Goal: Task Accomplishment & Management: Manage account settings

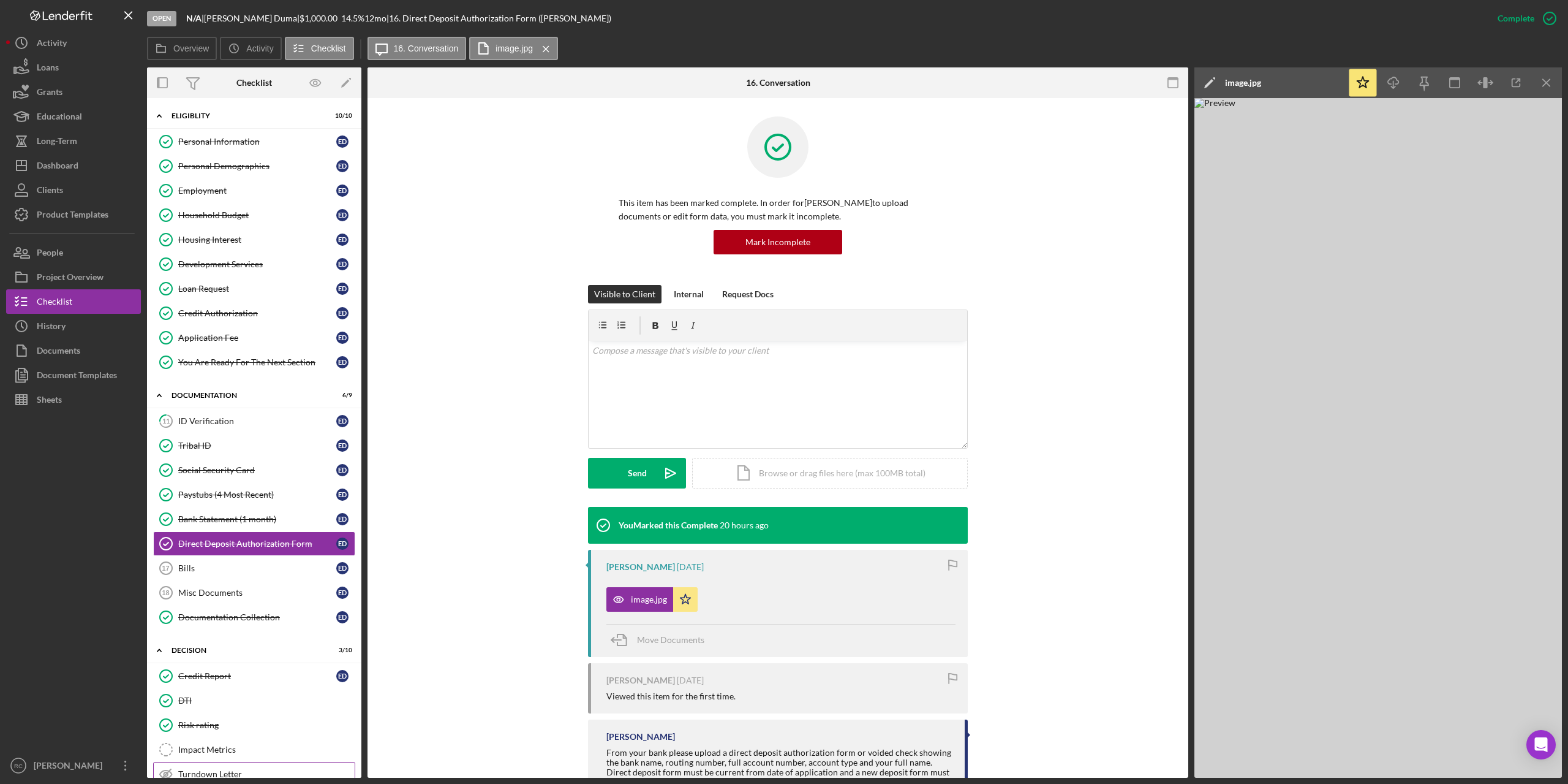
scroll to position [99, 0]
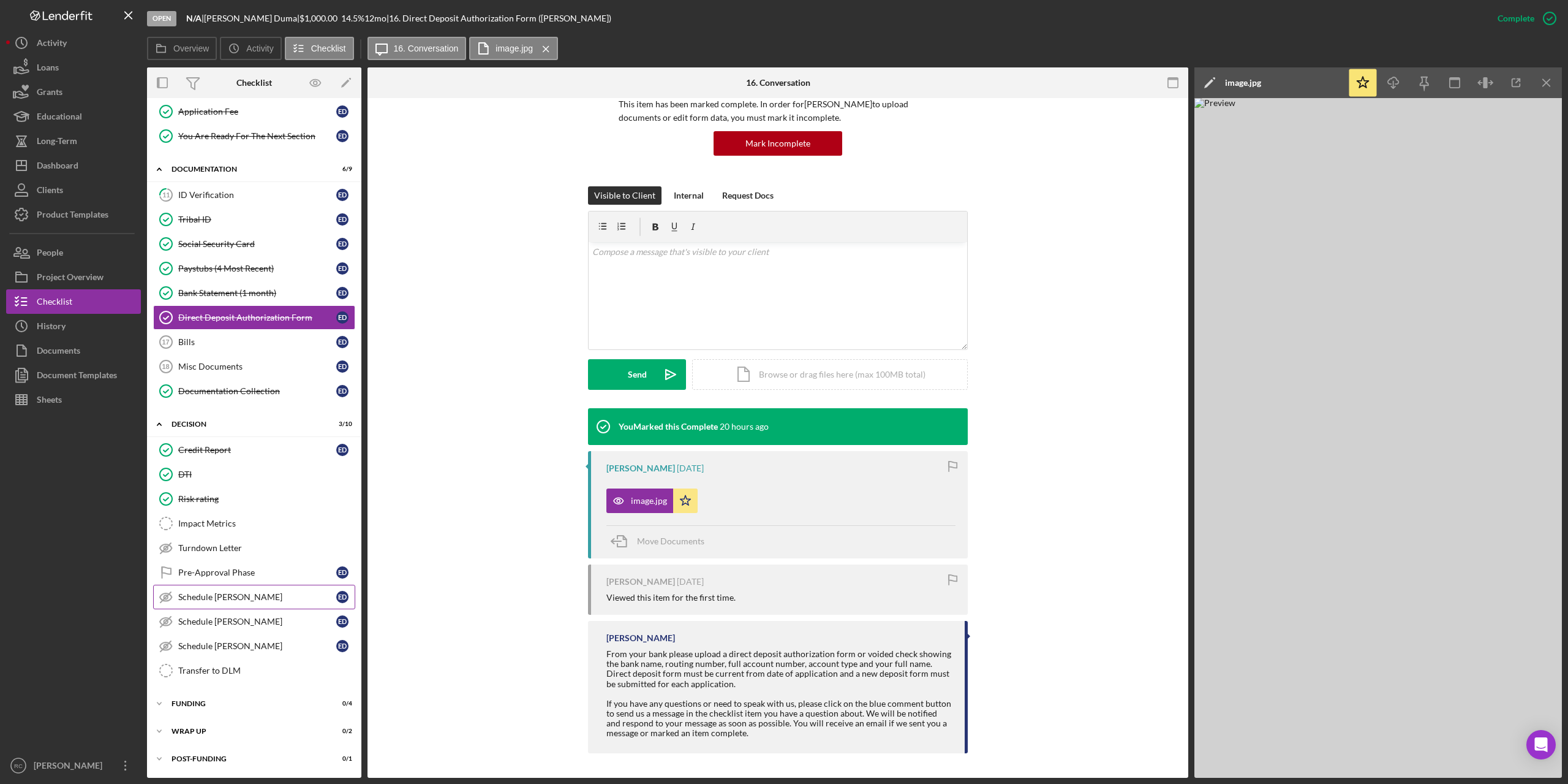
click at [240, 592] on link "Schedule [PERSON_NAME] [PERSON_NAME] [PERSON_NAME]" at bounding box center [254, 597] width 202 height 25
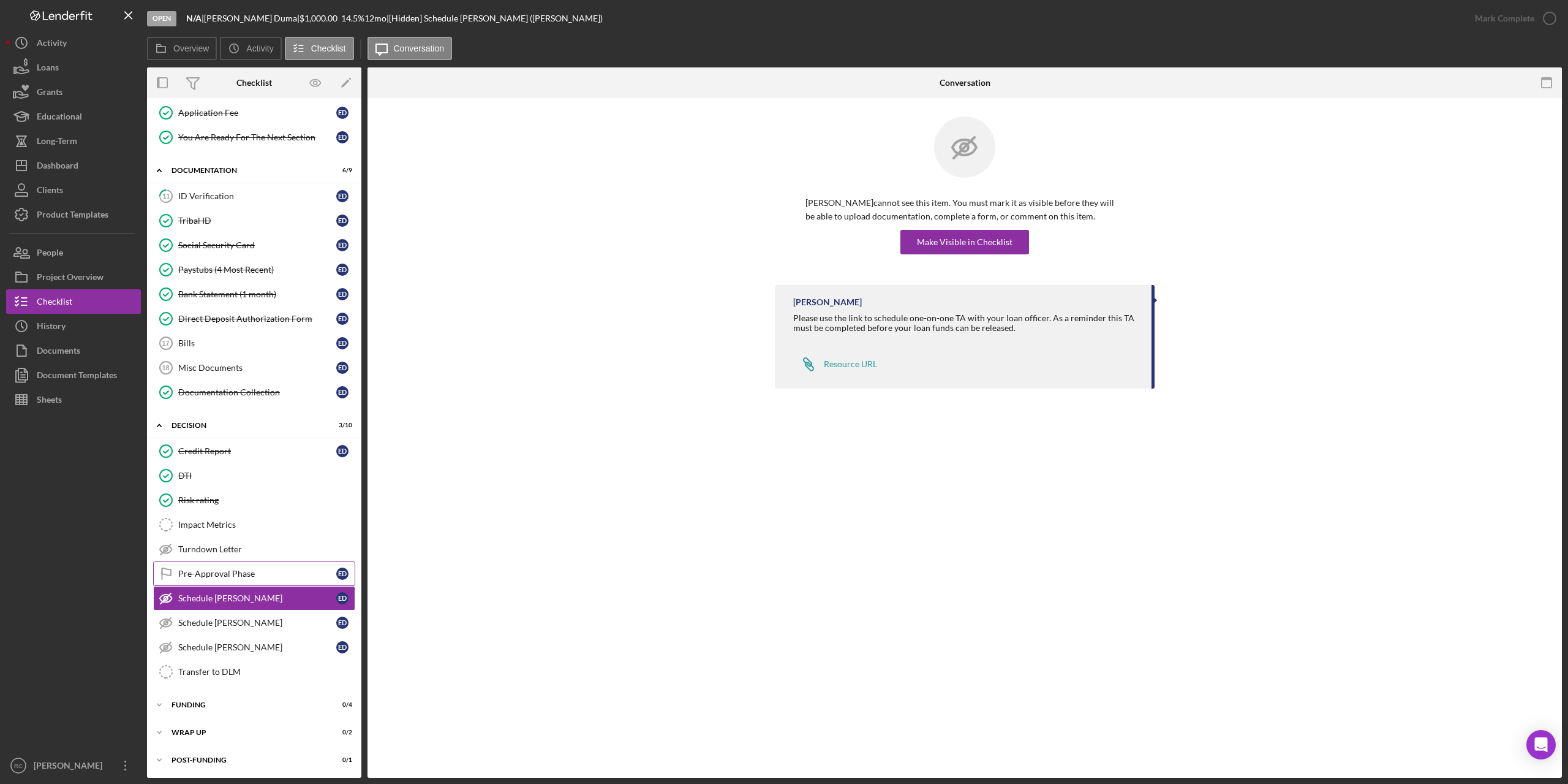
scroll to position [226, 0]
click at [971, 245] on div "Make Visible in Checklist" at bounding box center [965, 242] width 96 height 25
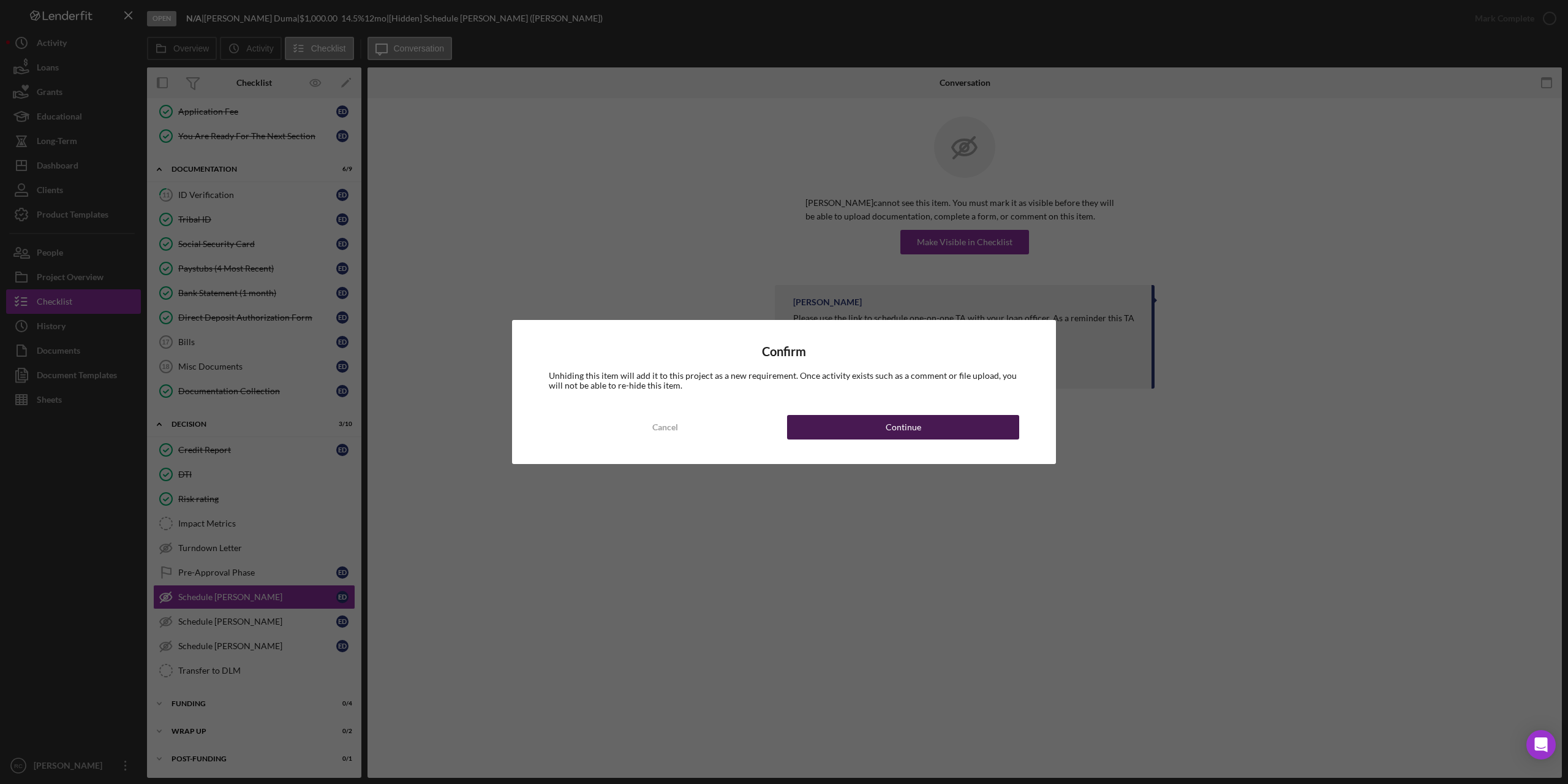
click at [866, 428] on button "Continue" at bounding box center [903, 427] width 232 height 25
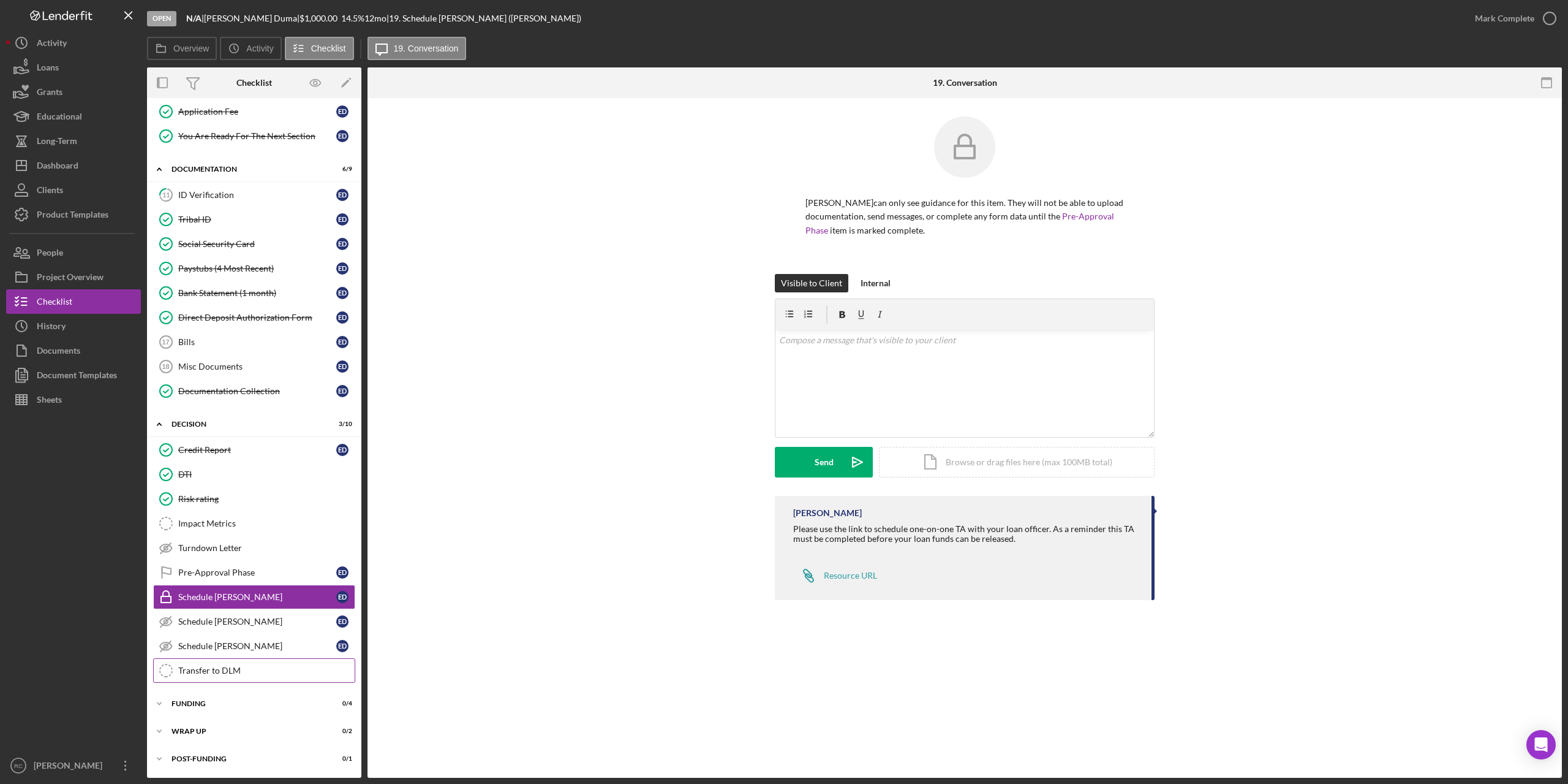
click at [231, 669] on div "Transfer to DLM" at bounding box center [267, 671] width 177 height 10
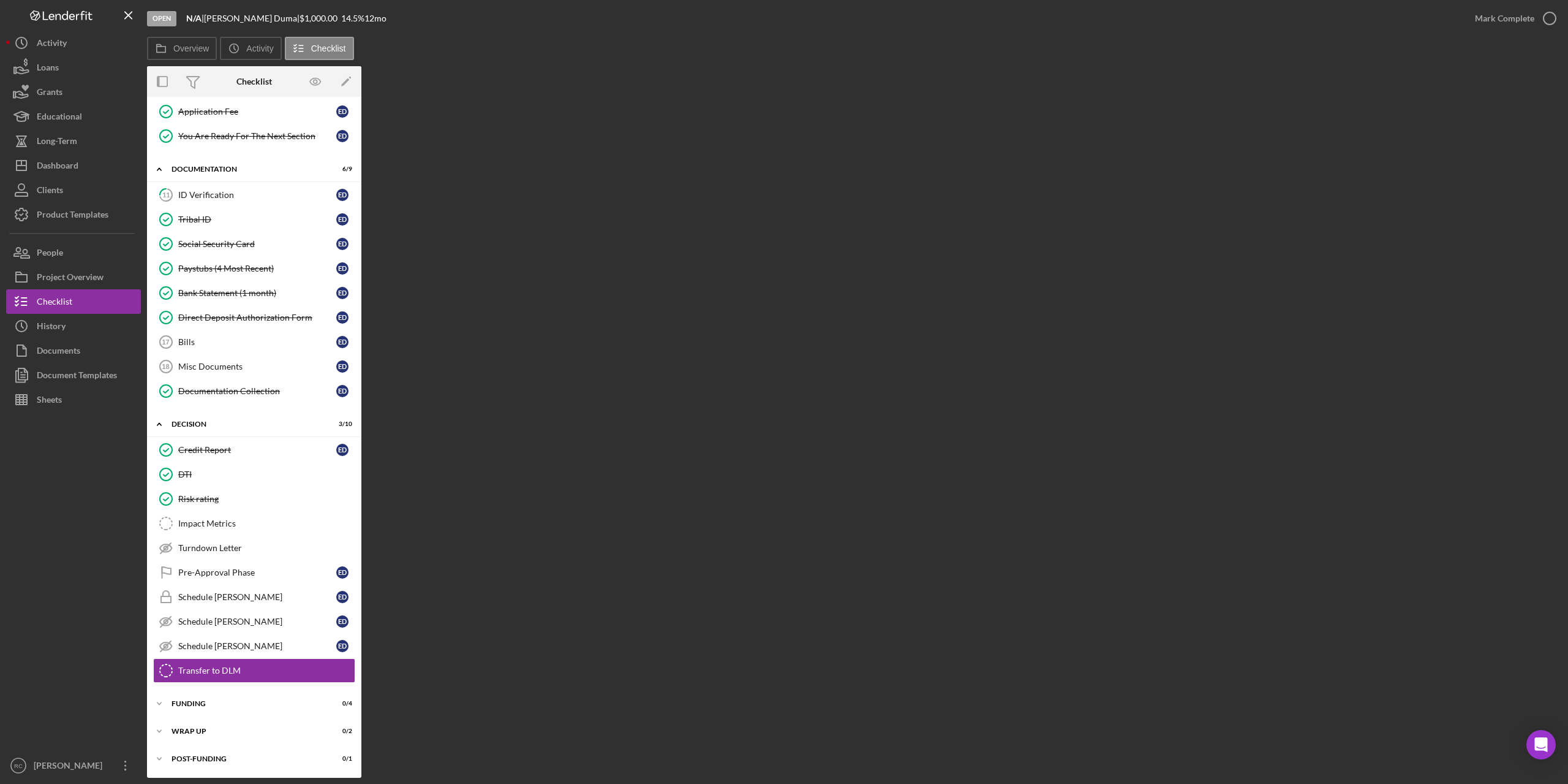
scroll to position [226, 0]
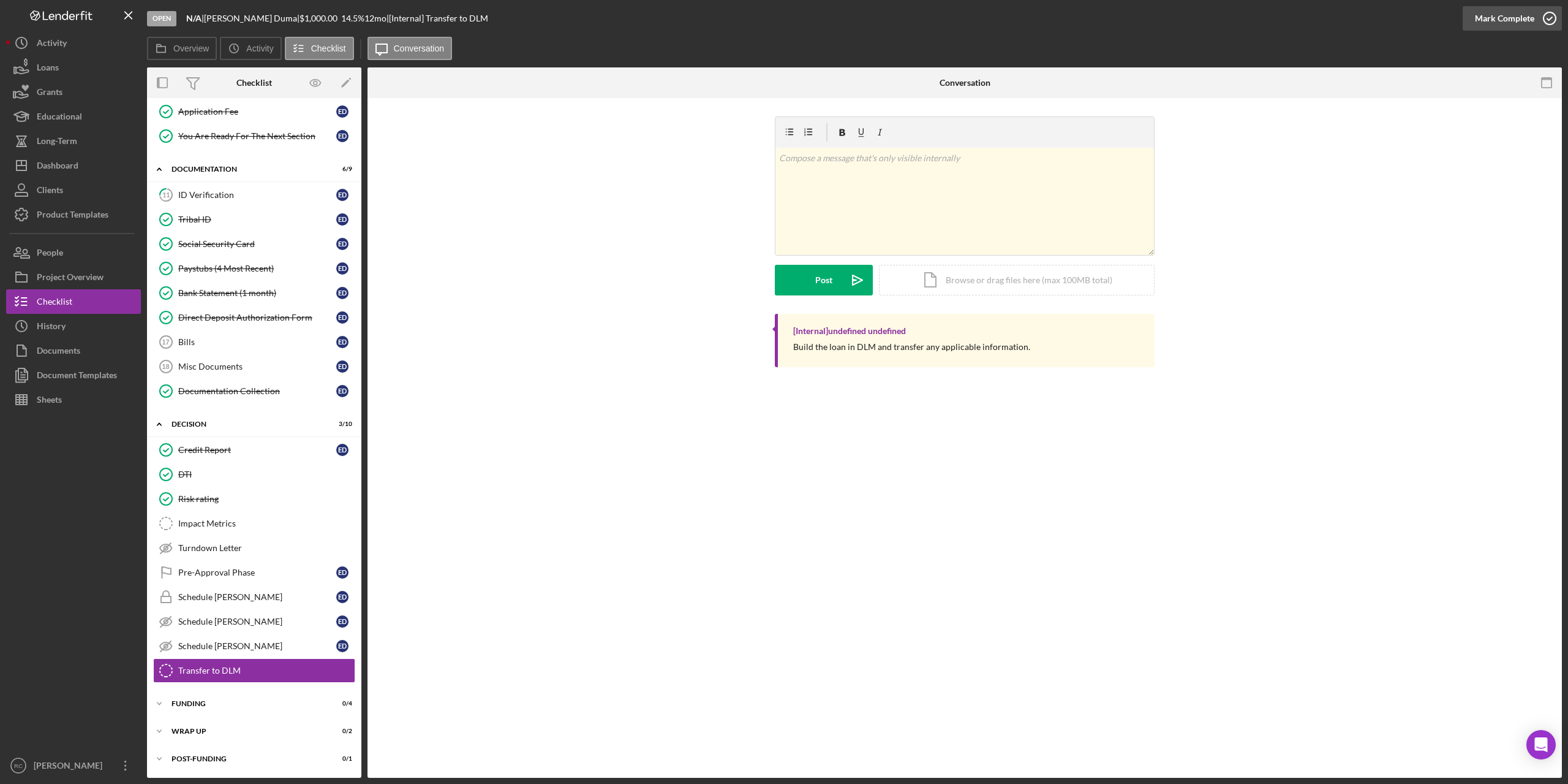
click at [1550, 18] on icon "button" at bounding box center [1550, 18] width 31 height 31
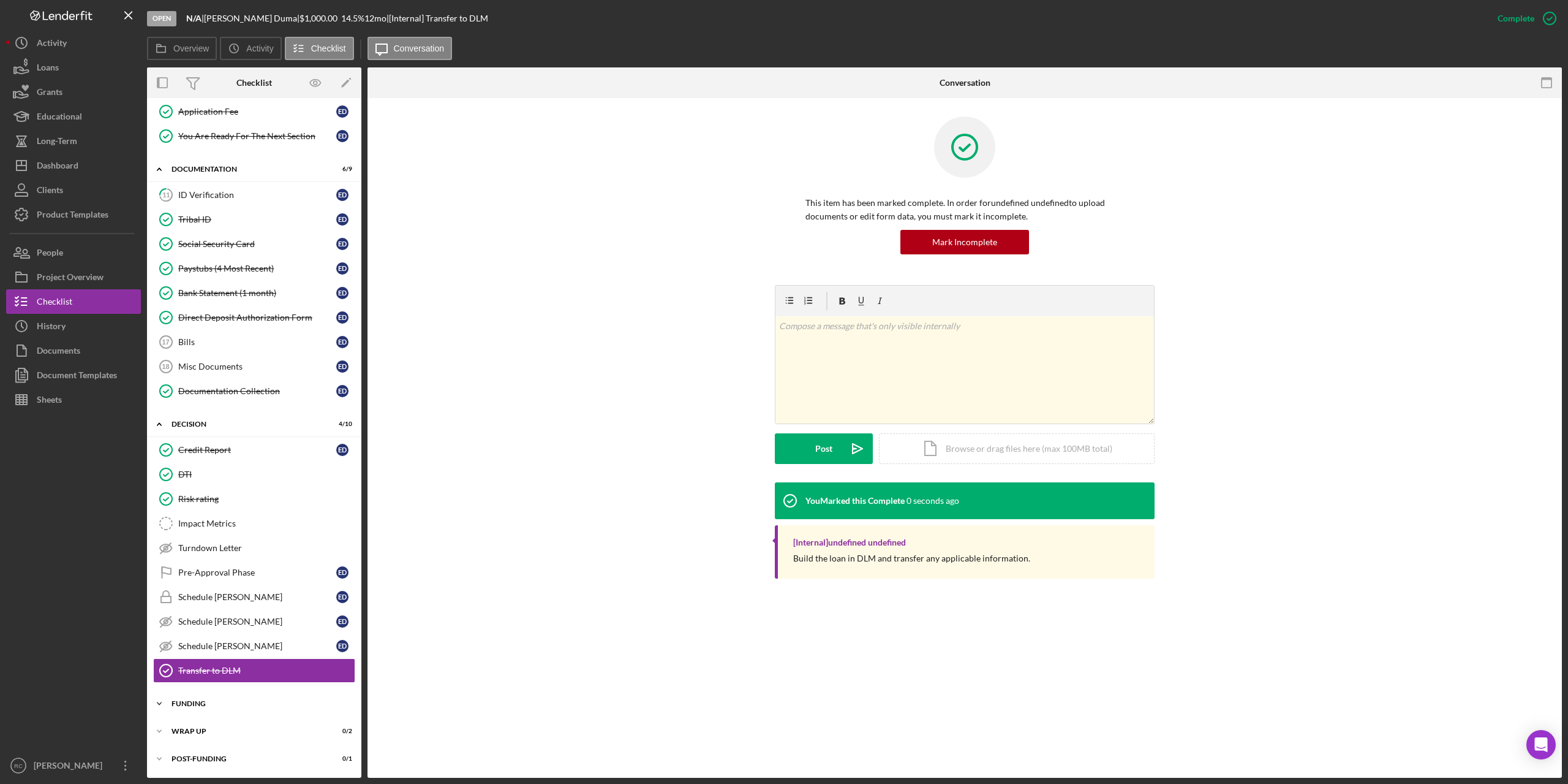
click at [196, 705] on div "Funding" at bounding box center [259, 704] width 175 height 7
click at [204, 725] on div "Closing Documents" at bounding box center [267, 729] width 177 height 10
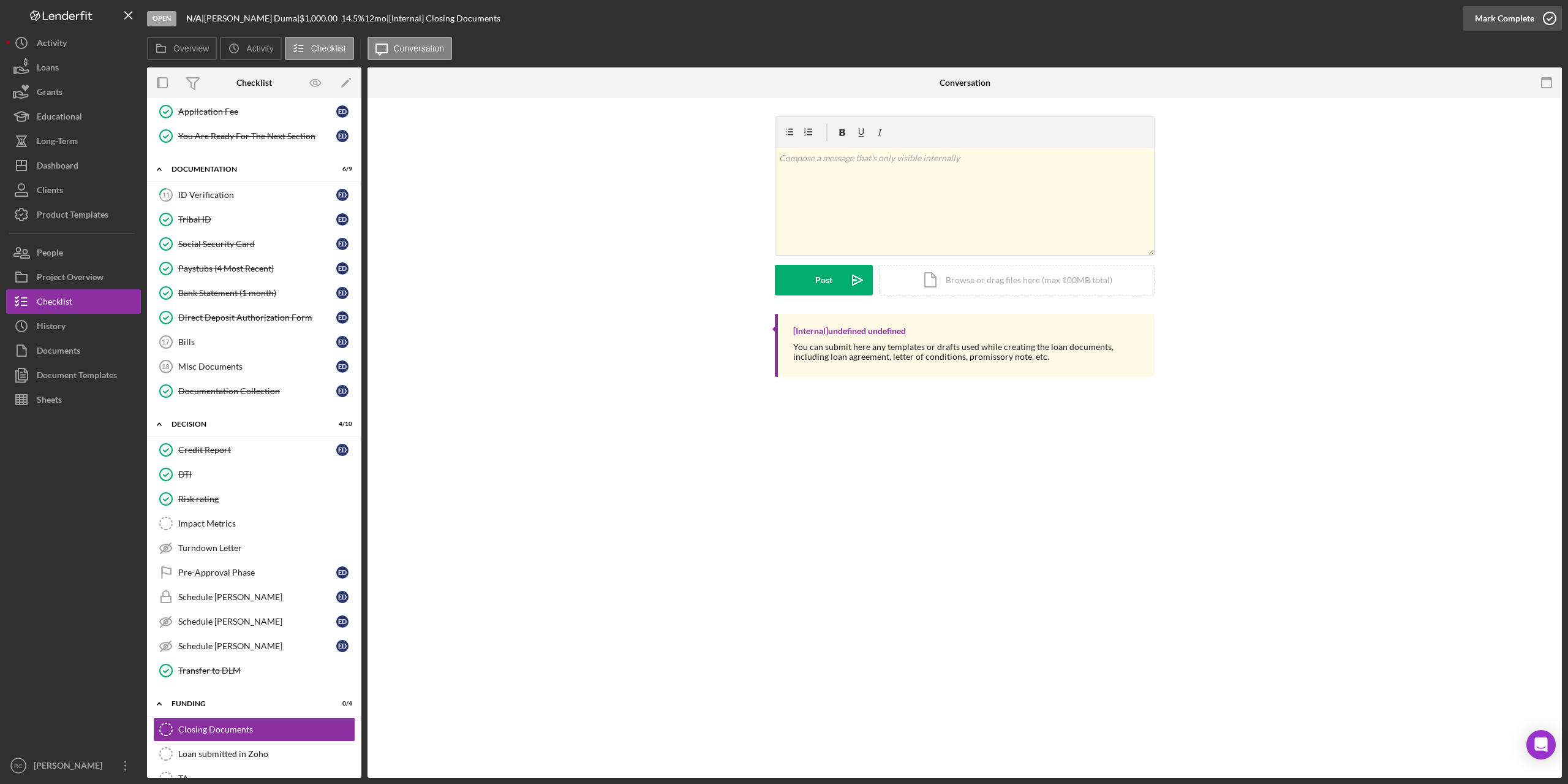
click at [1548, 18] on icon "button" at bounding box center [1550, 18] width 31 height 31
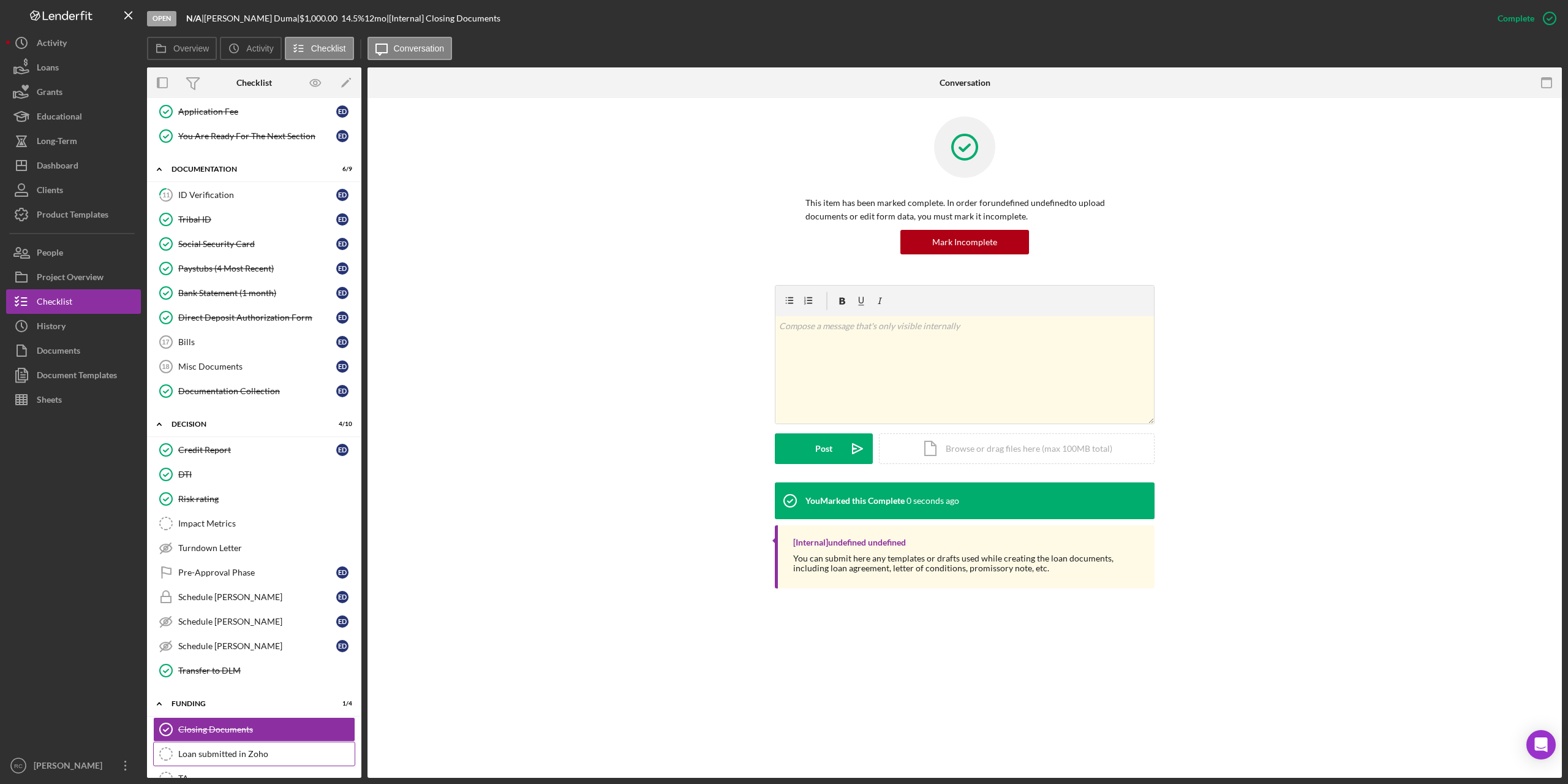
drag, startPoint x: 238, startPoint y: 750, endPoint x: 248, endPoint y: 750, distance: 10.0
click at [238, 751] on div "Loan submitted in Zoho" at bounding box center [267, 754] width 177 height 10
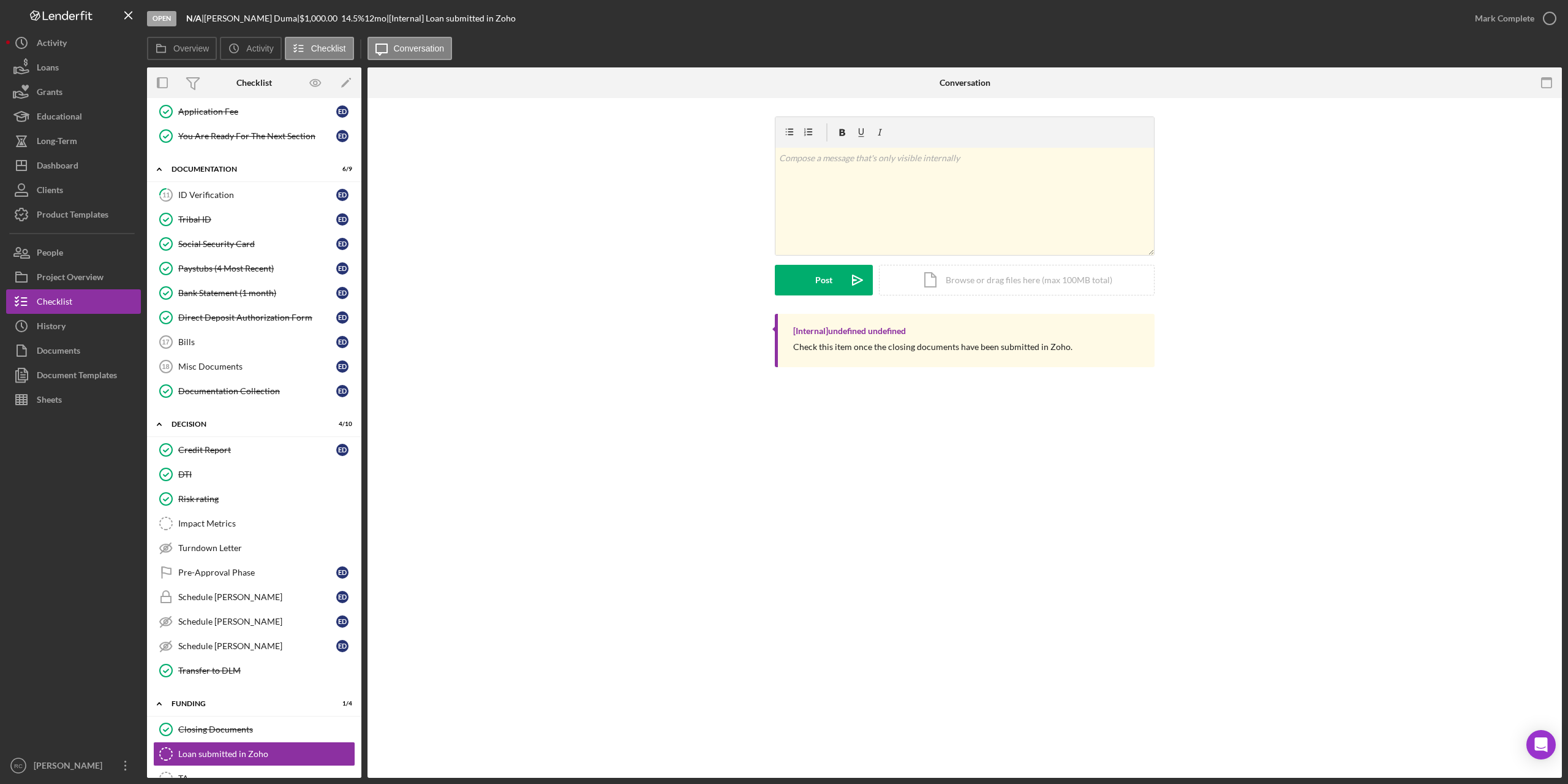
drag, startPoint x: 1545, startPoint y: 21, endPoint x: 1456, endPoint y: 45, distance: 92.2
click at [0, 0] on icon "button" at bounding box center [0, 0] width 0 height 0
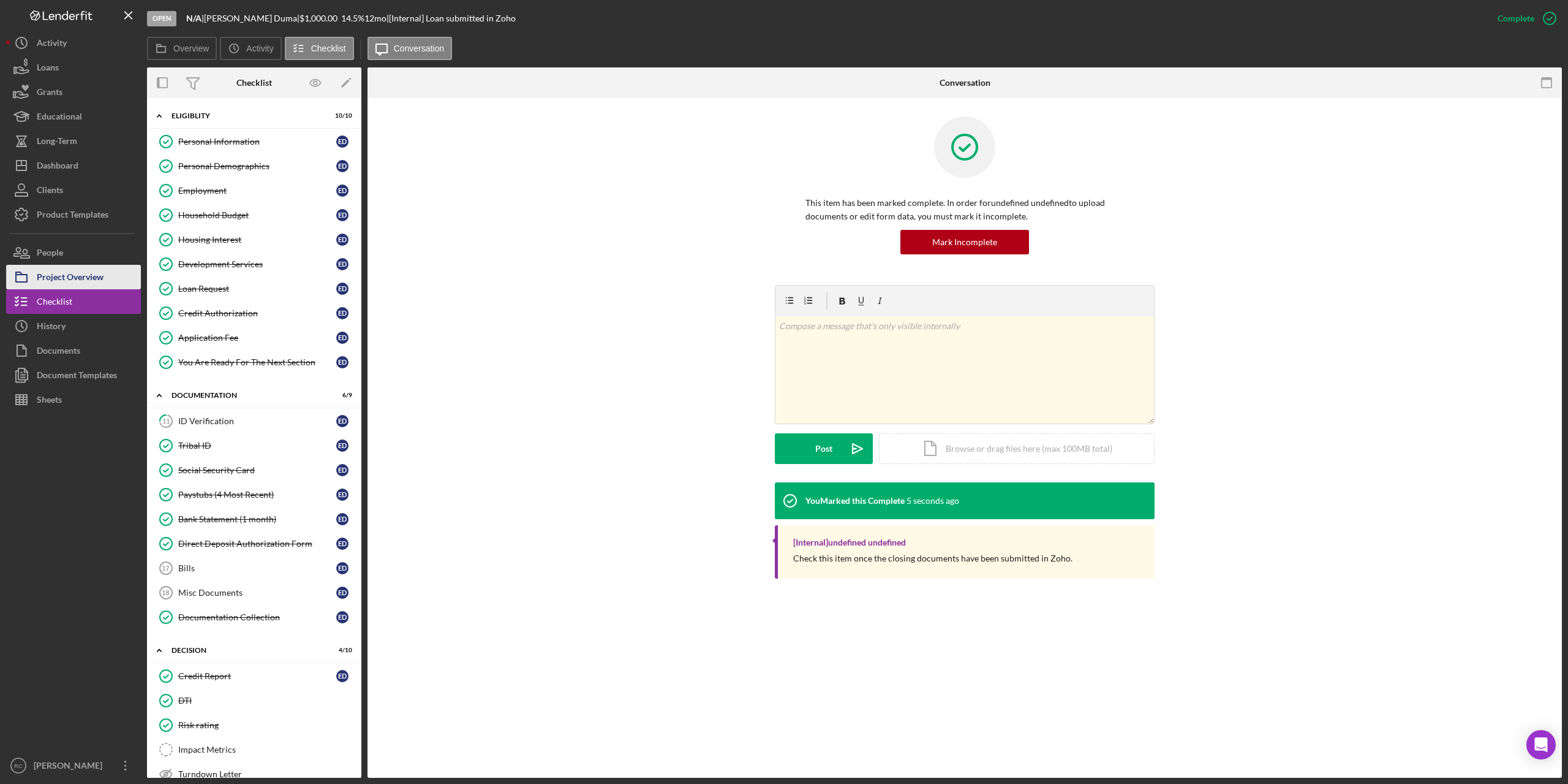
click at [91, 282] on div "Project Overview" at bounding box center [70, 279] width 67 height 28
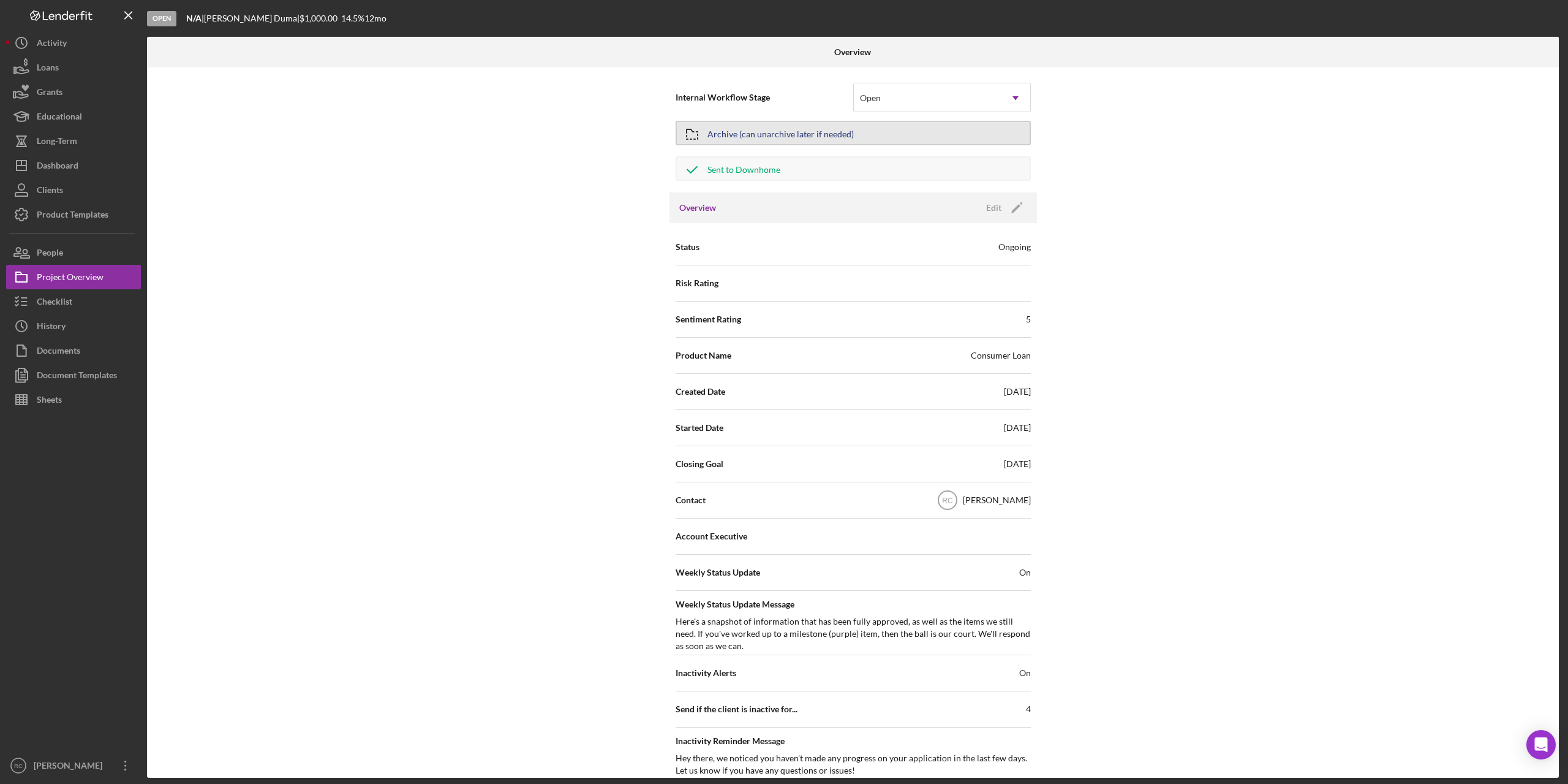
click at [935, 131] on button "Archive (can unarchive later if needed)" at bounding box center [853, 133] width 355 height 25
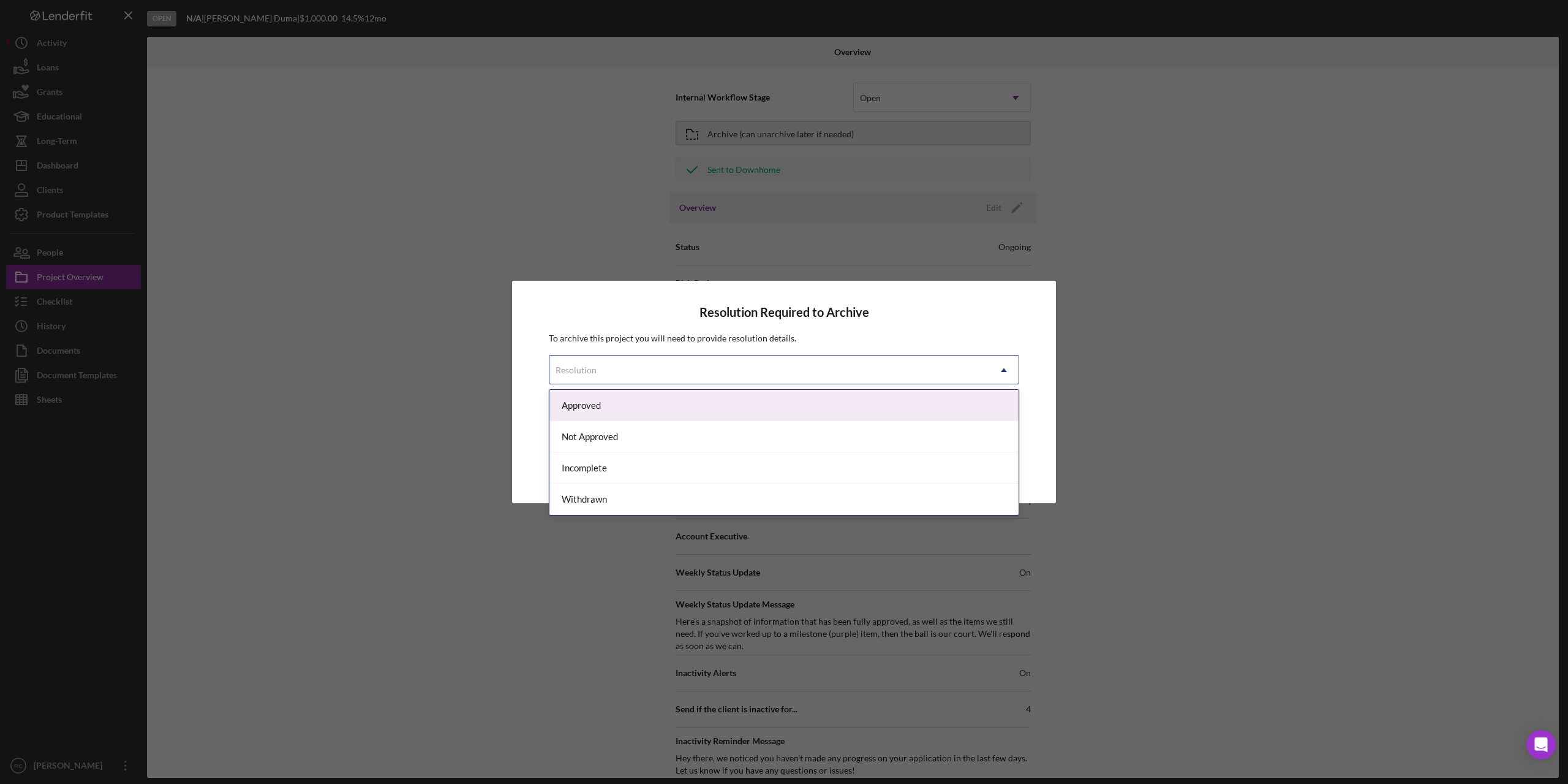
click at [871, 365] on div "Resolution" at bounding box center [769, 370] width 440 height 28
click at [793, 402] on div "Approved" at bounding box center [784, 405] width 469 height 31
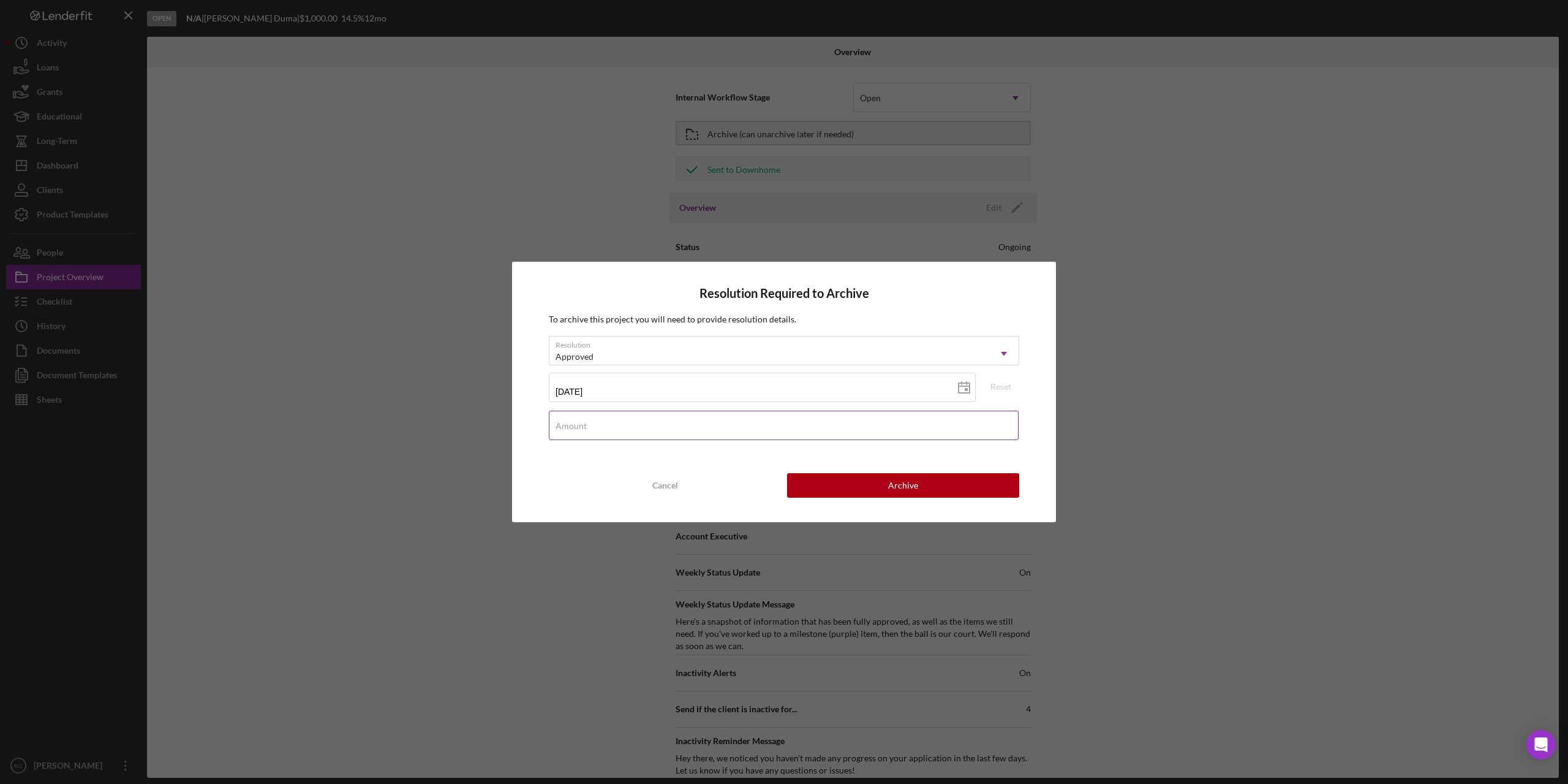
click at [762, 429] on input "Amount" at bounding box center [784, 425] width 470 height 29
type input "$1,000"
click at [886, 484] on button "Archive" at bounding box center [903, 485] width 232 height 25
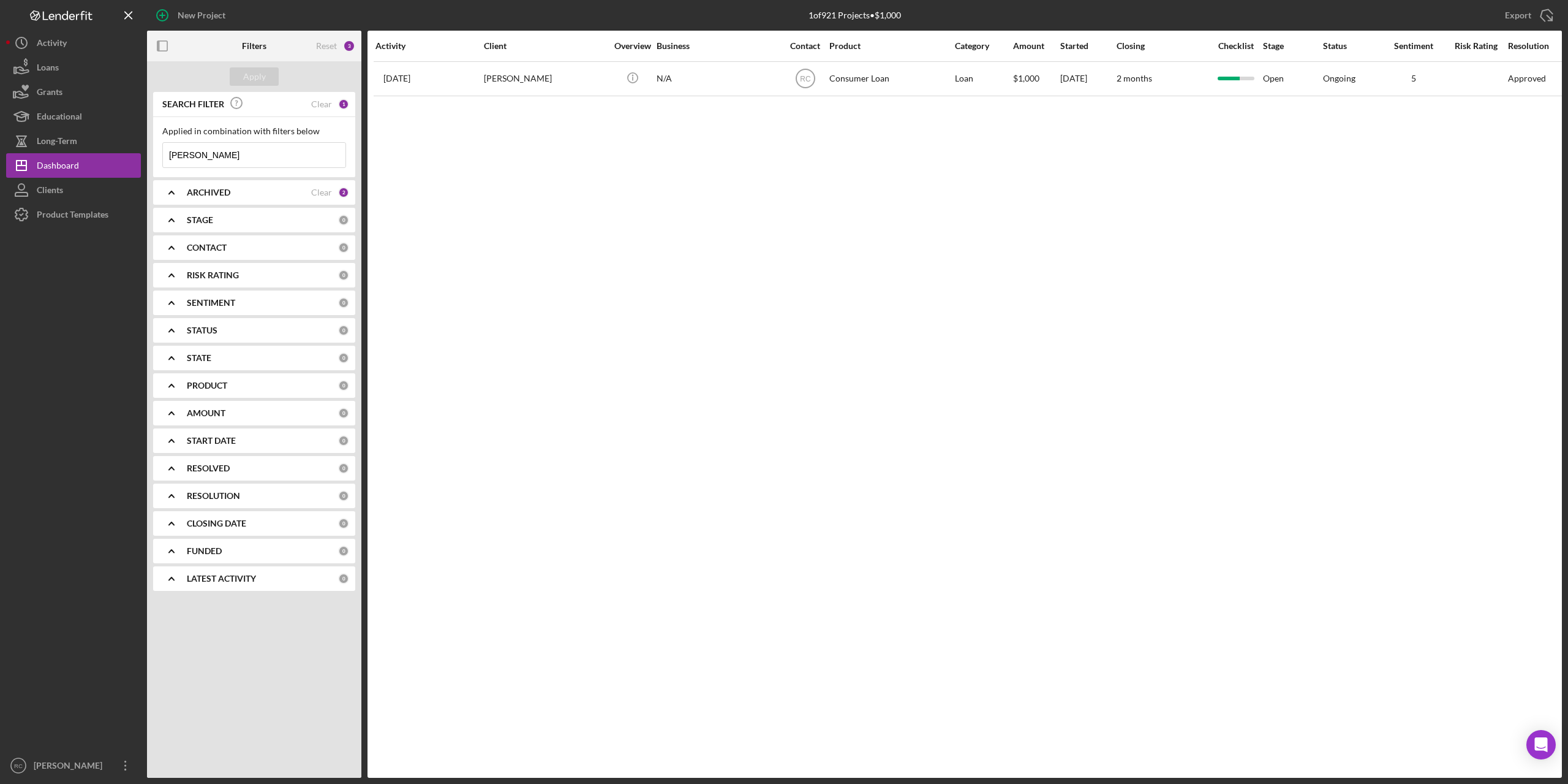
click at [217, 159] on input "ellen" at bounding box center [254, 155] width 183 height 25
type input "e"
type input "n"
type input "I think"
click at [208, 155] on input "ellen" at bounding box center [254, 155] width 183 height 25
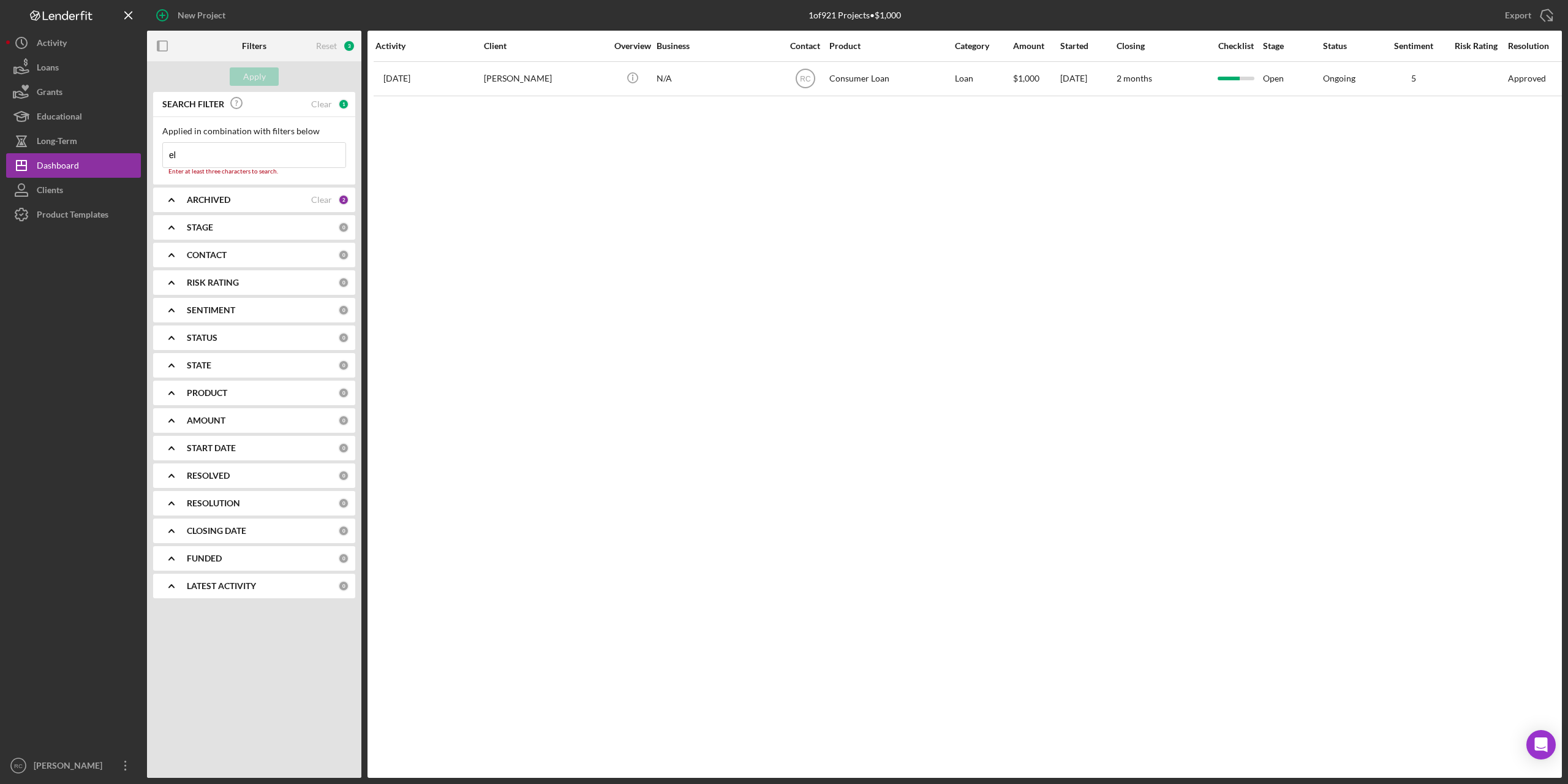
type input "e"
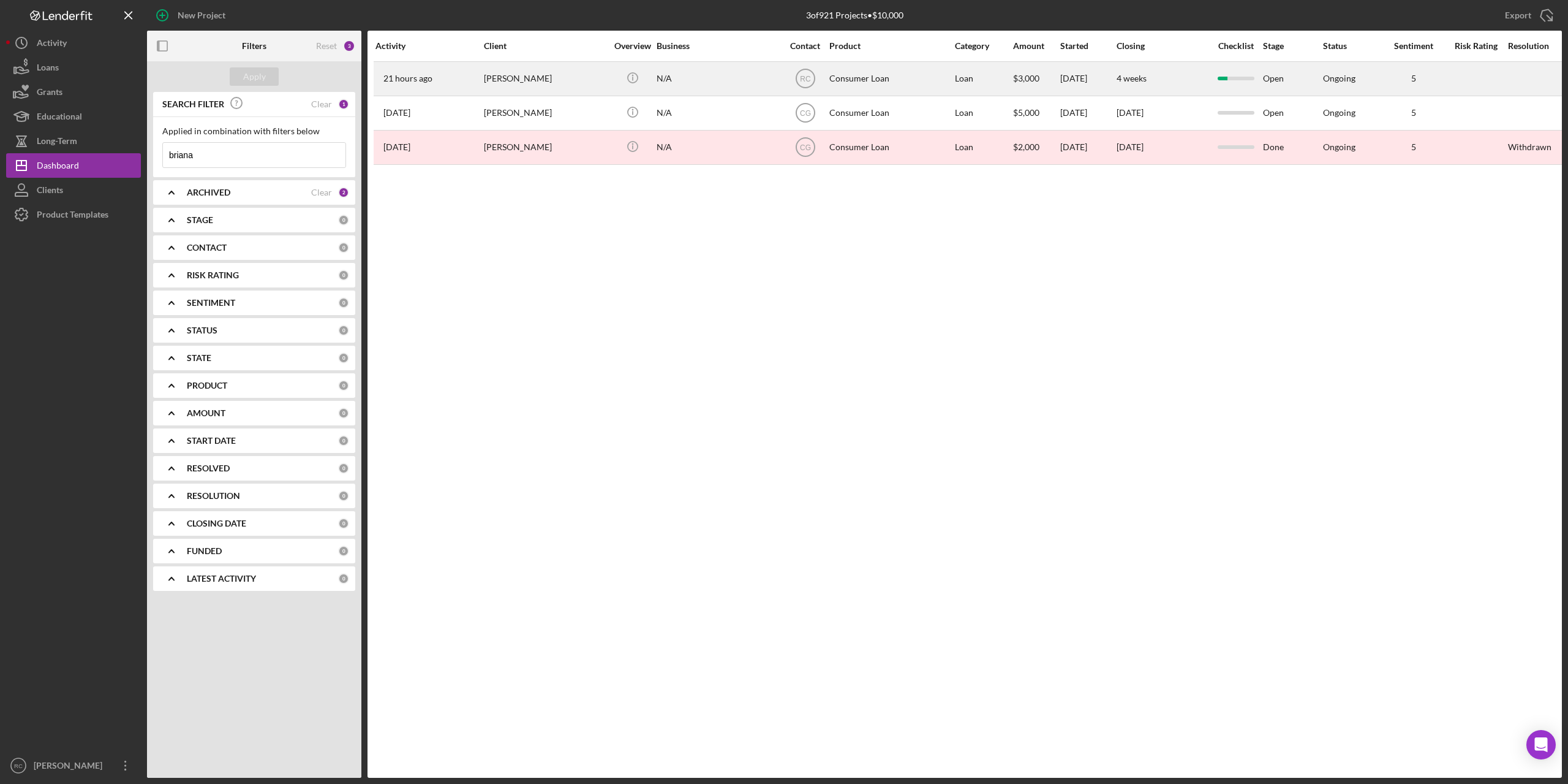
type input "briana"
click at [519, 80] on div "[PERSON_NAME]" at bounding box center [545, 79] width 123 height 33
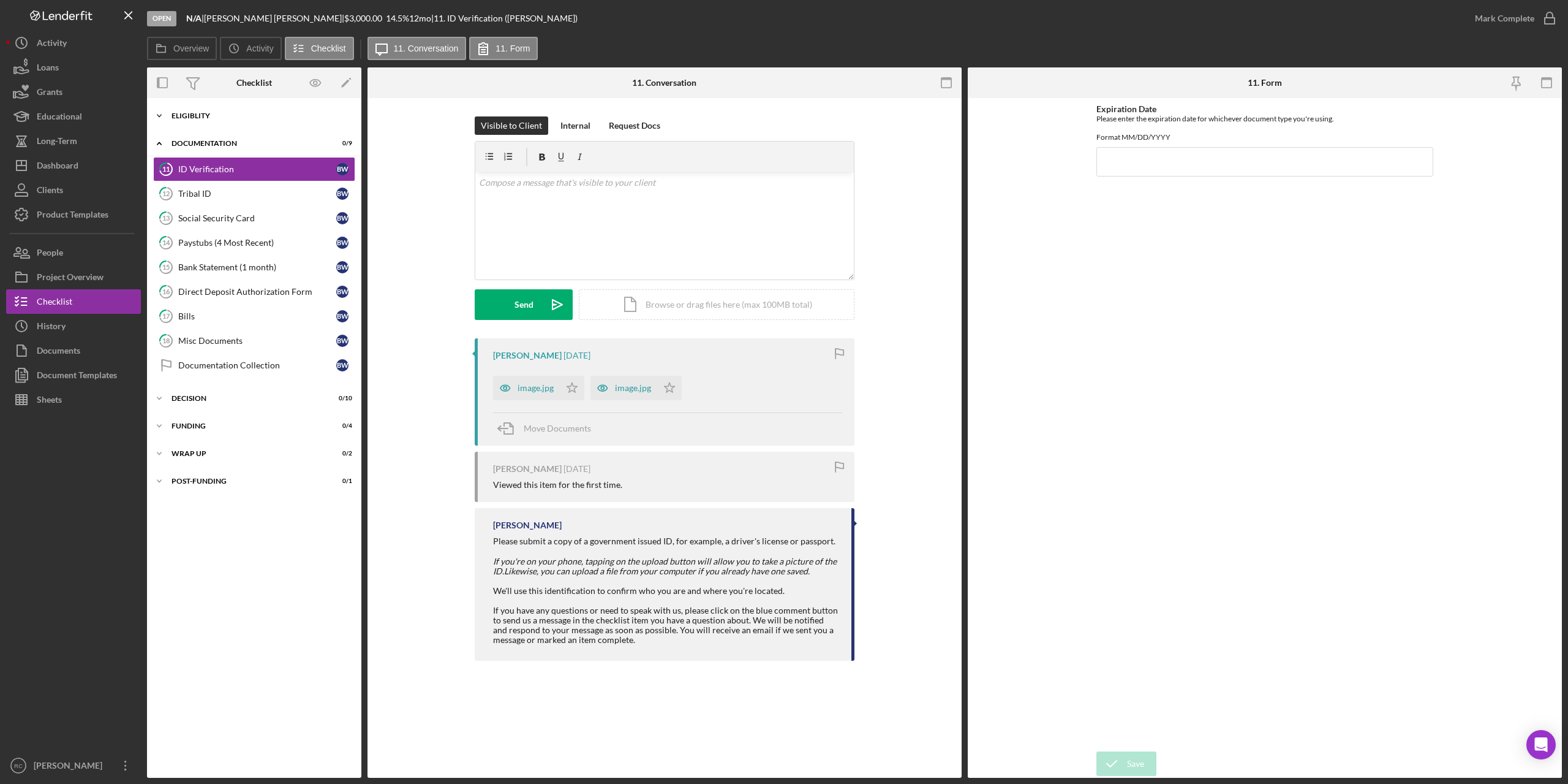
click at [210, 109] on div "Icon/Expander Eligiblity 10 / 10" at bounding box center [254, 116] width 215 height 25
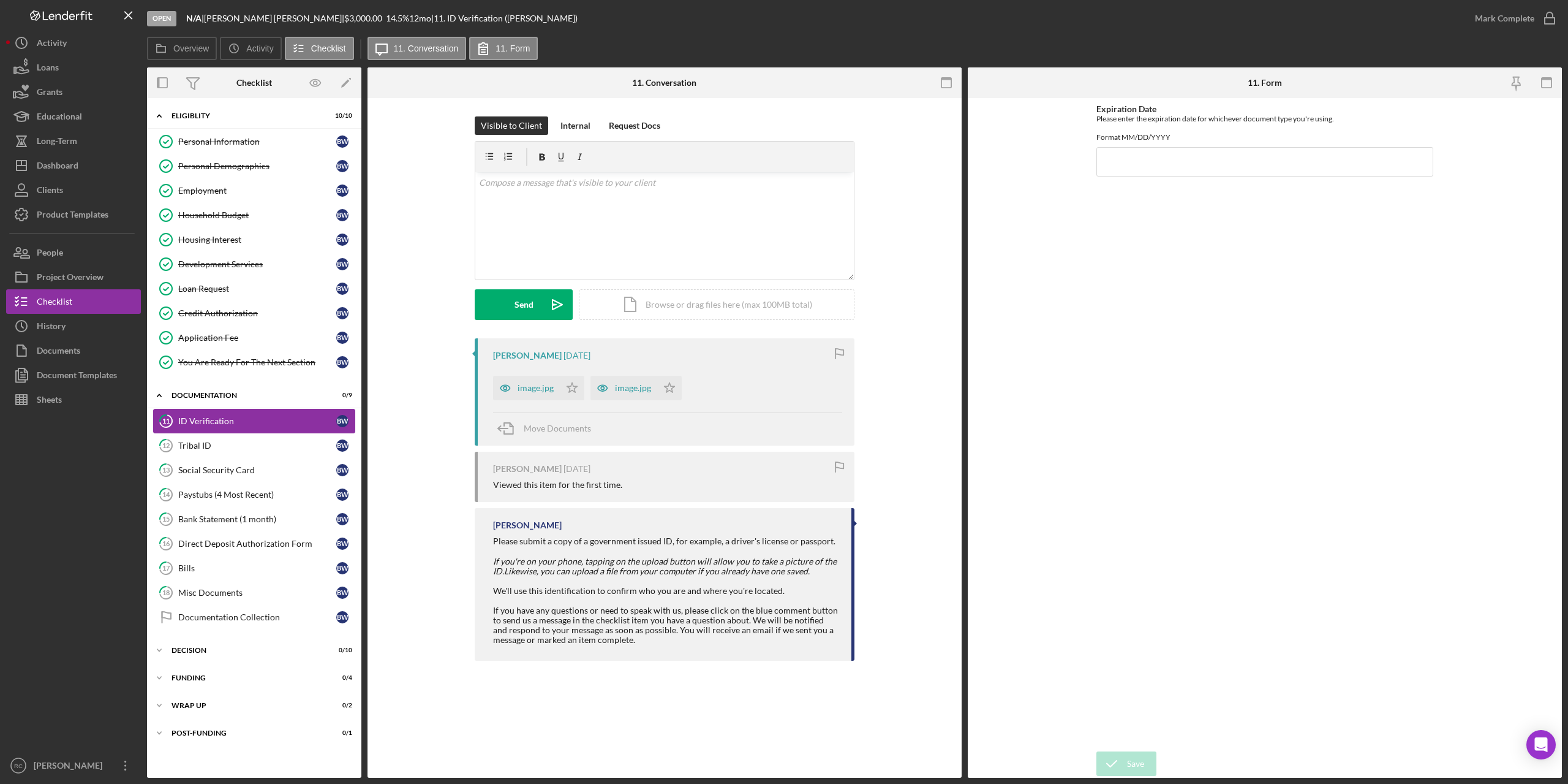
click at [221, 421] on div "ID Verification" at bounding box center [258, 421] width 158 height 10
click at [531, 388] on div "image.jpg" at bounding box center [535, 388] width 36 height 10
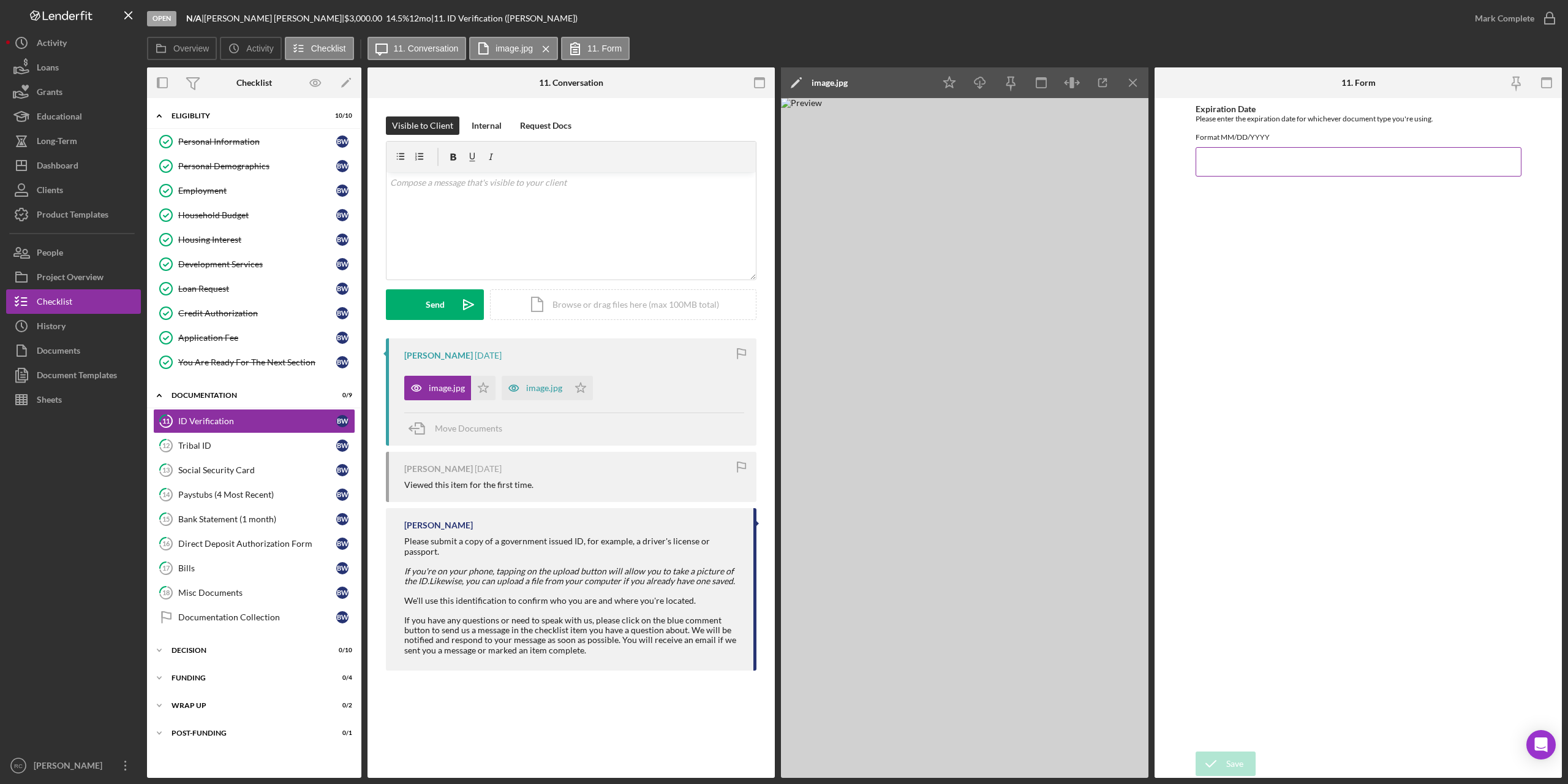
click at [1223, 166] on input "Expiration Date" at bounding box center [1358, 162] width 326 height 29
type input "12/19/2030"
click at [1234, 762] on div "Save" at bounding box center [1235, 764] width 17 height 25
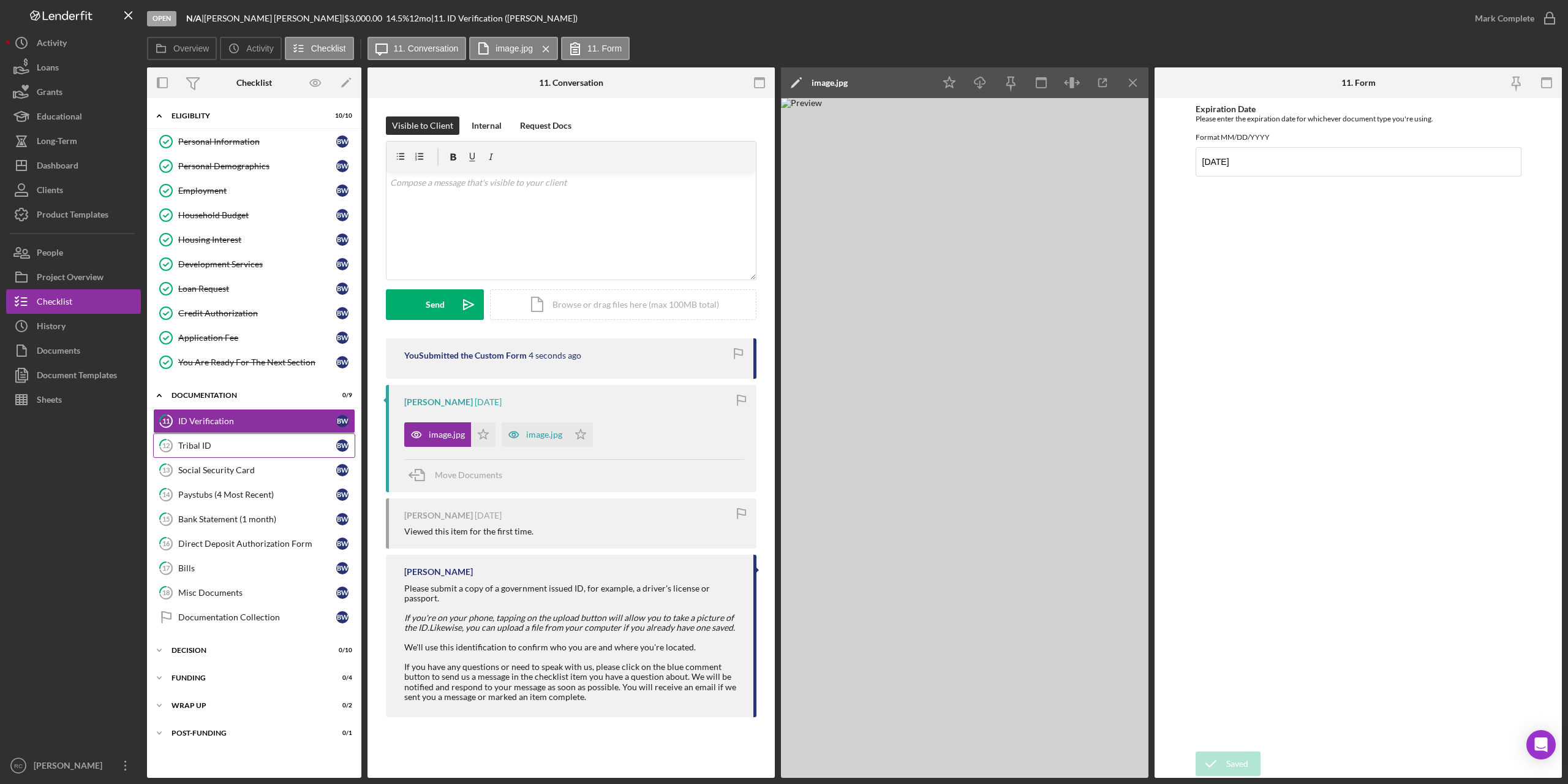
click at [224, 444] on div "Tribal ID" at bounding box center [258, 445] width 158 height 10
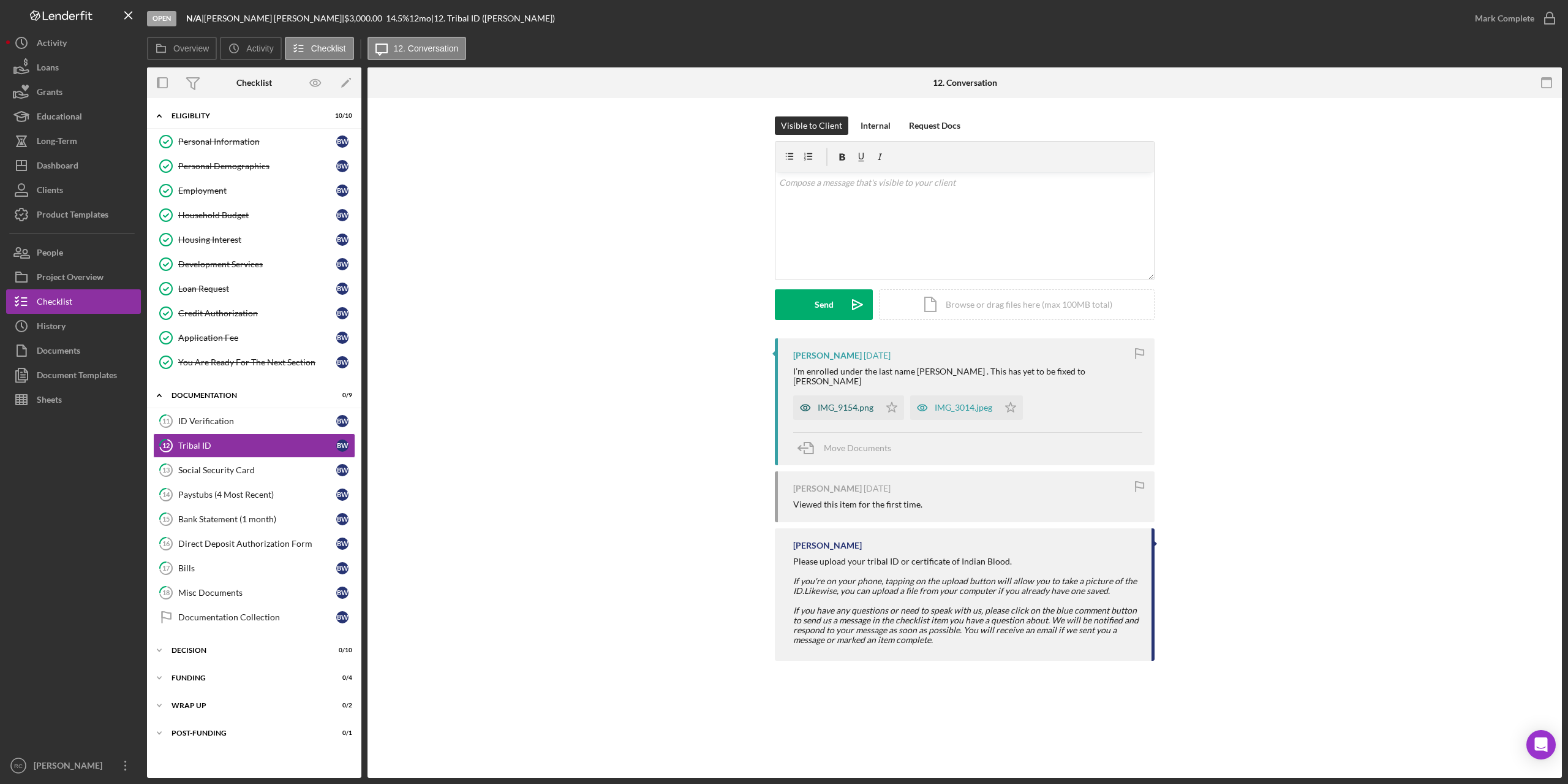
click at [844, 402] on div "IMG_9154.png" at bounding box center [846, 407] width 56 height 10
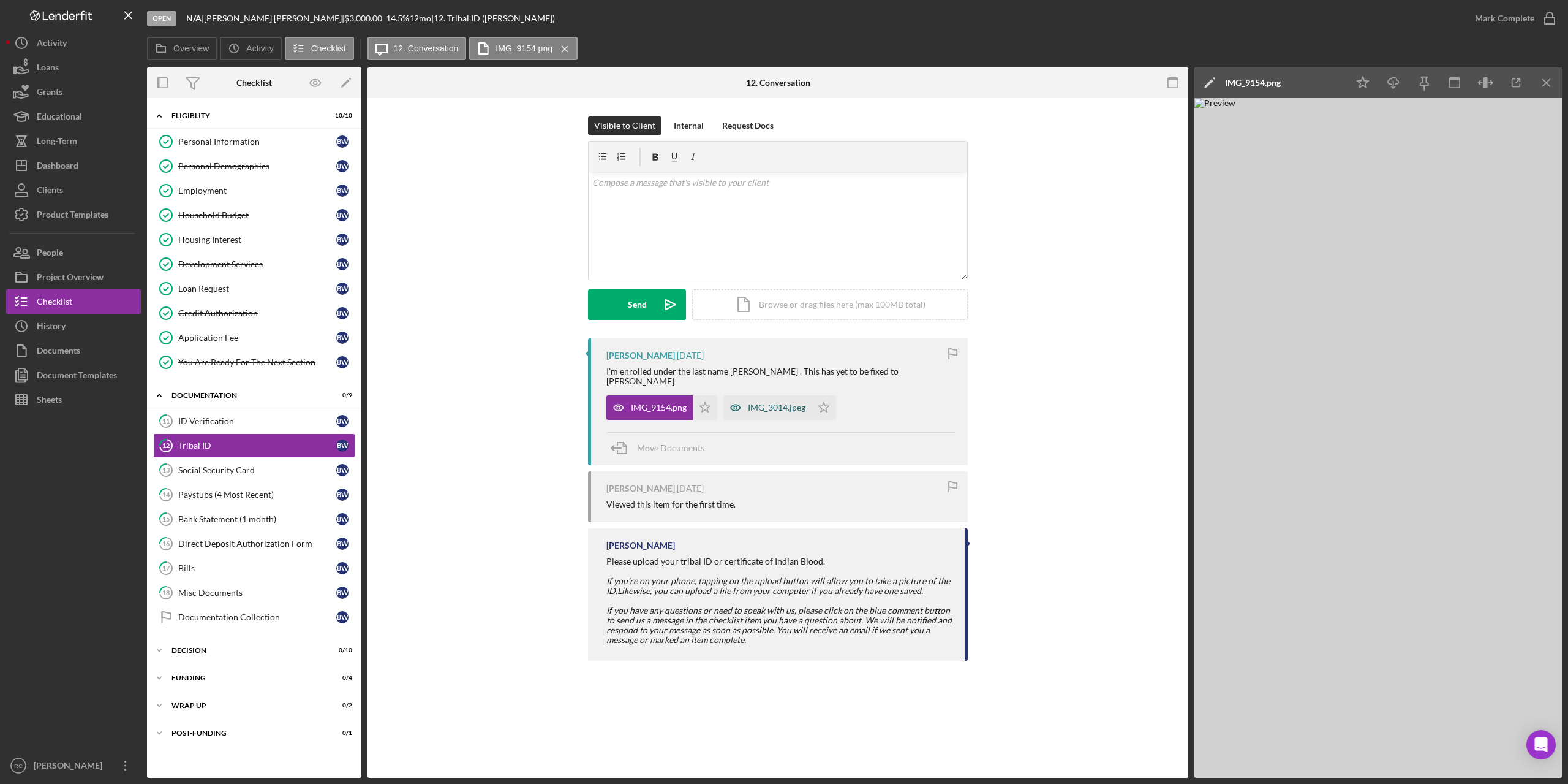
click at [775, 402] on div "IMG_3014.jpeg" at bounding box center [777, 407] width 58 height 10
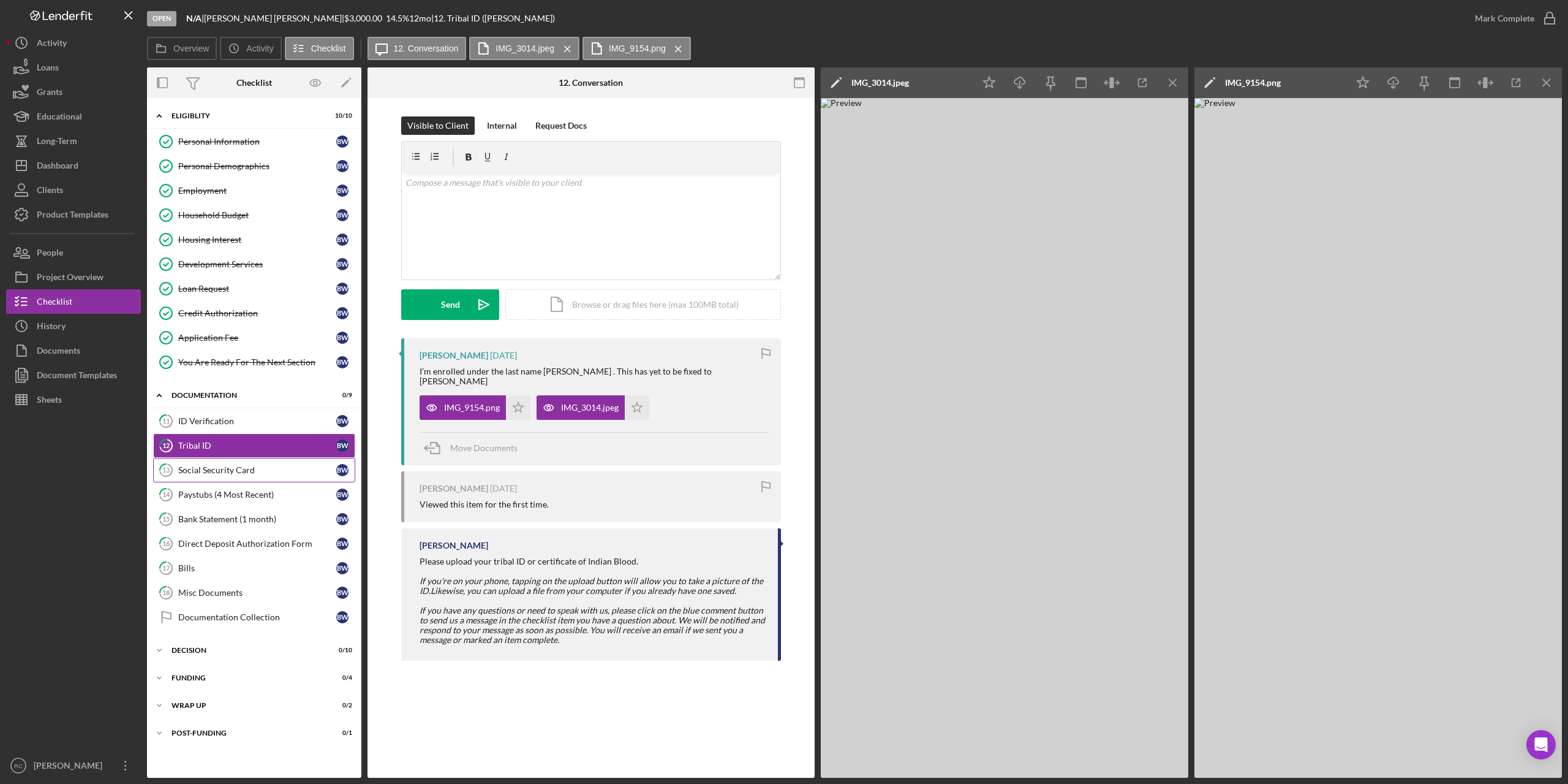
click at [247, 467] on div "Social Security Card" at bounding box center [258, 470] width 158 height 10
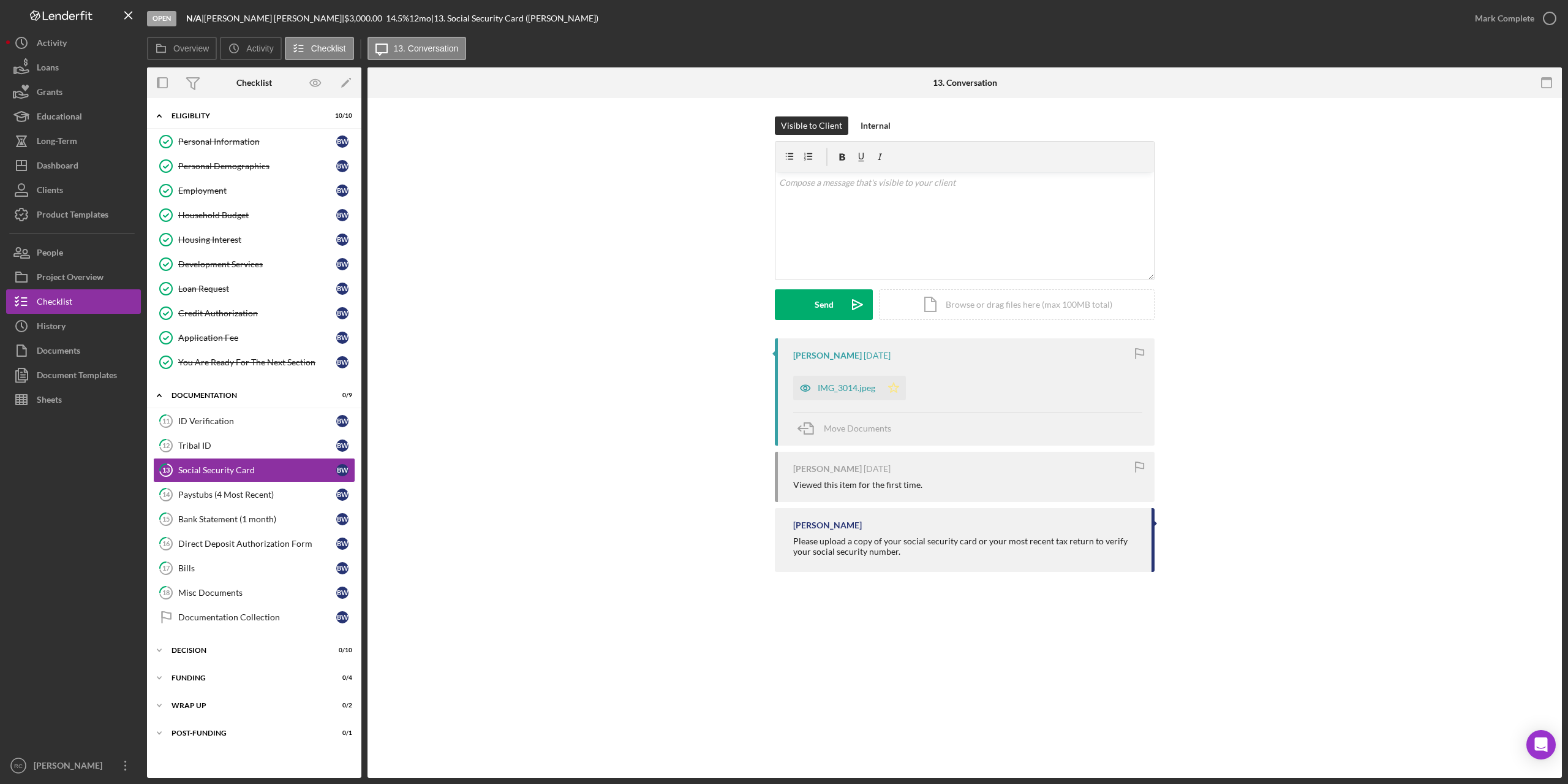
click at [892, 387] on icon "Icon/Star" at bounding box center [894, 388] width 25 height 25
click at [251, 420] on div "ID Verification" at bounding box center [258, 421] width 158 height 10
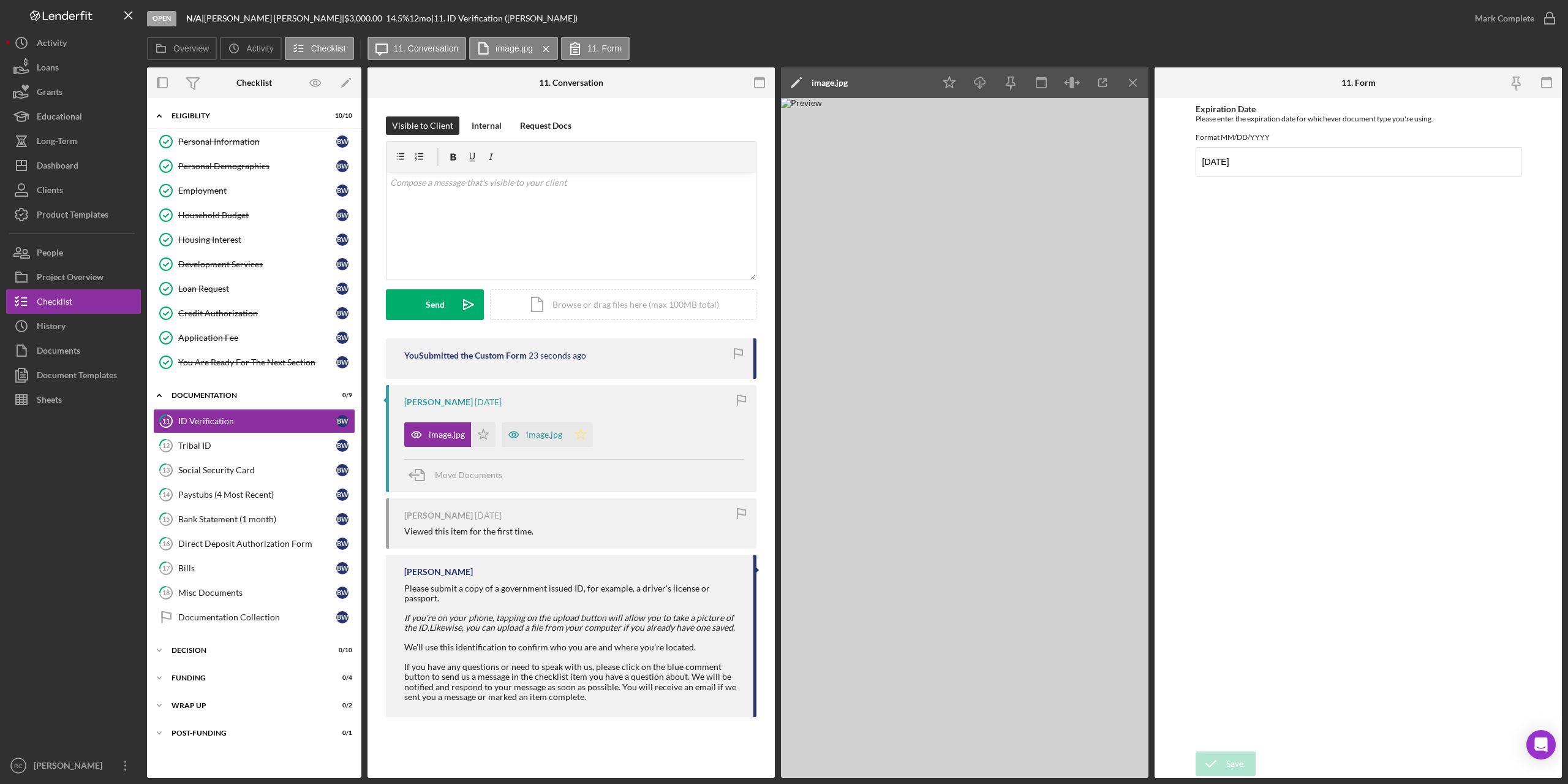
click at [576, 432] on icon "Icon/Star" at bounding box center [581, 434] width 25 height 25
click at [482, 434] on icon "Icon/Star" at bounding box center [483, 434] width 25 height 25
click at [272, 445] on div "Tribal ID" at bounding box center [258, 445] width 158 height 10
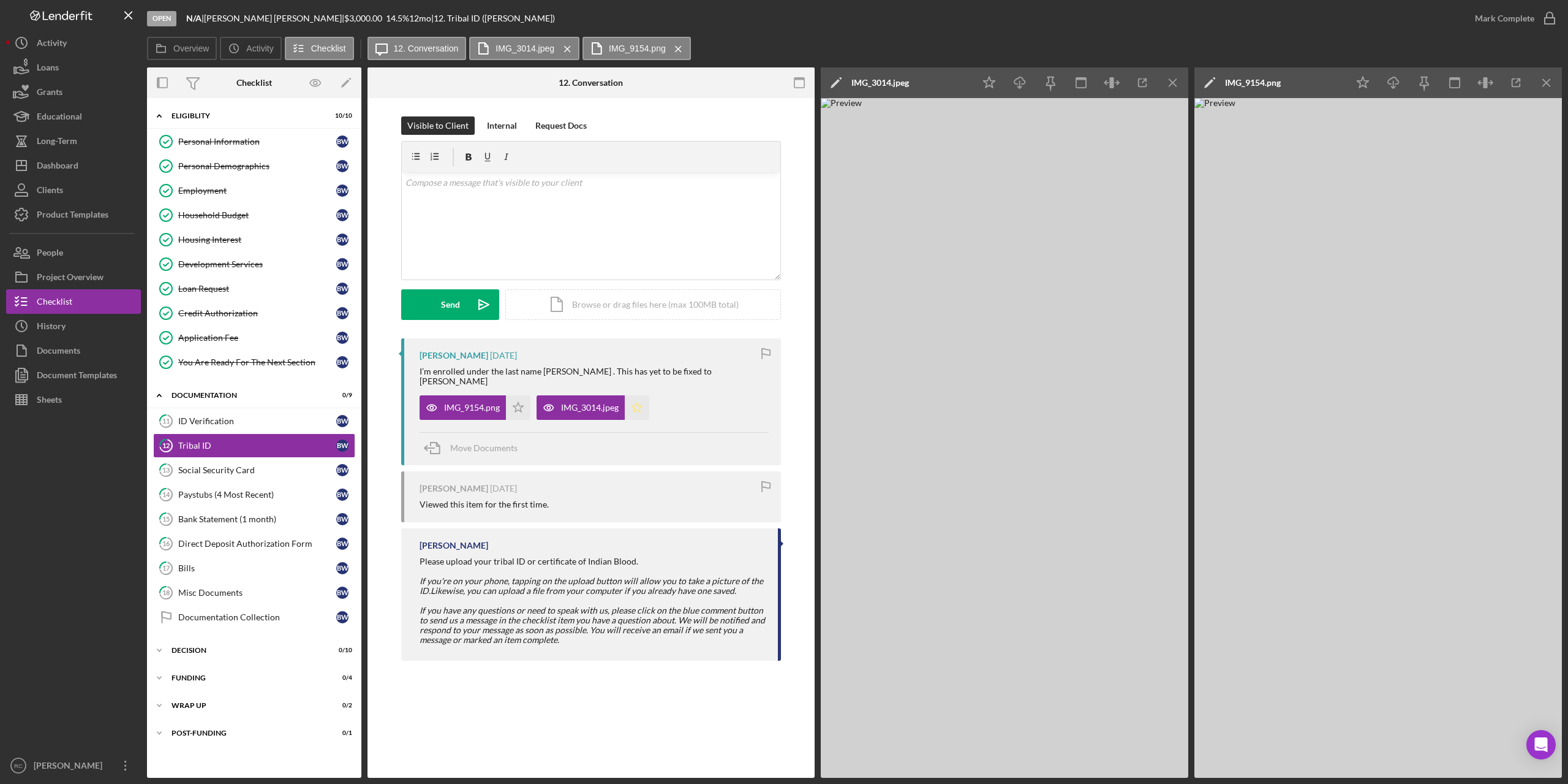
click at [643, 398] on icon "Icon/Star" at bounding box center [637, 407] width 25 height 25
click at [519, 402] on polygon "button" at bounding box center [518, 407] width 10 height 10
click at [249, 472] on div "Social Security Card" at bounding box center [258, 470] width 158 height 10
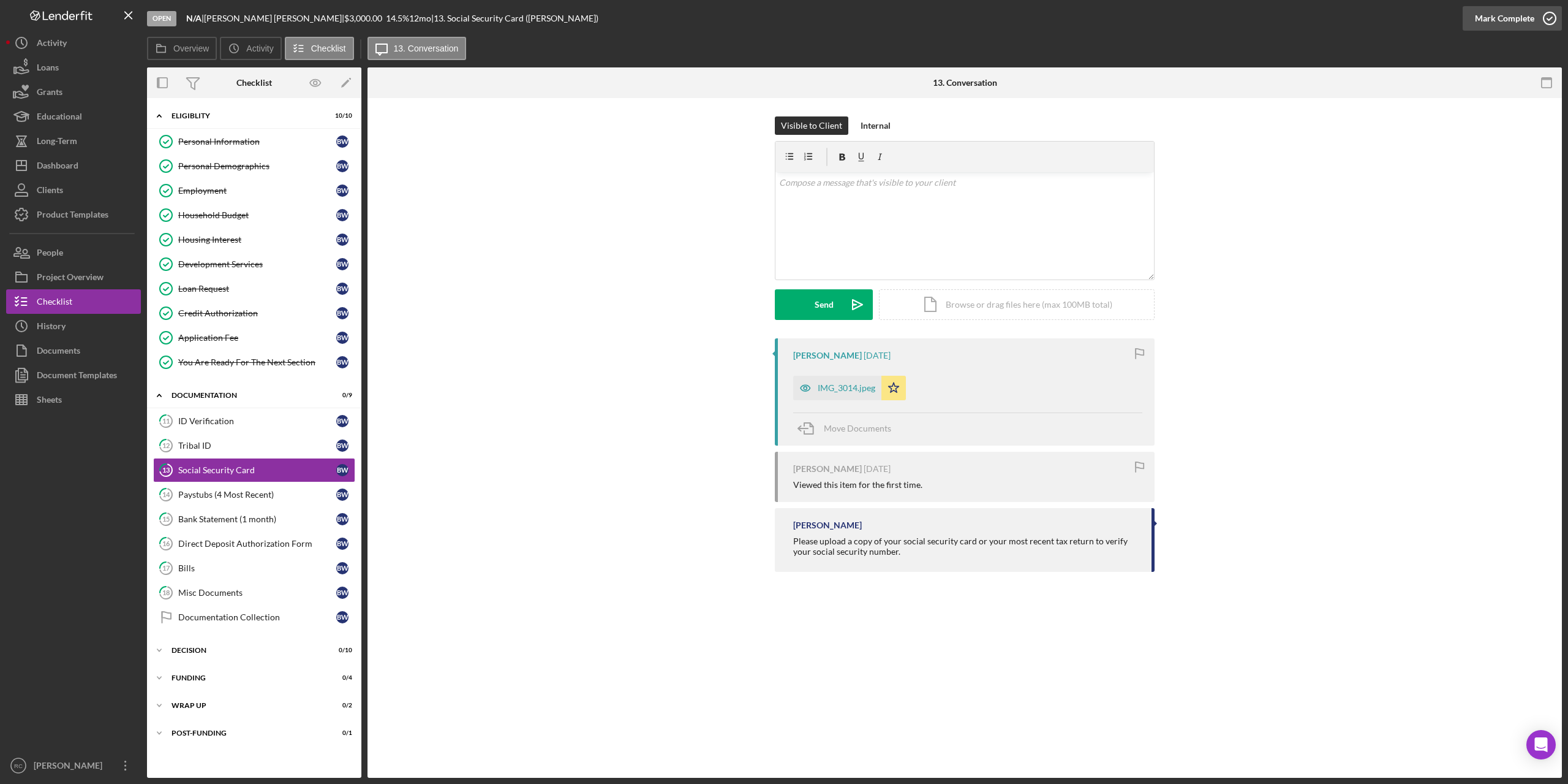
click at [1545, 13] on icon "button" at bounding box center [1550, 18] width 31 height 31
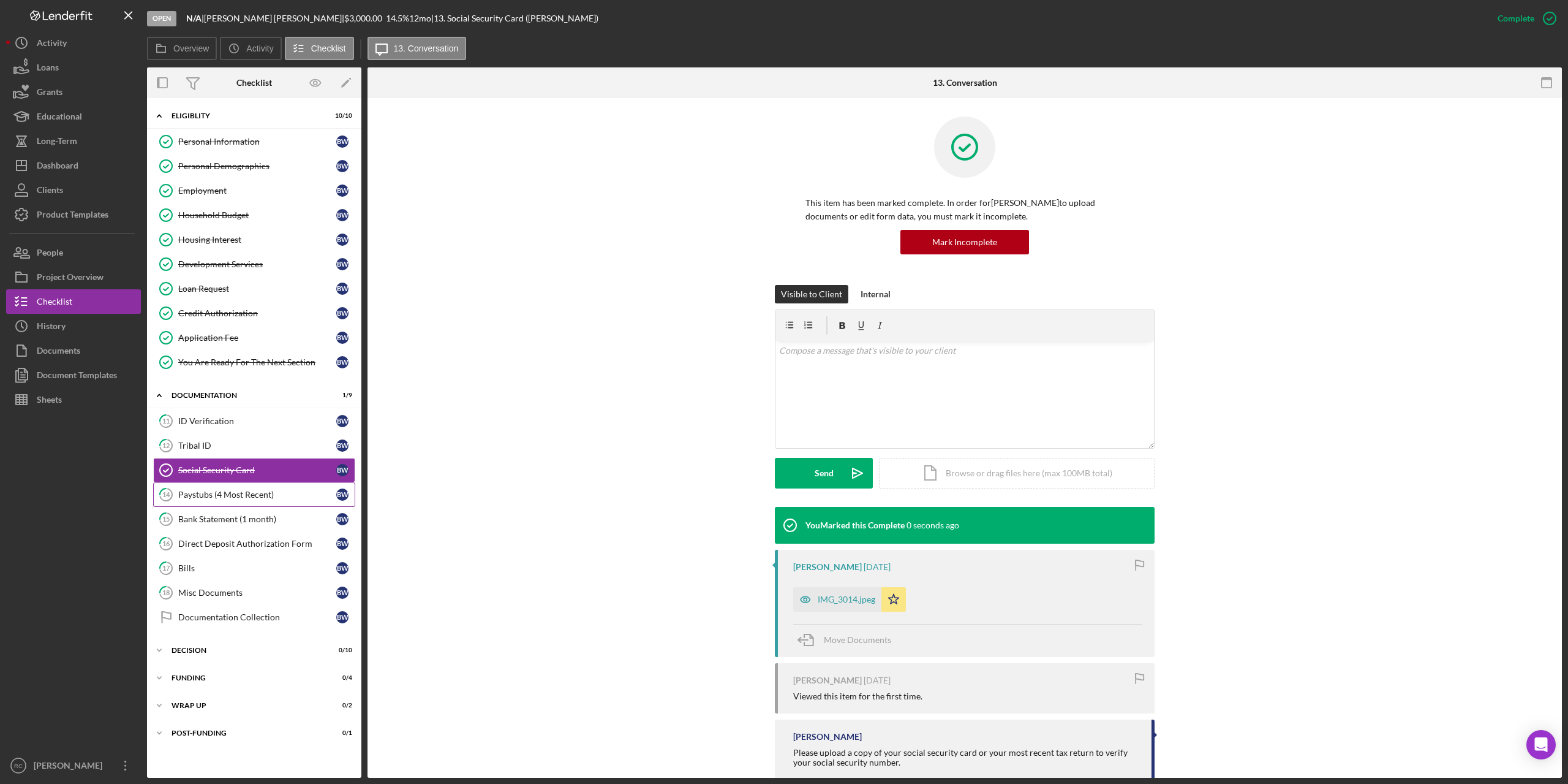
click at [213, 493] on div "Paystubs (4 Most Recent)" at bounding box center [258, 494] width 158 height 10
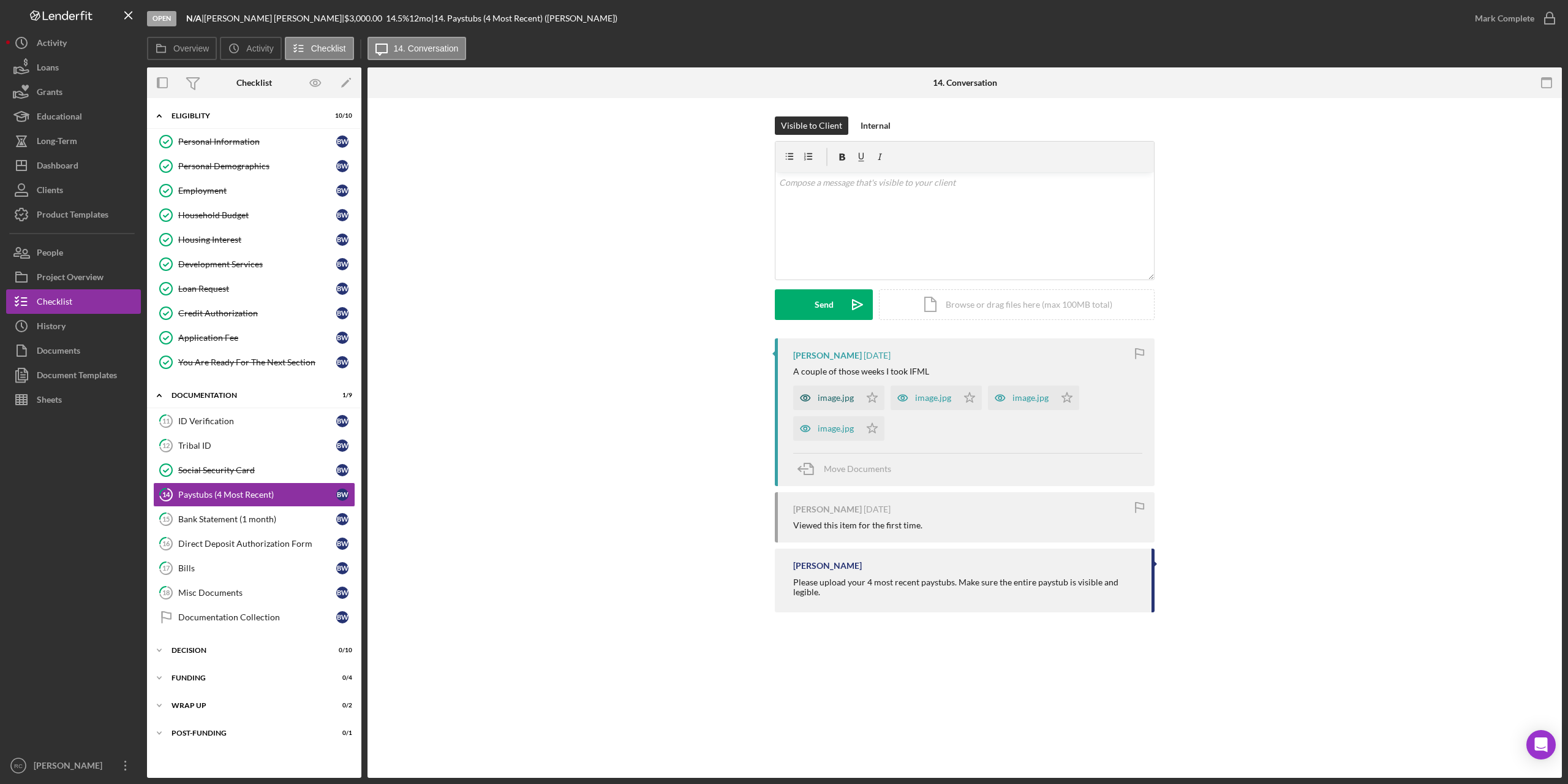
click at [838, 394] on div "image.jpg" at bounding box center [836, 398] width 36 height 10
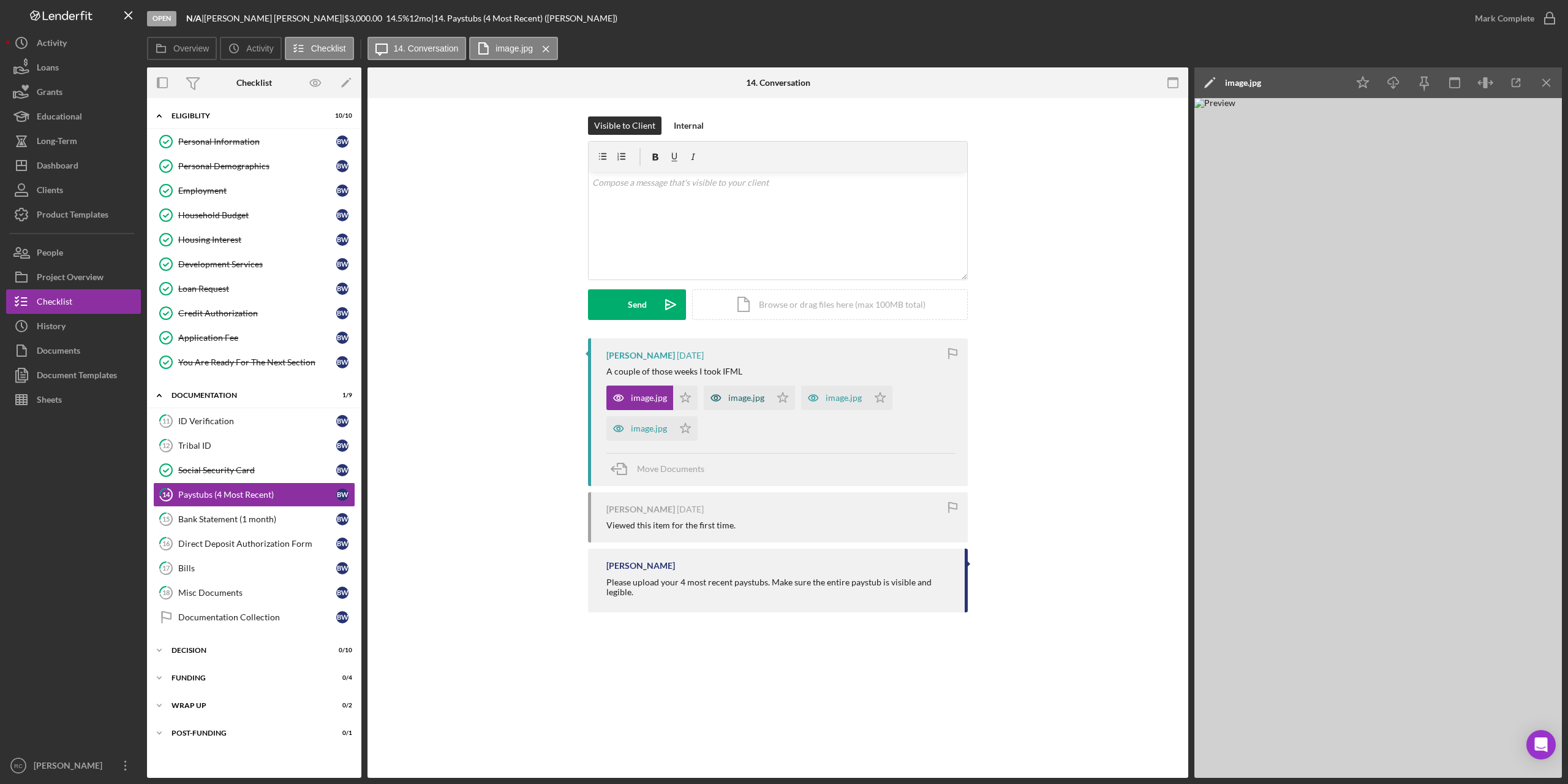
click at [733, 398] on div "image.jpg" at bounding box center [746, 398] width 36 height 10
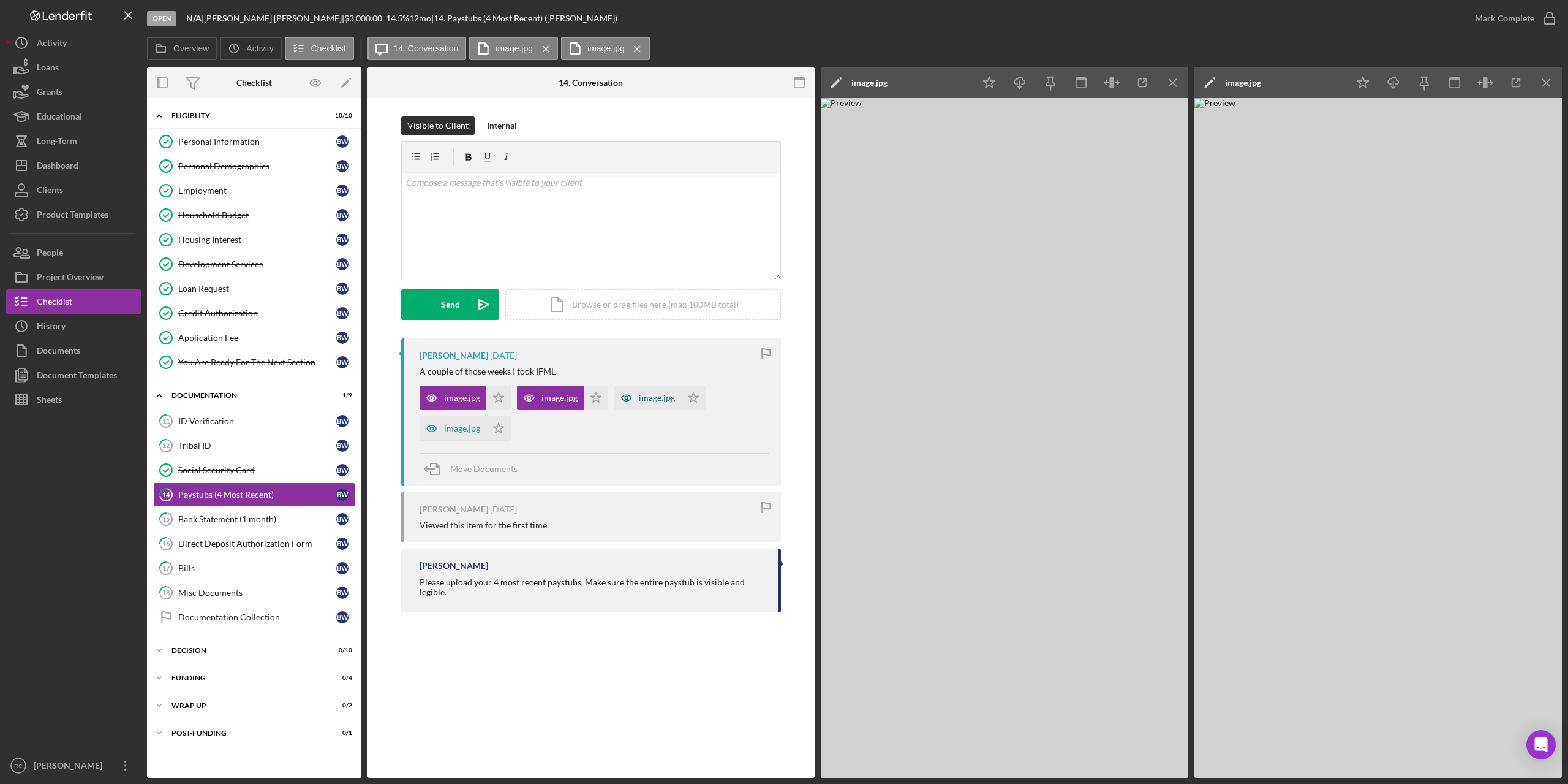
click at [664, 393] on div "image.jpg" at bounding box center [657, 398] width 36 height 10
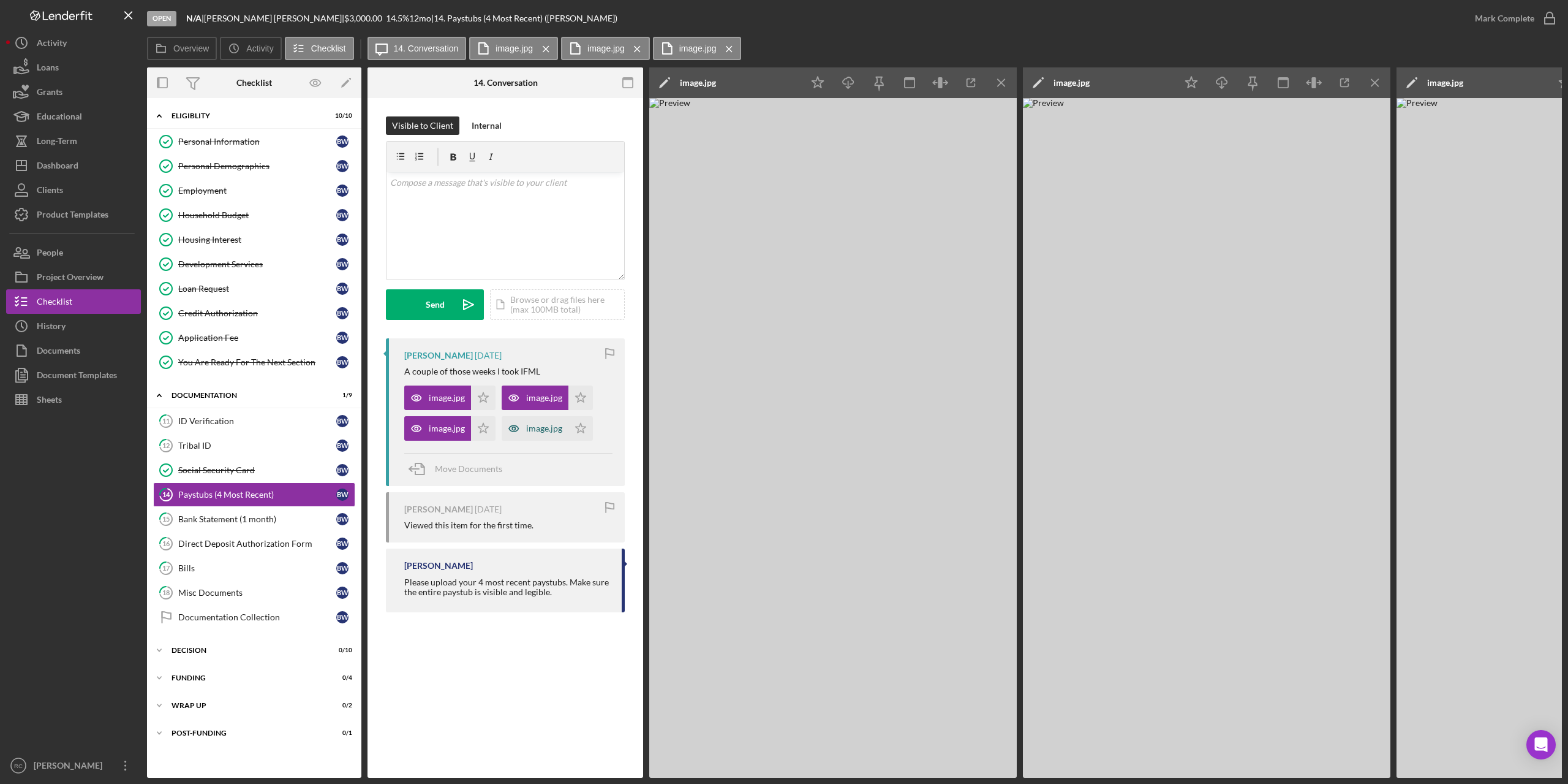
click at [532, 428] on div "image.jpg" at bounding box center [544, 428] width 36 height 10
click at [228, 520] on div "Bank Statement (1 month)" at bounding box center [258, 519] width 158 height 10
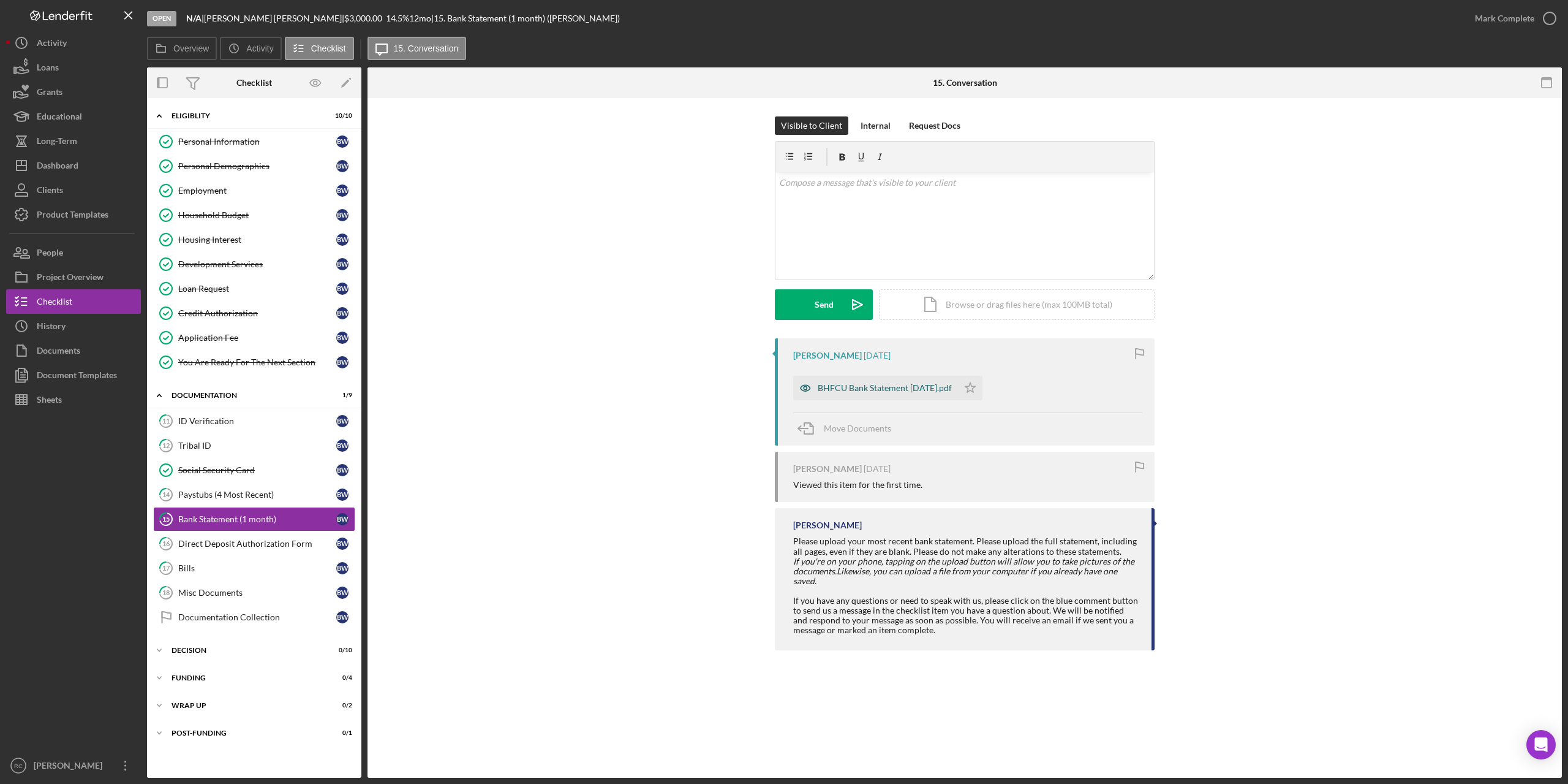
click at [887, 386] on div "BHFCU Bank Statement June2025.pdf" at bounding box center [885, 388] width 134 height 10
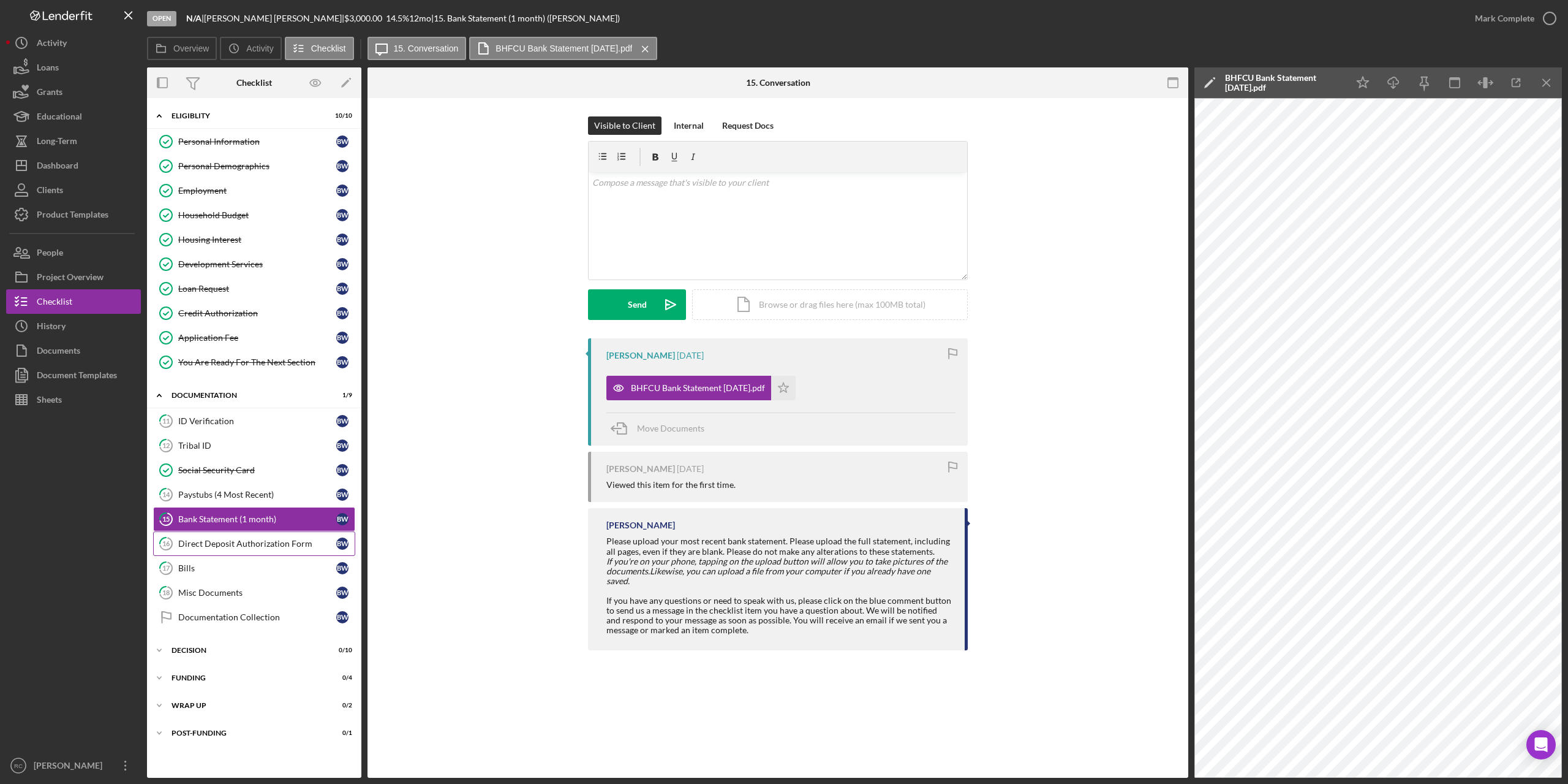
click at [269, 541] on div "Direct Deposit Authorization Form" at bounding box center [258, 544] width 158 height 10
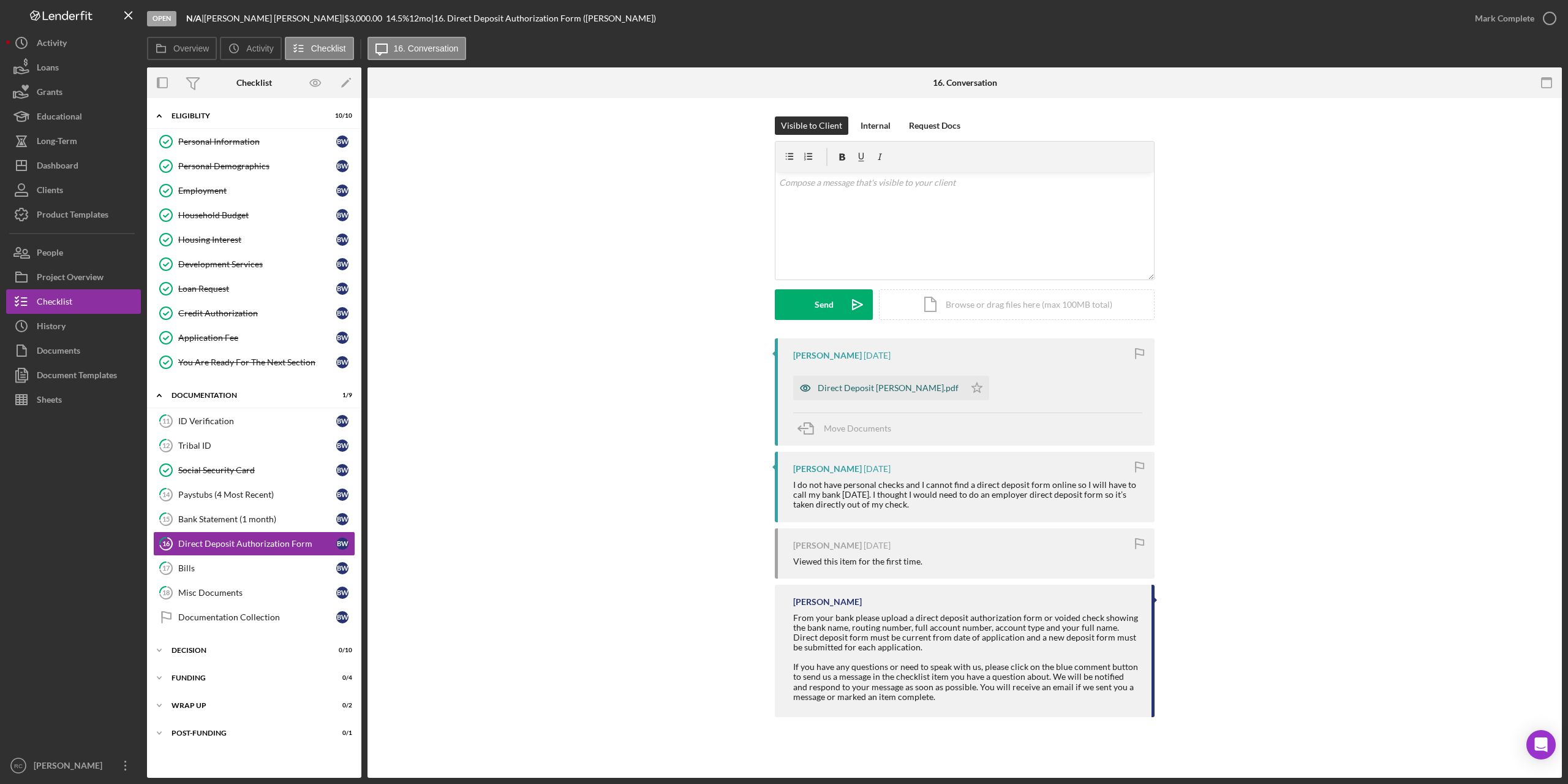
click at [877, 388] on div "Direct Deposit WRIGHT.pdf" at bounding box center [889, 388] width 141 height 10
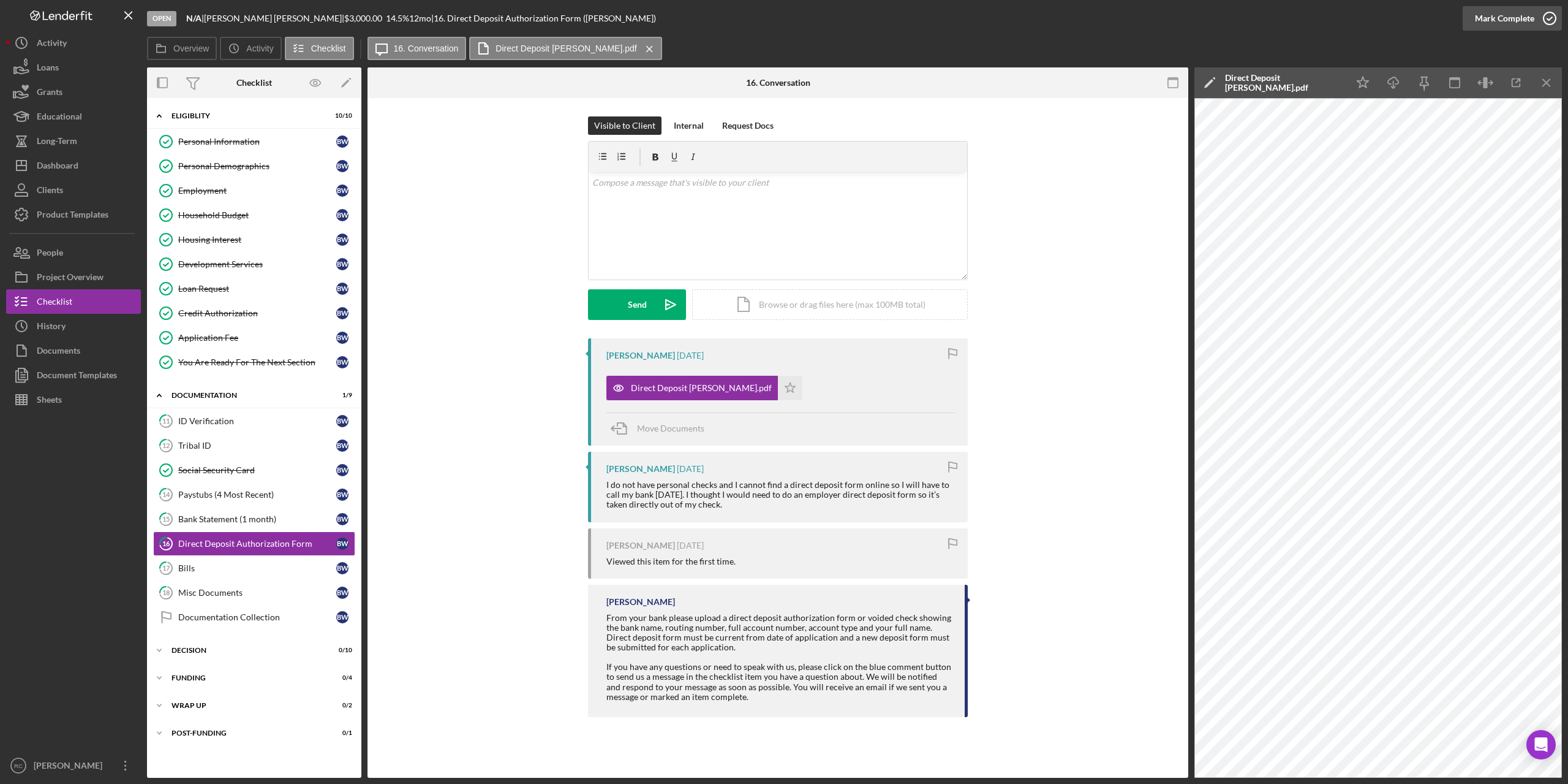
click at [1550, 18] on icon "button" at bounding box center [1550, 18] width 31 height 31
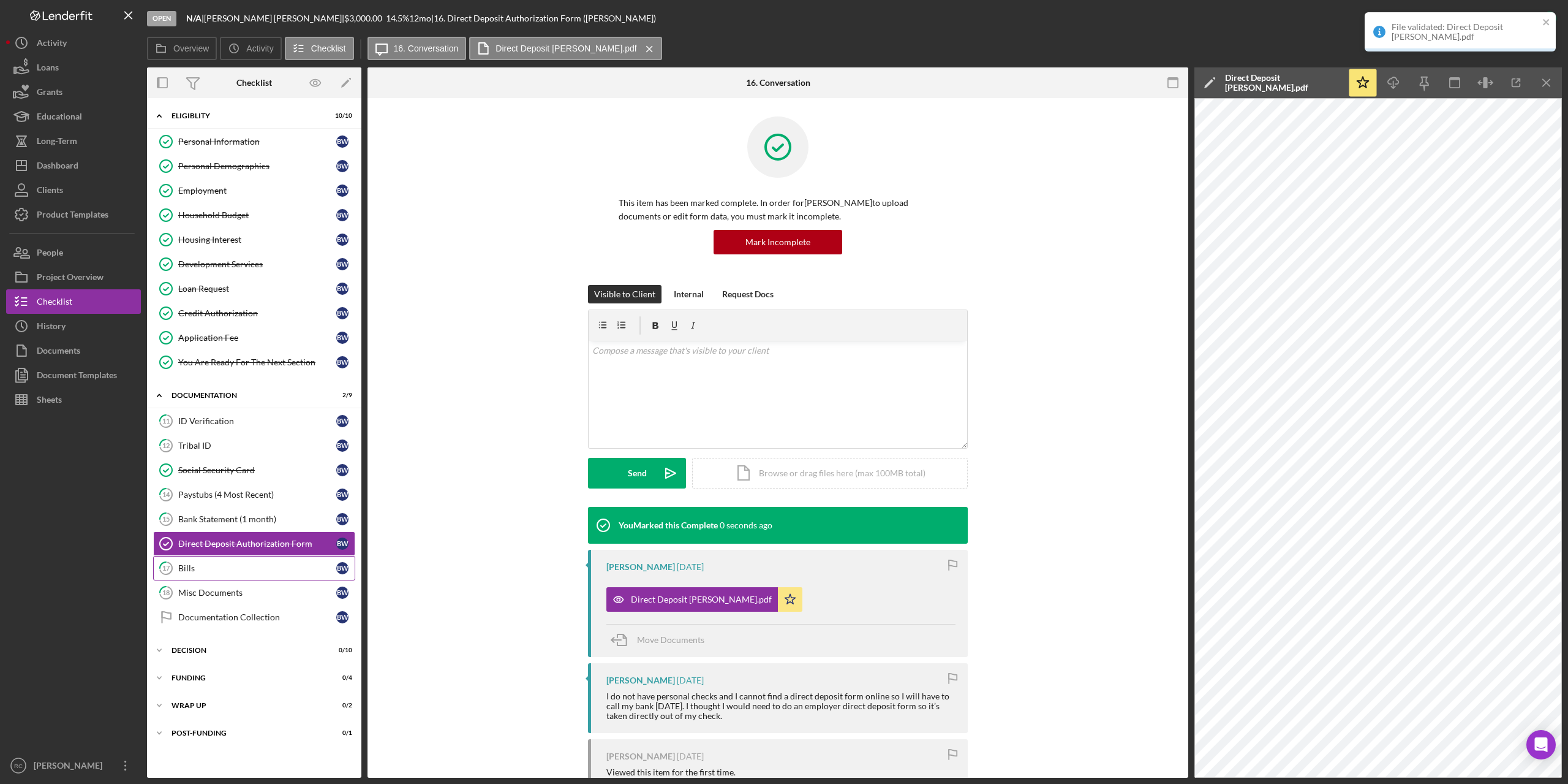
click at [206, 564] on div "Bills" at bounding box center [258, 568] width 158 height 10
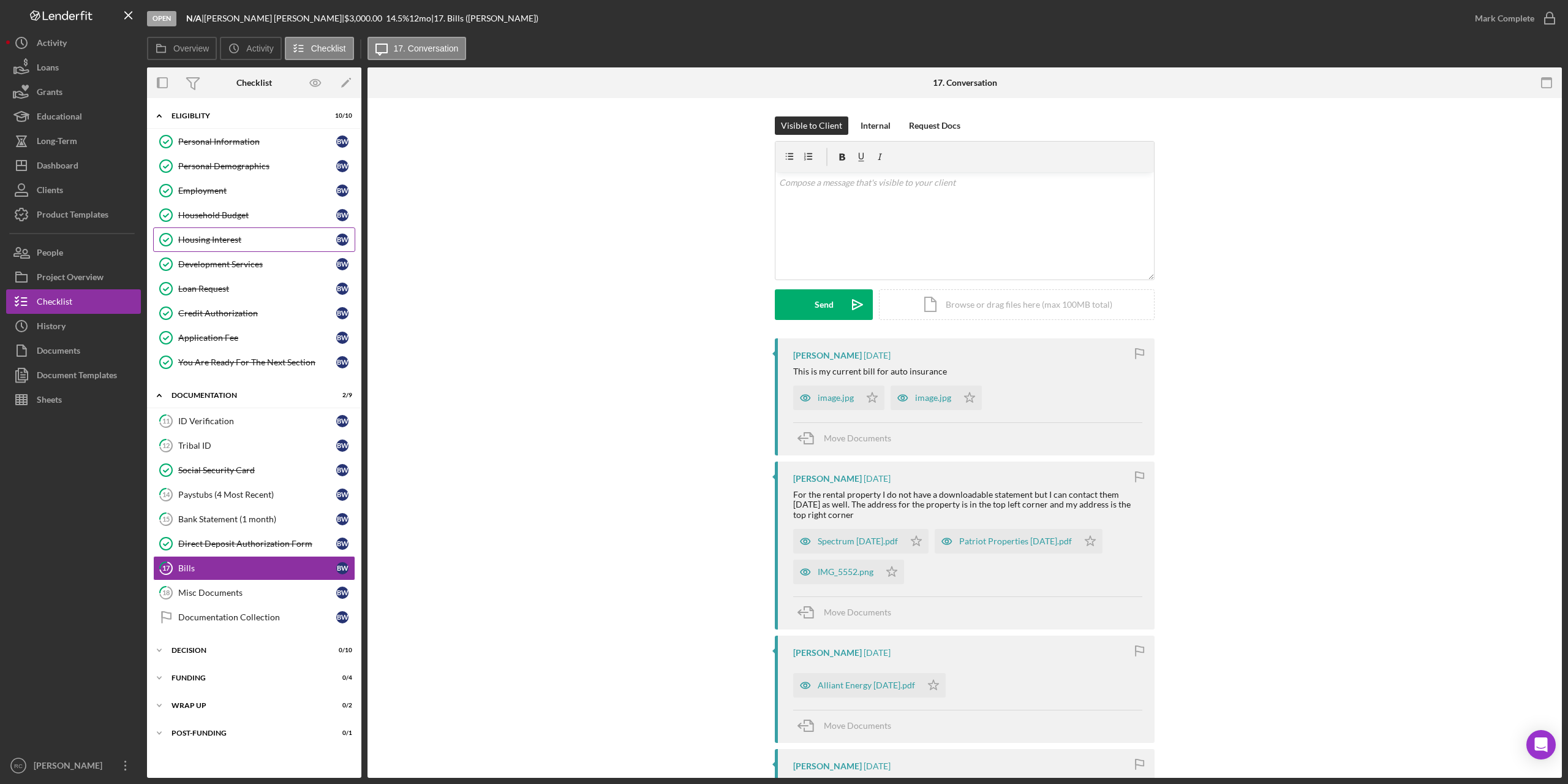
click at [214, 237] on div "Housing Interest" at bounding box center [258, 240] width 158 height 10
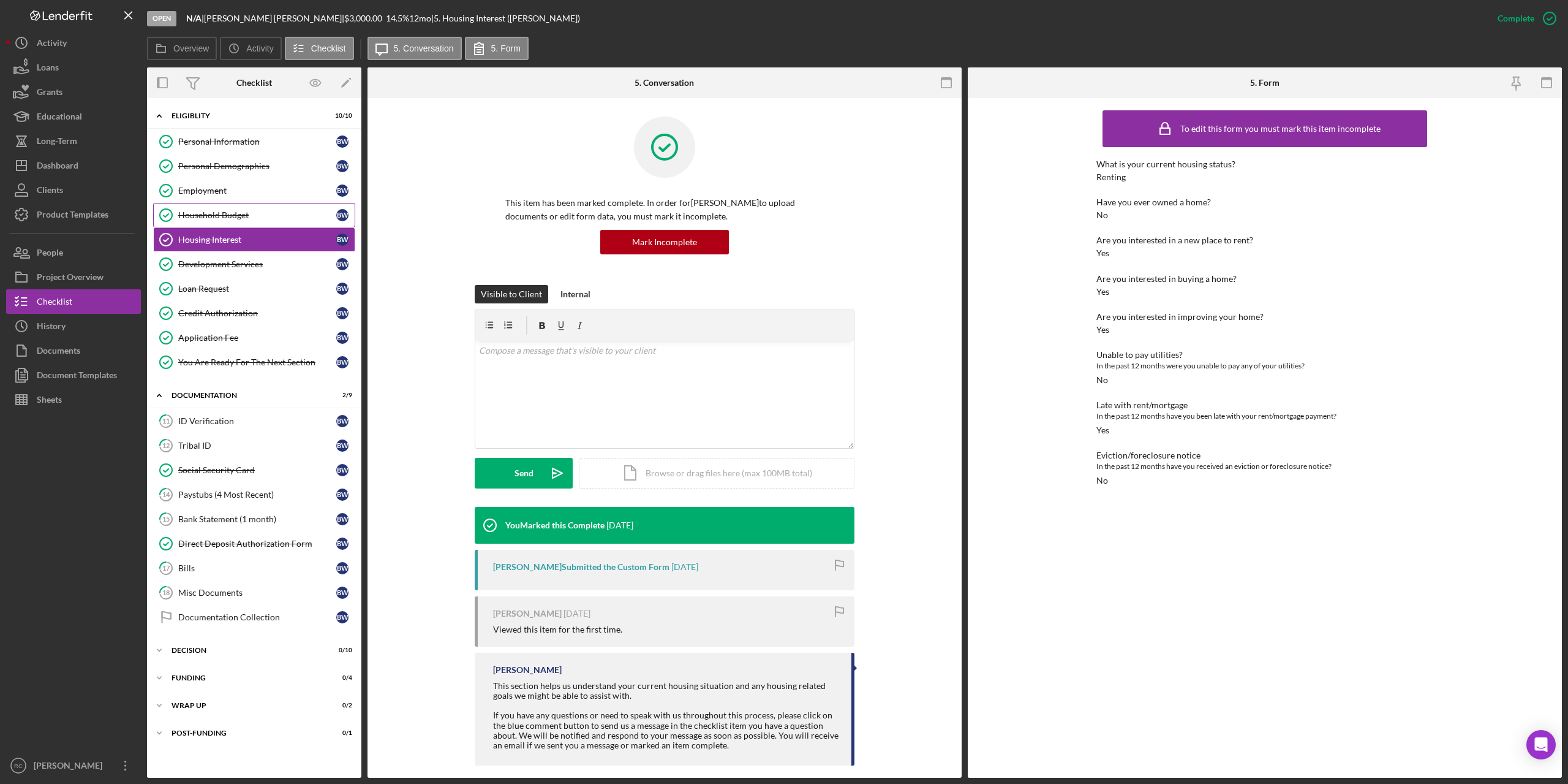
click at [212, 212] on div "Household Budget" at bounding box center [258, 215] width 158 height 10
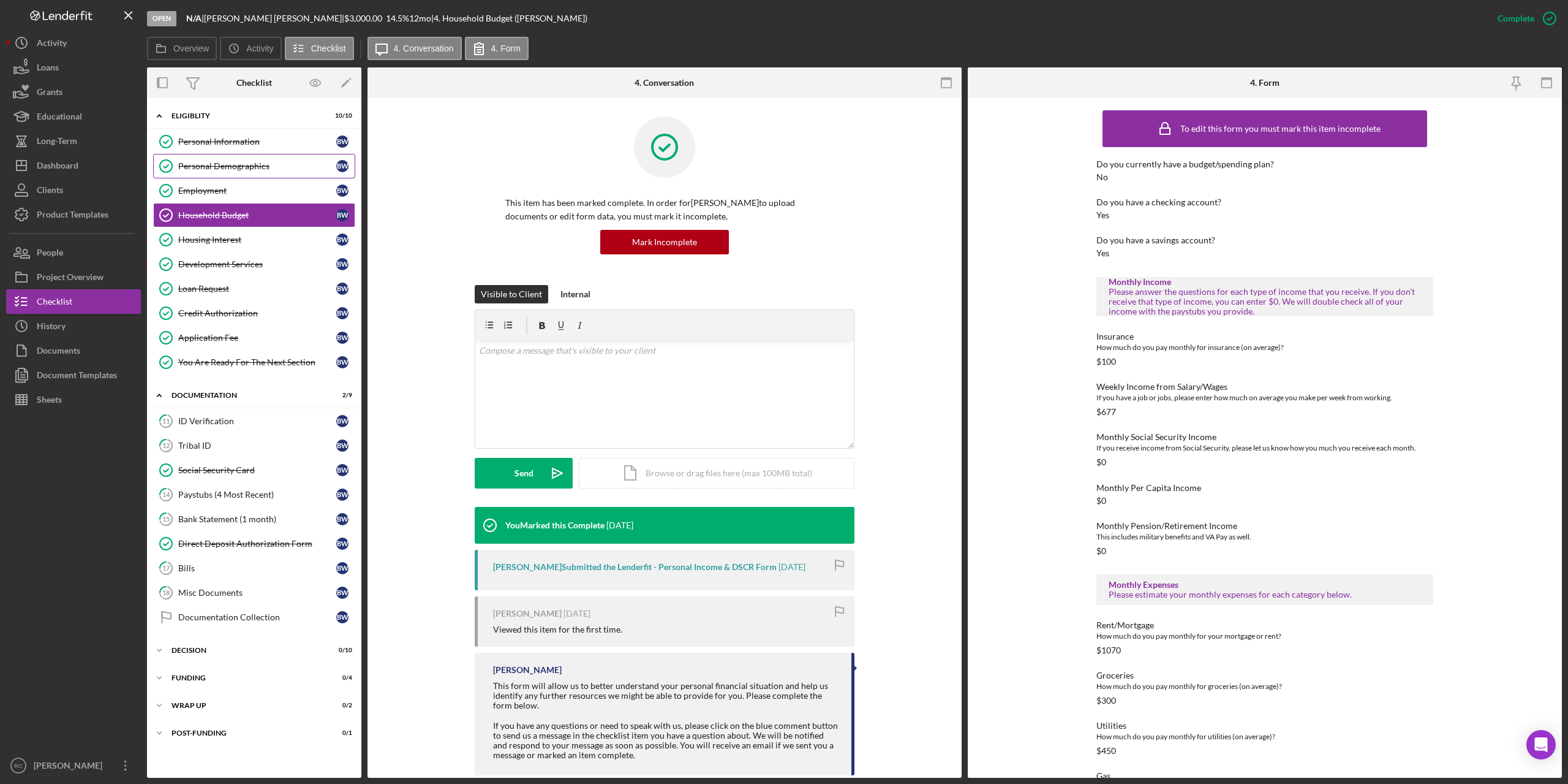
click at [239, 173] on link "Personal Demographics Personal Demographics B W" at bounding box center [254, 166] width 202 height 25
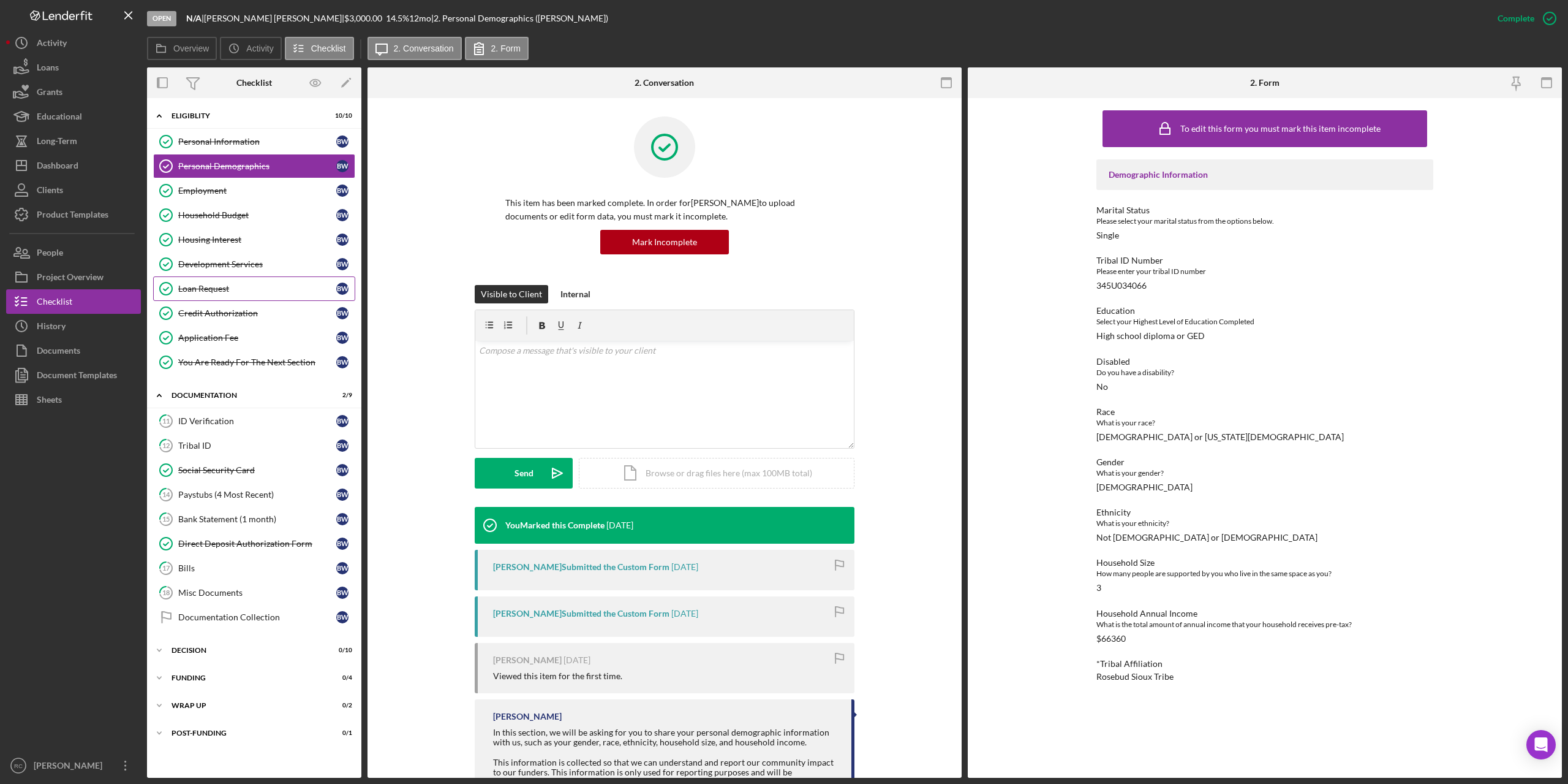
click at [216, 289] on div "Loan Request" at bounding box center [258, 289] width 158 height 10
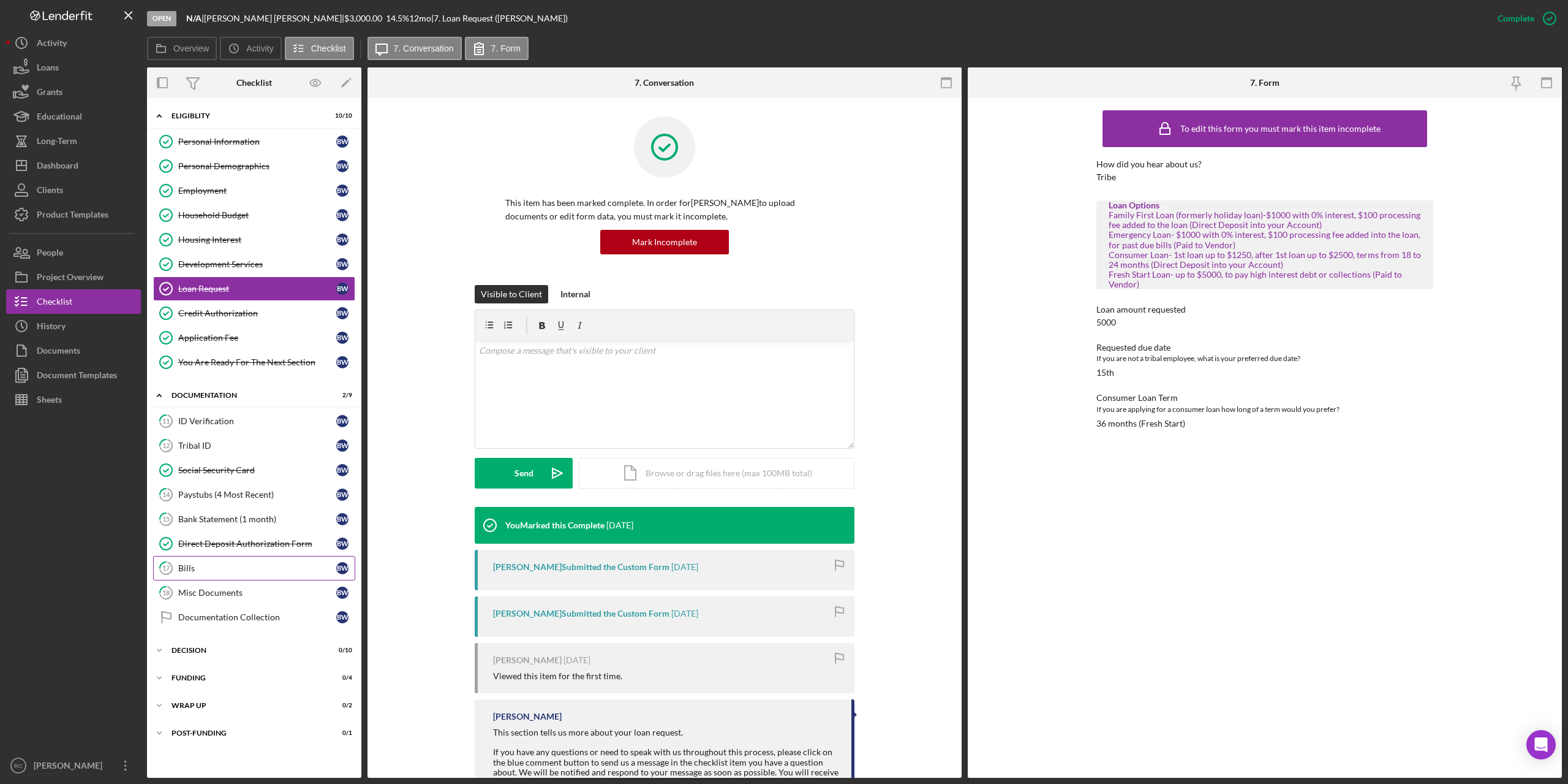
click at [212, 569] on div "Bills" at bounding box center [258, 568] width 158 height 10
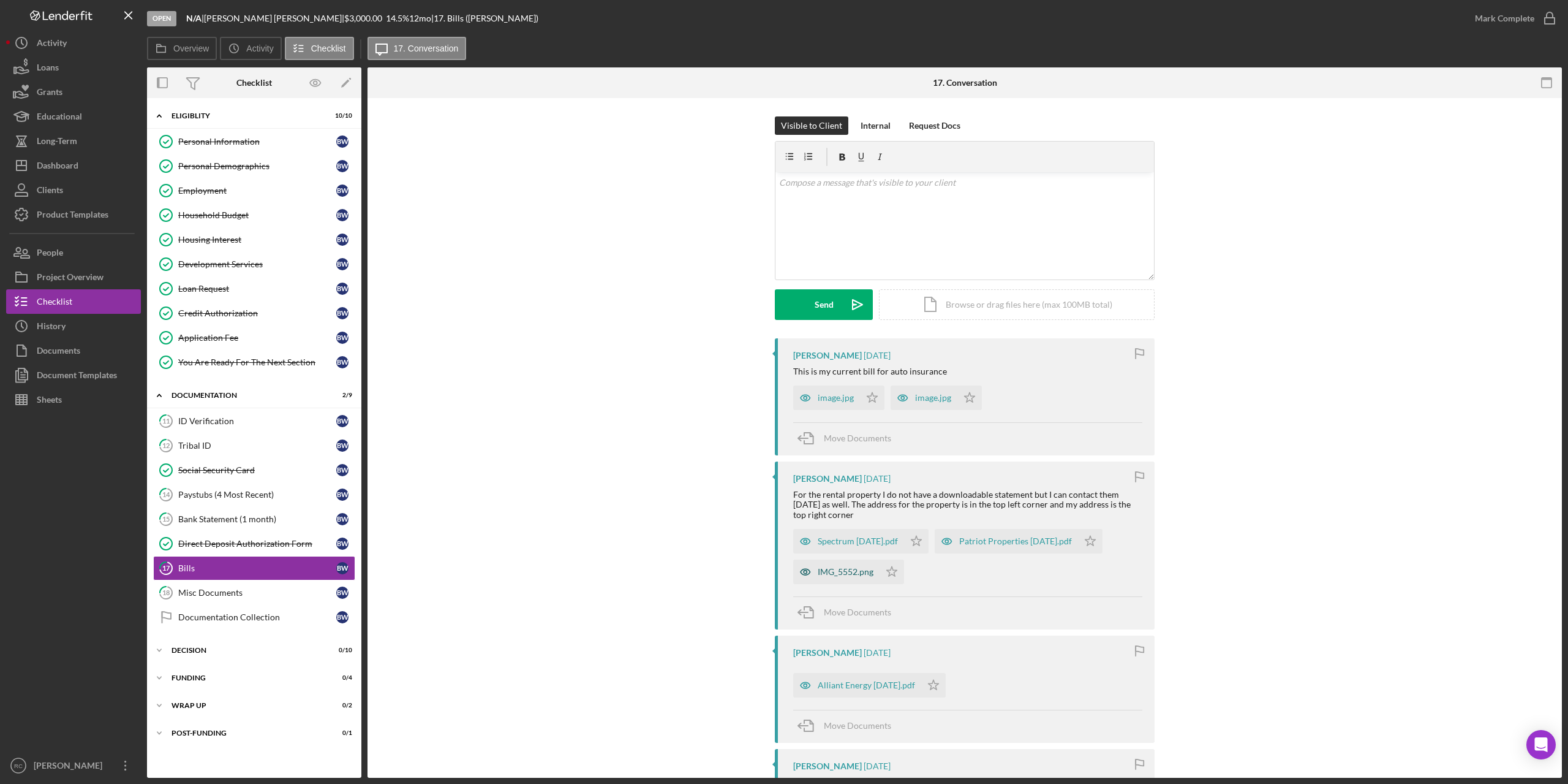
click at [856, 572] on div "IMG_5552.png" at bounding box center [846, 572] width 56 height 10
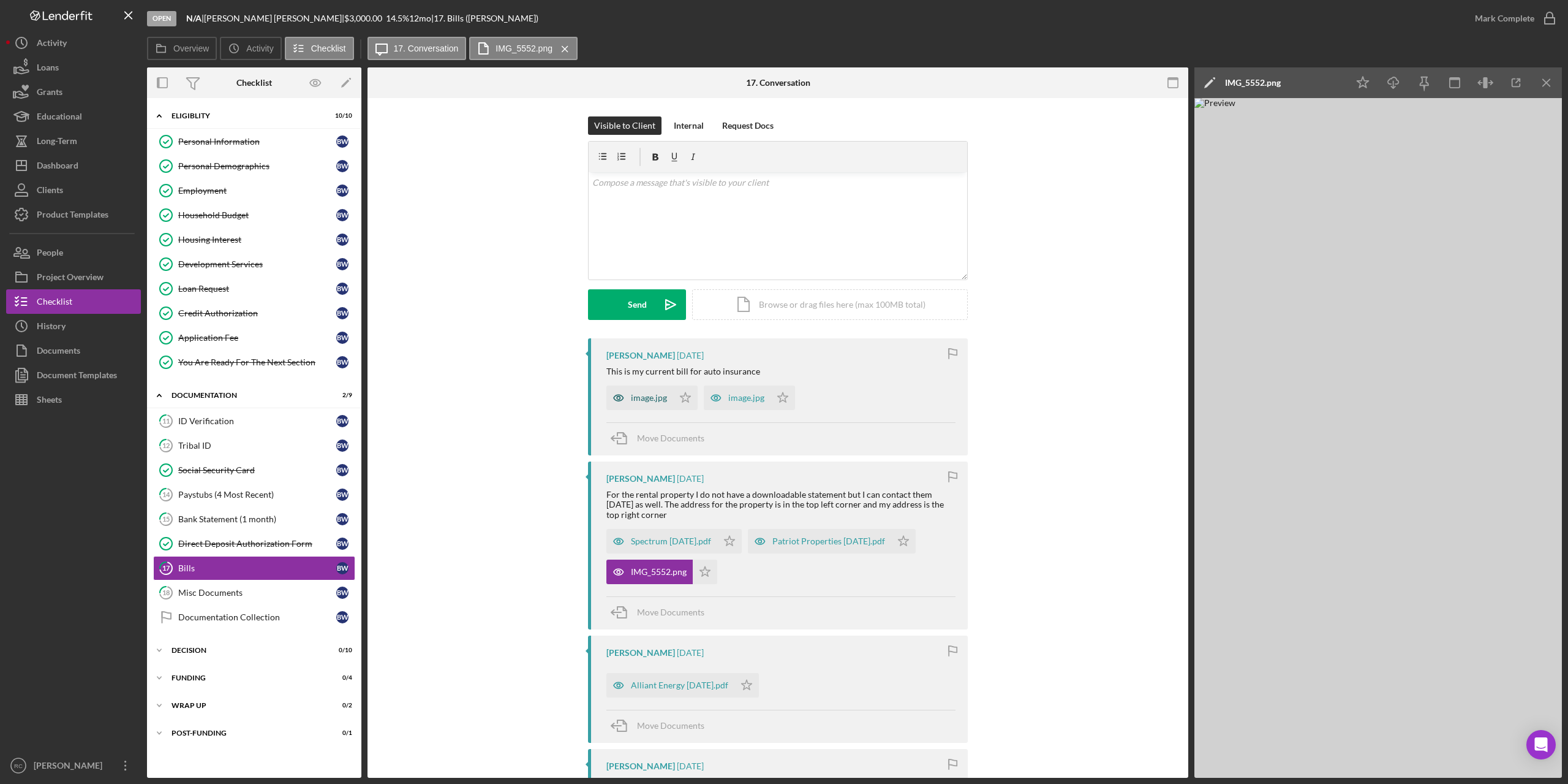
click at [665, 398] on div "image.jpg" at bounding box center [649, 398] width 36 height 10
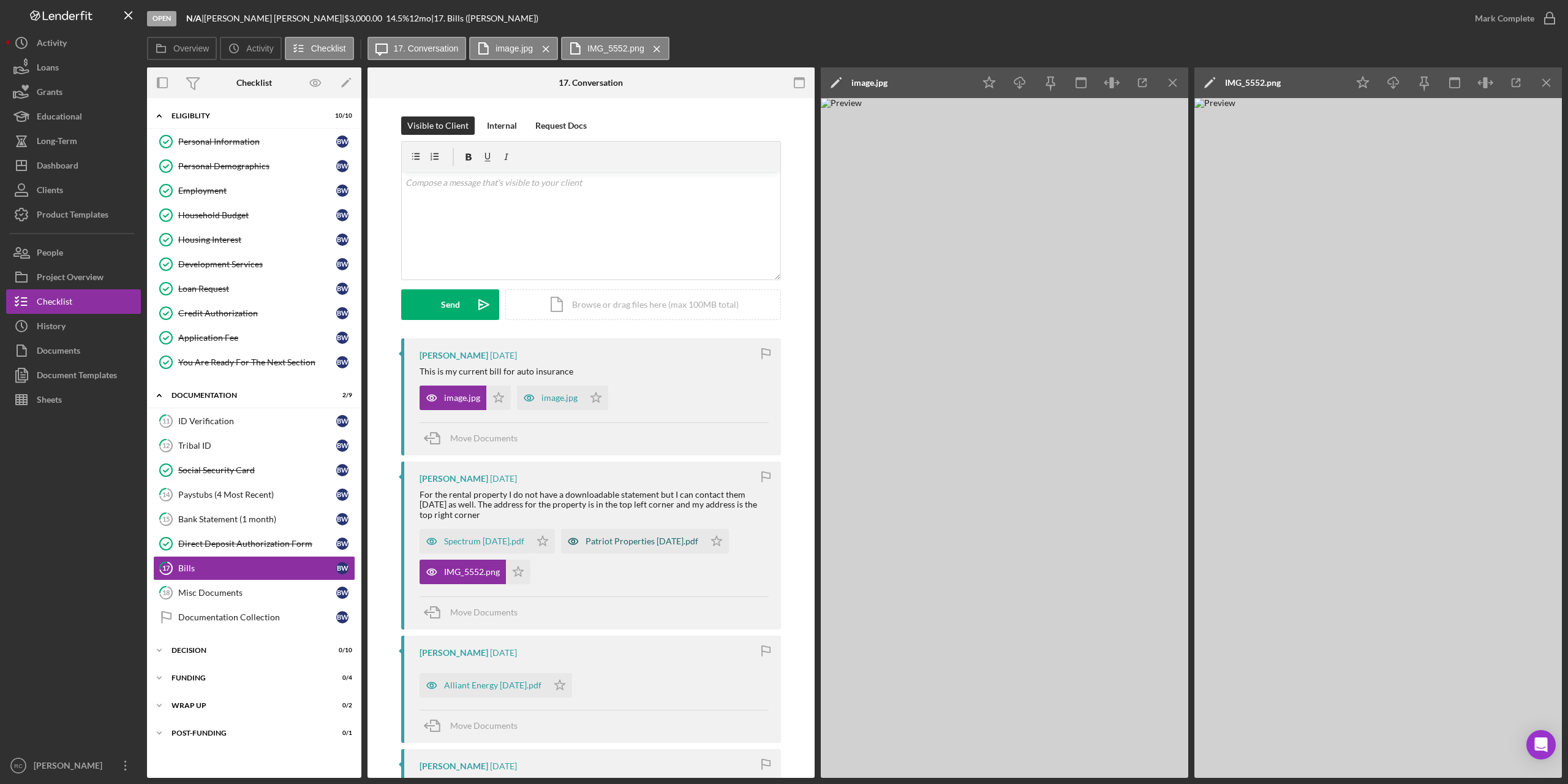
click at [633, 542] on div "Patriot Properties July2025.pdf" at bounding box center [642, 541] width 113 height 10
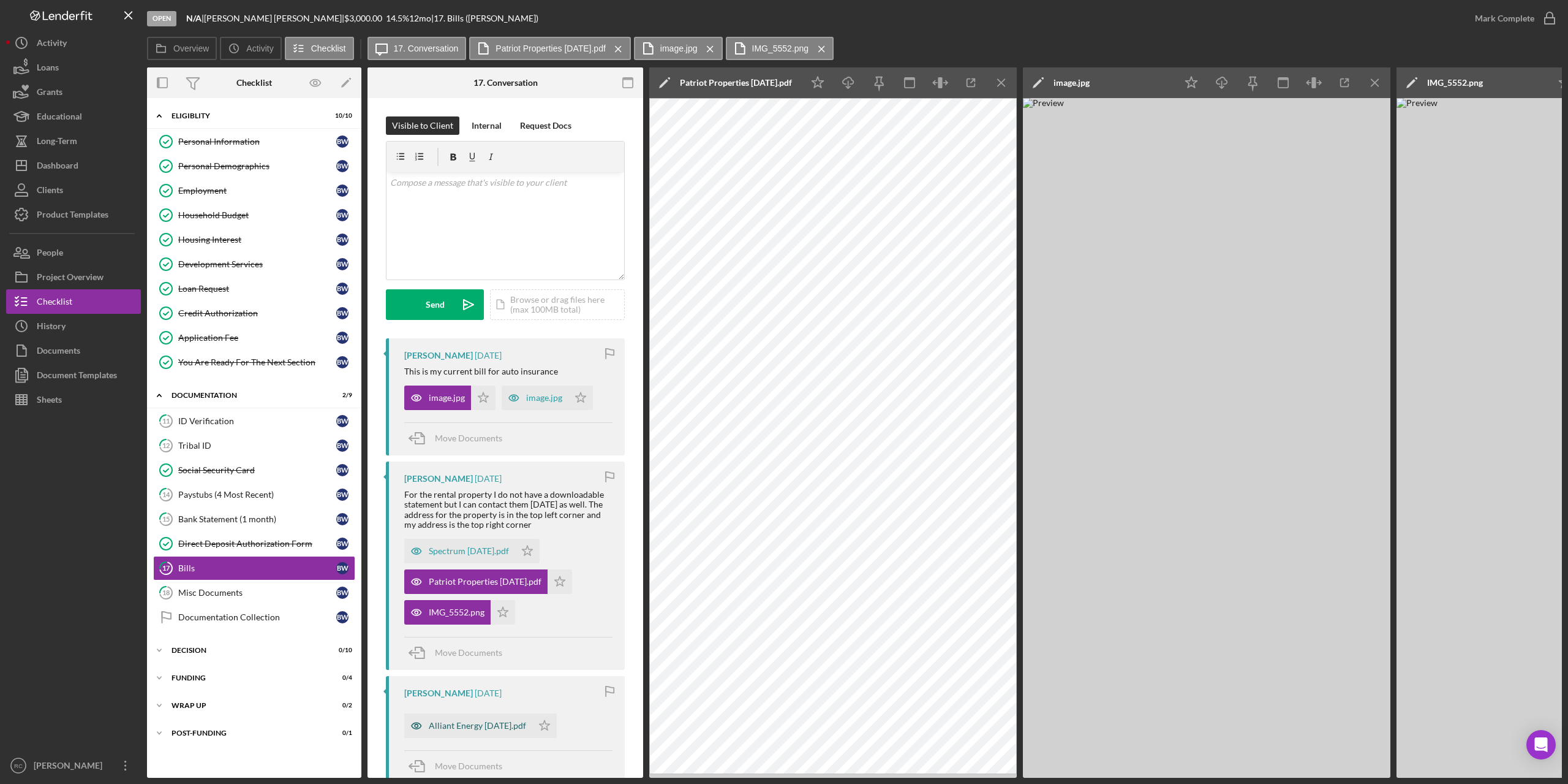
drag, startPoint x: 467, startPoint y: 730, endPoint x: 475, endPoint y: 723, distance: 10.6
click at [468, 730] on div "Alliant Energy July 2025.pdf" at bounding box center [477, 726] width 98 height 10
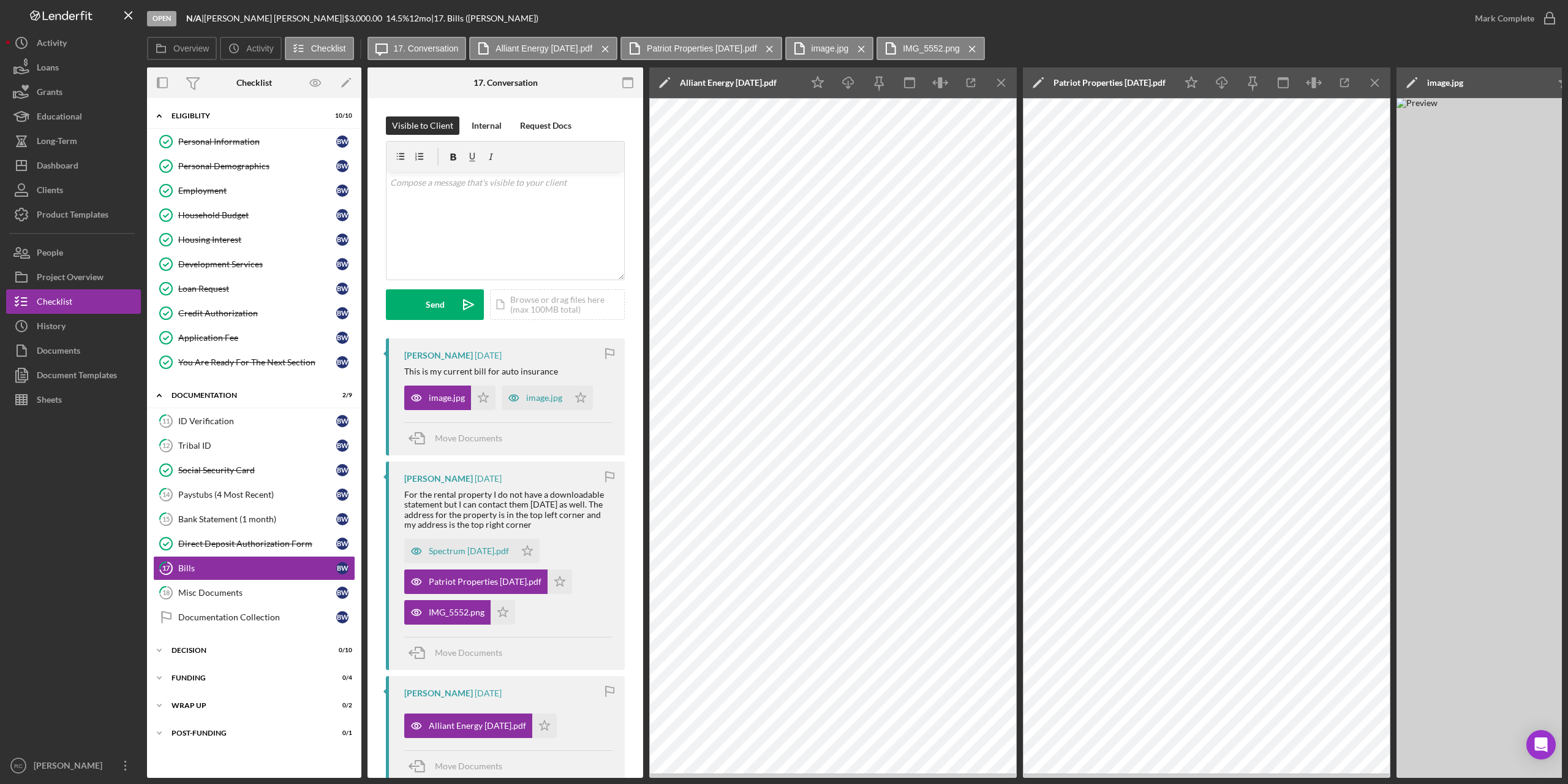
scroll to position [303, 0]
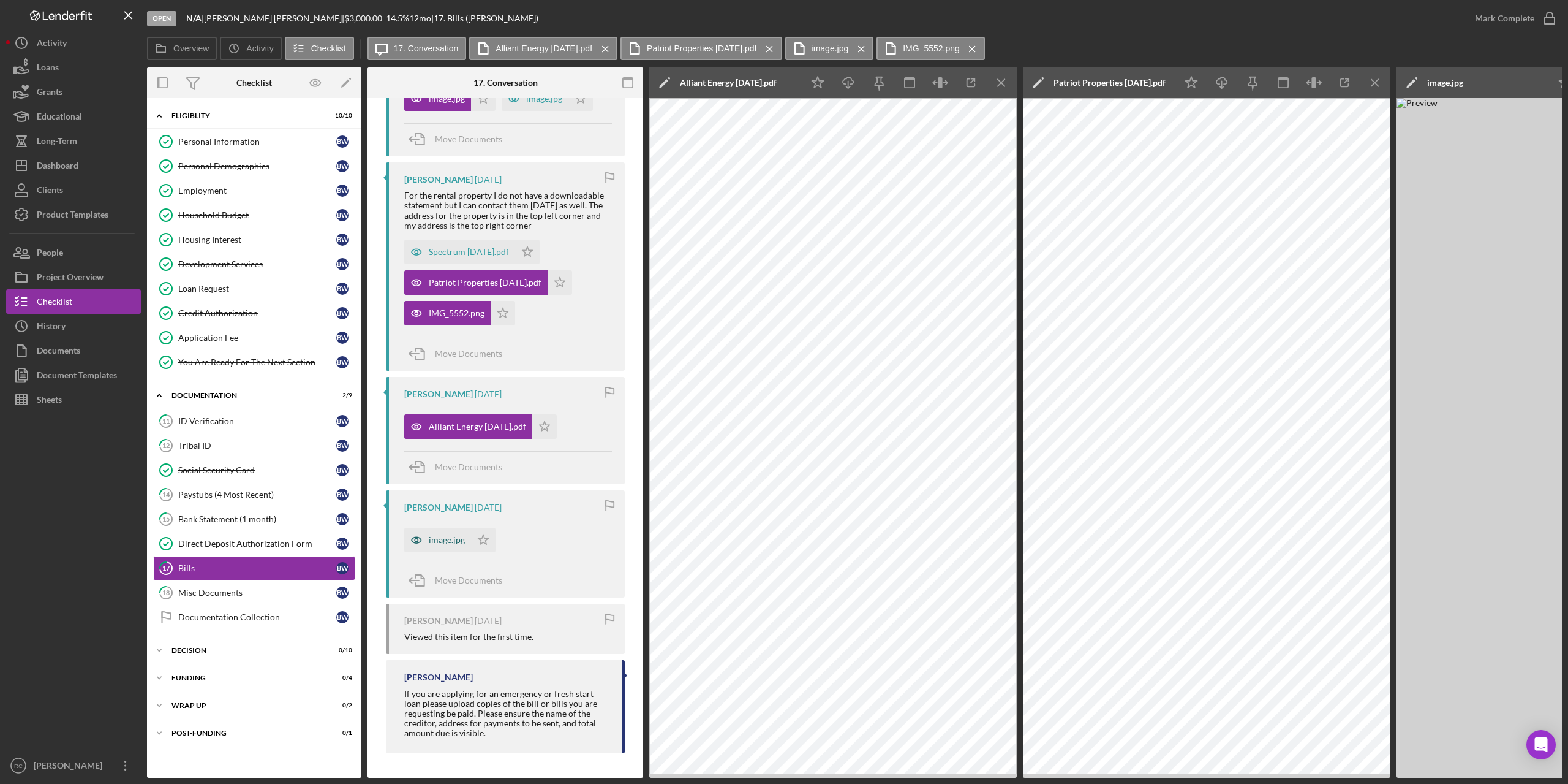
click at [459, 535] on div "image.jpg" at bounding box center [446, 540] width 36 height 10
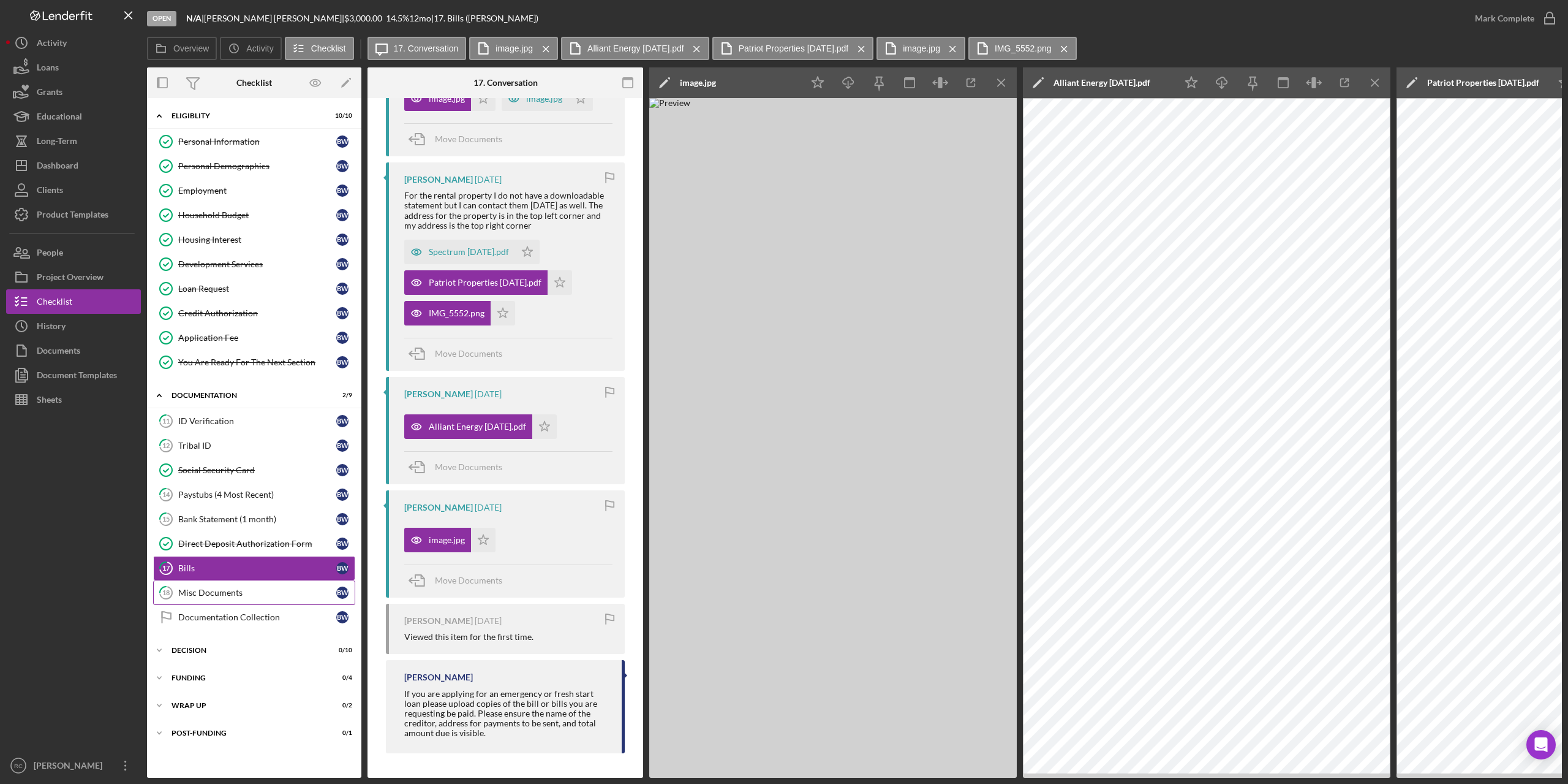
click at [224, 593] on div "Misc Documents" at bounding box center [258, 593] width 158 height 10
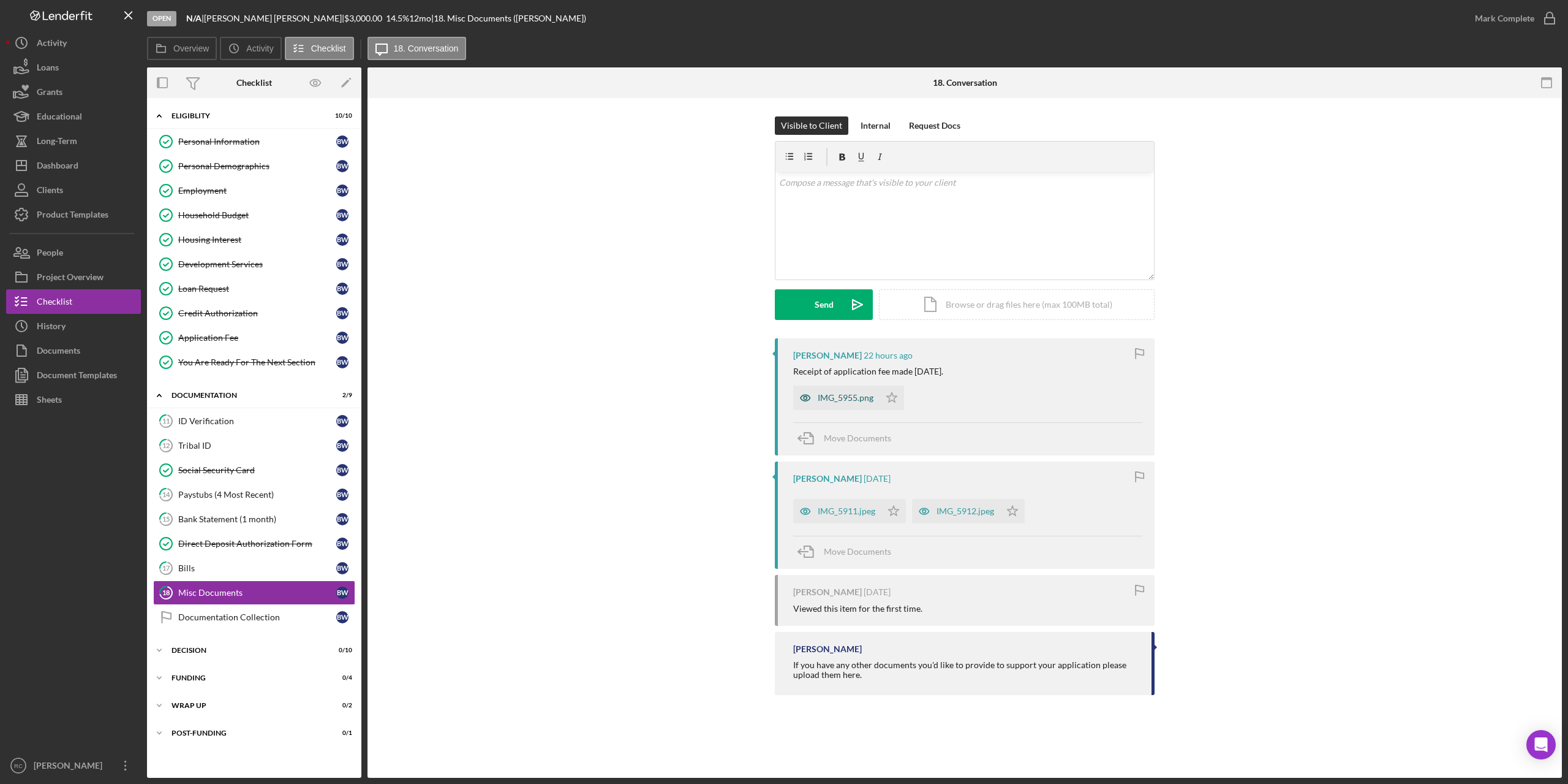
click at [849, 399] on div "IMG_5955.png" at bounding box center [846, 398] width 56 height 10
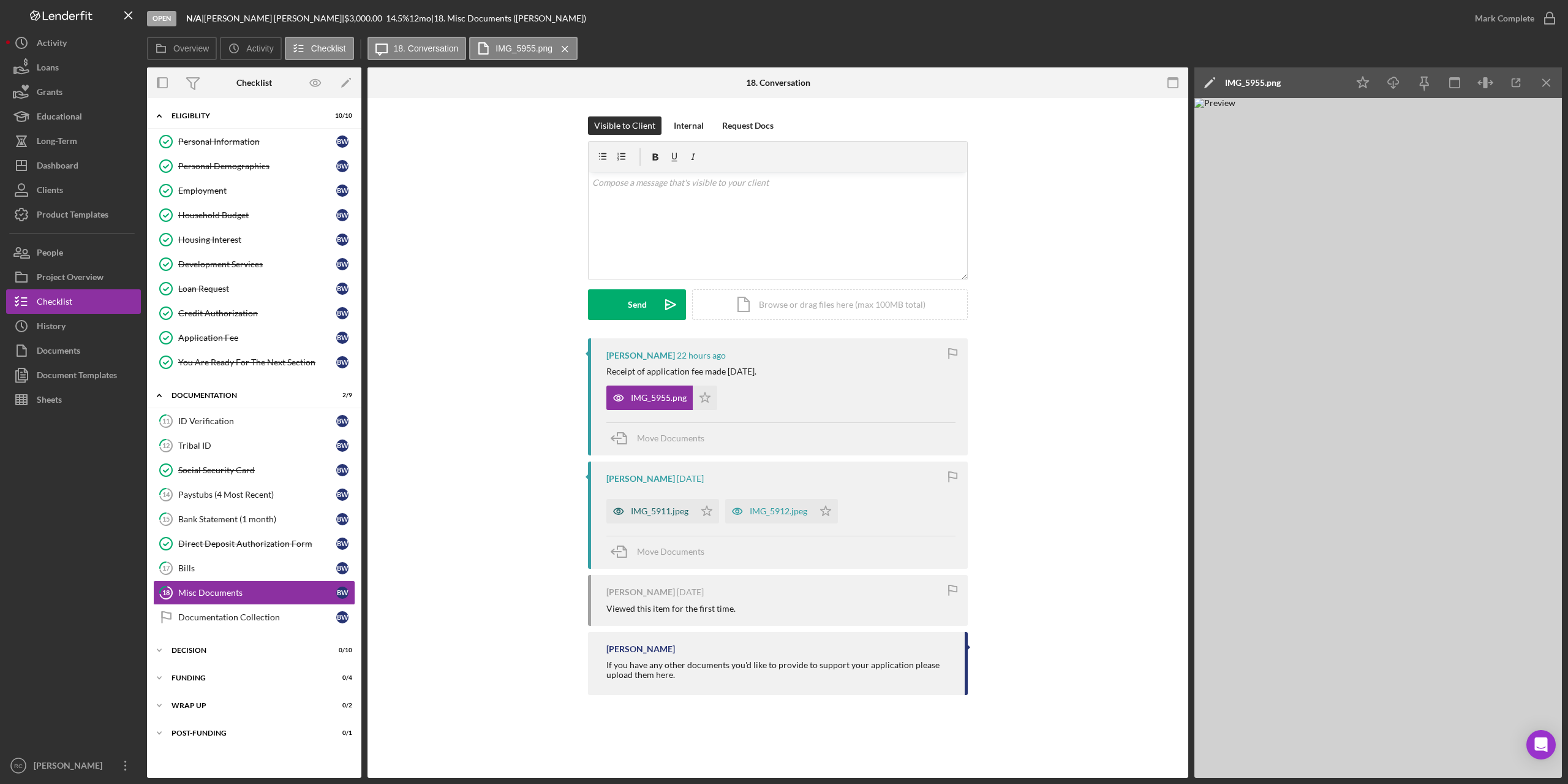
click at [653, 507] on div "IMG_5911.jpeg" at bounding box center [660, 511] width 58 height 10
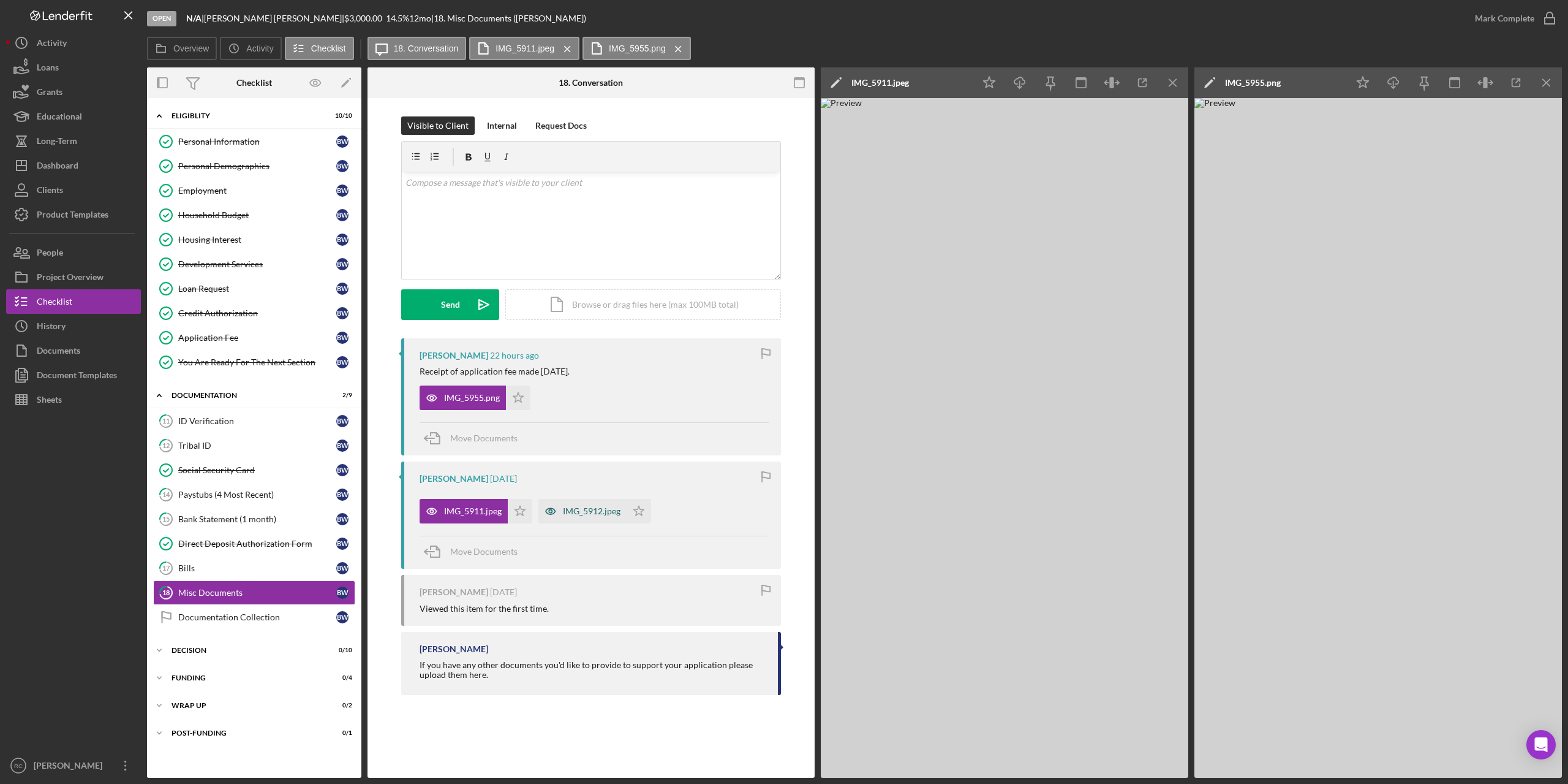
click at [581, 514] on div "IMG_5912.jpeg" at bounding box center [592, 511] width 58 height 10
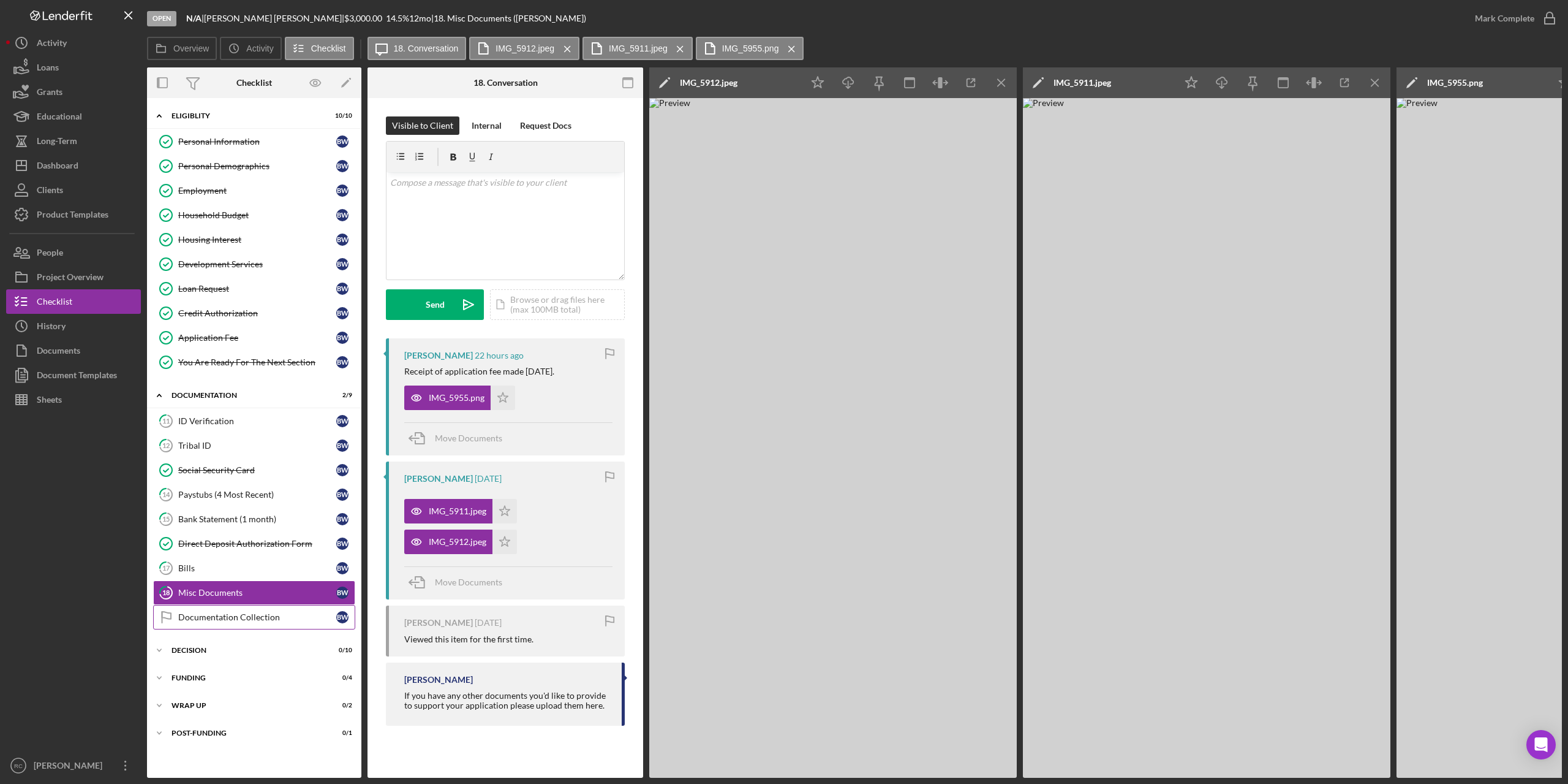
click at [215, 614] on div "Documentation Collection" at bounding box center [258, 617] width 158 height 10
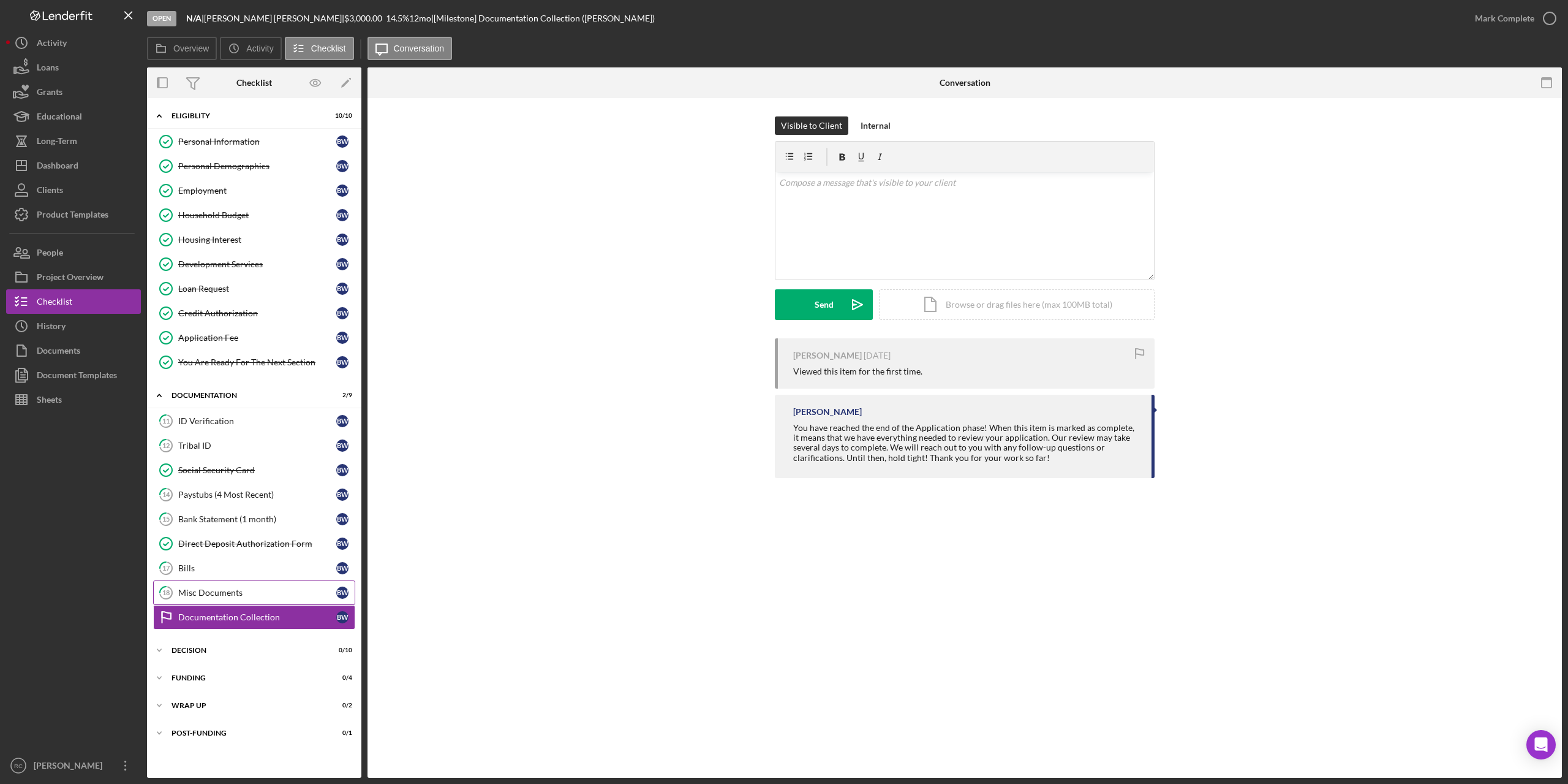
click at [234, 593] on div "Misc Documents" at bounding box center [258, 593] width 158 height 10
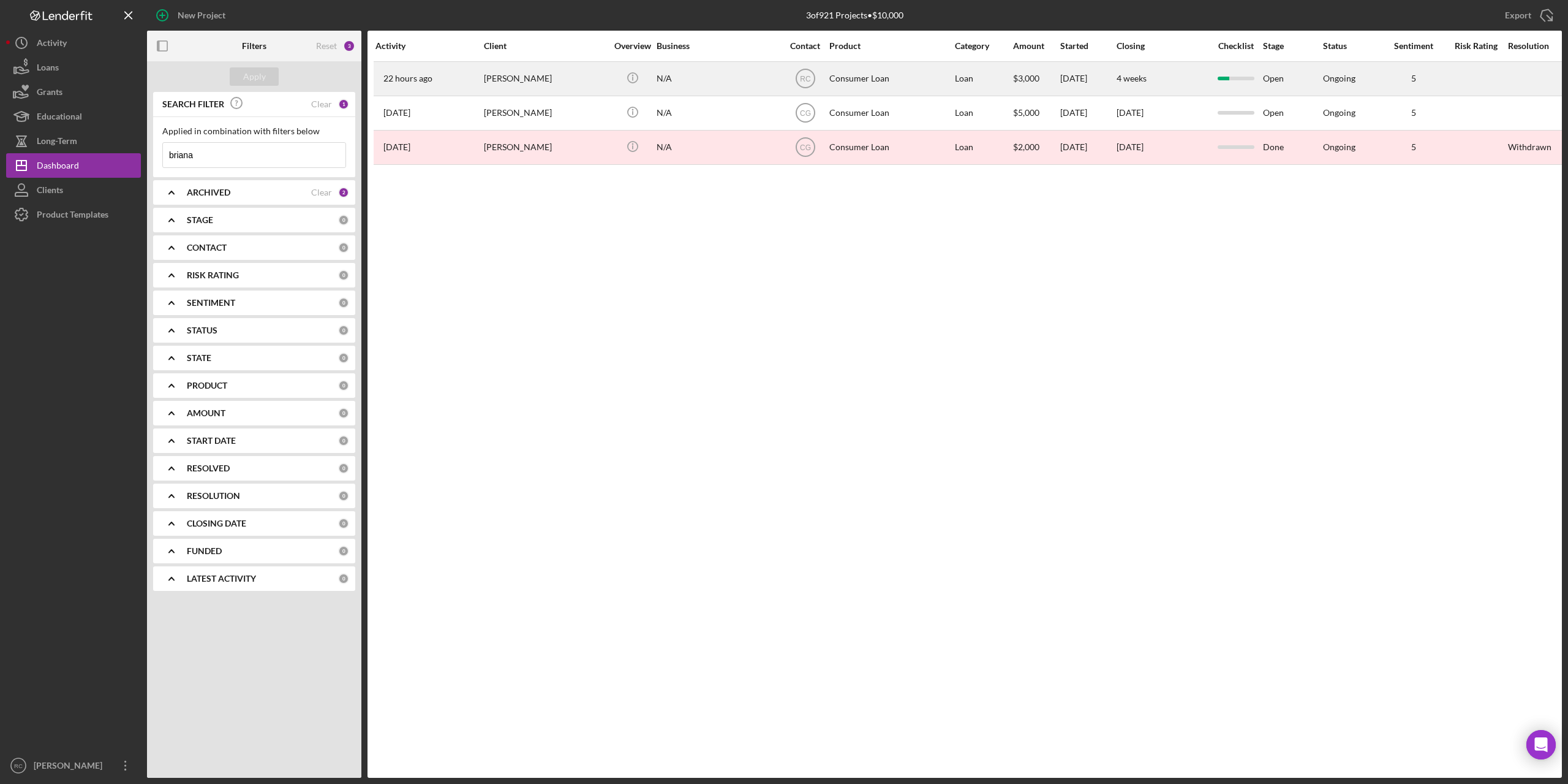
click at [511, 77] on div "[PERSON_NAME]" at bounding box center [545, 79] width 123 height 33
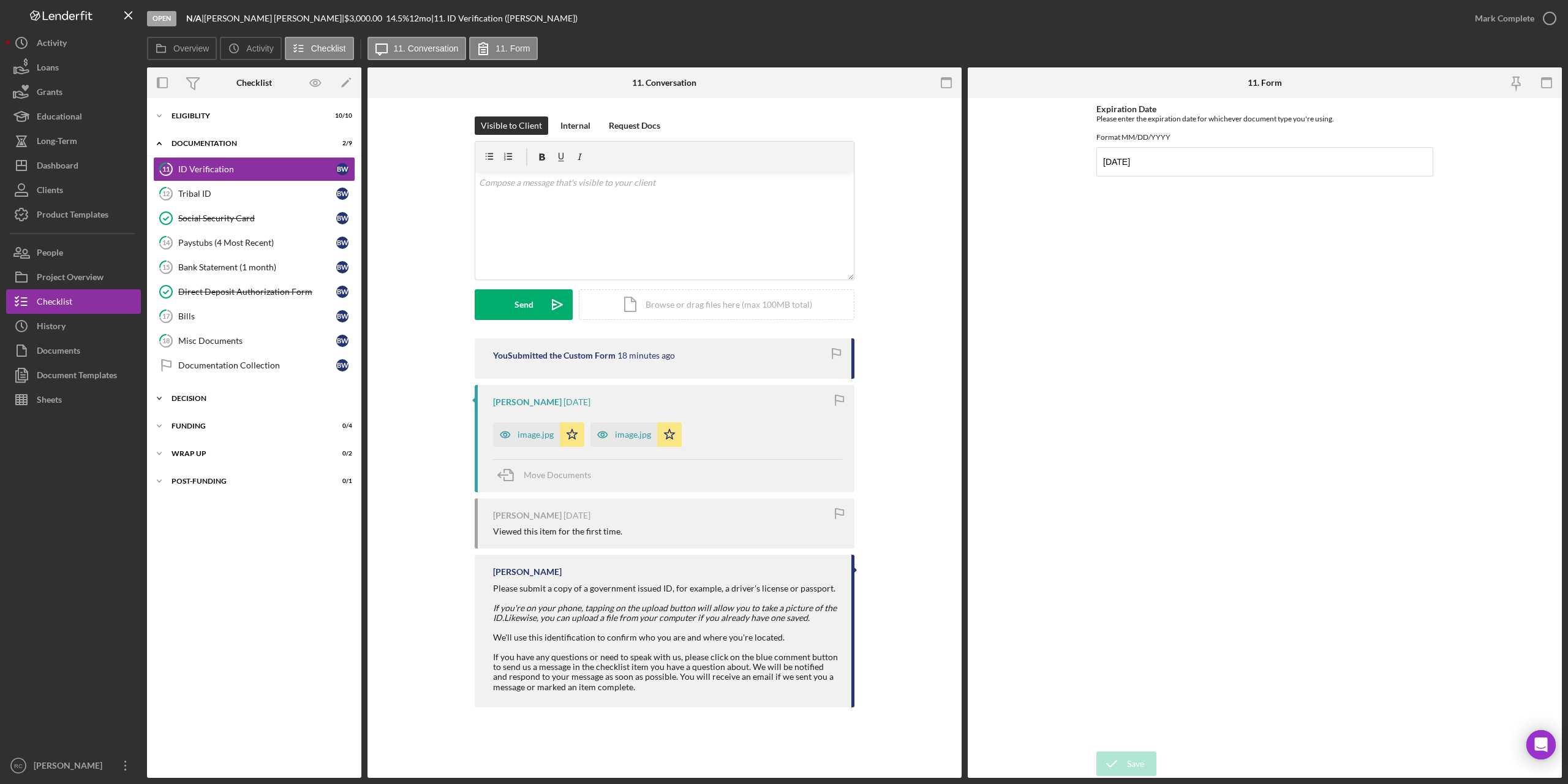
click at [196, 392] on div "Icon/Expander Decision 0 / 10" at bounding box center [254, 398] width 215 height 25
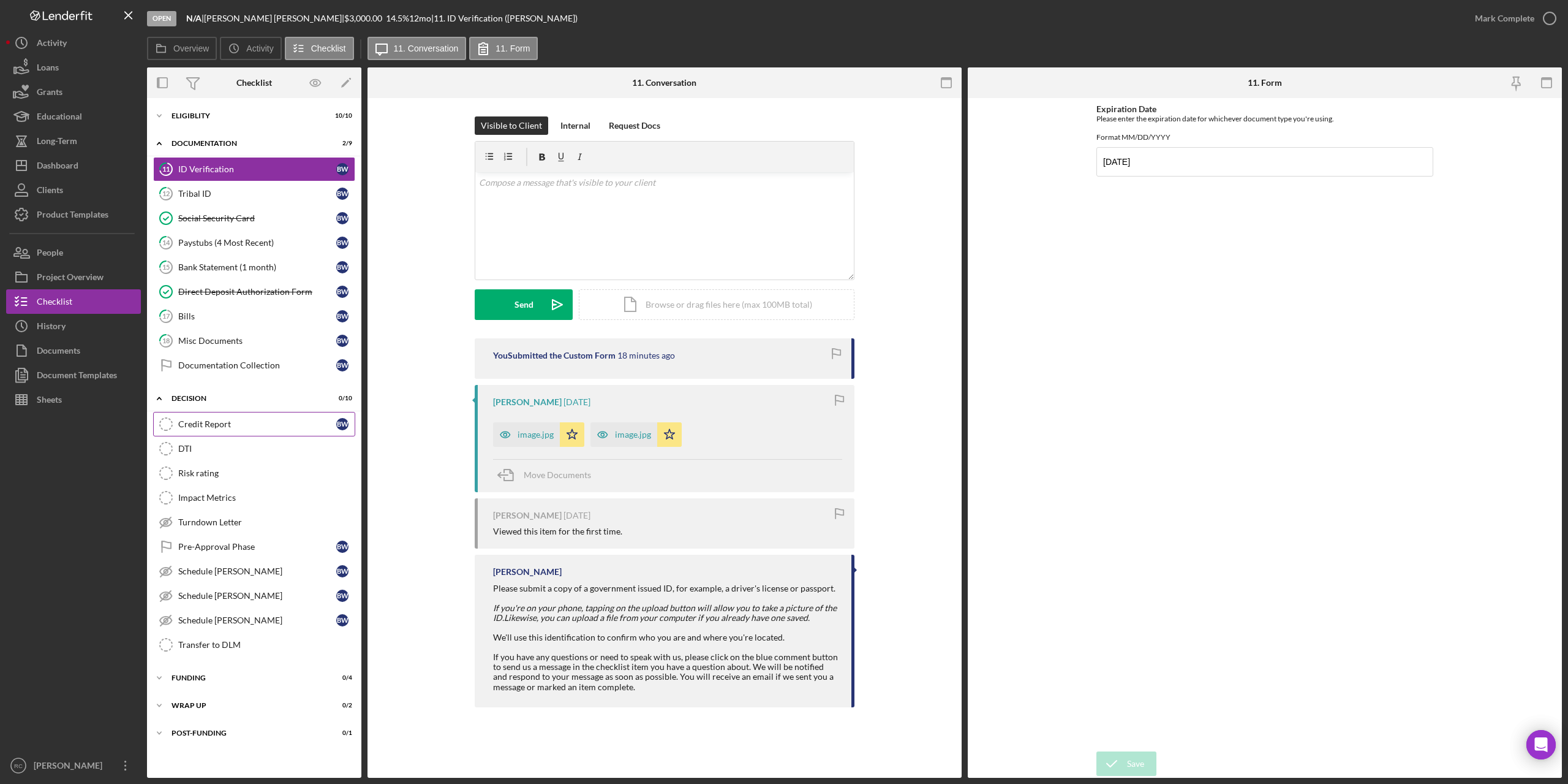
click at [221, 426] on div "Credit Report" at bounding box center [258, 424] width 158 height 10
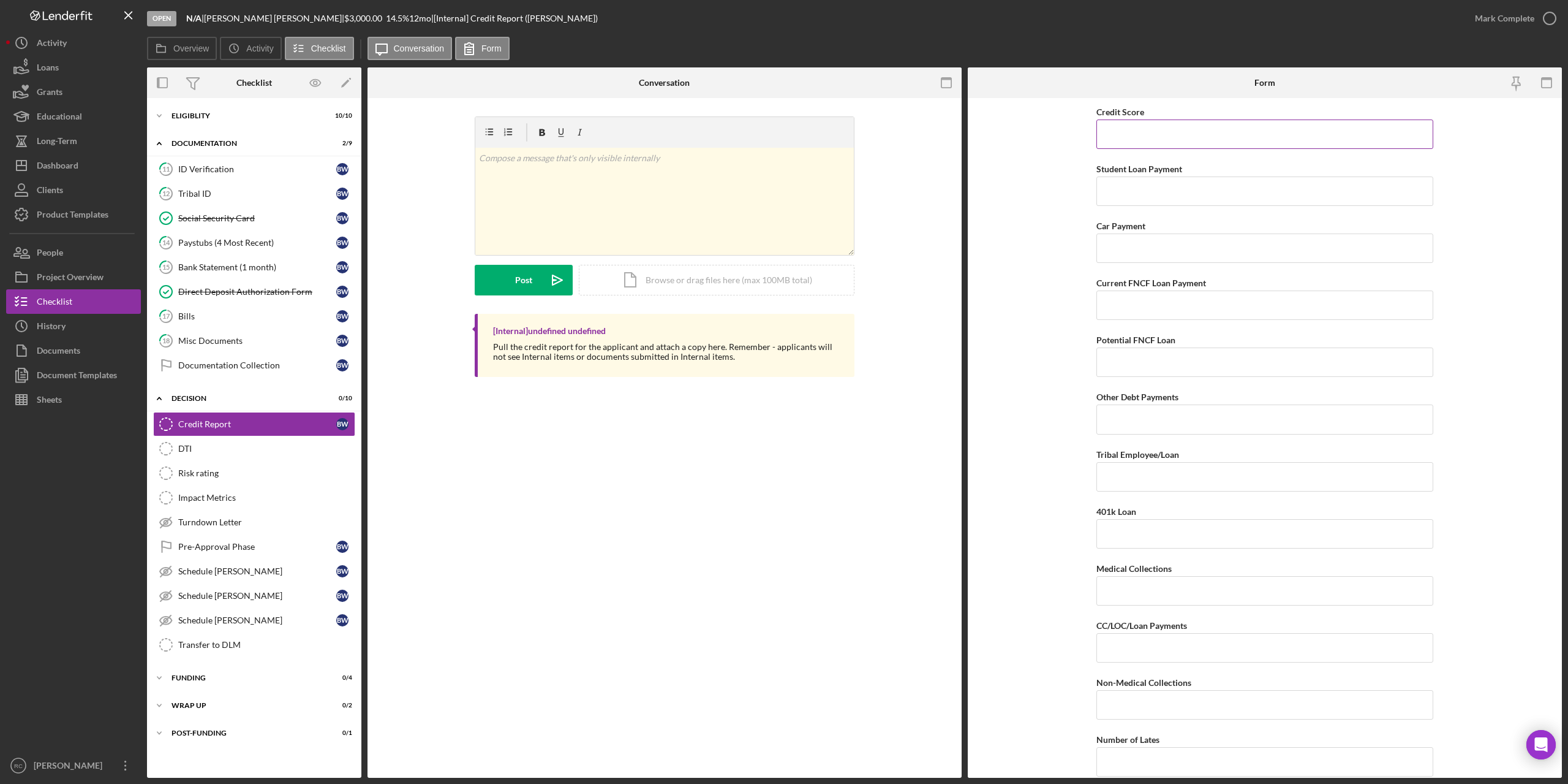
click at [1226, 139] on input "Credit Score" at bounding box center [1264, 134] width 337 height 29
type input "563"
click at [1560, 12] on div "Mark Complete" at bounding box center [1513, 18] width 99 height 37
click at [210, 519] on div "Turndown Letter" at bounding box center [267, 522] width 177 height 10
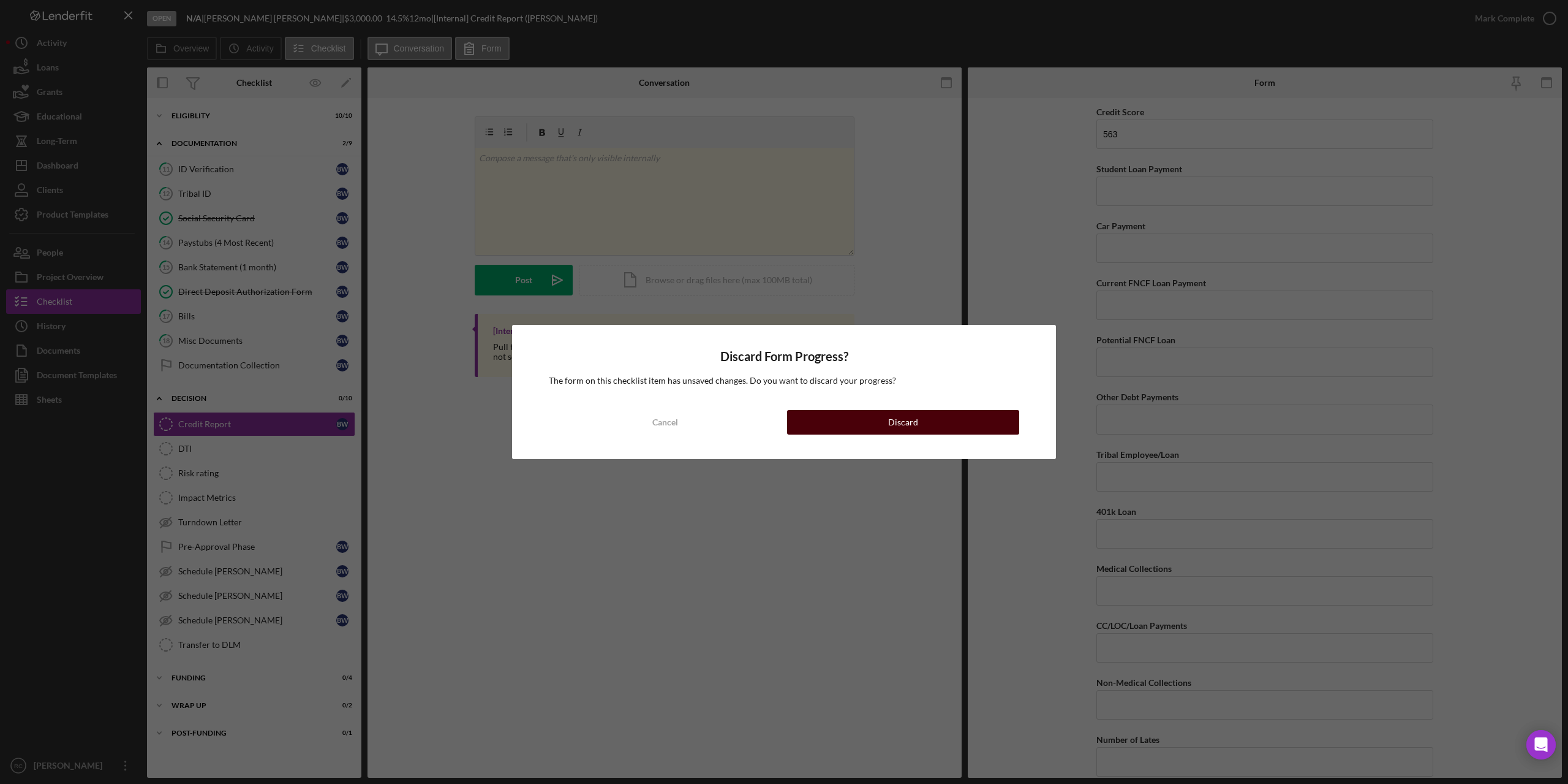
click at [882, 420] on button "Discard" at bounding box center [903, 422] width 232 height 25
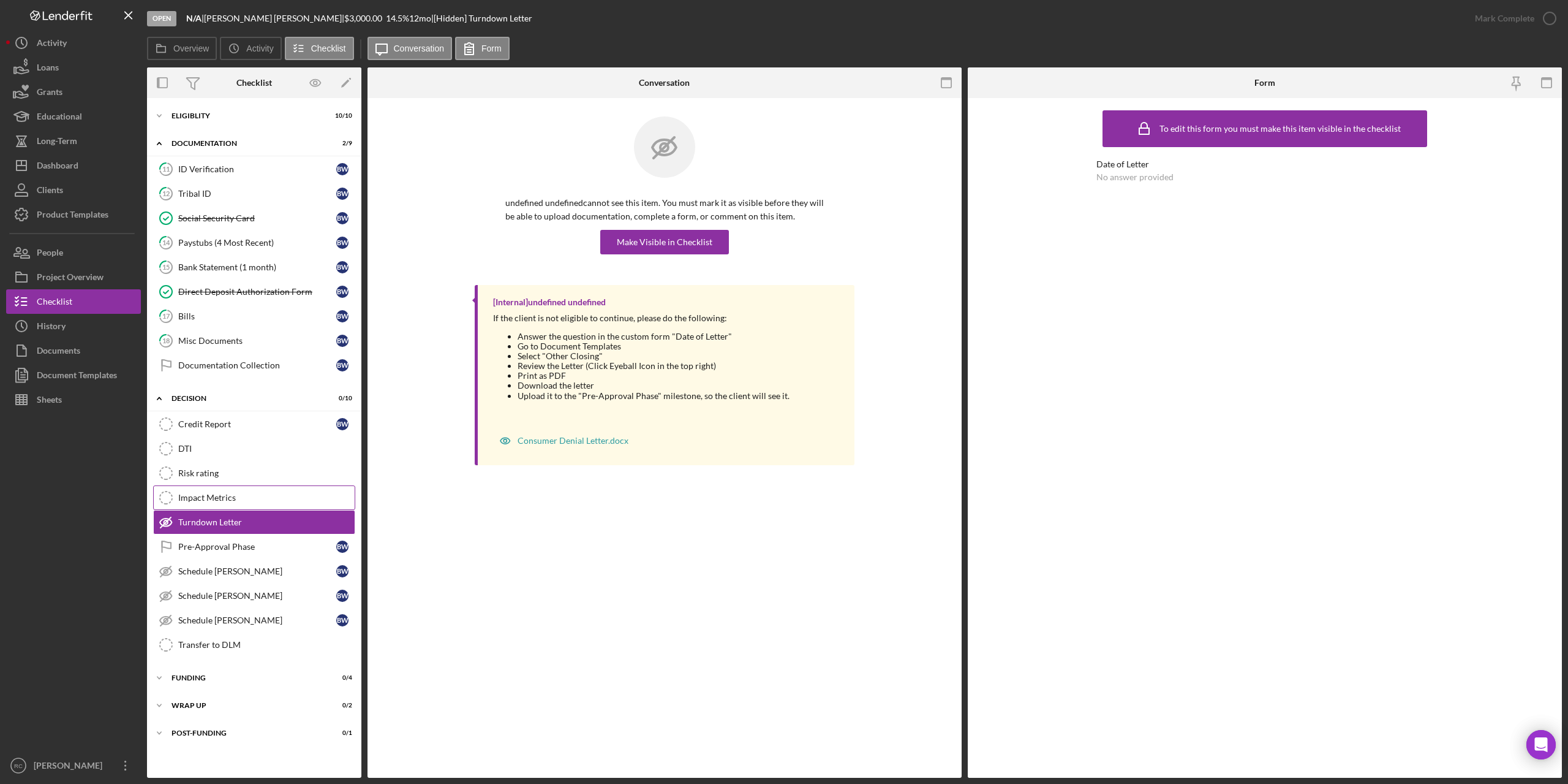
click at [228, 494] on div "Impact Metrics" at bounding box center [267, 498] width 177 height 10
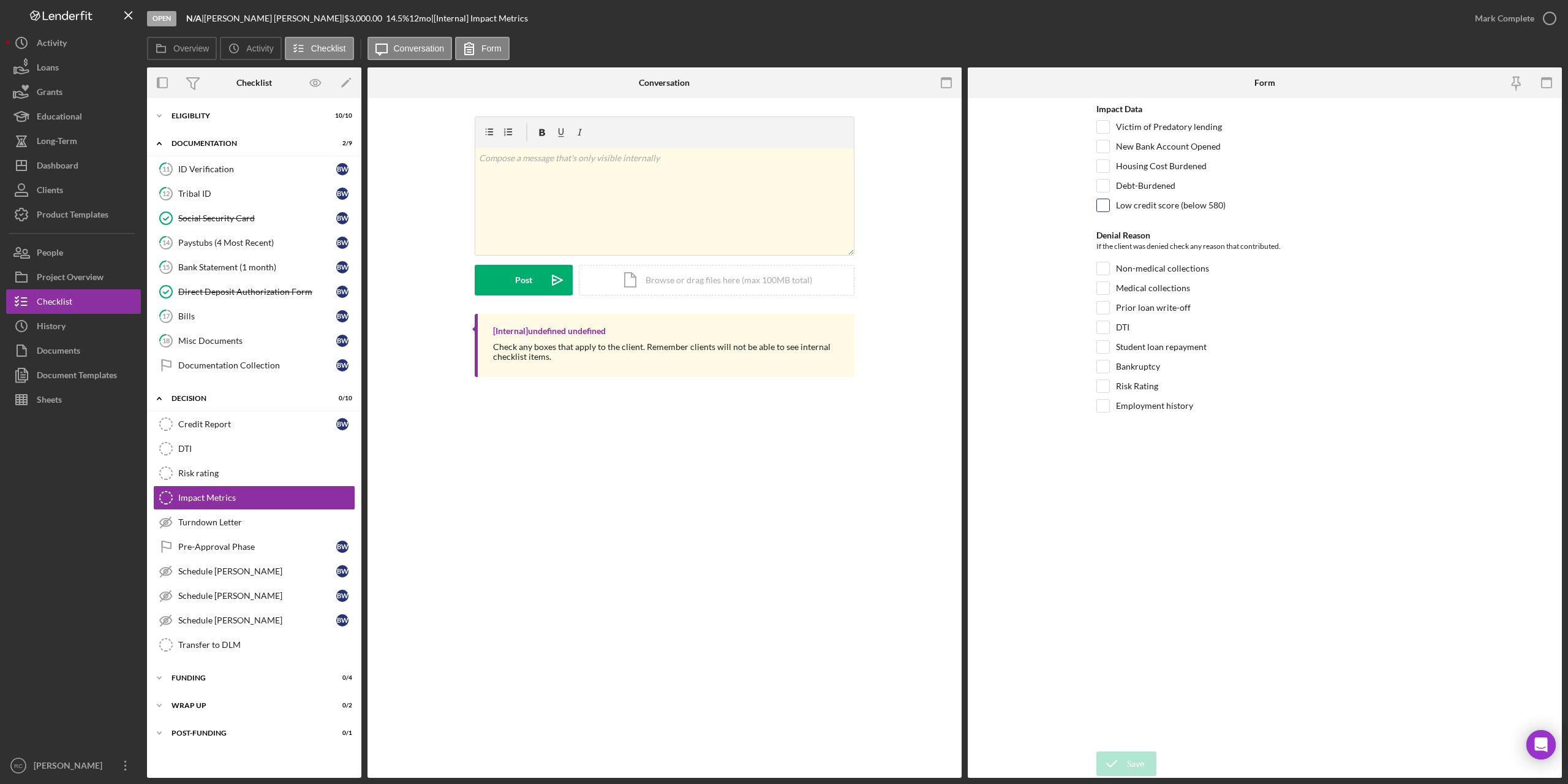
click at [1104, 205] on input "Low credit score (below 580)" at bounding box center [1103, 206] width 12 height 12
checkbox input "true"
click at [74, 348] on div "Documents" at bounding box center [58, 352] width 44 height 28
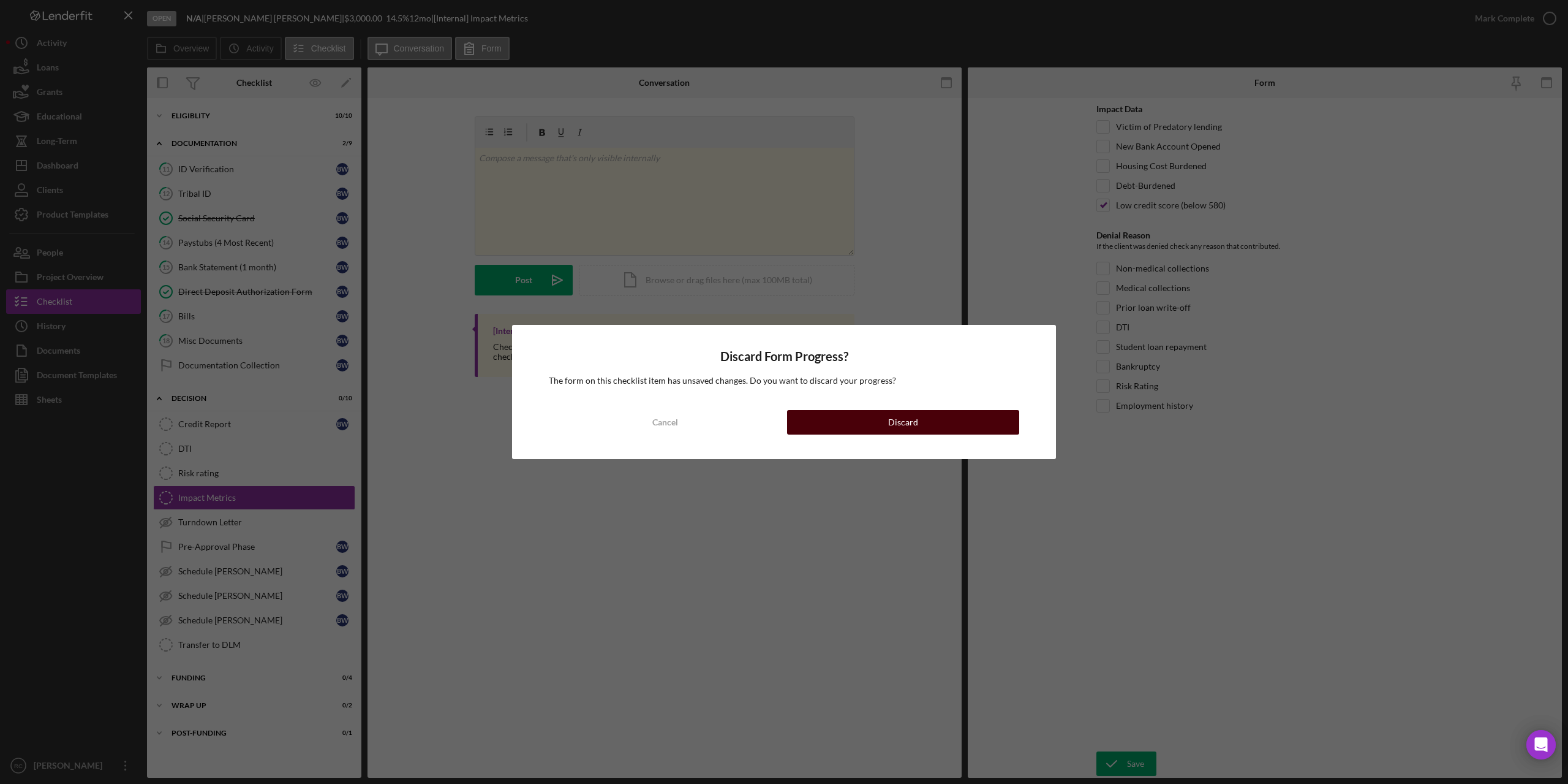
click at [827, 418] on button "Discard" at bounding box center [903, 422] width 232 height 25
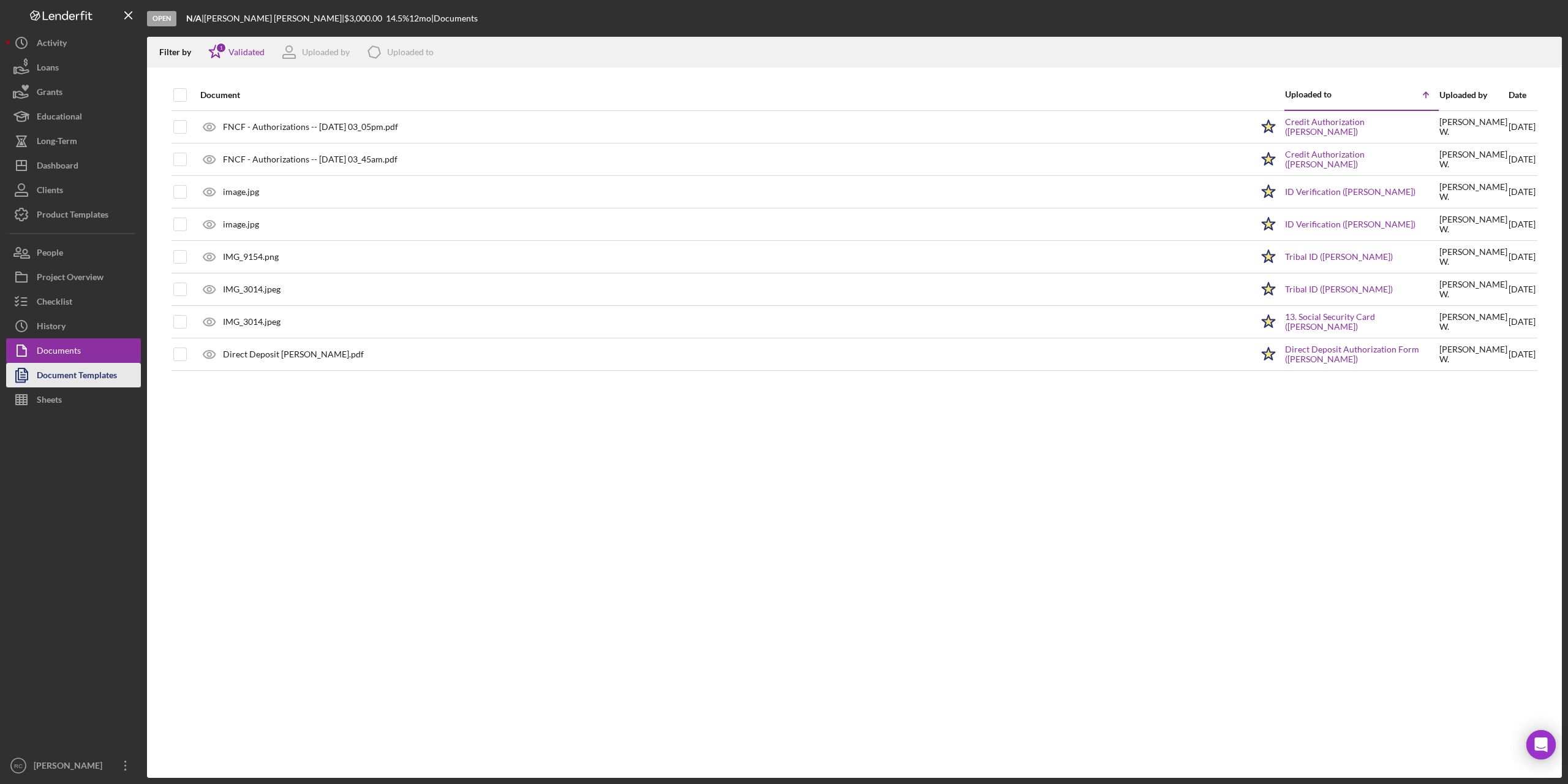
click at [83, 378] on div "Document Templates" at bounding box center [77, 376] width 80 height 28
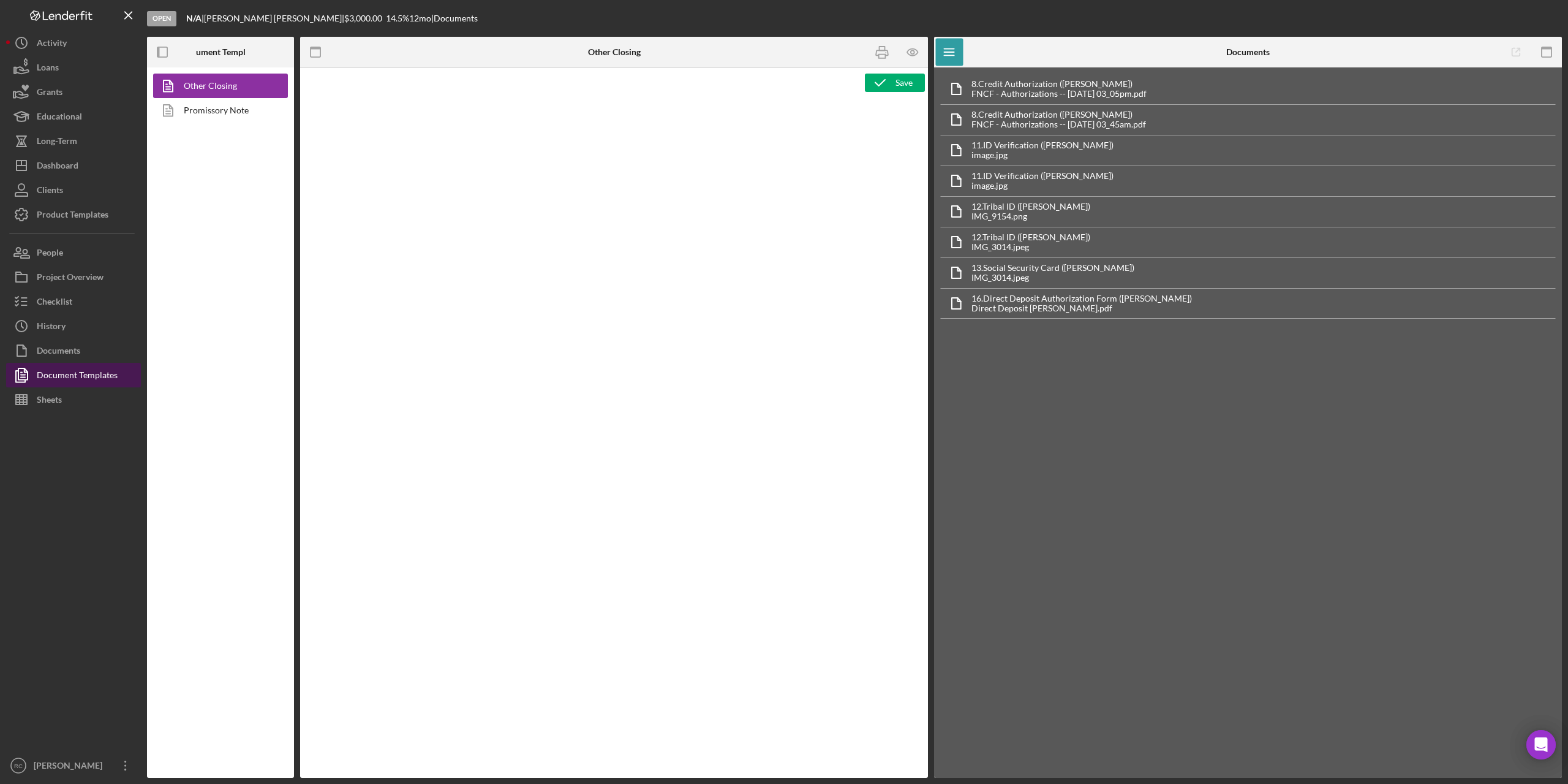
type textarea "<p style="margin-top: 0pt; margin-bottom: 0pt;">&nbsp;</p> <p style="margin-top…"
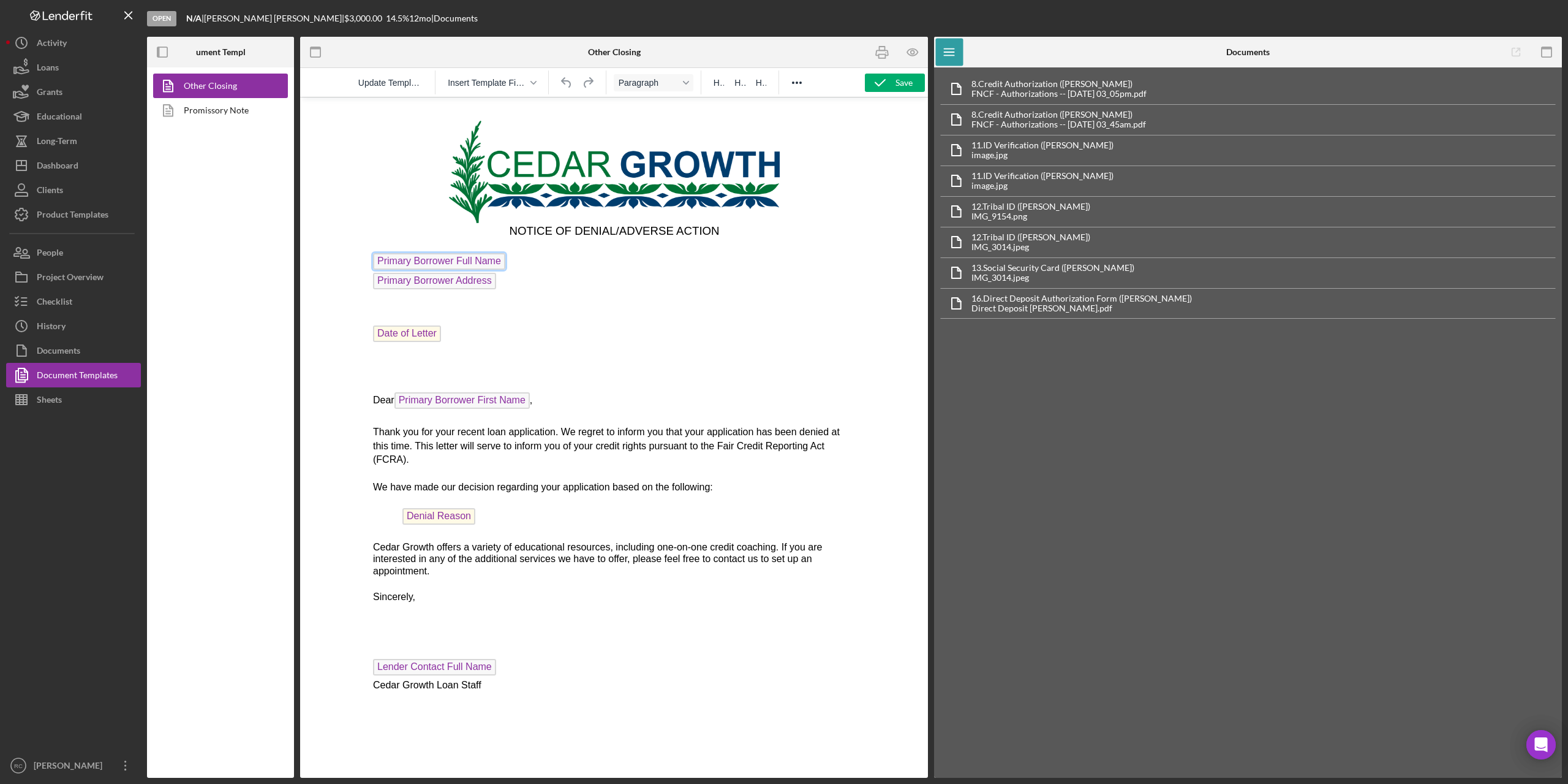
click at [383, 263] on span "Primary Borrower Full Name" at bounding box center [438, 261] width 132 height 17
click at [402, 86] on span "Update Template" at bounding box center [390, 83] width 64 height 10
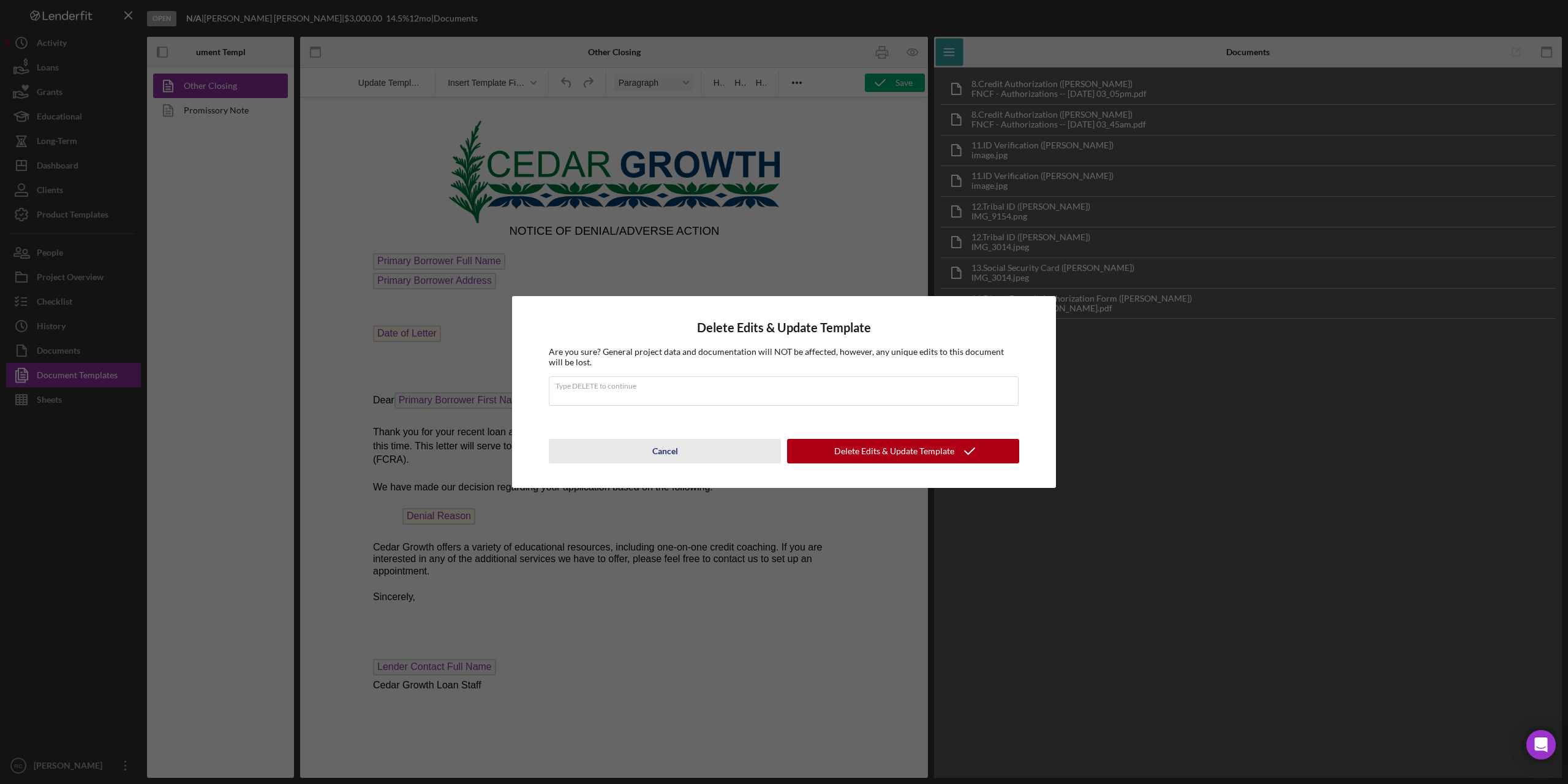
click at [661, 449] on div "Cancel" at bounding box center [665, 451] width 26 height 25
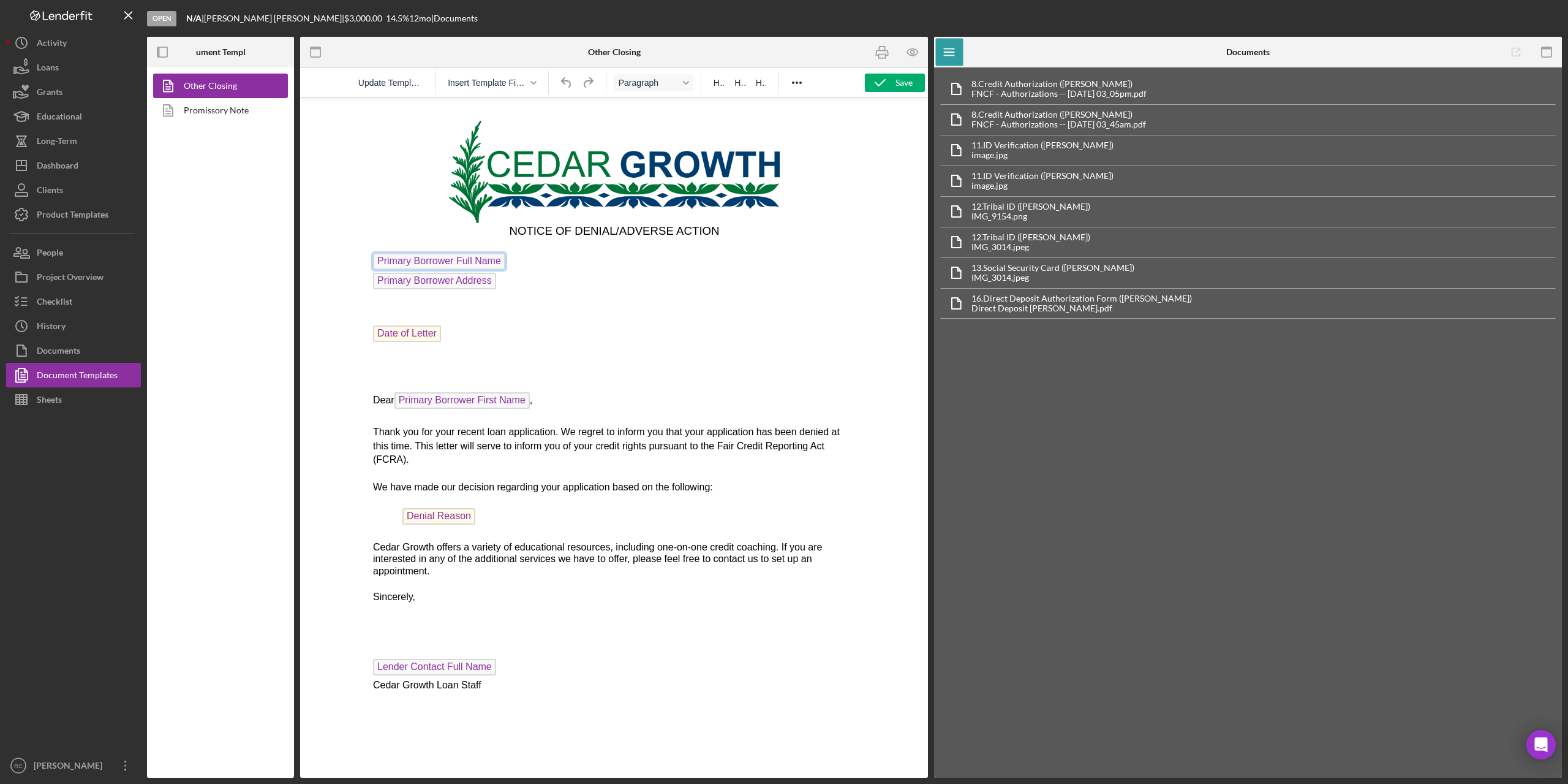
drag, startPoint x: 456, startPoint y: 259, endPoint x: 761, endPoint y: 328, distance: 312.7
click at [761, 328] on p "Date of Letter" at bounding box center [613, 335] width 483 height 20
click at [804, 86] on icon "Reveal or hide additional toolbar items" at bounding box center [797, 83] width 15 height 15
drag, startPoint x: 804, startPoint y: 86, endPoint x: 789, endPoint y: 96, distance: 18.0
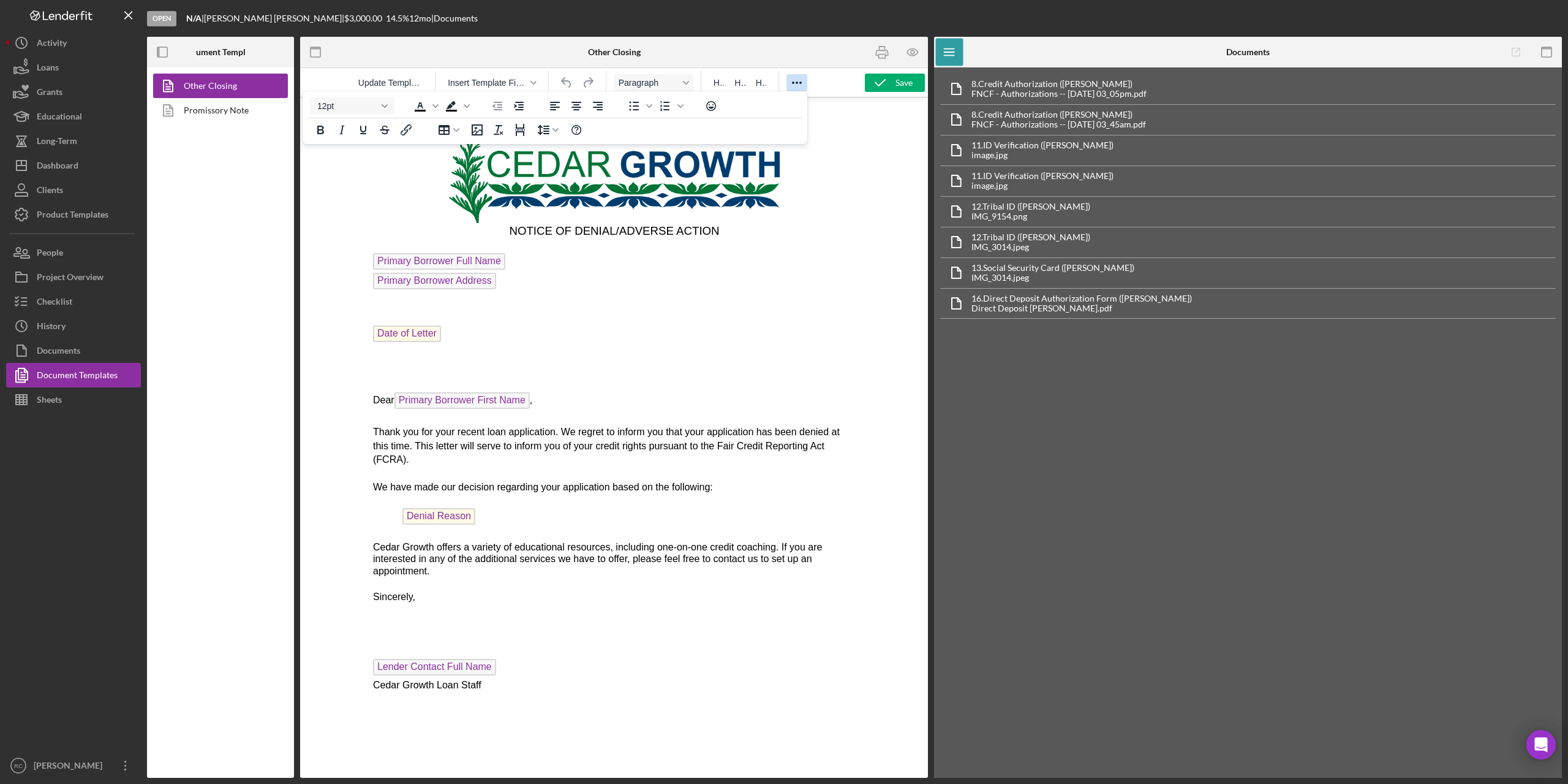
click at [796, 92] on div at bounding box center [797, 82] width 36 height 24
click at [454, 264] on span "Primary Borrower Full Name" at bounding box center [438, 261] width 132 height 17
click at [454, 263] on span "Primary Borrower Full Name" at bounding box center [438, 261] width 132 height 17
click at [429, 283] on span "Primary Borrower Address" at bounding box center [434, 281] width 123 height 17
click at [403, 337] on span "Date of Letter" at bounding box center [406, 333] width 68 height 17
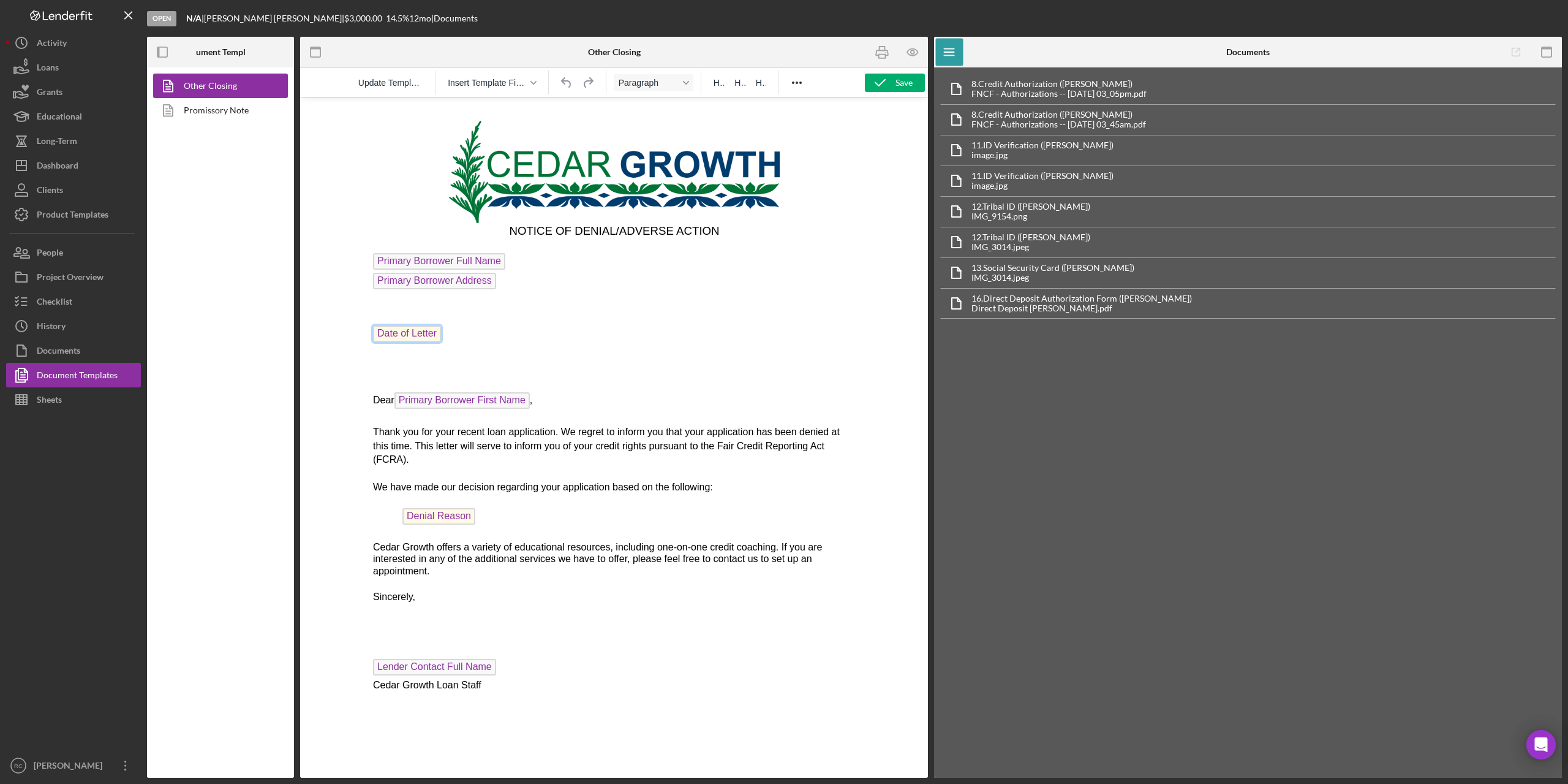
click at [452, 401] on span "Primary Borrower First Name" at bounding box center [461, 400] width 136 height 17
click at [441, 508] on span "Denial Reason" at bounding box center [438, 516] width 73 height 17
click at [72, 280] on div "Project Overview" at bounding box center [70, 279] width 67 height 28
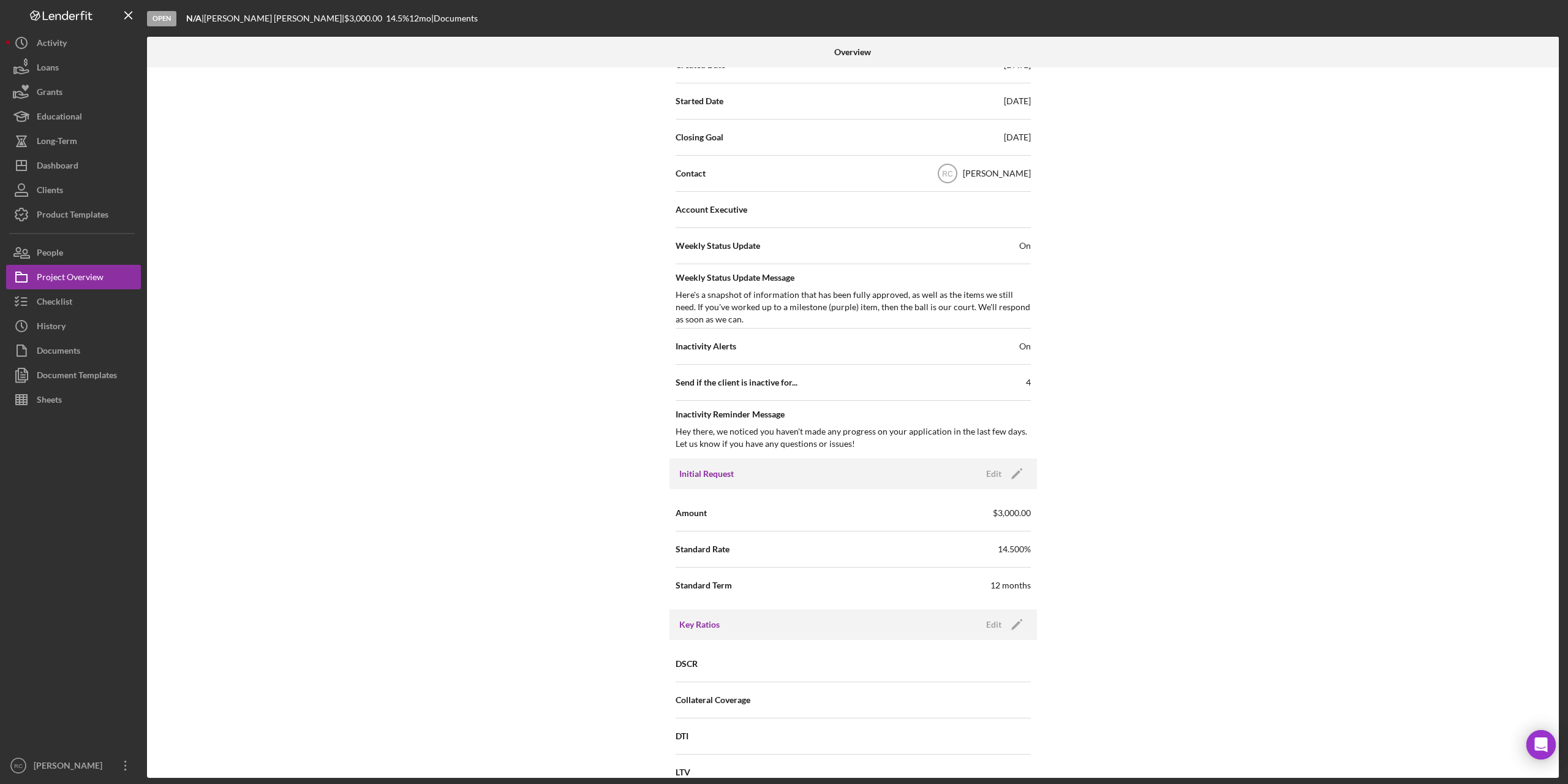
scroll to position [572, 0]
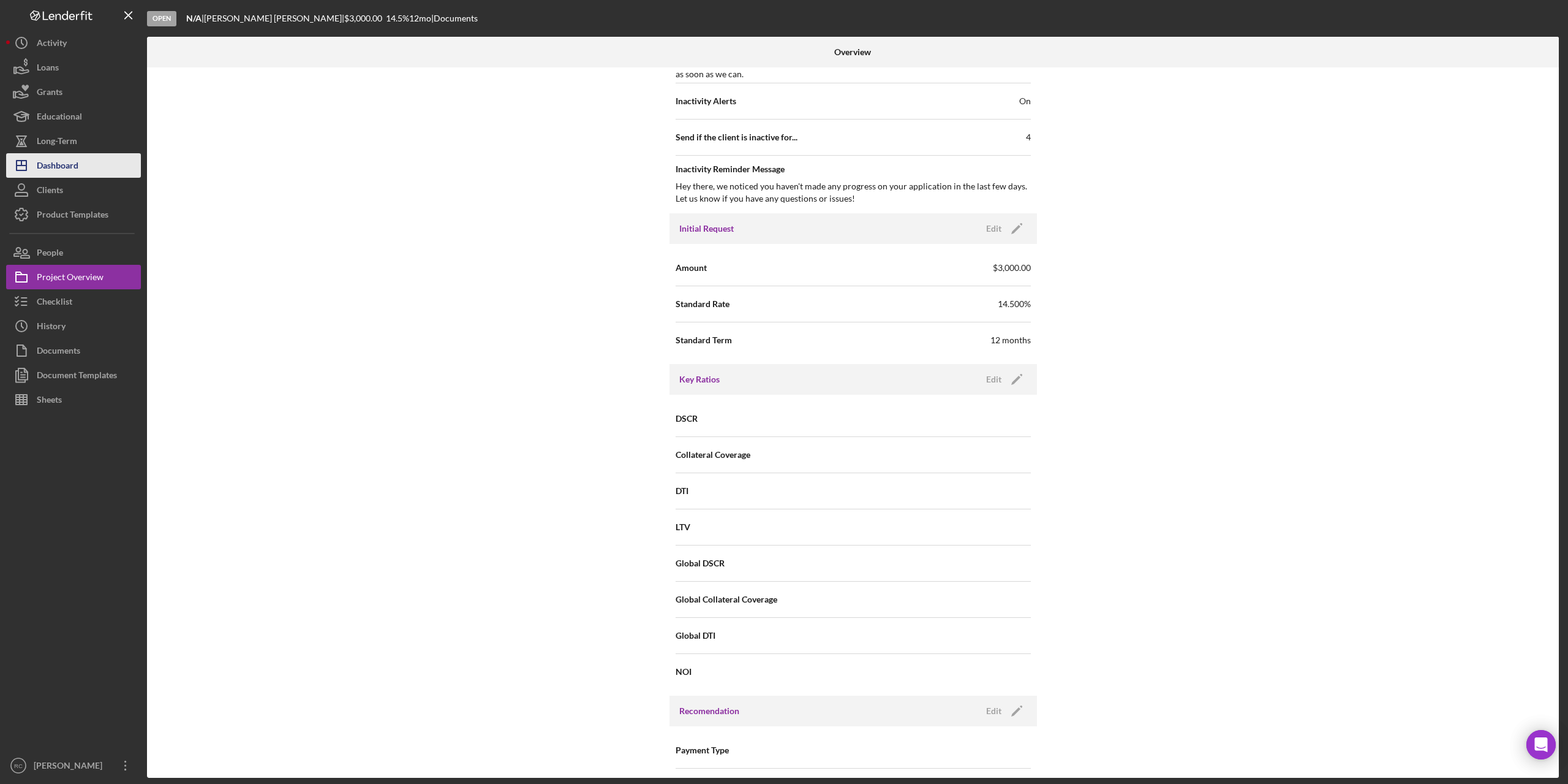
click at [61, 166] on div "Dashboard" at bounding box center [58, 167] width 42 height 28
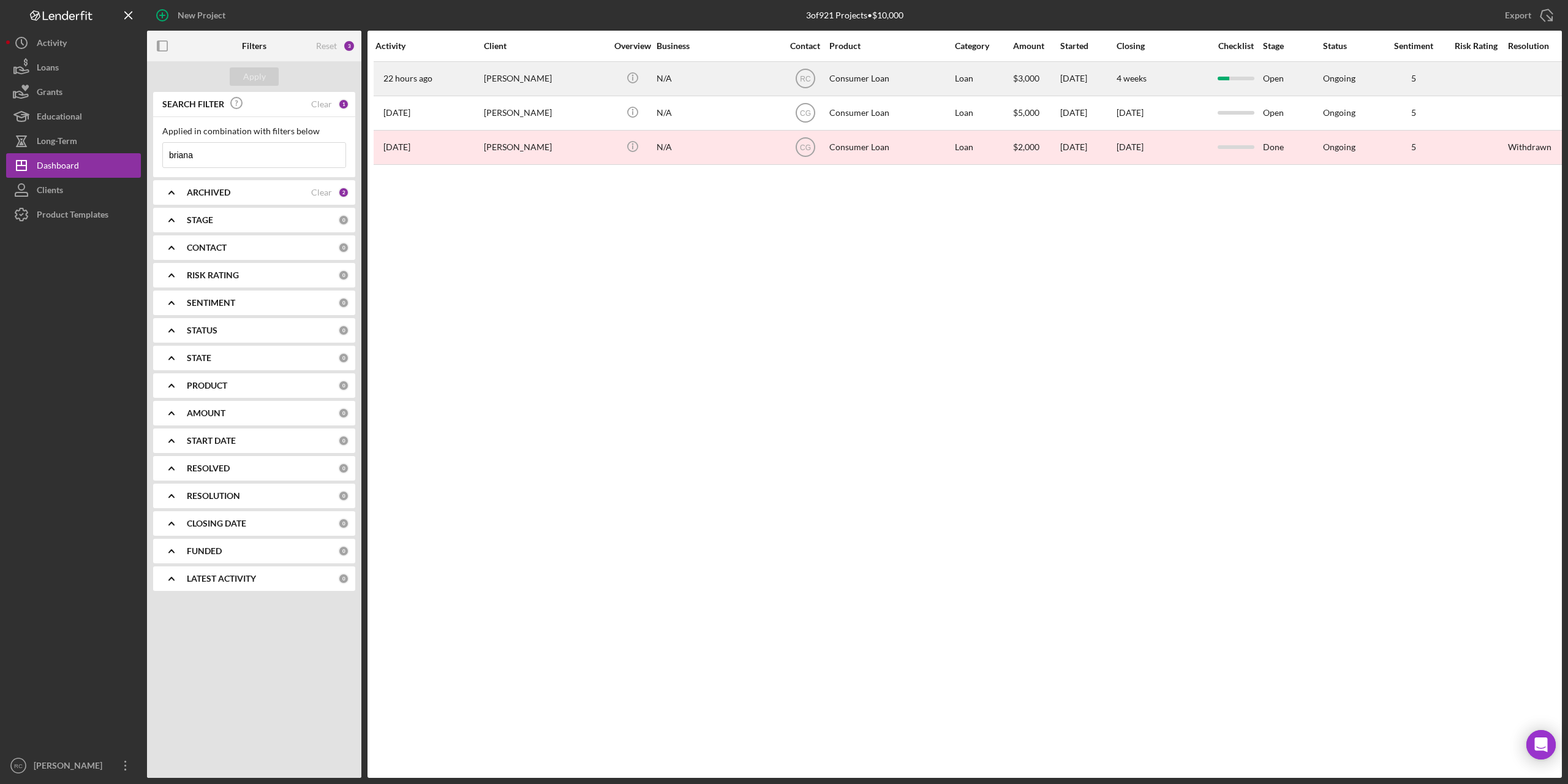
click at [520, 75] on div "Briana Wright" at bounding box center [545, 79] width 123 height 33
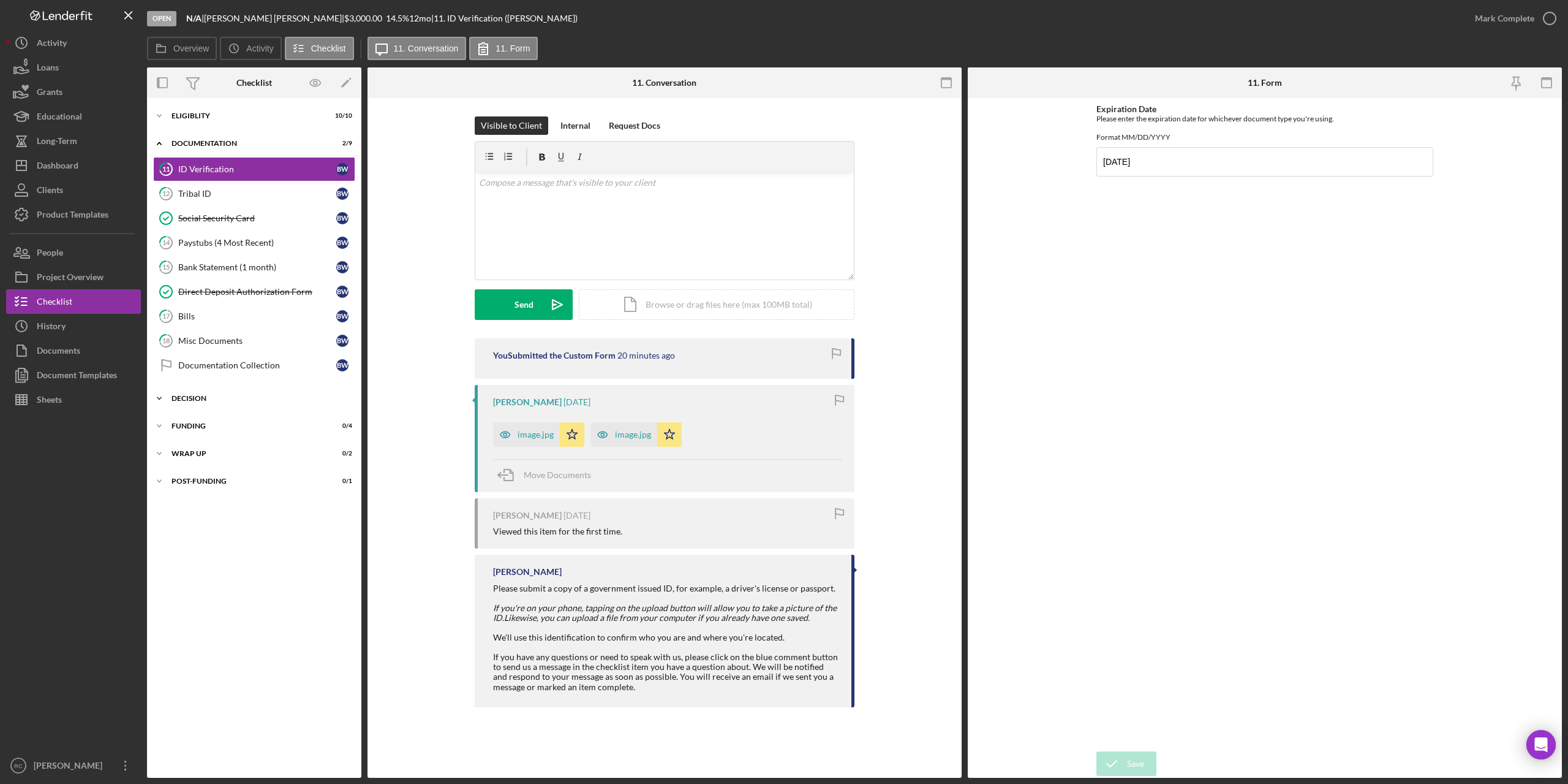
click at [181, 391] on div "Icon/Expander Decision 0 / 10" at bounding box center [254, 398] width 215 height 25
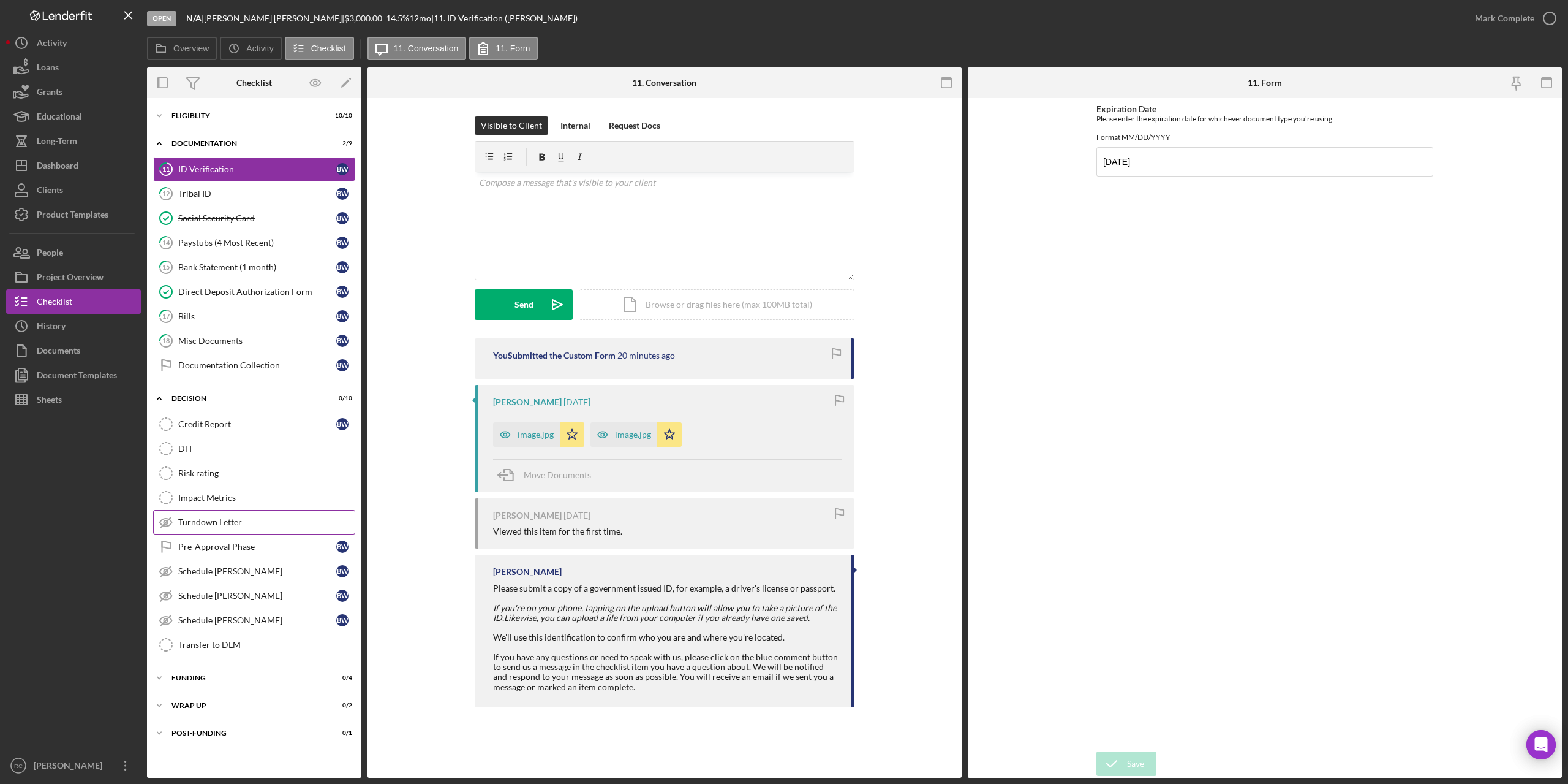
click at [224, 523] on div "Turndown Letter" at bounding box center [267, 522] width 177 height 10
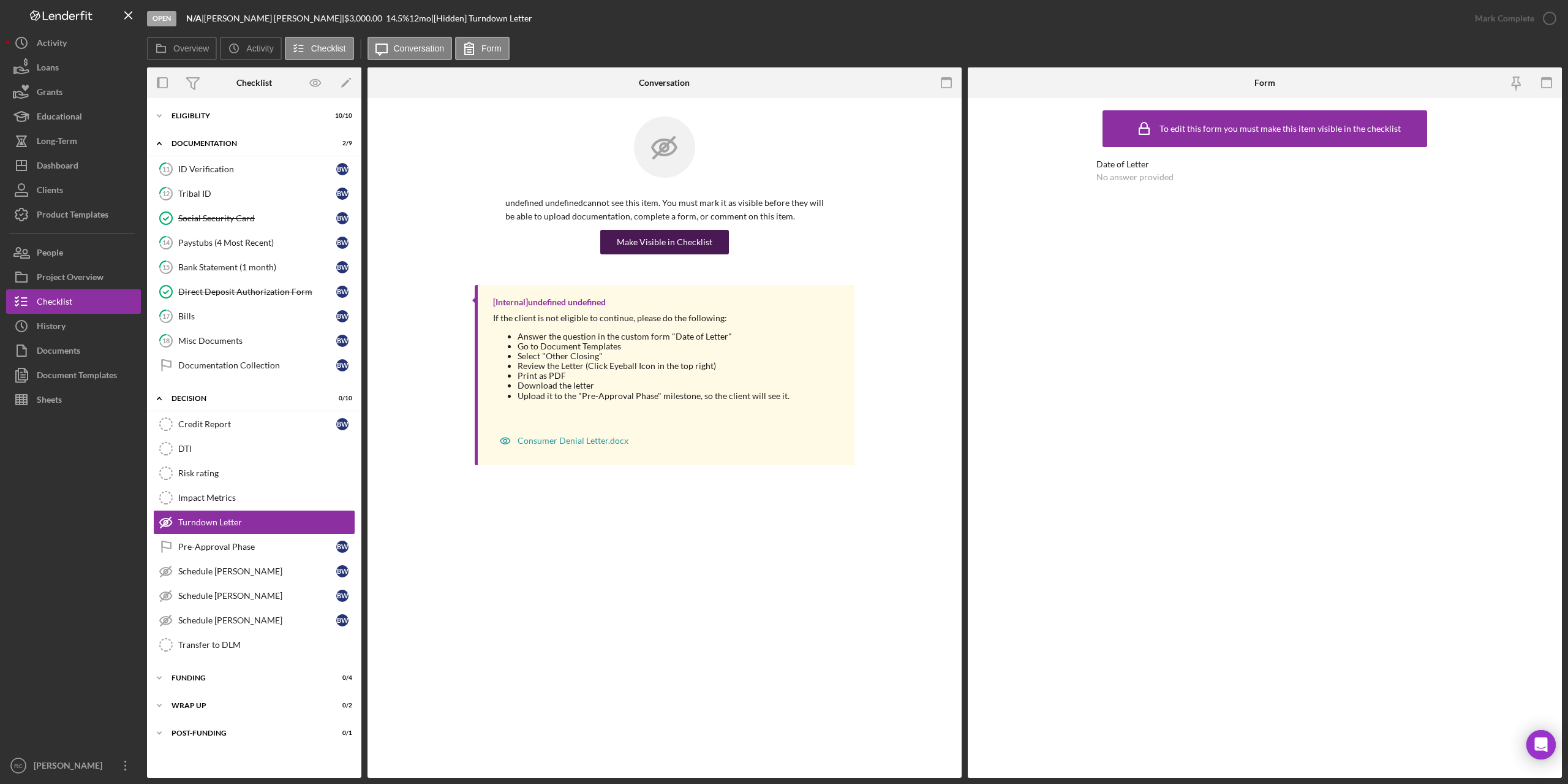
click at [707, 239] on div "Make Visible in Checklist" at bounding box center [665, 242] width 96 height 25
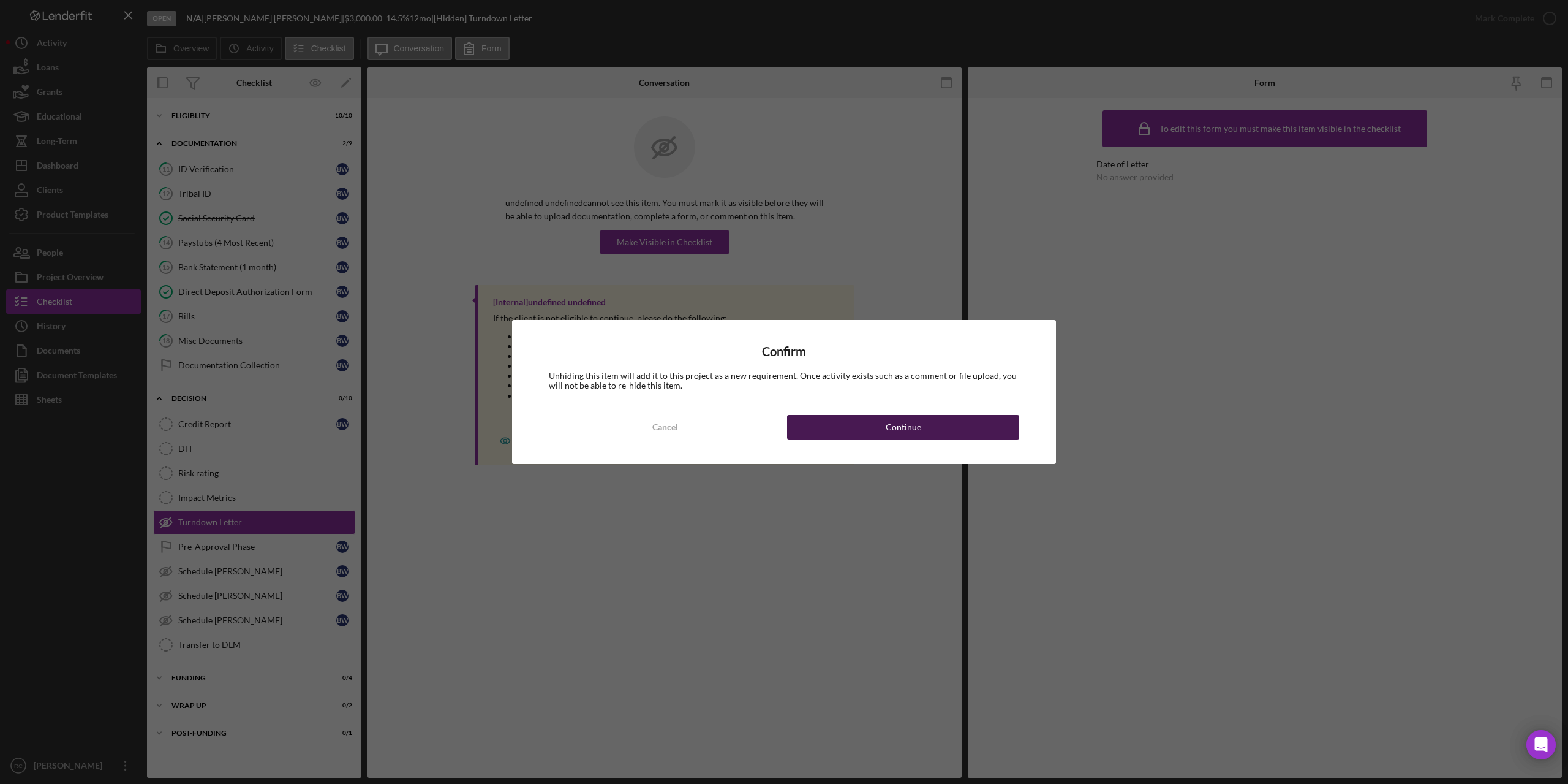
click at [891, 430] on div "Continue" at bounding box center [904, 427] width 36 height 25
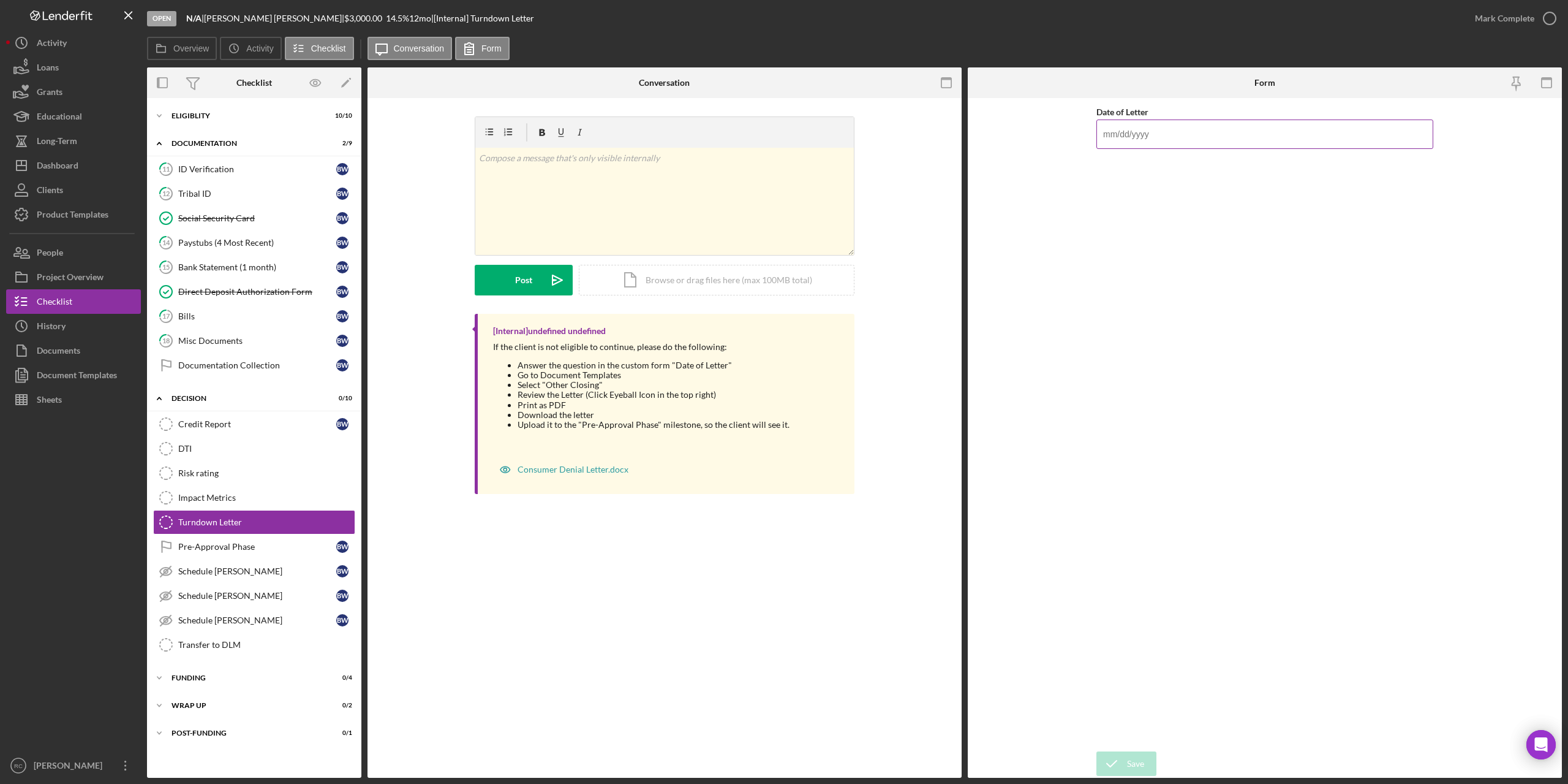
click at [1233, 133] on input "Date of Letter" at bounding box center [1264, 134] width 337 height 29
type input "[DATE]"
click at [1129, 764] on div "Save" at bounding box center [1136, 764] width 17 height 25
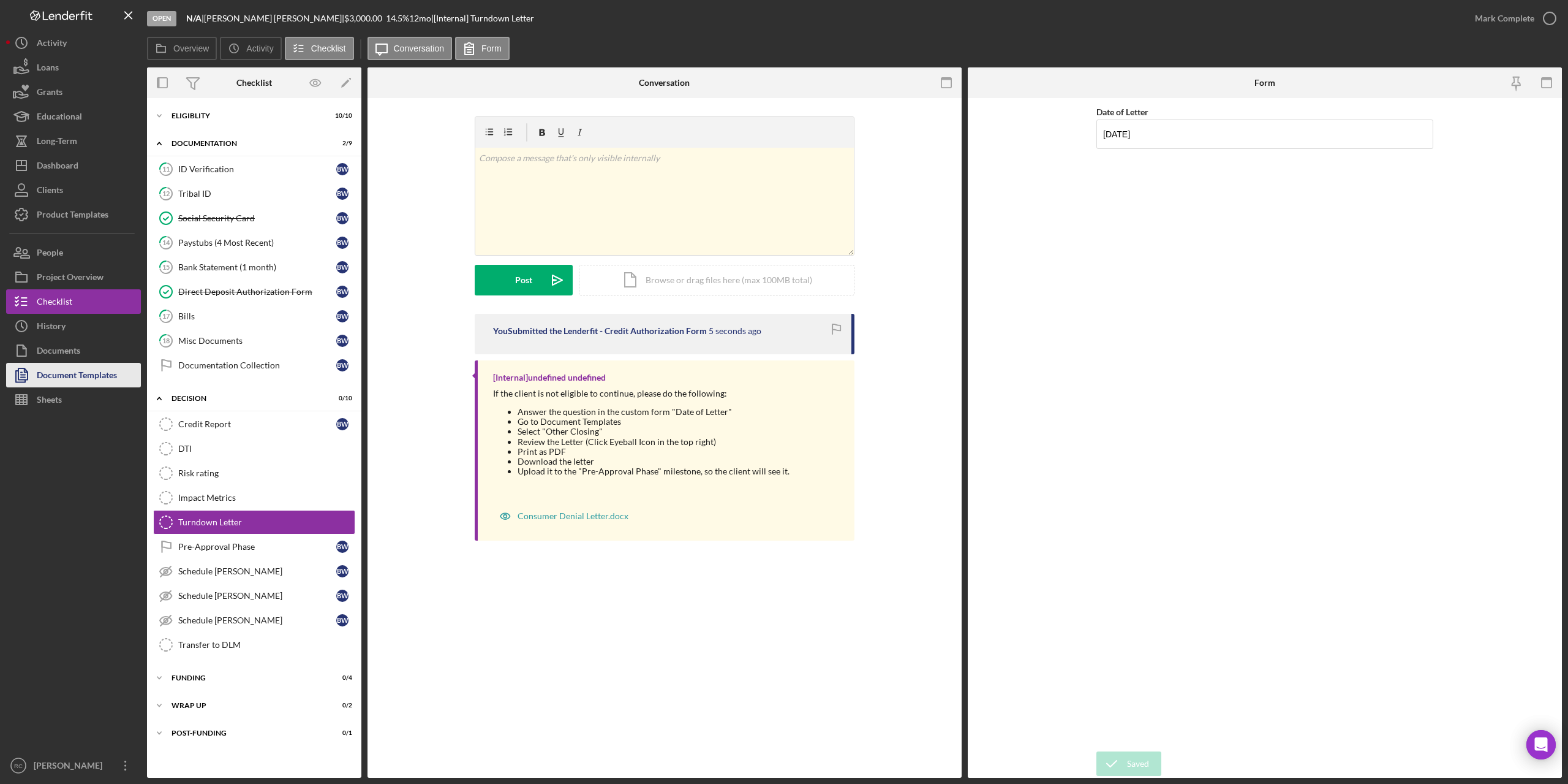
click at [102, 376] on div "Document Templates" at bounding box center [77, 376] width 80 height 28
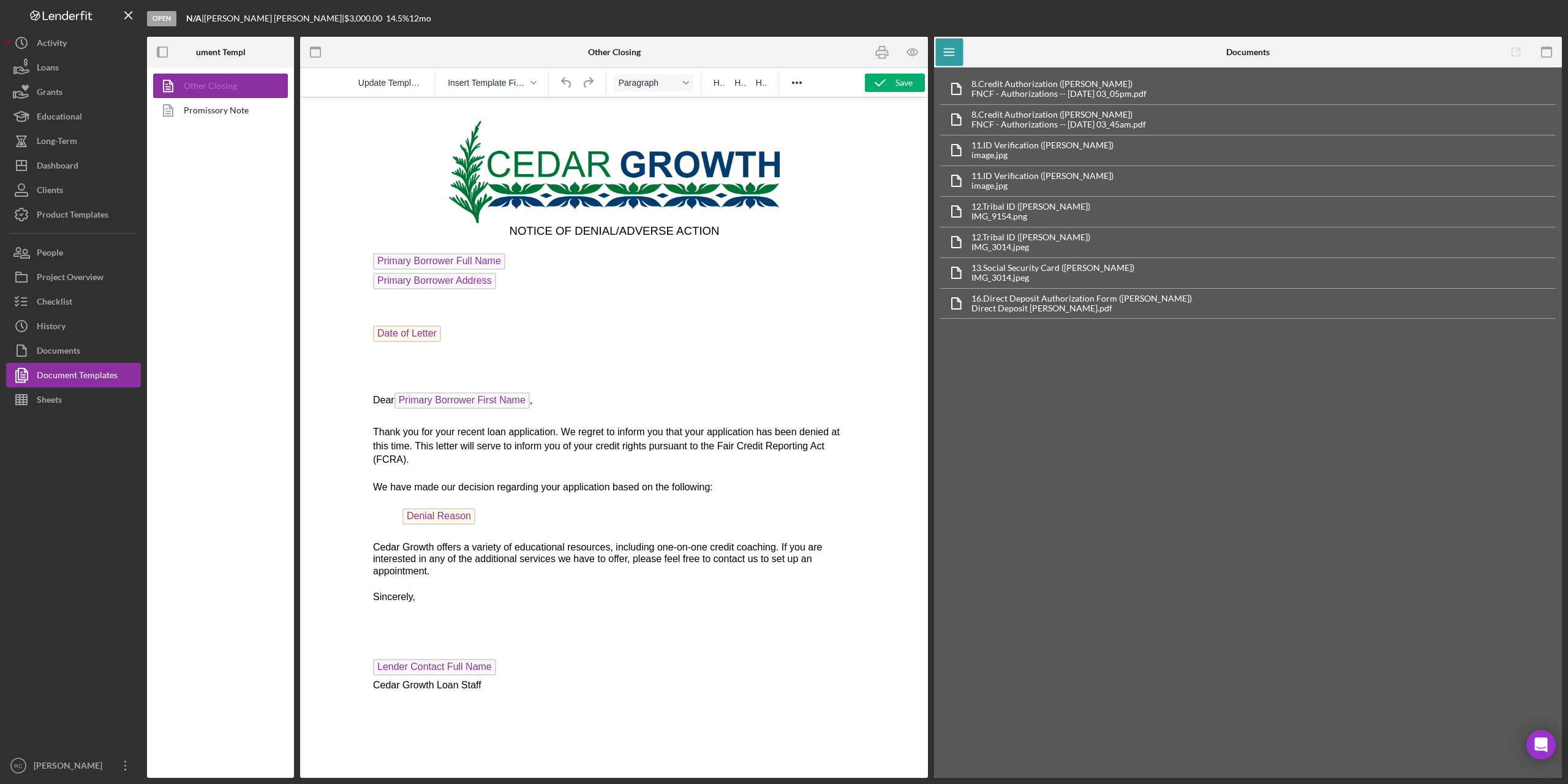
click at [233, 85] on link "Other Closing" at bounding box center [218, 86] width 129 height 25
click at [470, 260] on span "Primary Borrower Full Name" at bounding box center [438, 261] width 132 height 17
click at [410, 85] on span "Update Template" at bounding box center [390, 83] width 64 height 10
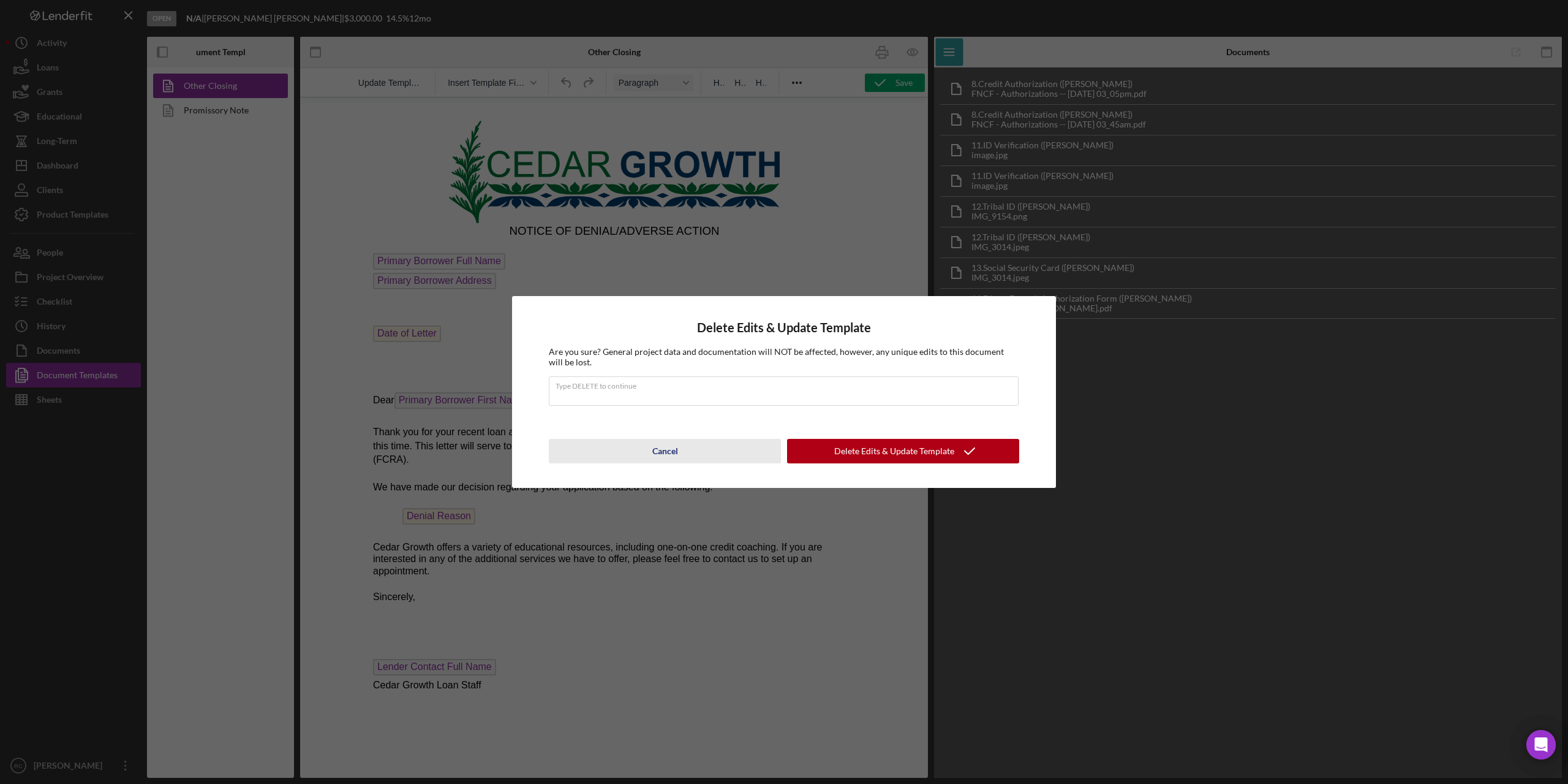
click at [668, 453] on div "Cancel" at bounding box center [665, 451] width 26 height 25
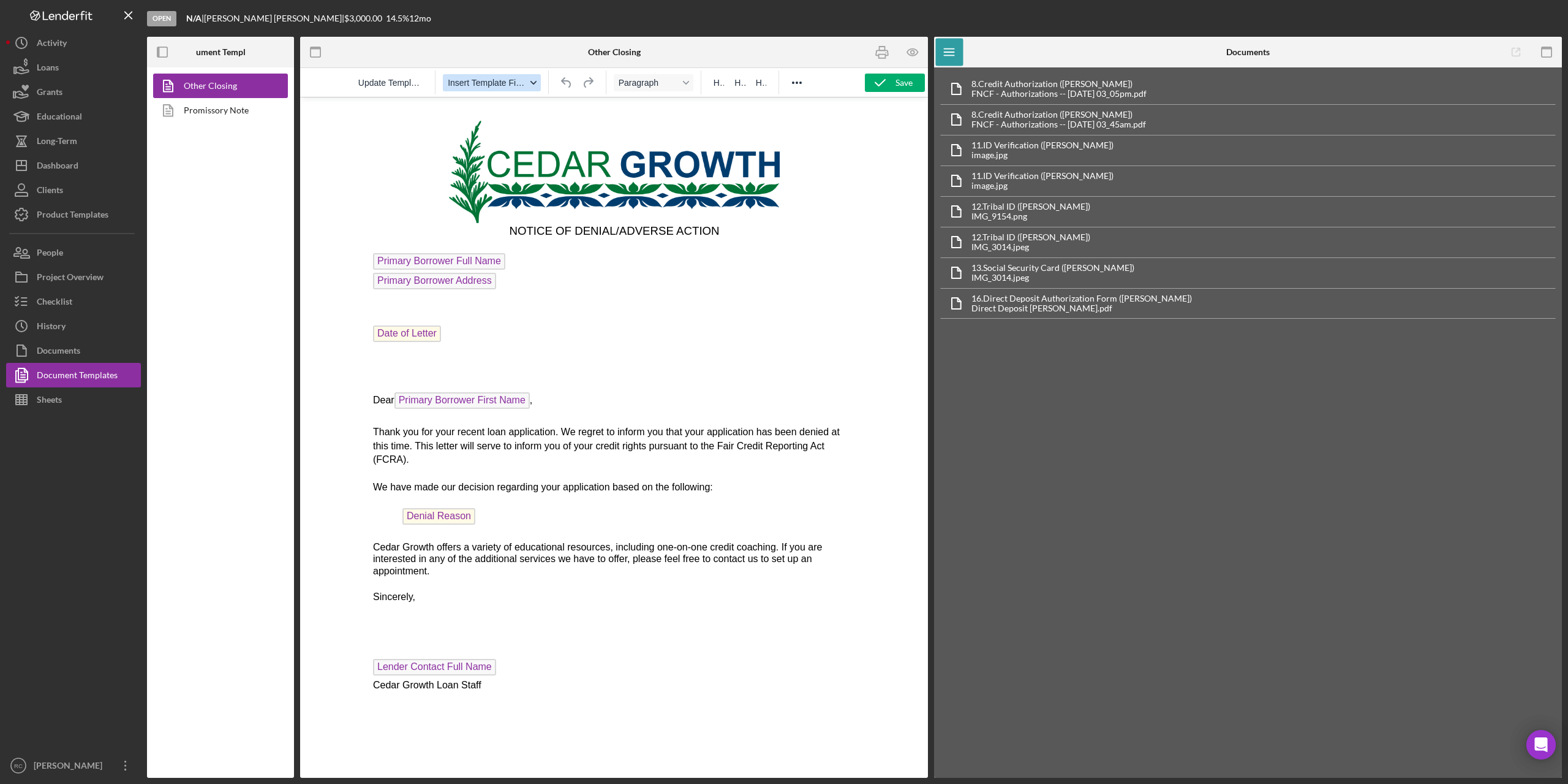
click at [504, 86] on span "Insert Template Field" at bounding box center [487, 83] width 78 height 10
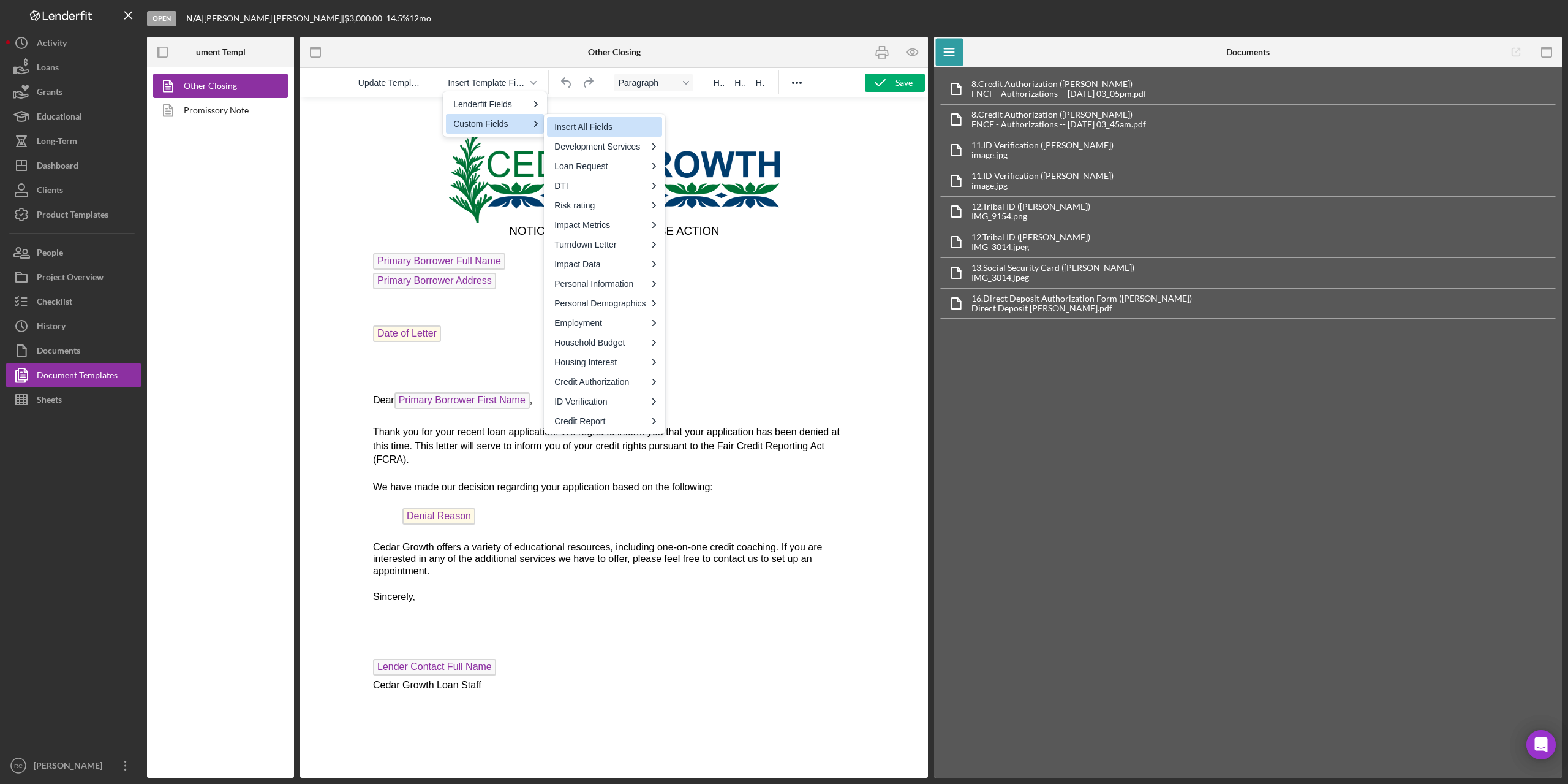
click at [596, 128] on div "Insert All Fields" at bounding box center [605, 127] width 102 height 15
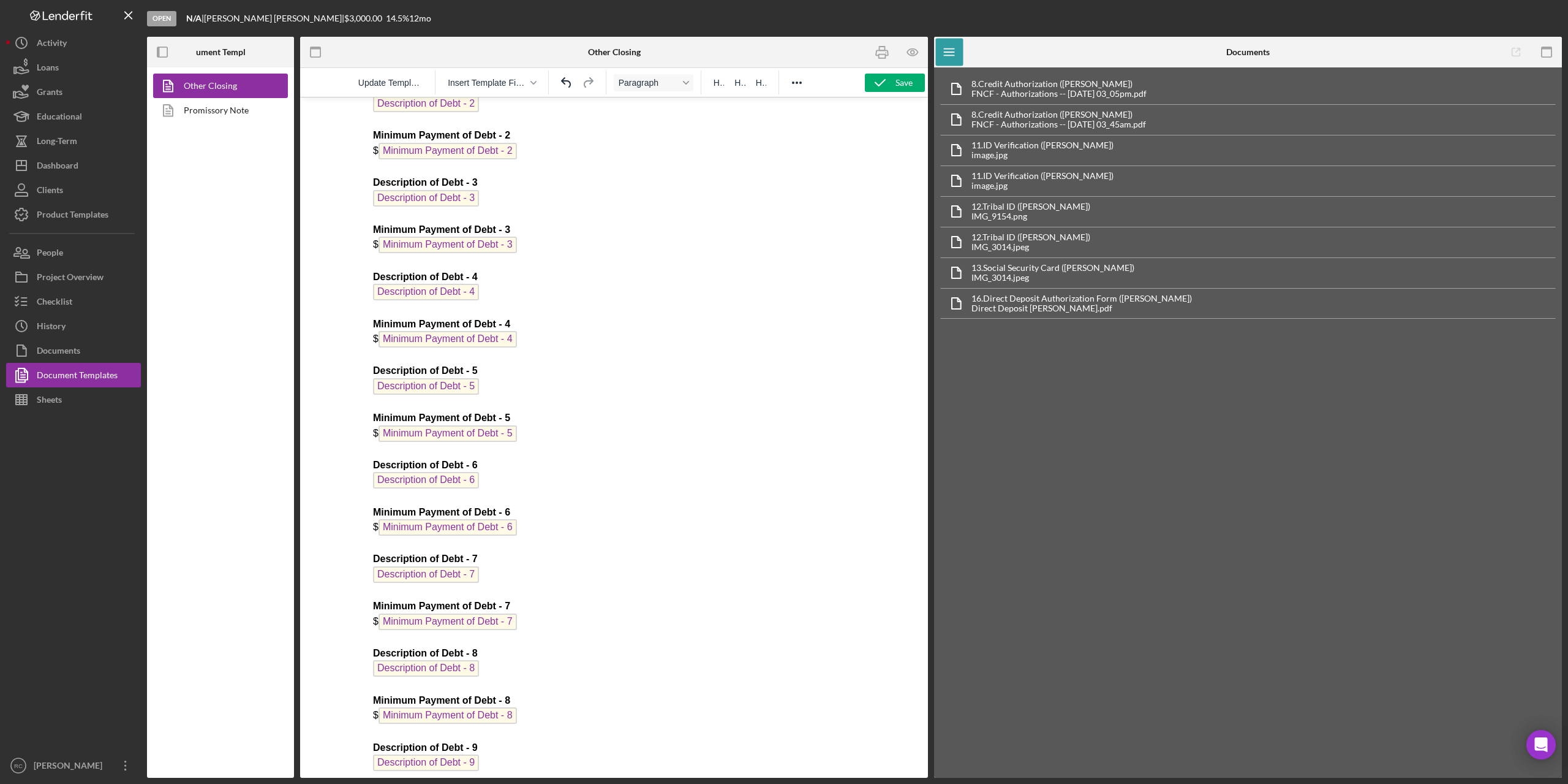
scroll to position [5316, 0]
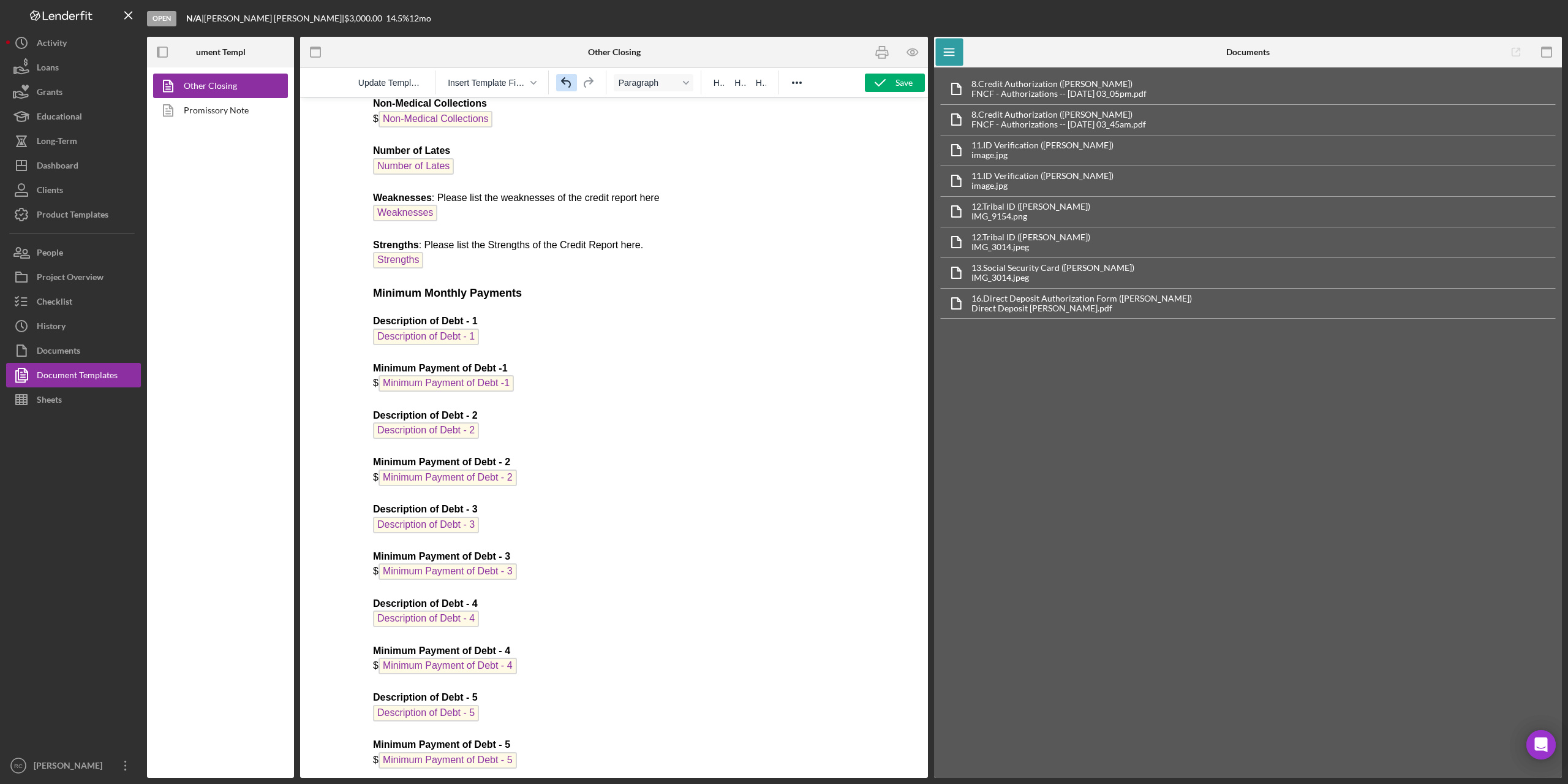
click at [562, 80] on icon "Undo" at bounding box center [567, 83] width 15 height 15
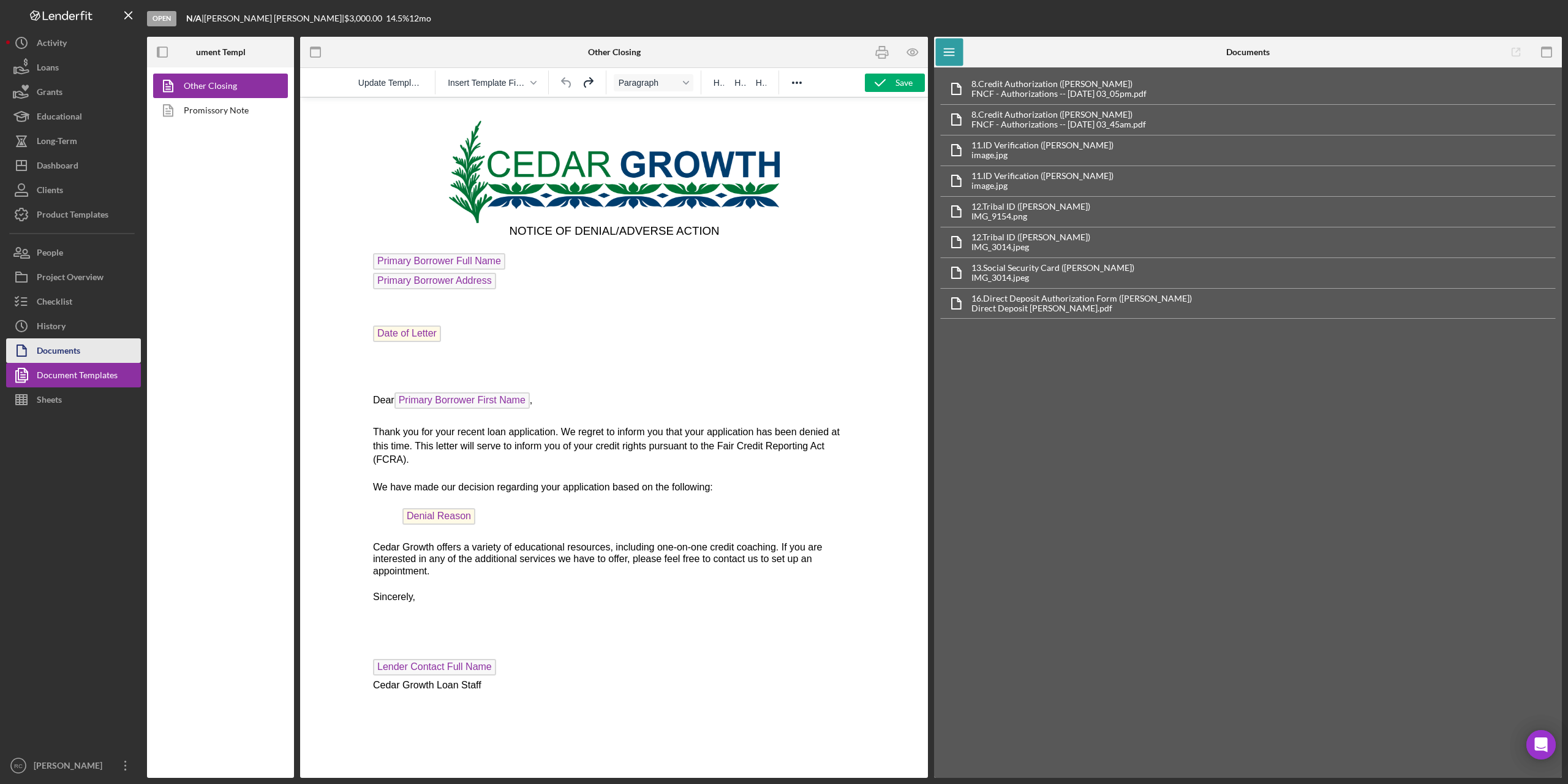
click at [67, 353] on div "Documents" at bounding box center [58, 352] width 44 height 28
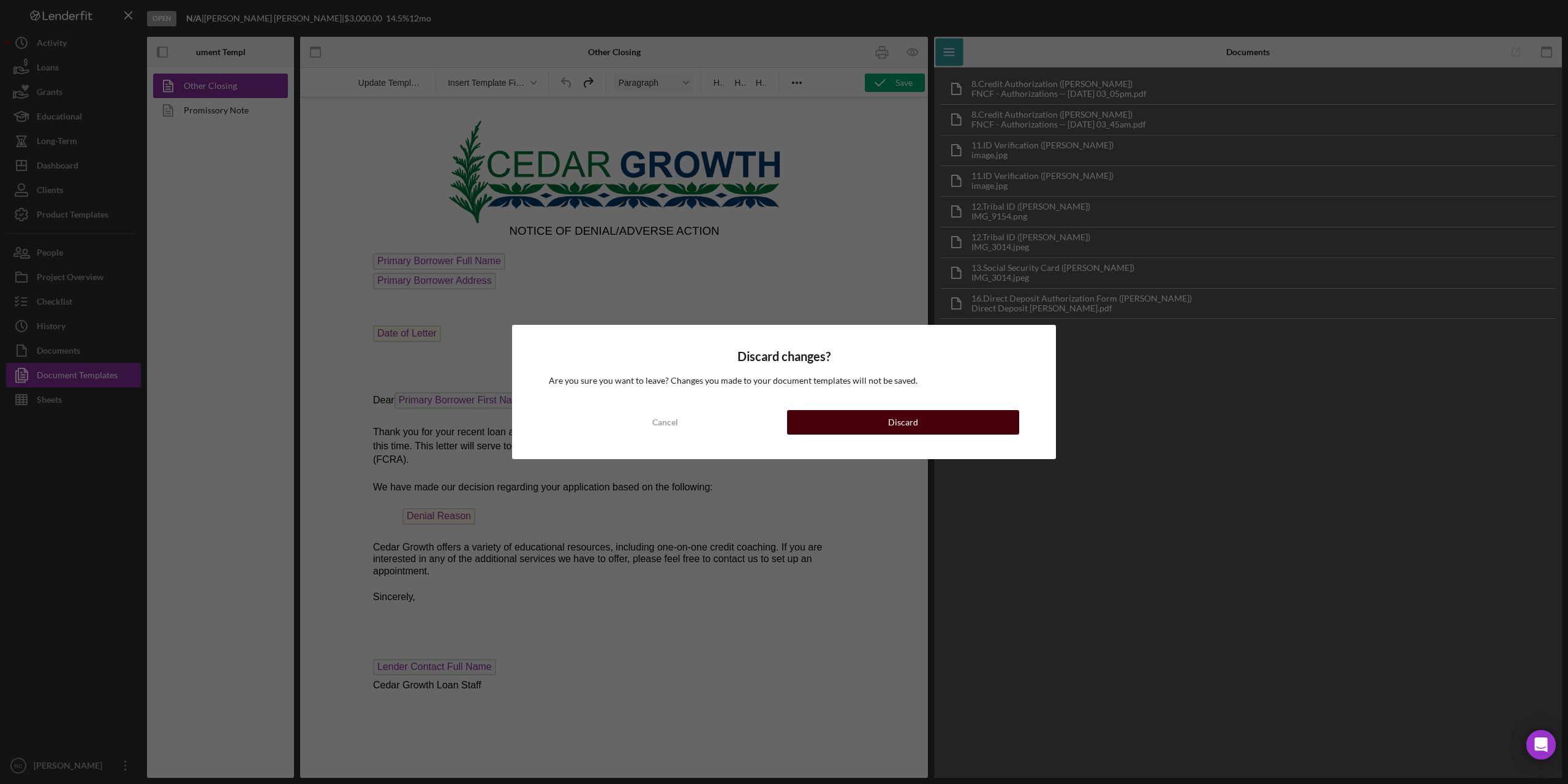
click at [853, 426] on button "Discard" at bounding box center [903, 422] width 232 height 25
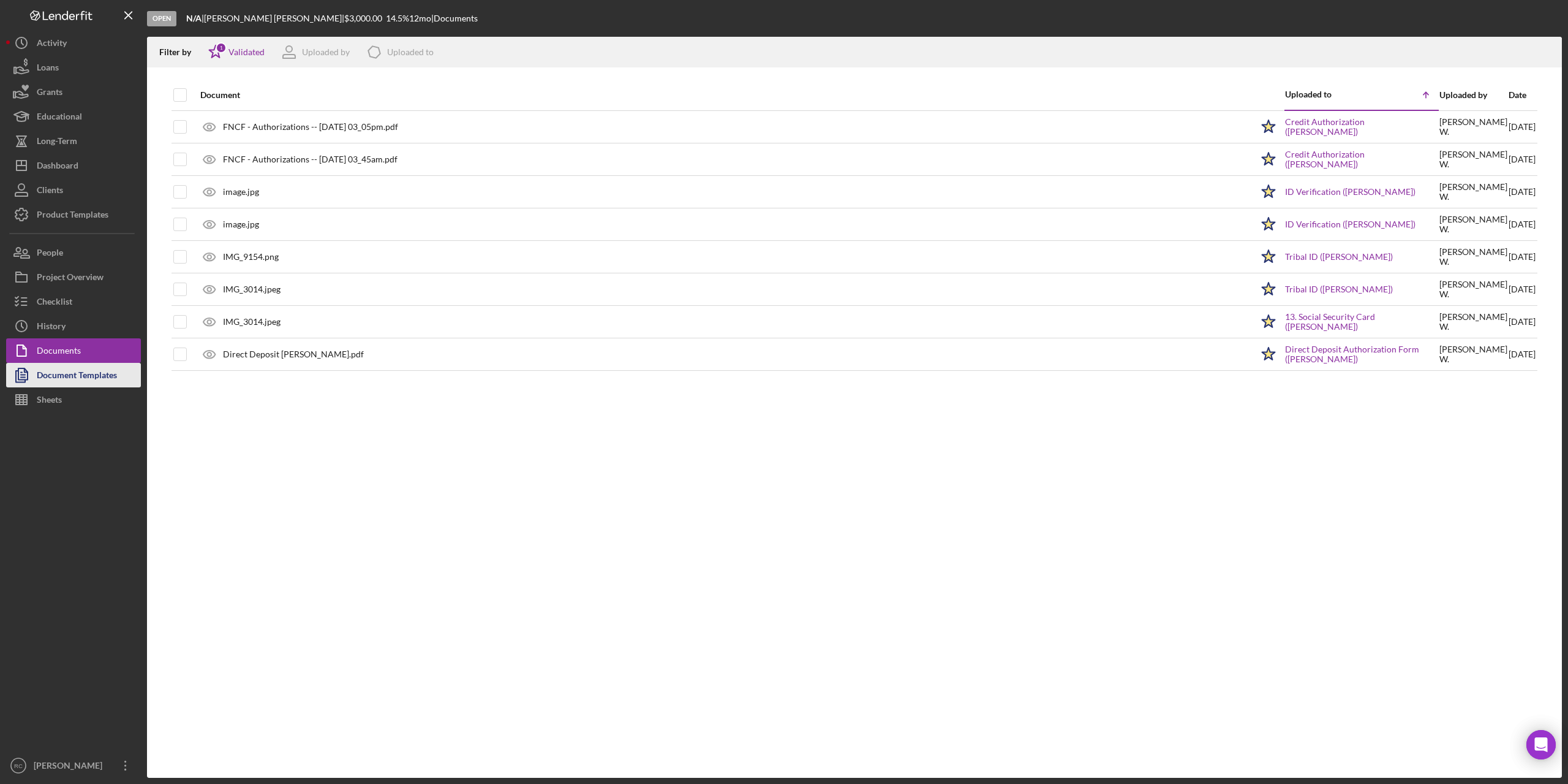
click at [75, 377] on div "Document Templates" at bounding box center [77, 376] width 80 height 28
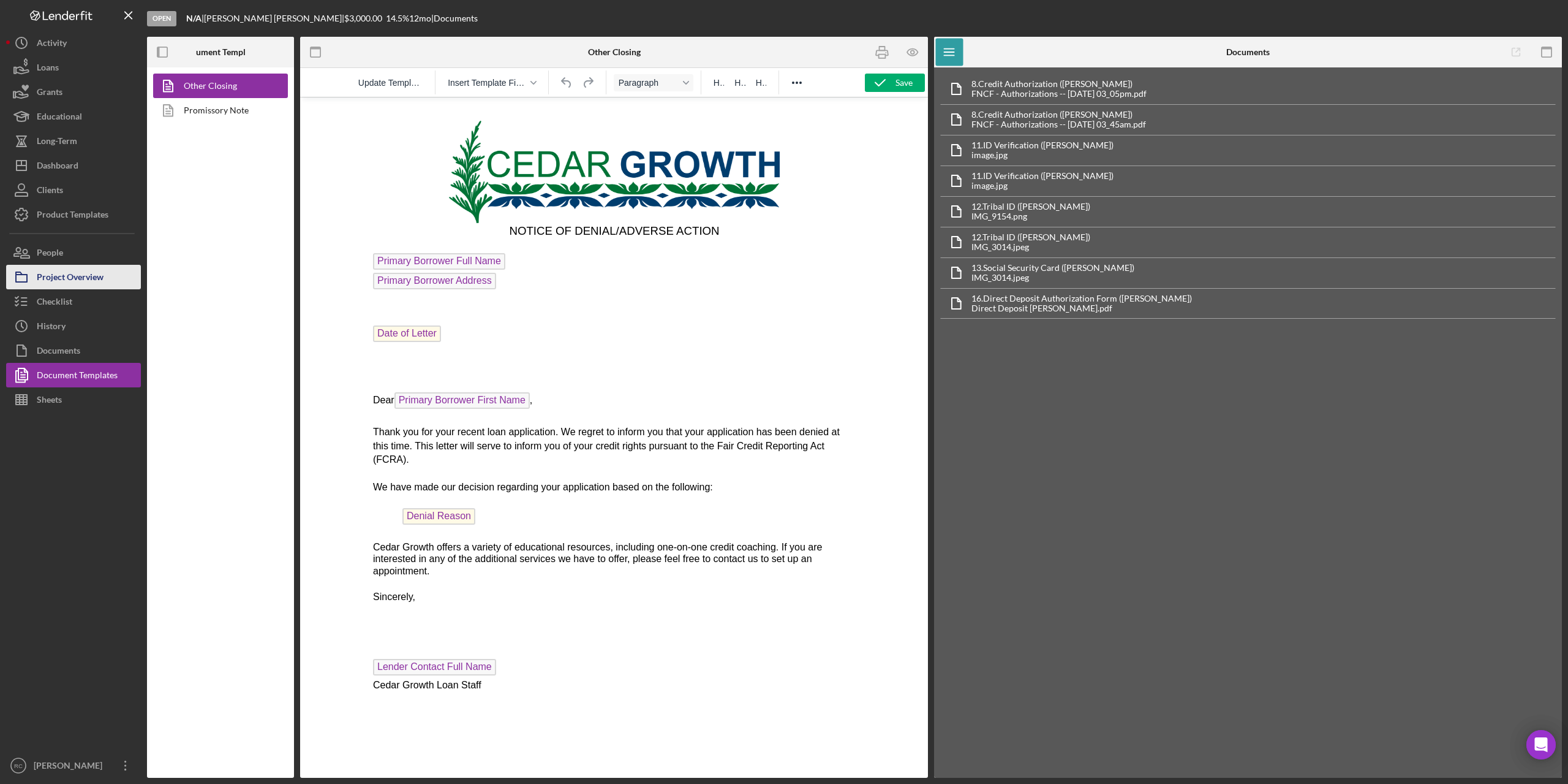
click at [76, 276] on div "Project Overview" at bounding box center [70, 279] width 67 height 28
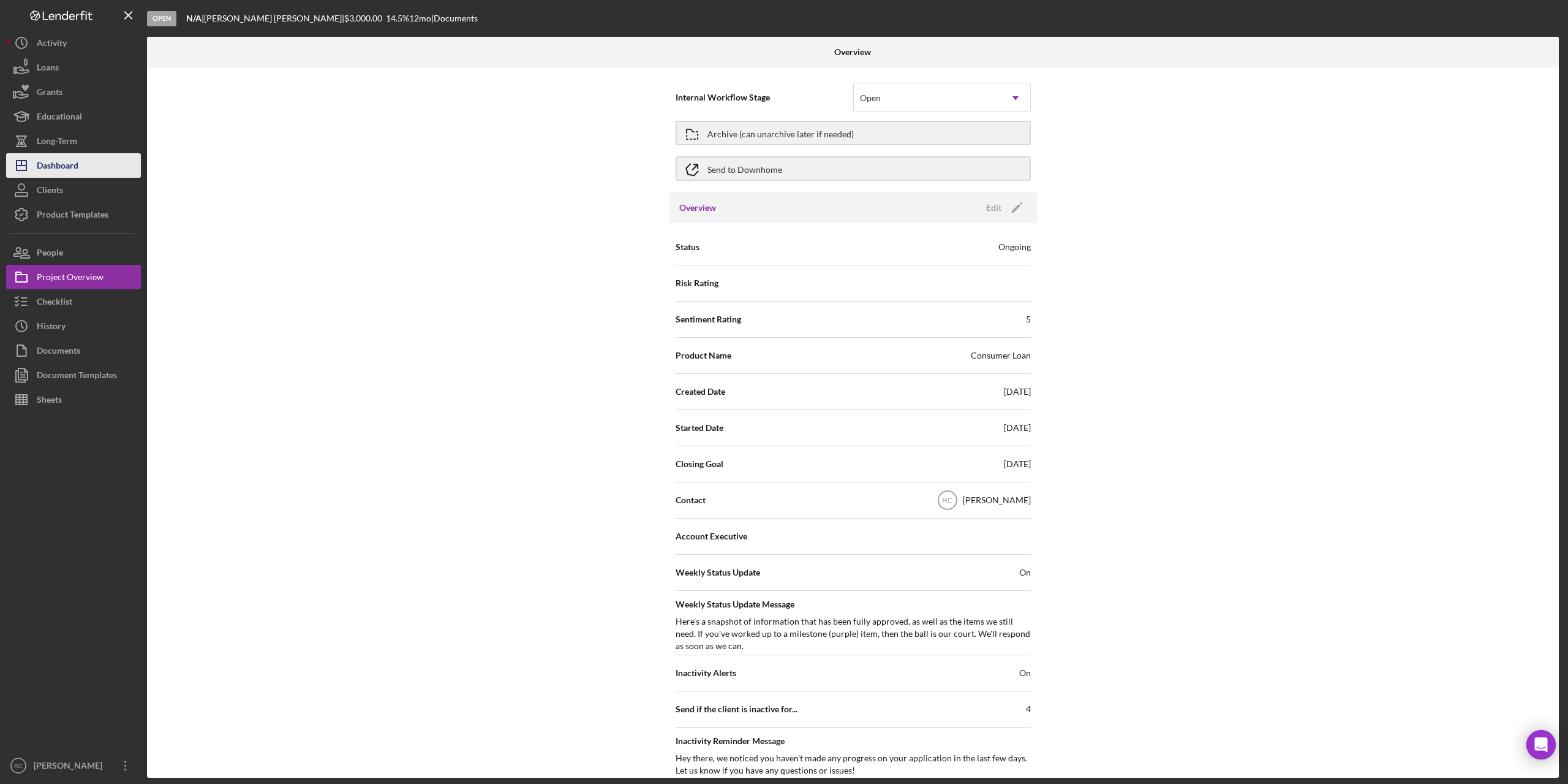
click at [83, 159] on button "Icon/Dashboard Dashboard" at bounding box center [74, 166] width 135 height 25
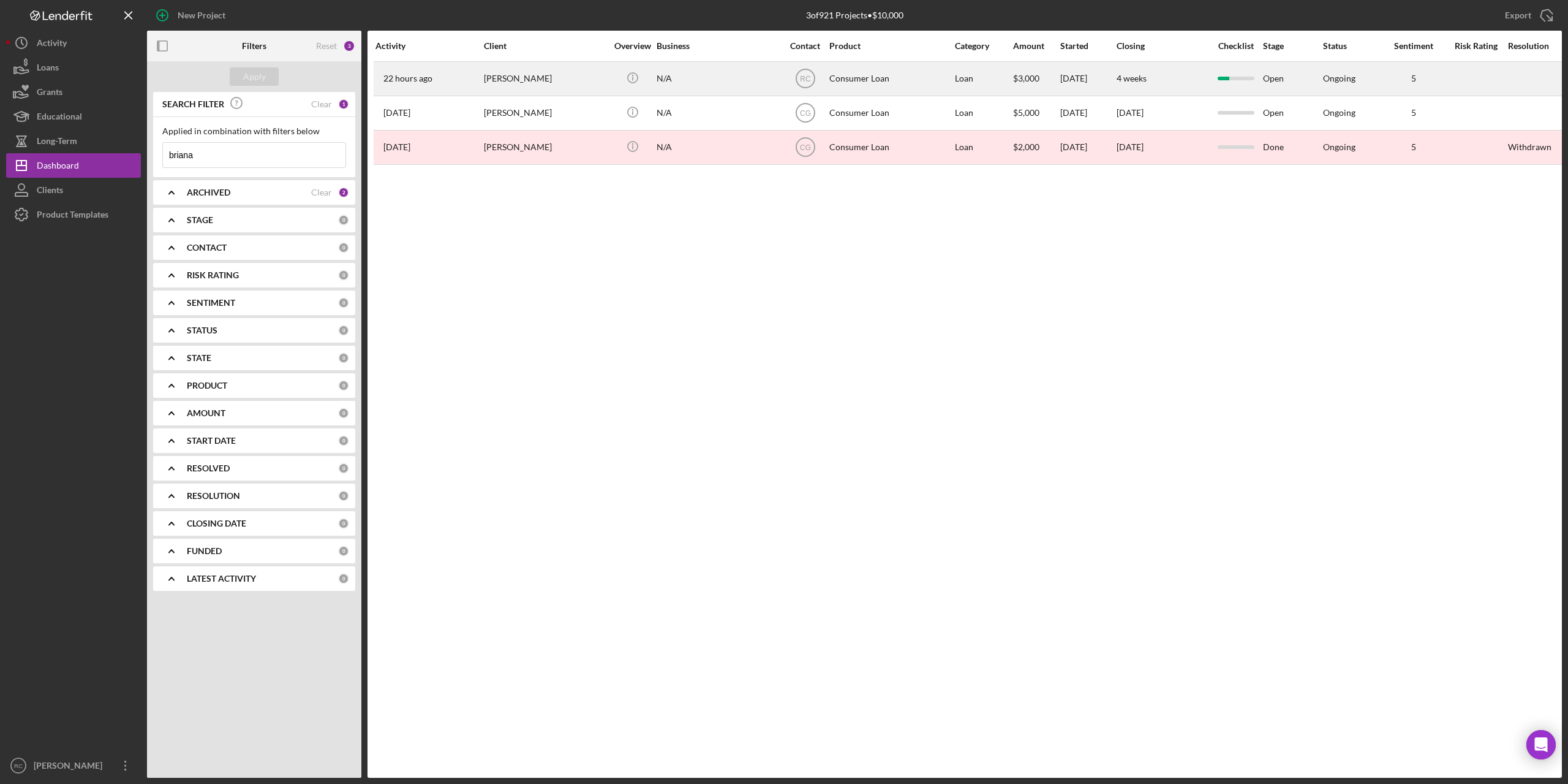
click at [543, 75] on div "Briana Wright" at bounding box center [545, 79] width 123 height 33
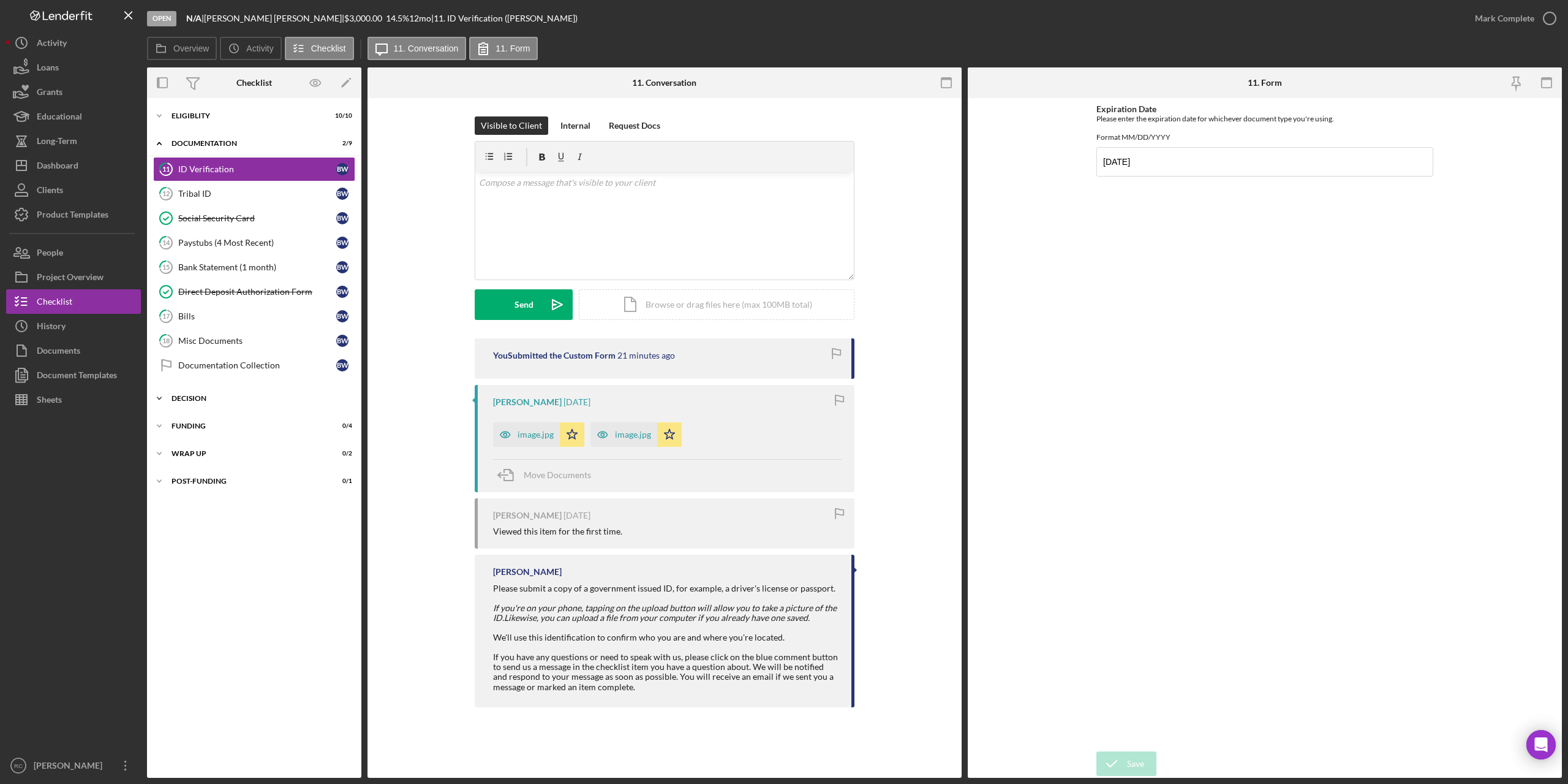
click at [205, 396] on div "Decision" at bounding box center [259, 398] width 175 height 7
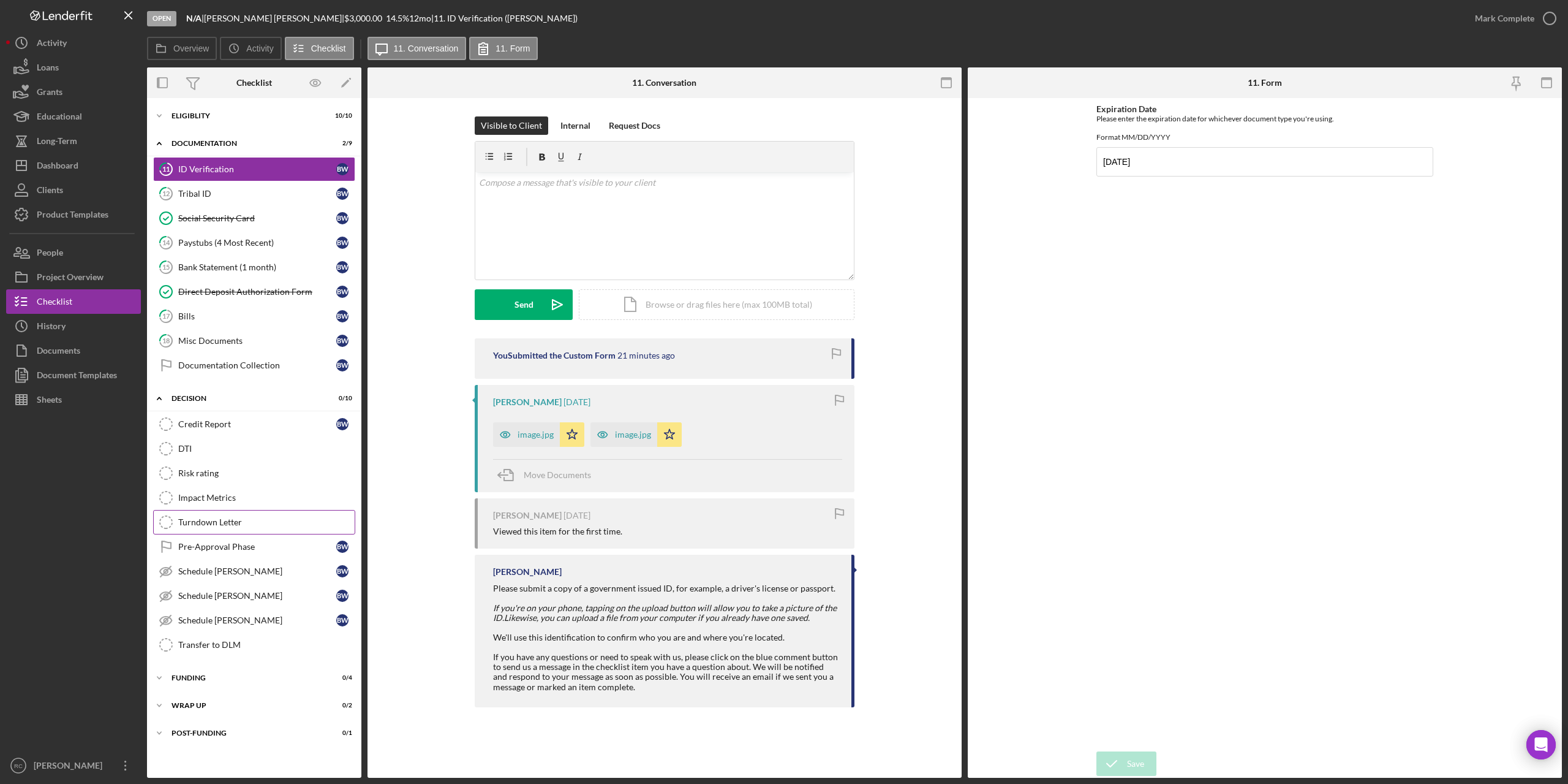
click at [208, 520] on div "Turndown Letter" at bounding box center [267, 522] width 177 height 10
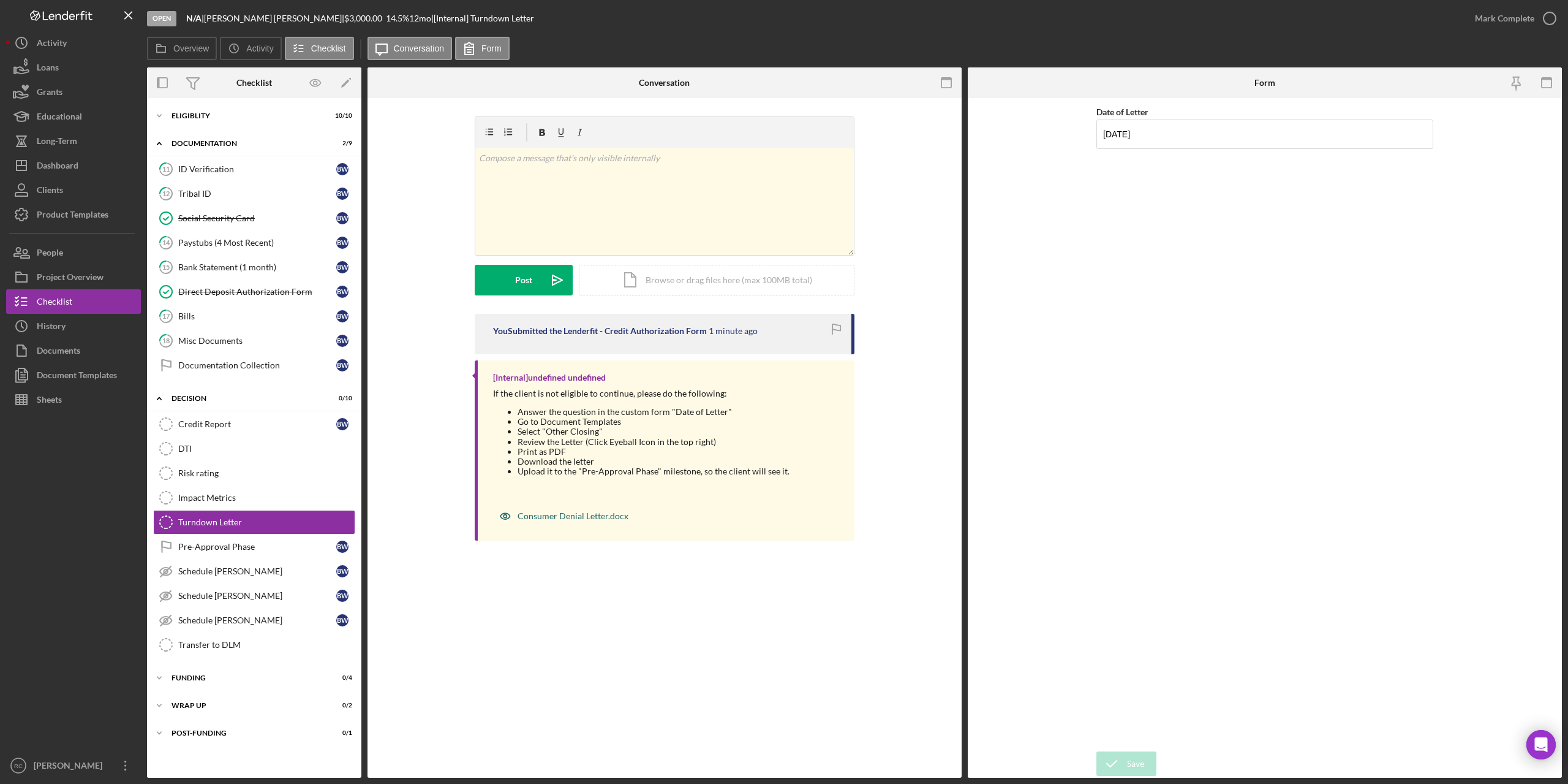
drag, startPoint x: 575, startPoint y: 475, endPoint x: 564, endPoint y: 516, distance: 42.4
click at [564, 516] on div "Consumer Denial Letter.docx" at bounding box center [573, 516] width 111 height 10
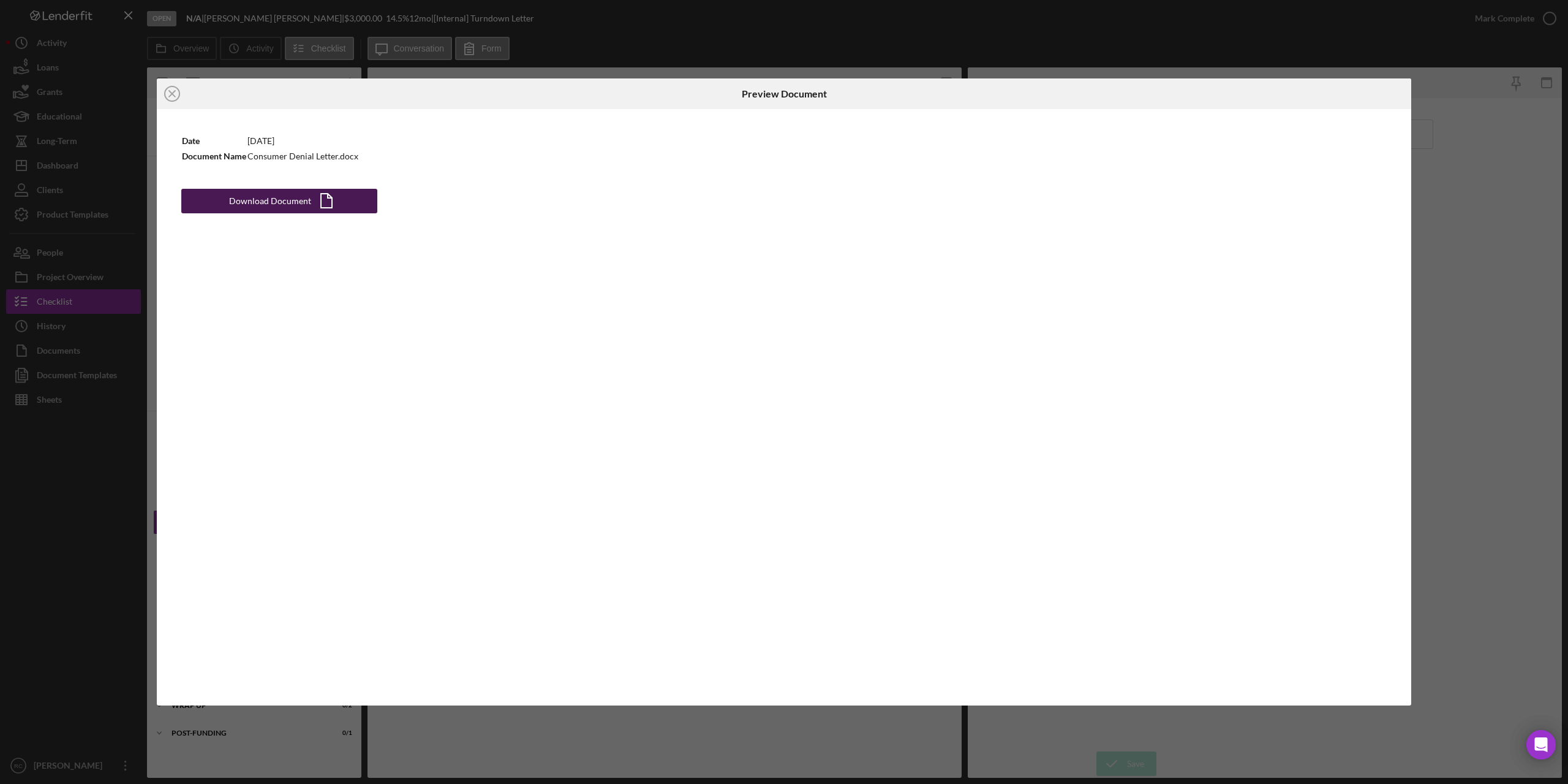
click at [294, 196] on div "Download Document" at bounding box center [270, 201] width 82 height 25
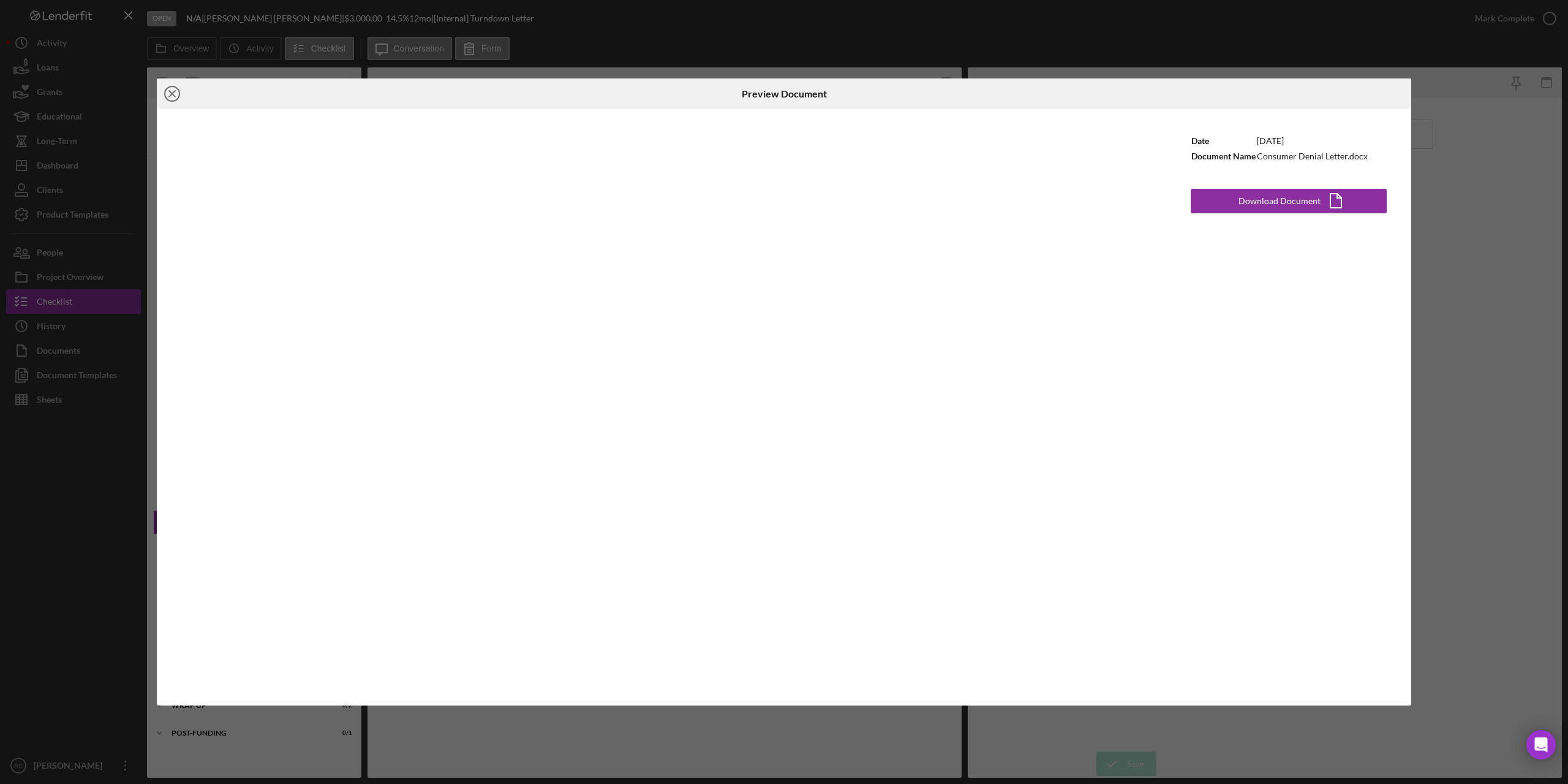
click at [175, 91] on line at bounding box center [172, 94] width 6 height 6
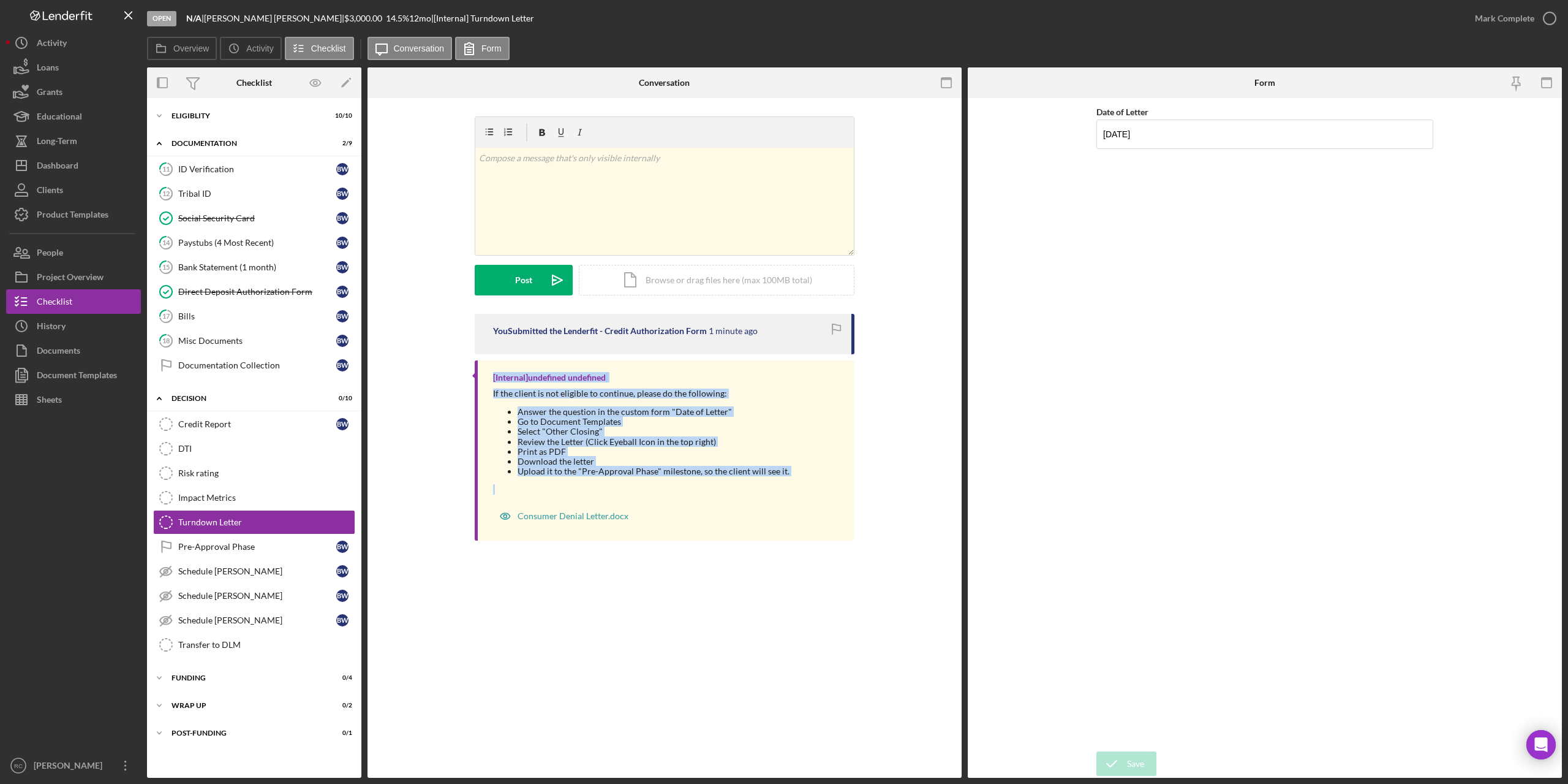
drag, startPoint x: 494, startPoint y: 372, endPoint x: 662, endPoint y: 410, distance: 172.2
click at [775, 486] on div "[Internal] undefined undefined If the client is not eligible to continue, pleas…" at bounding box center [664, 450] width 380 height 180
copy div "[Internal] undefined undefined If the client is not eligible to continue, pleas…"
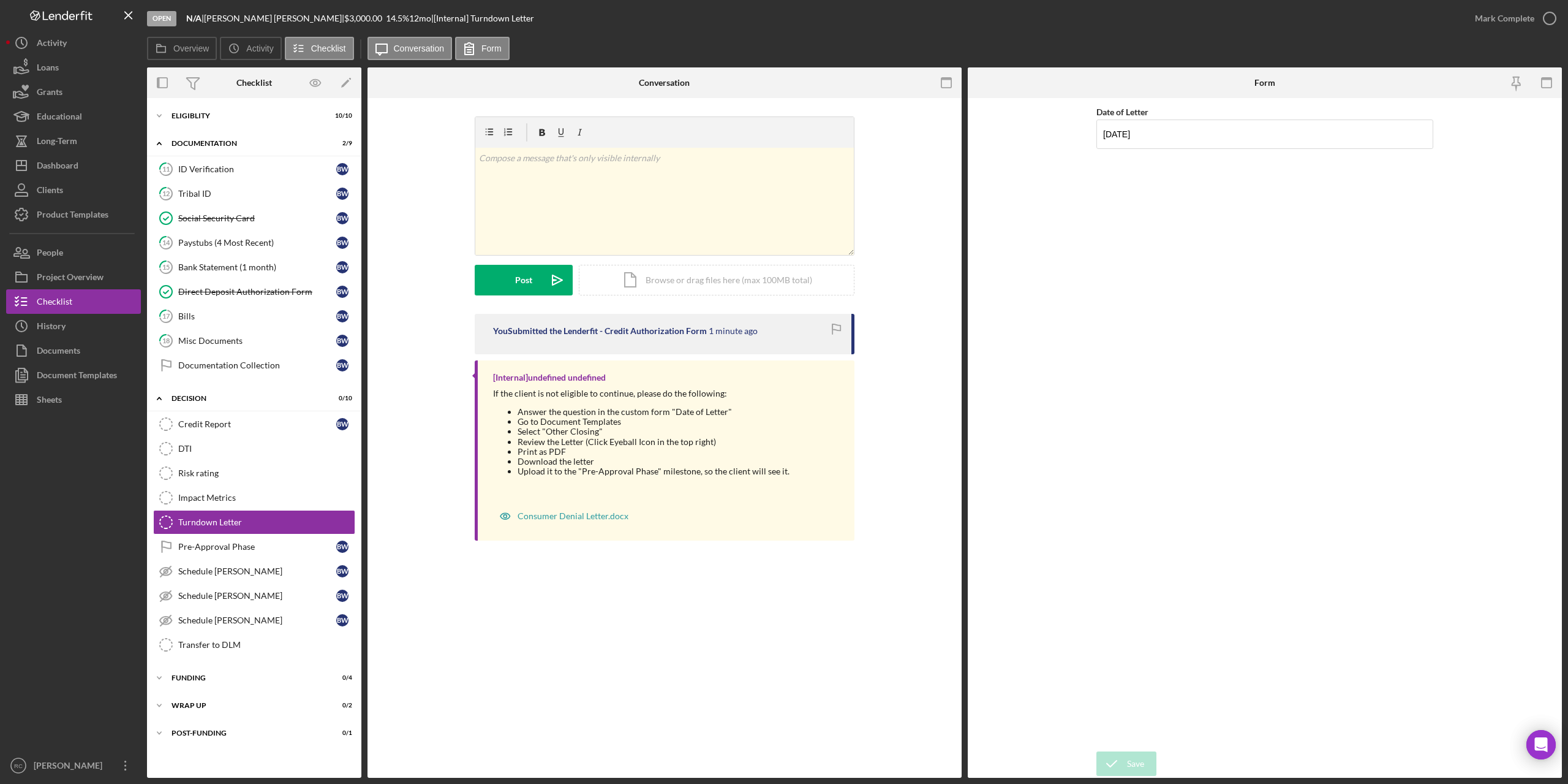
drag, startPoint x: 29, startPoint y: 783, endPoint x: 115, endPoint y: 590, distance: 211.3
click at [115, 590] on div at bounding box center [74, 582] width 135 height 341
click at [1551, 19] on icon "button" at bounding box center [1550, 18] width 31 height 31
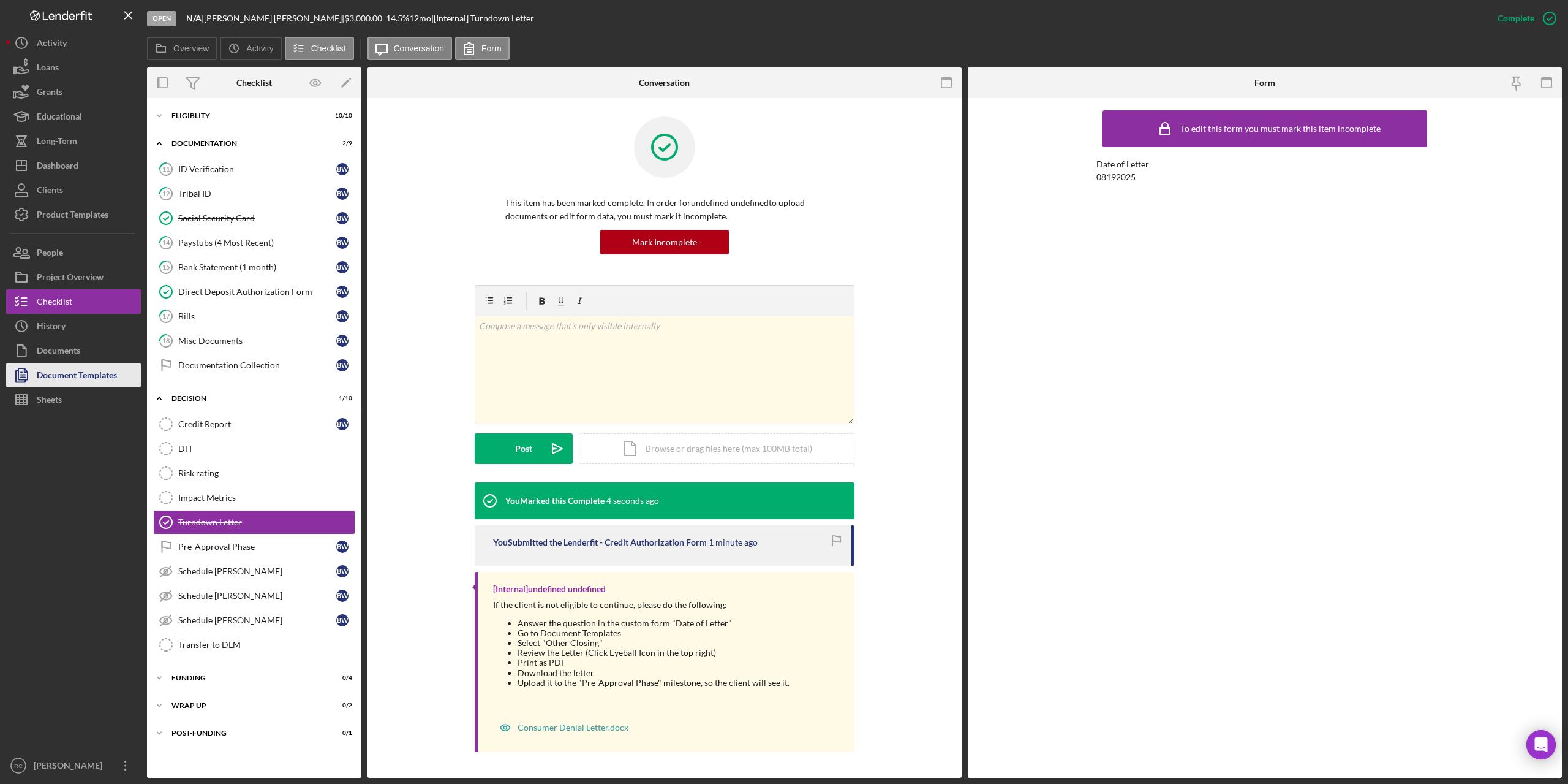
click at [92, 367] on div "Document Templates" at bounding box center [77, 376] width 80 height 28
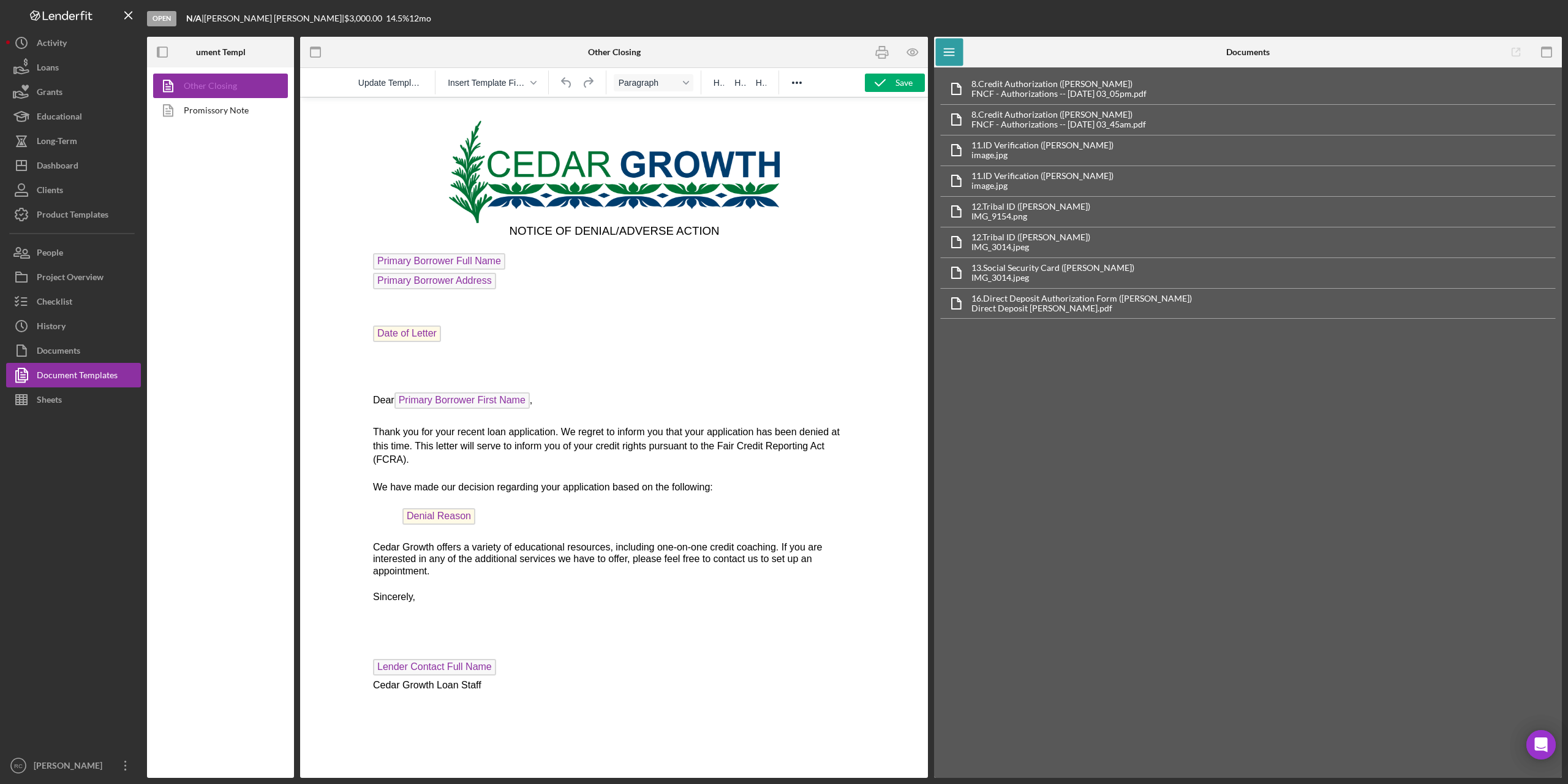
click at [234, 86] on link "Other Closing" at bounding box center [218, 86] width 129 height 25
click at [916, 51] on icon "button" at bounding box center [913, 52] width 28 height 28
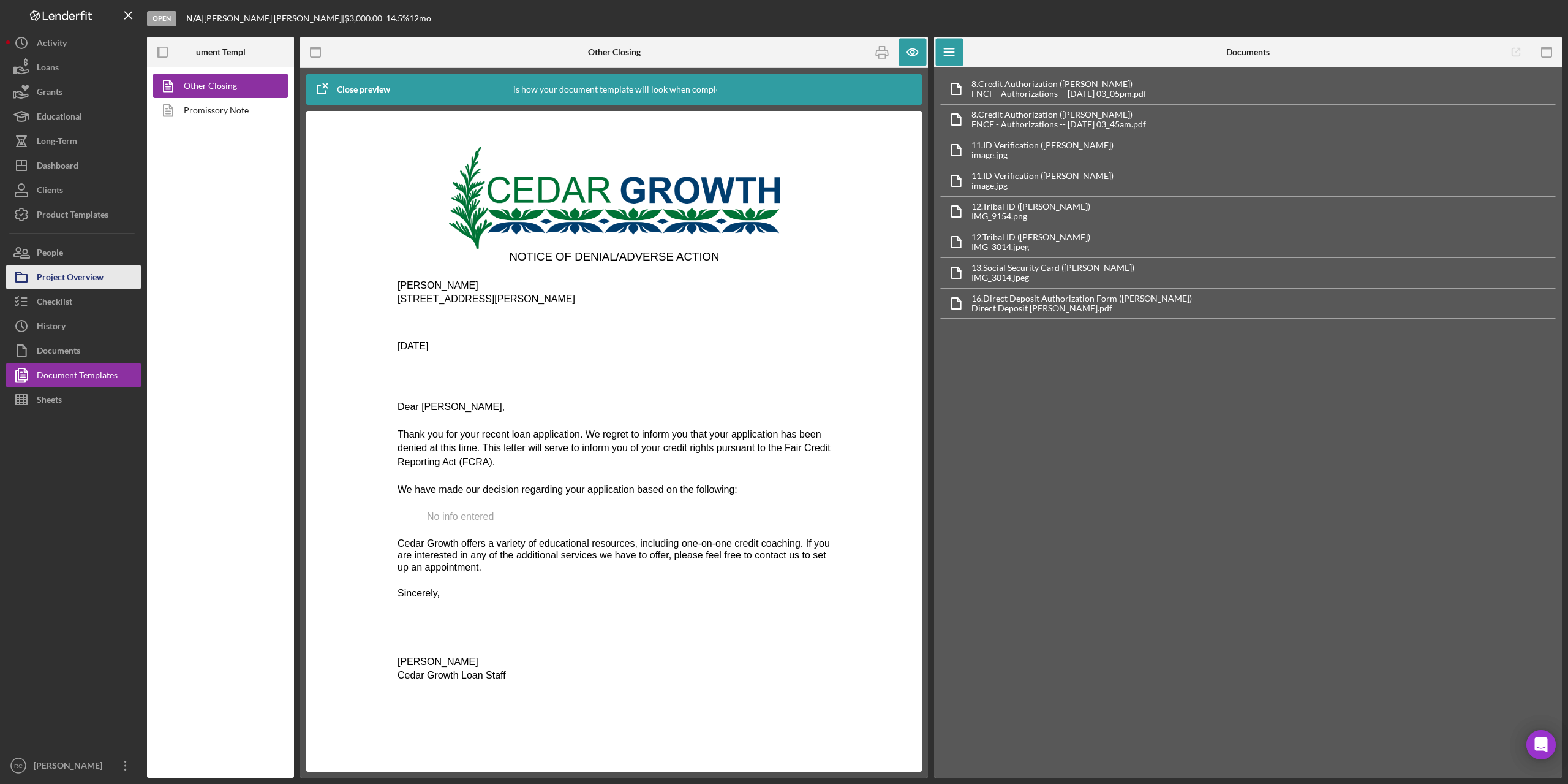
click at [75, 281] on div "Project Overview" at bounding box center [70, 279] width 67 height 28
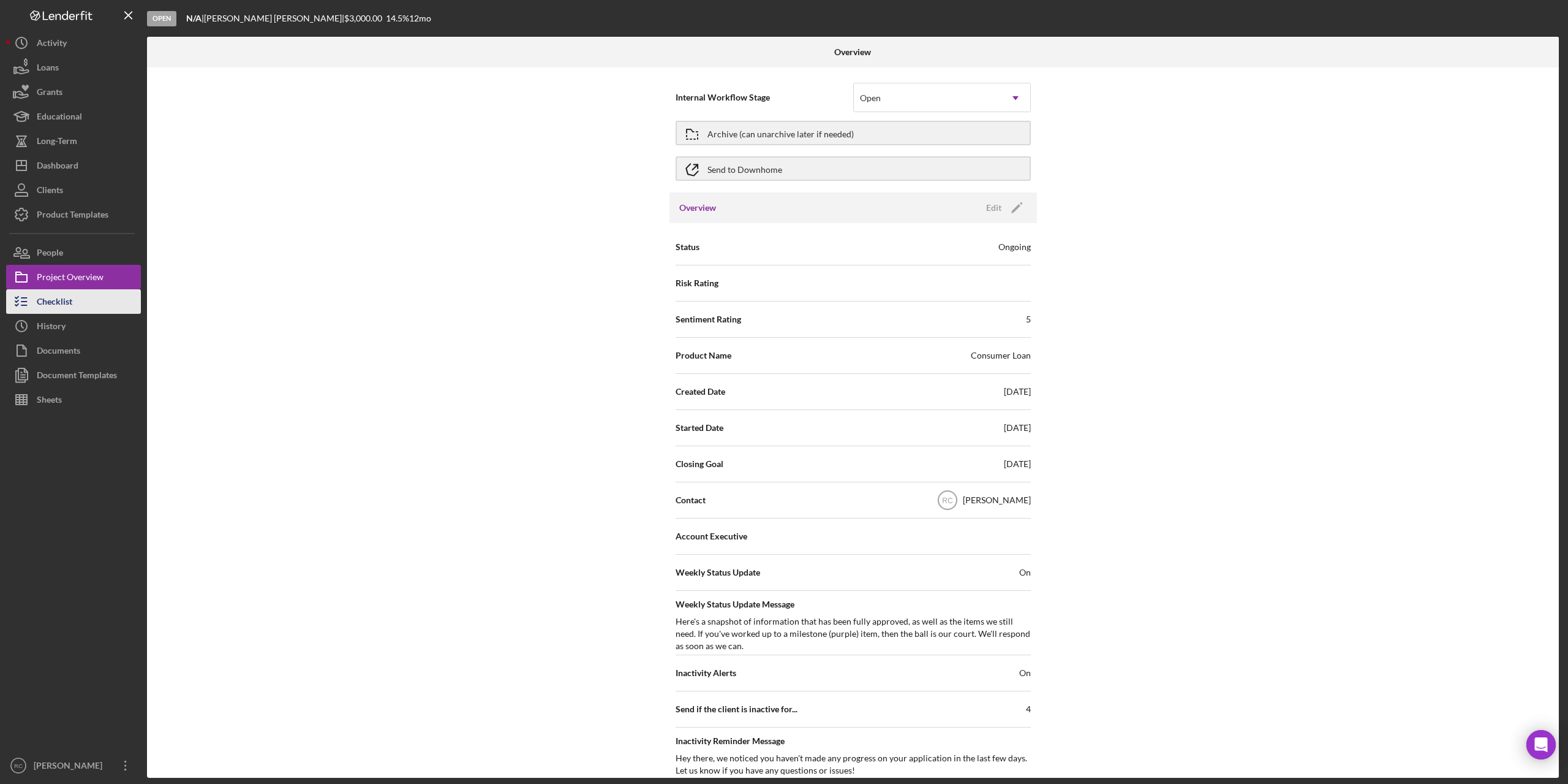
click at [72, 304] on div "Checklist" at bounding box center [55, 303] width 36 height 28
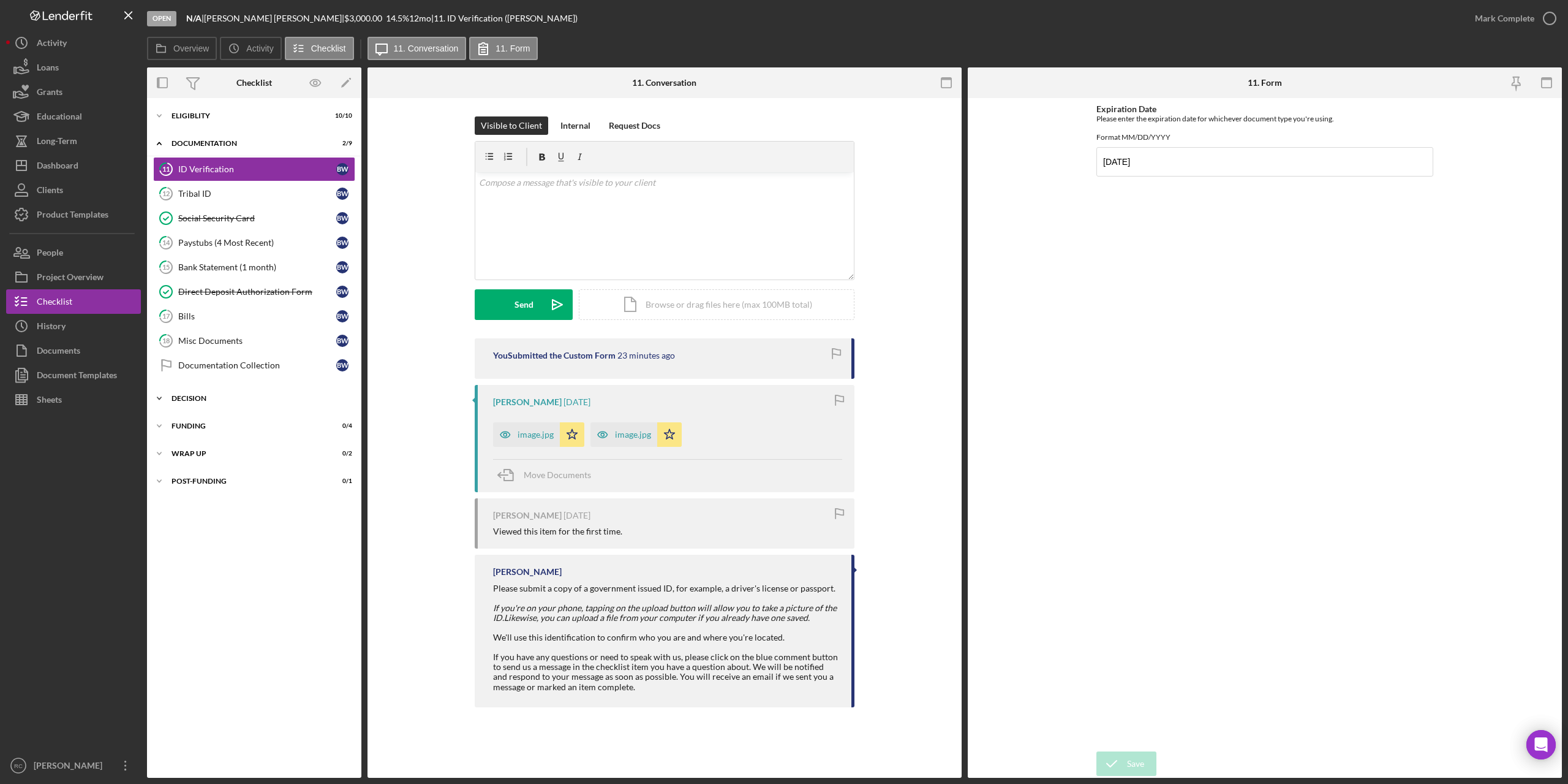
click at [203, 393] on div "Icon/Expander Decision 1 / 10" at bounding box center [254, 398] width 215 height 25
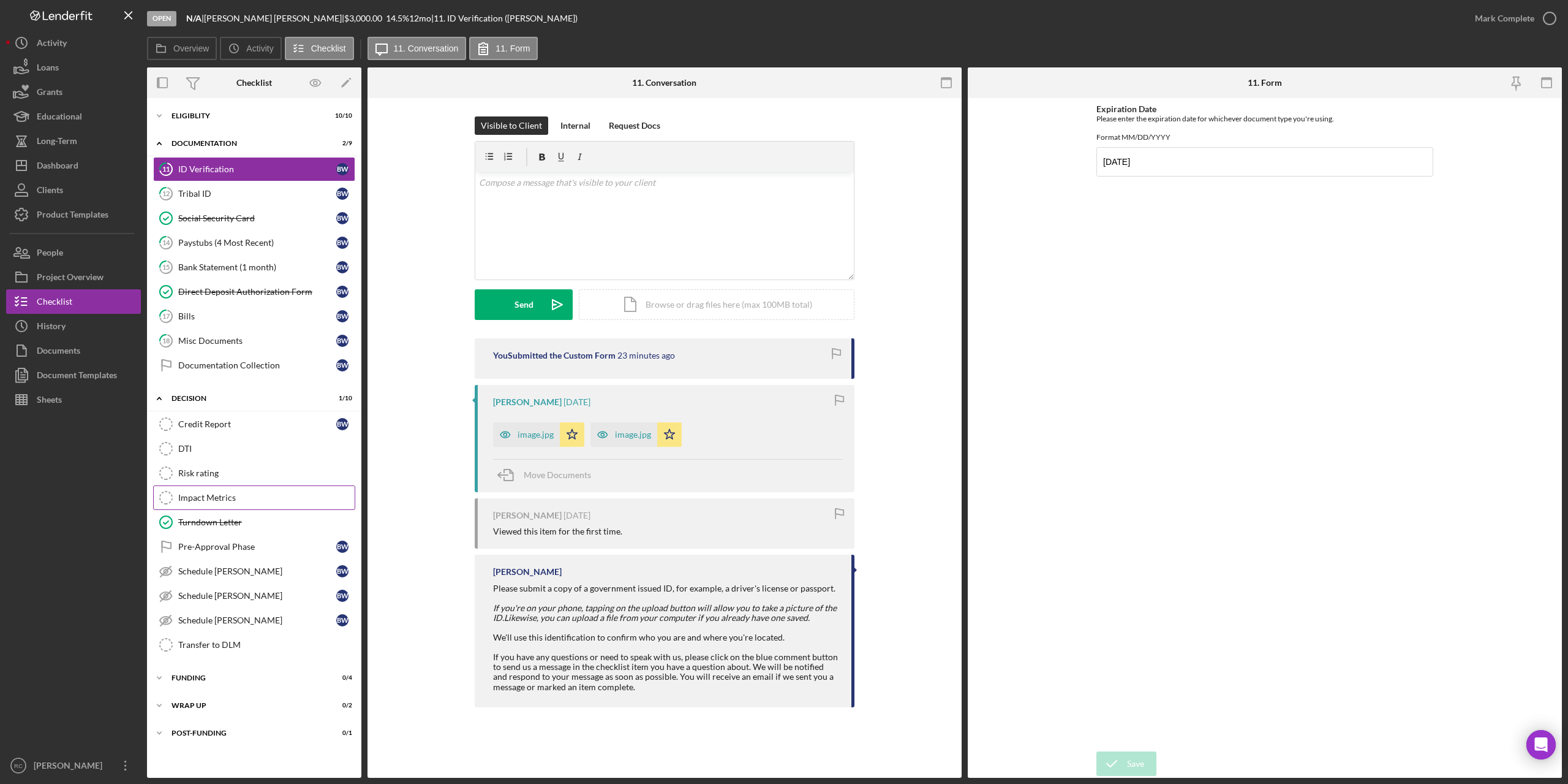
click at [224, 497] on div "Impact Metrics" at bounding box center [267, 498] width 177 height 10
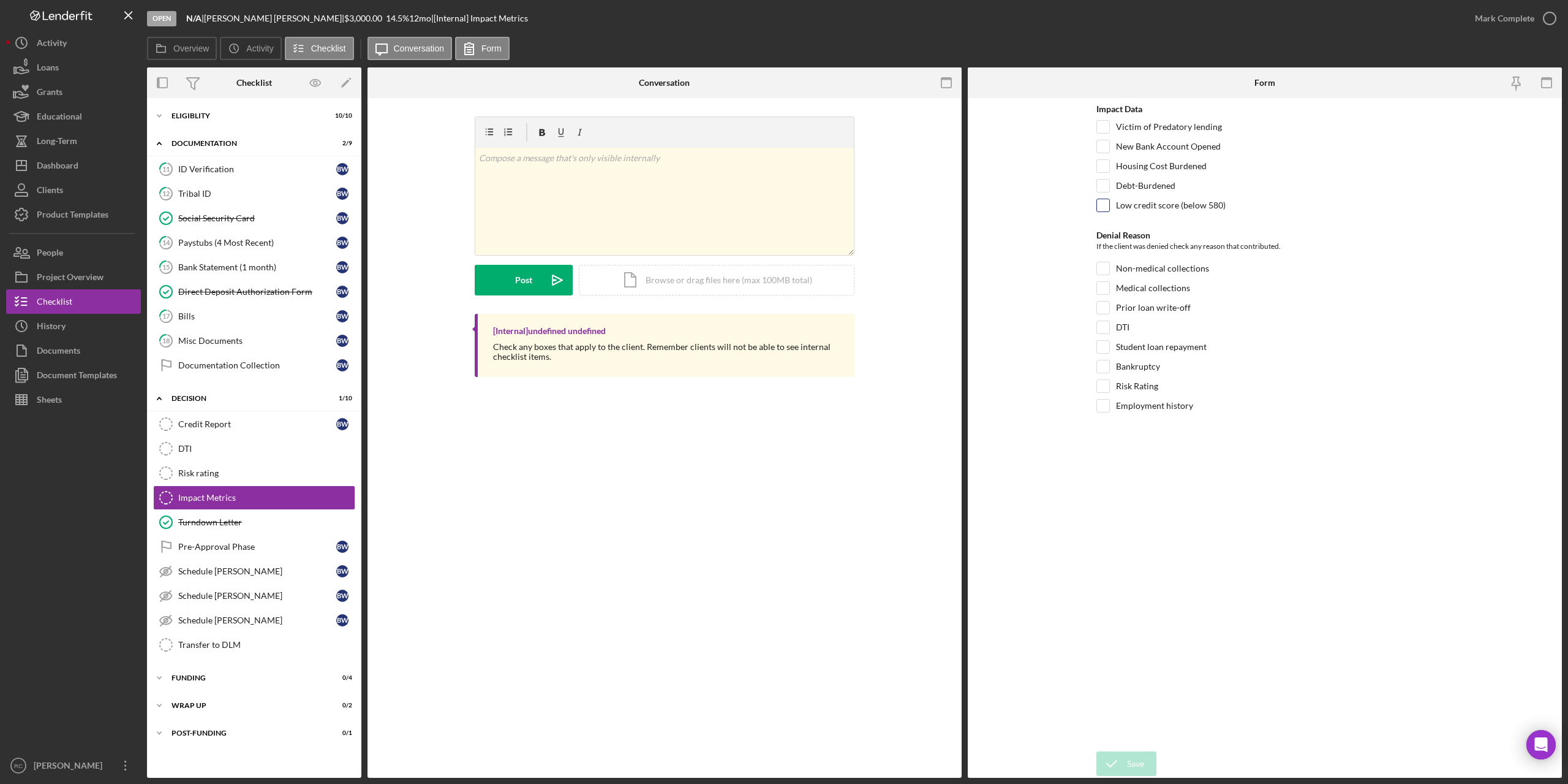
click at [1103, 203] on input "Low credit score (below 580)" at bounding box center [1103, 206] width 12 height 12
checkbox input "true"
click at [1135, 269] on label "Non-medical collections" at bounding box center [1163, 269] width 93 height 12
click at [1109, 269] on input "Non-medical collections" at bounding box center [1103, 269] width 12 height 12
checkbox input "true"
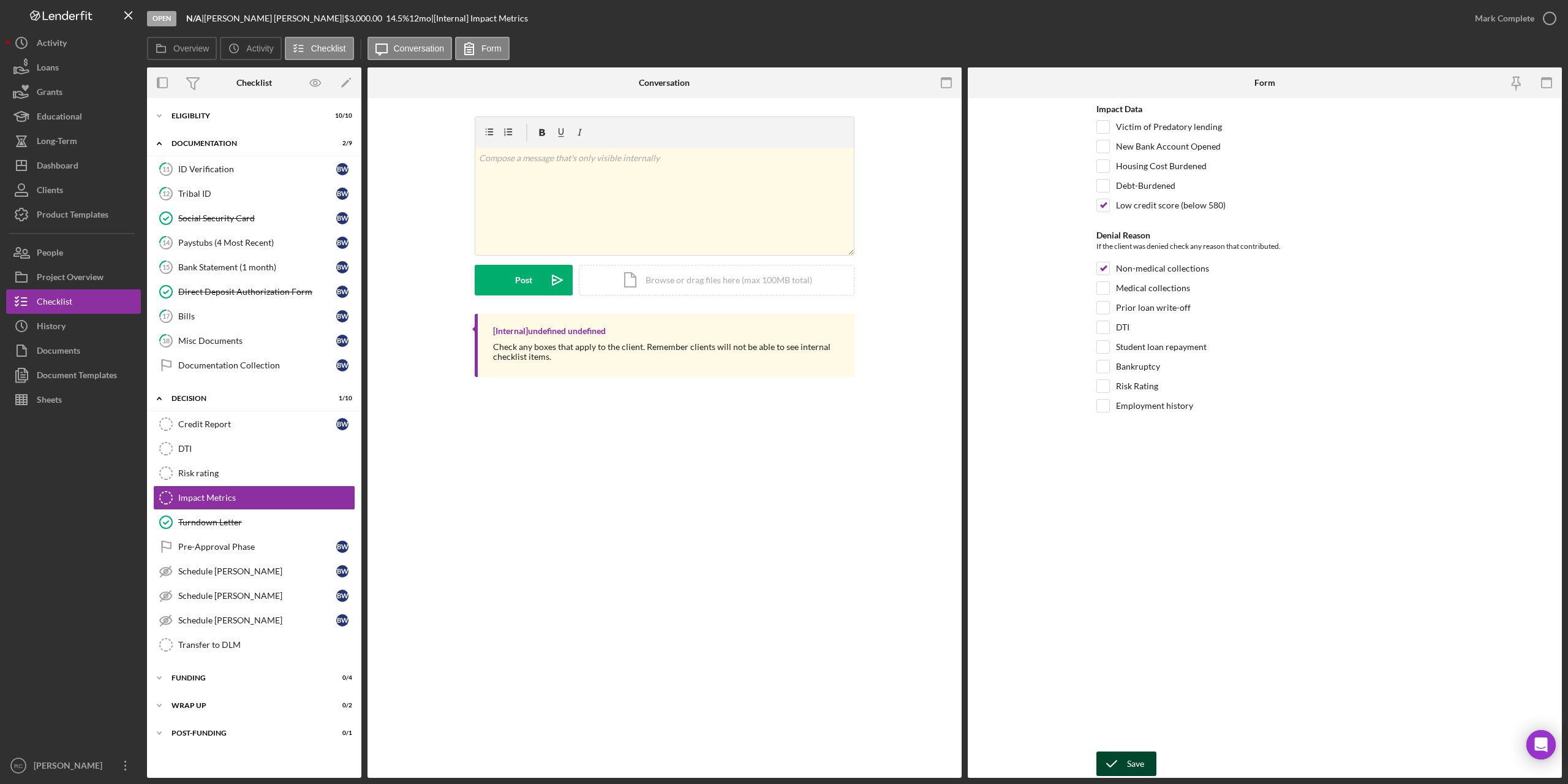
click at [1140, 759] on div "Save" at bounding box center [1136, 764] width 17 height 25
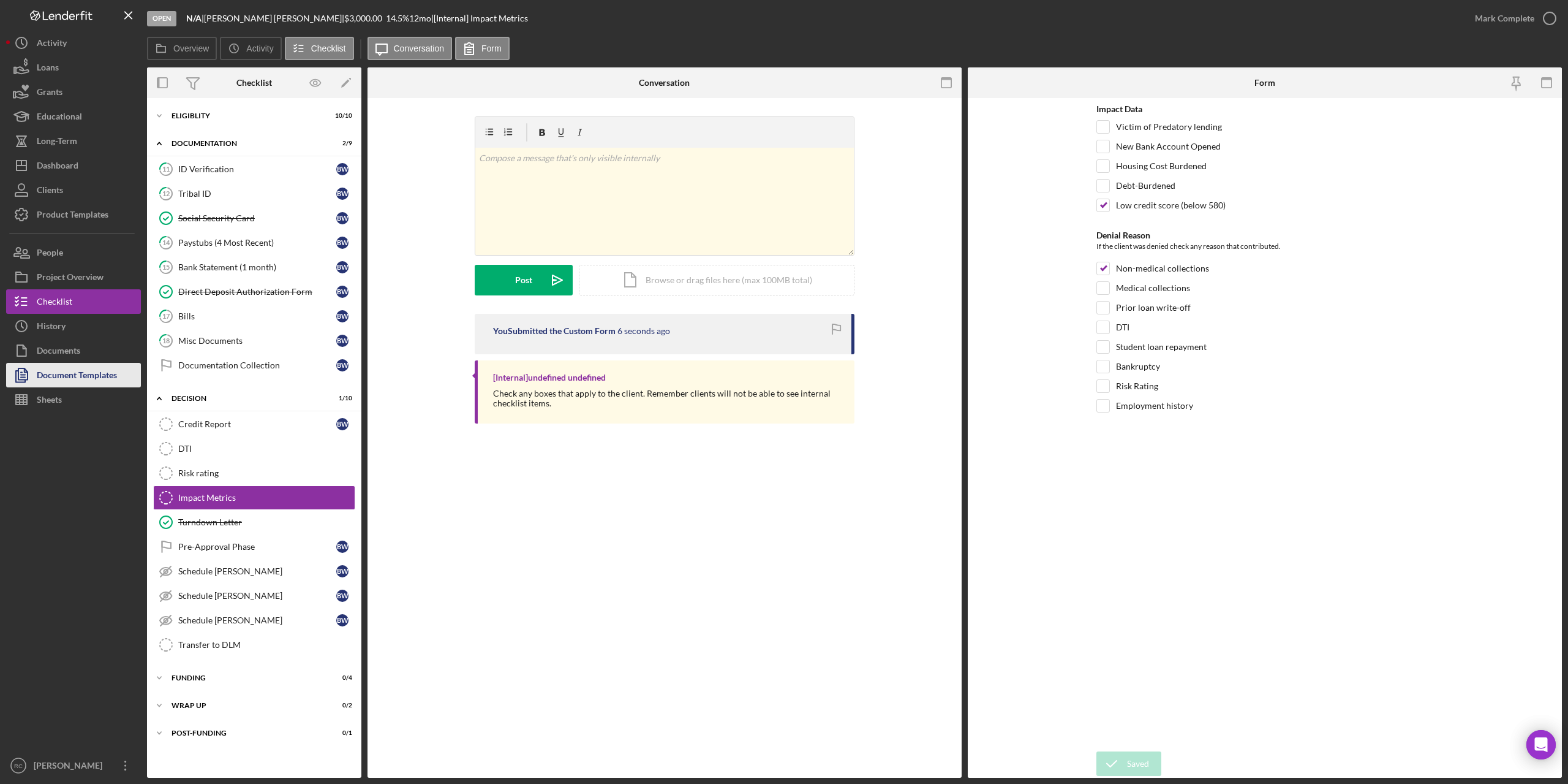
click at [73, 373] on div "Document Templates" at bounding box center [77, 376] width 80 height 28
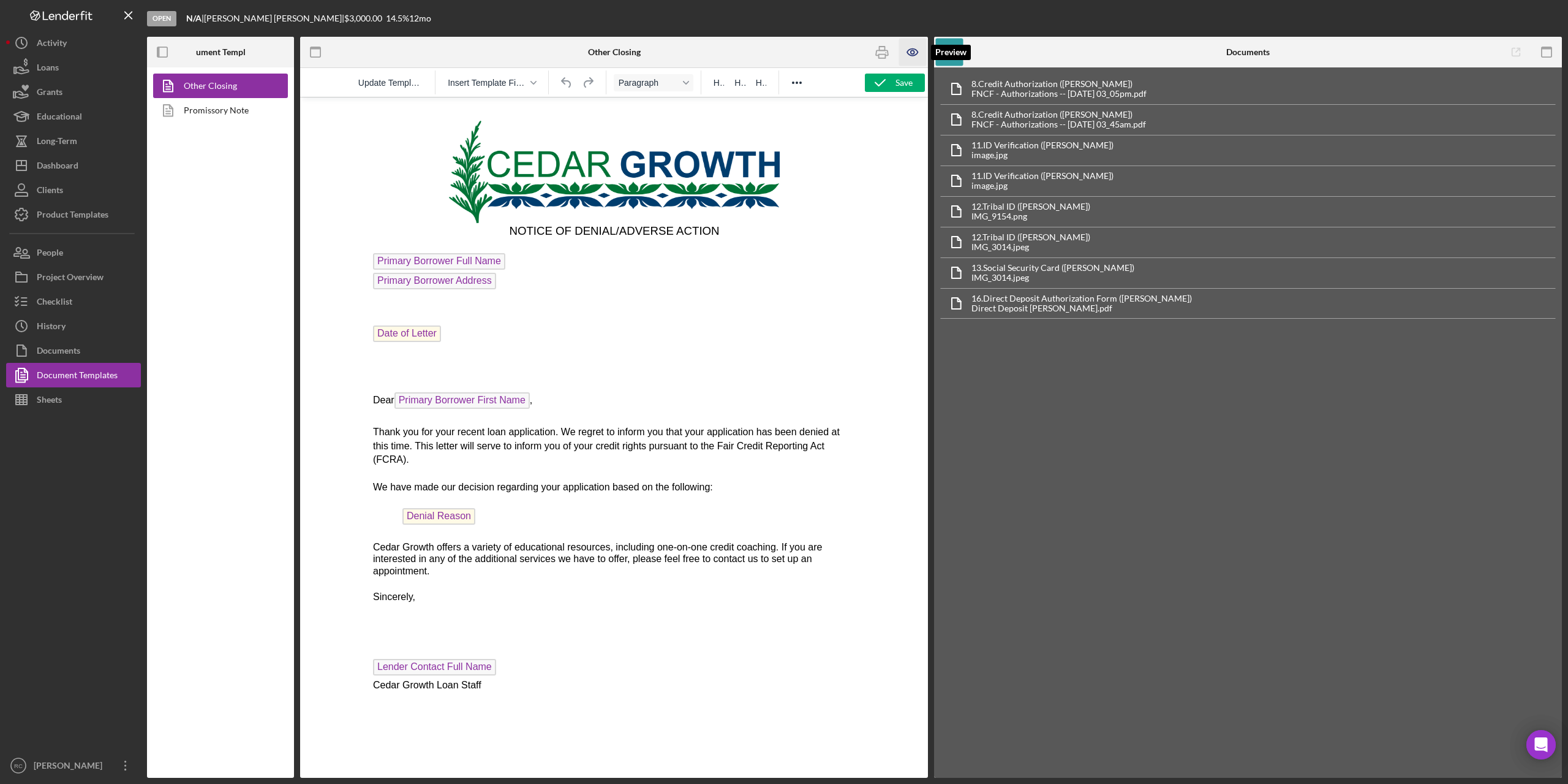
click at [915, 52] on icon "button" at bounding box center [913, 52] width 4 height 4
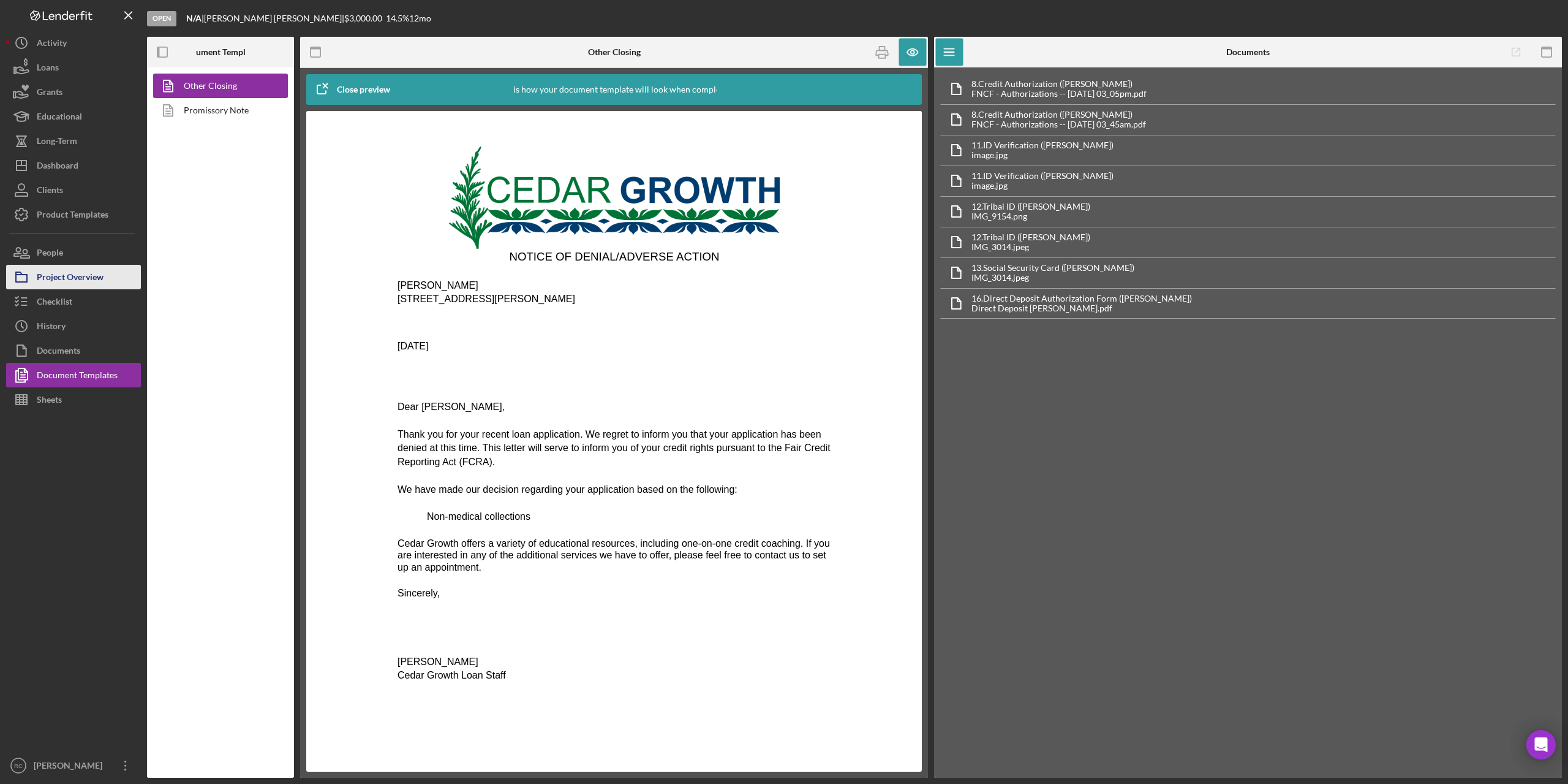
click at [83, 274] on div "Project Overview" at bounding box center [70, 279] width 67 height 28
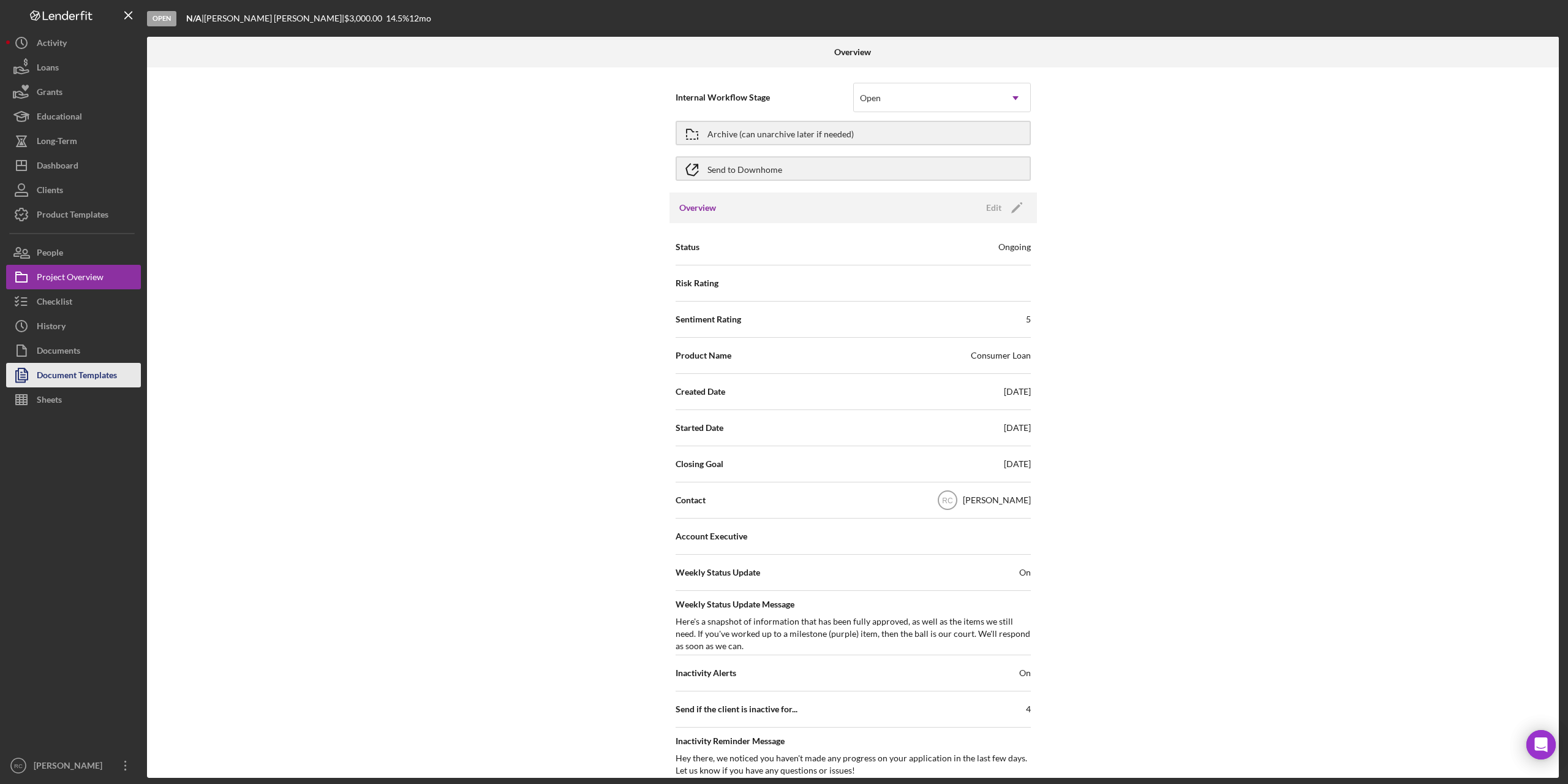
click at [66, 374] on div "Document Templates" at bounding box center [77, 376] width 80 height 28
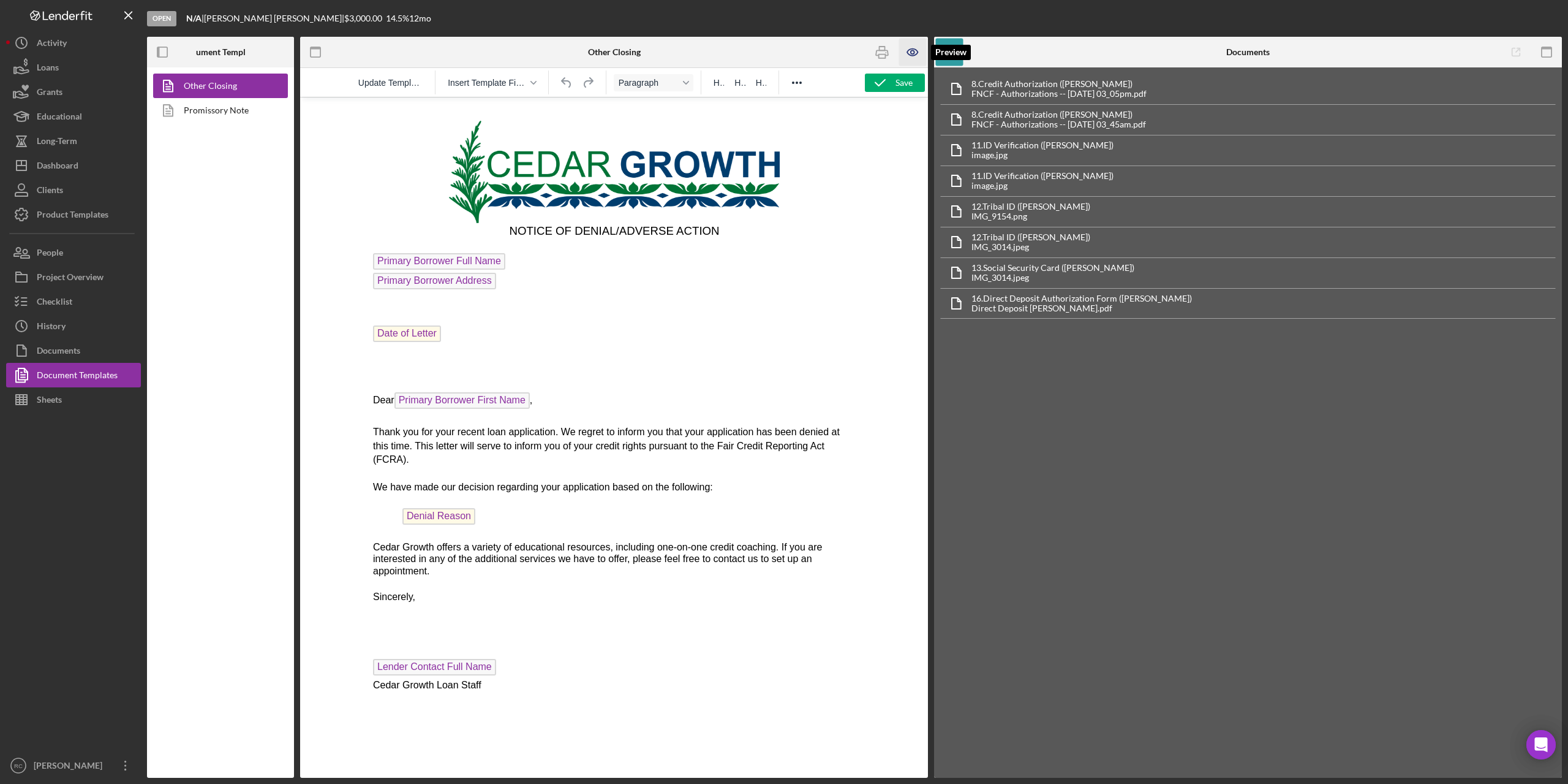
click at [912, 49] on icon "button" at bounding box center [912, 52] width 10 height 7
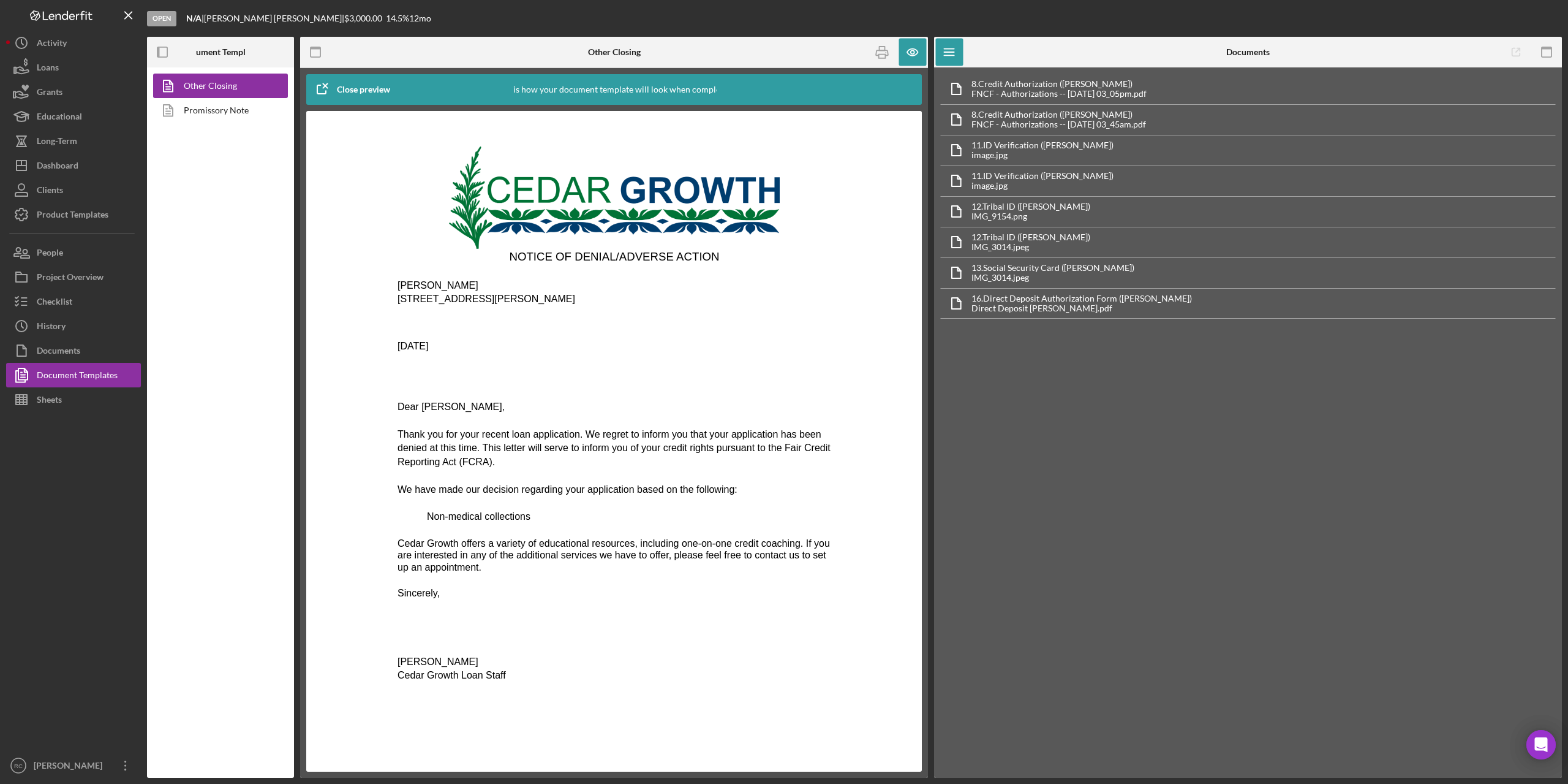
click at [496, 303] on span "1010 Berry Ave Apt 206, Tomah, WI 54660" at bounding box center [486, 299] width 178 height 10
click at [318, 52] on icon "button" at bounding box center [316, 52] width 28 height 28
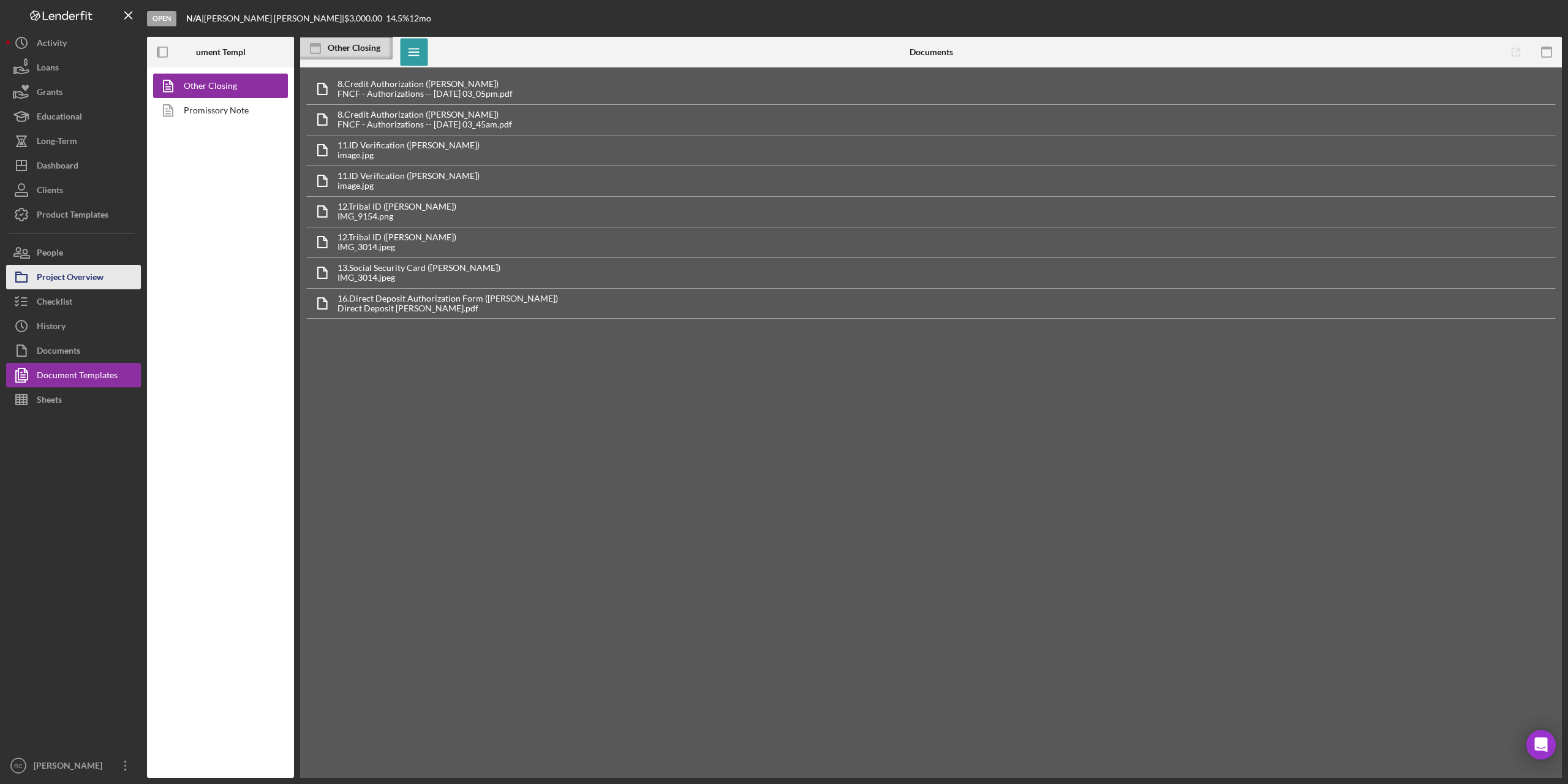
click at [91, 280] on div "Project Overview" at bounding box center [70, 279] width 67 height 28
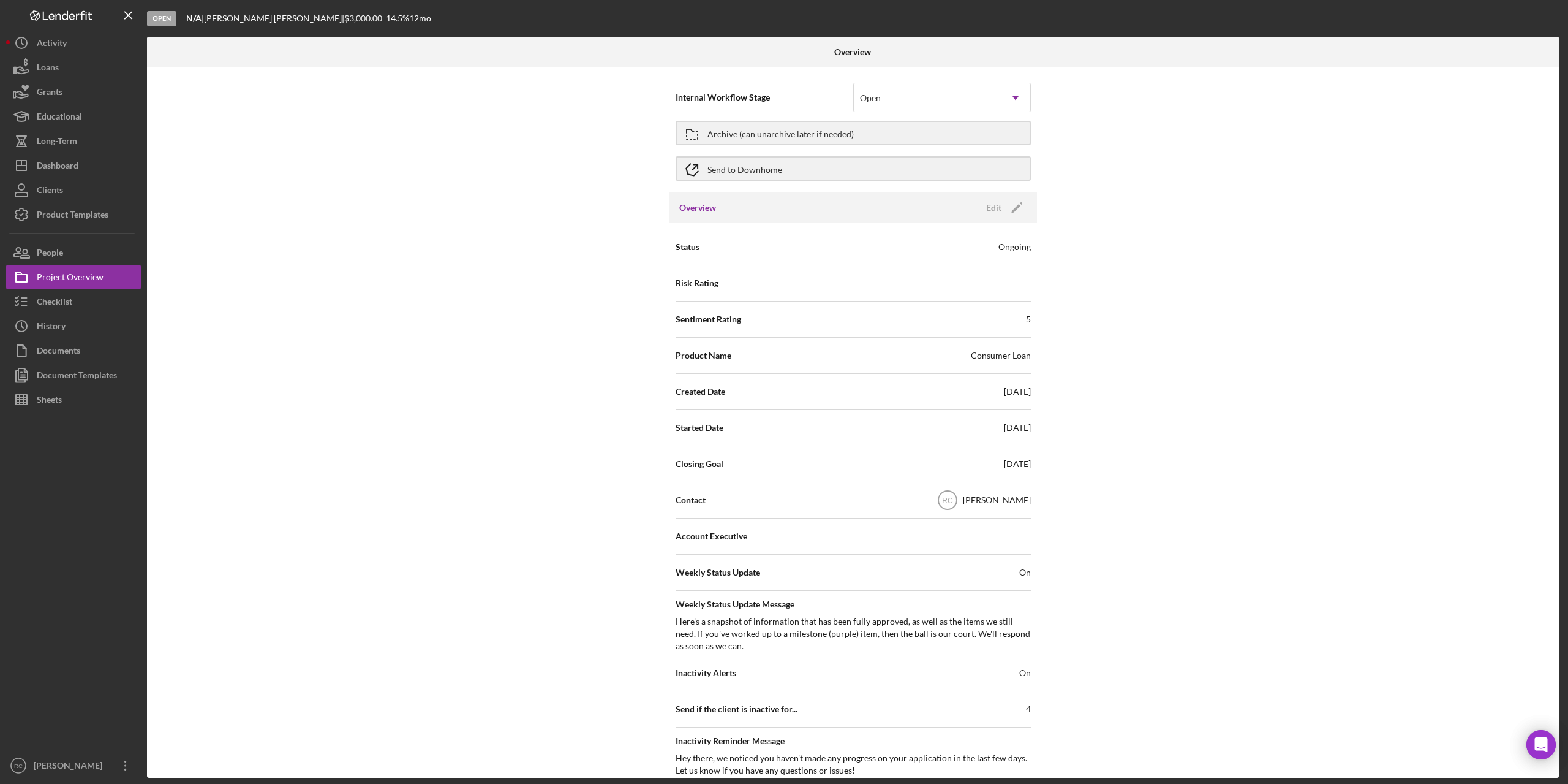
scroll to position [245, 0]
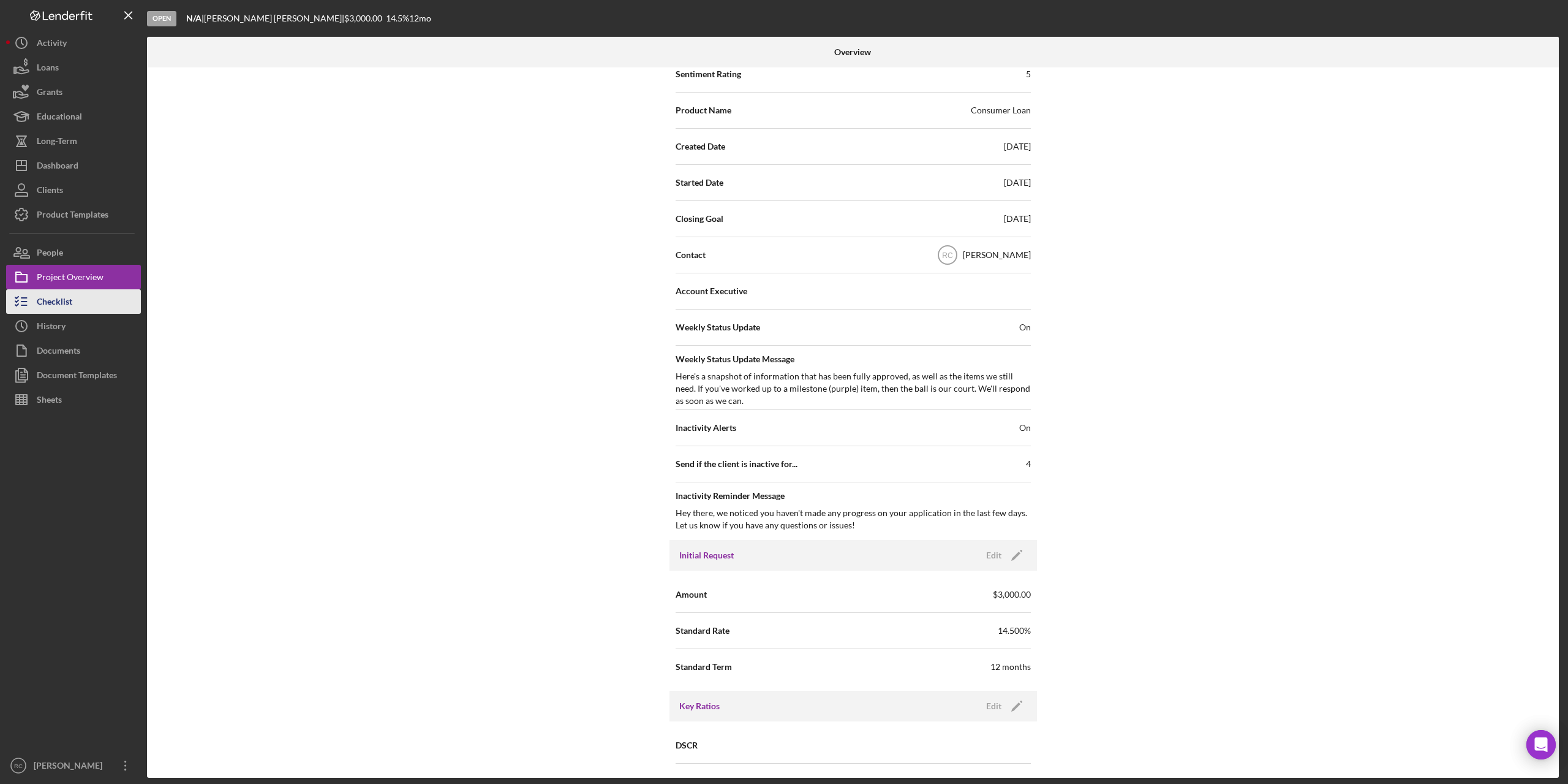
click at [52, 301] on div "Checklist" at bounding box center [55, 303] width 36 height 28
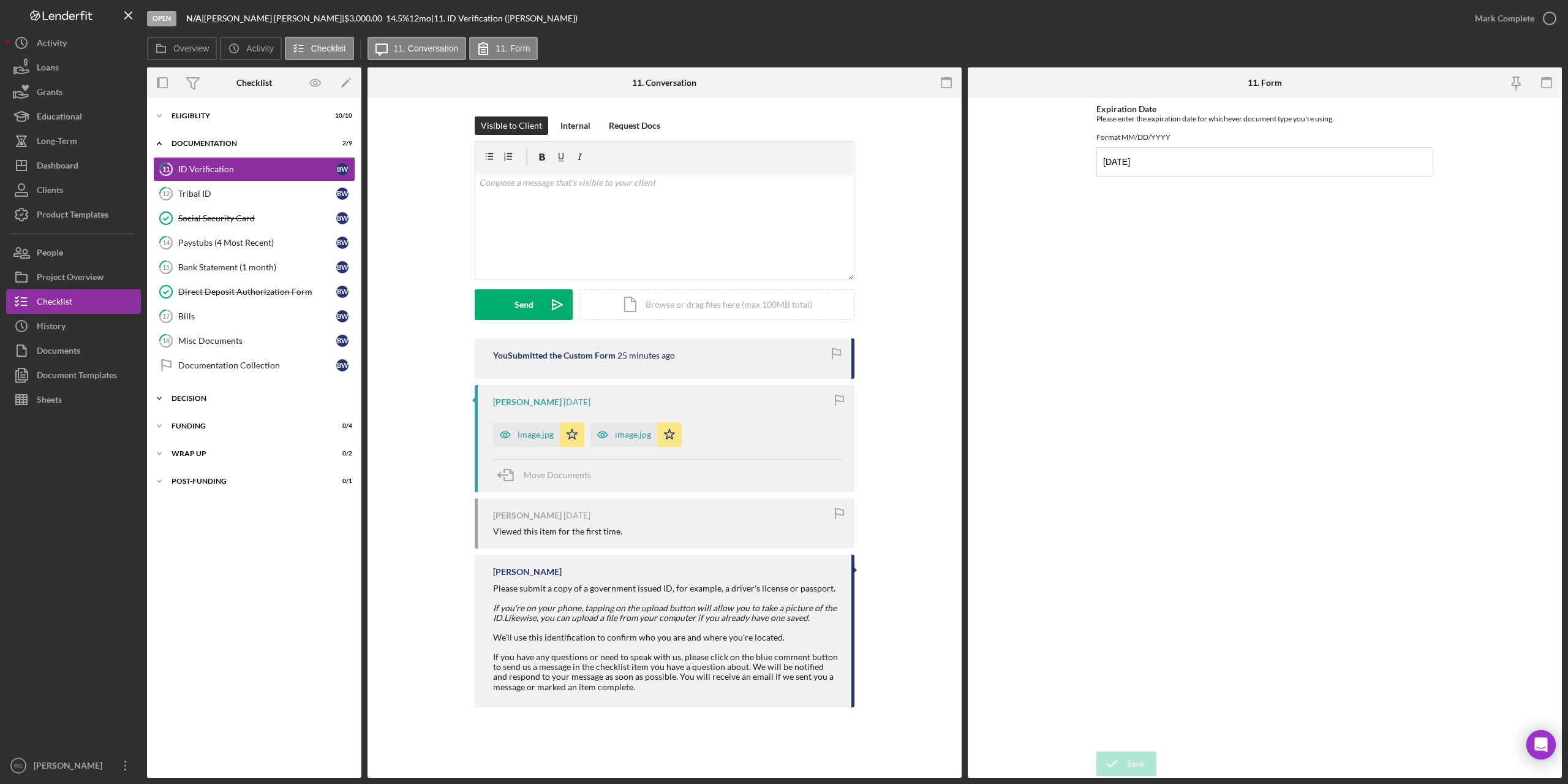
click at [221, 402] on div "Icon/Expander Decision 1 / 10" at bounding box center [254, 398] width 215 height 25
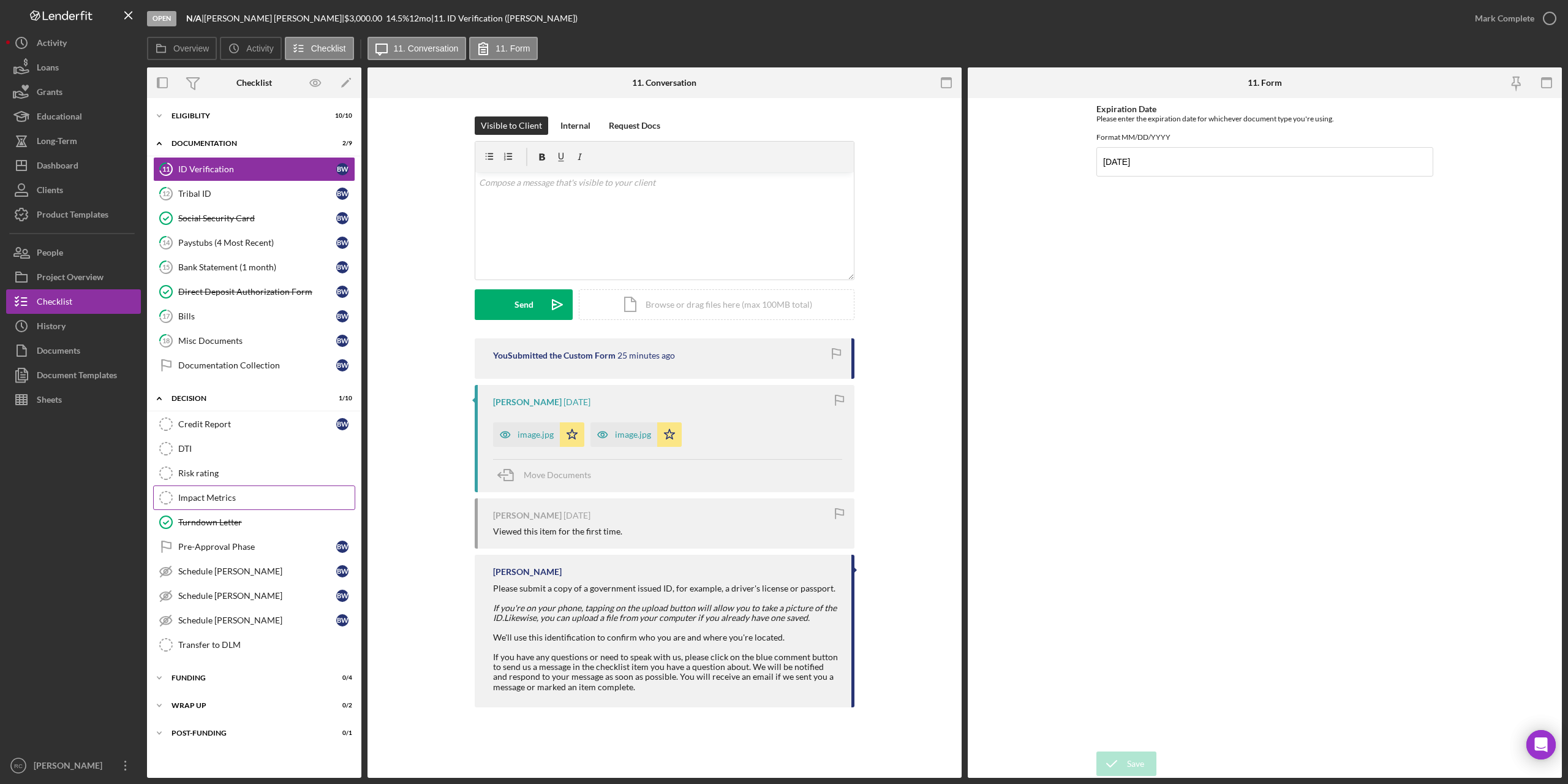
click at [206, 499] on div "Impact Metrics" at bounding box center [267, 498] width 177 height 10
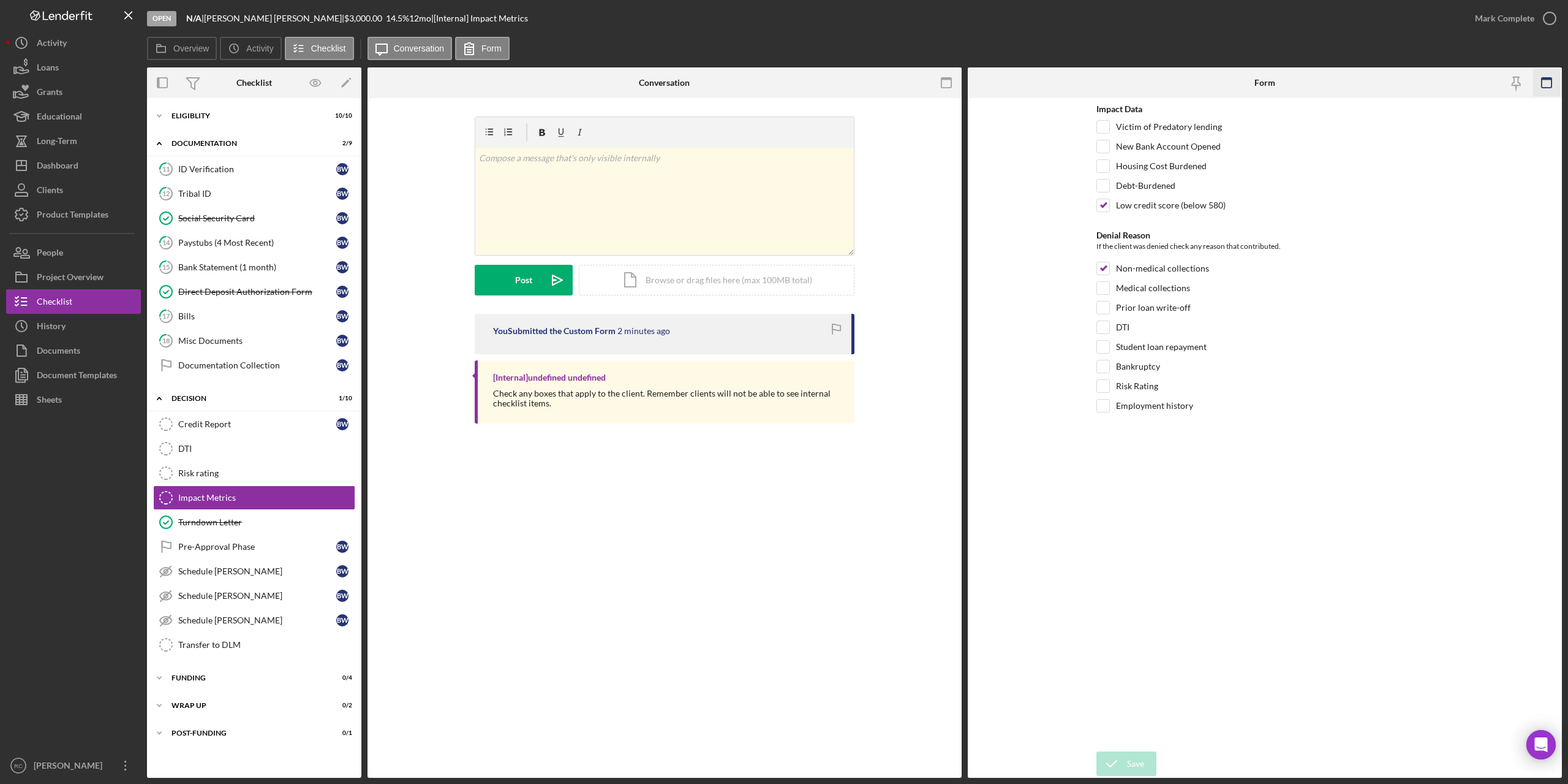
click at [1551, 80] on rect "button" at bounding box center [1547, 79] width 10 height 2
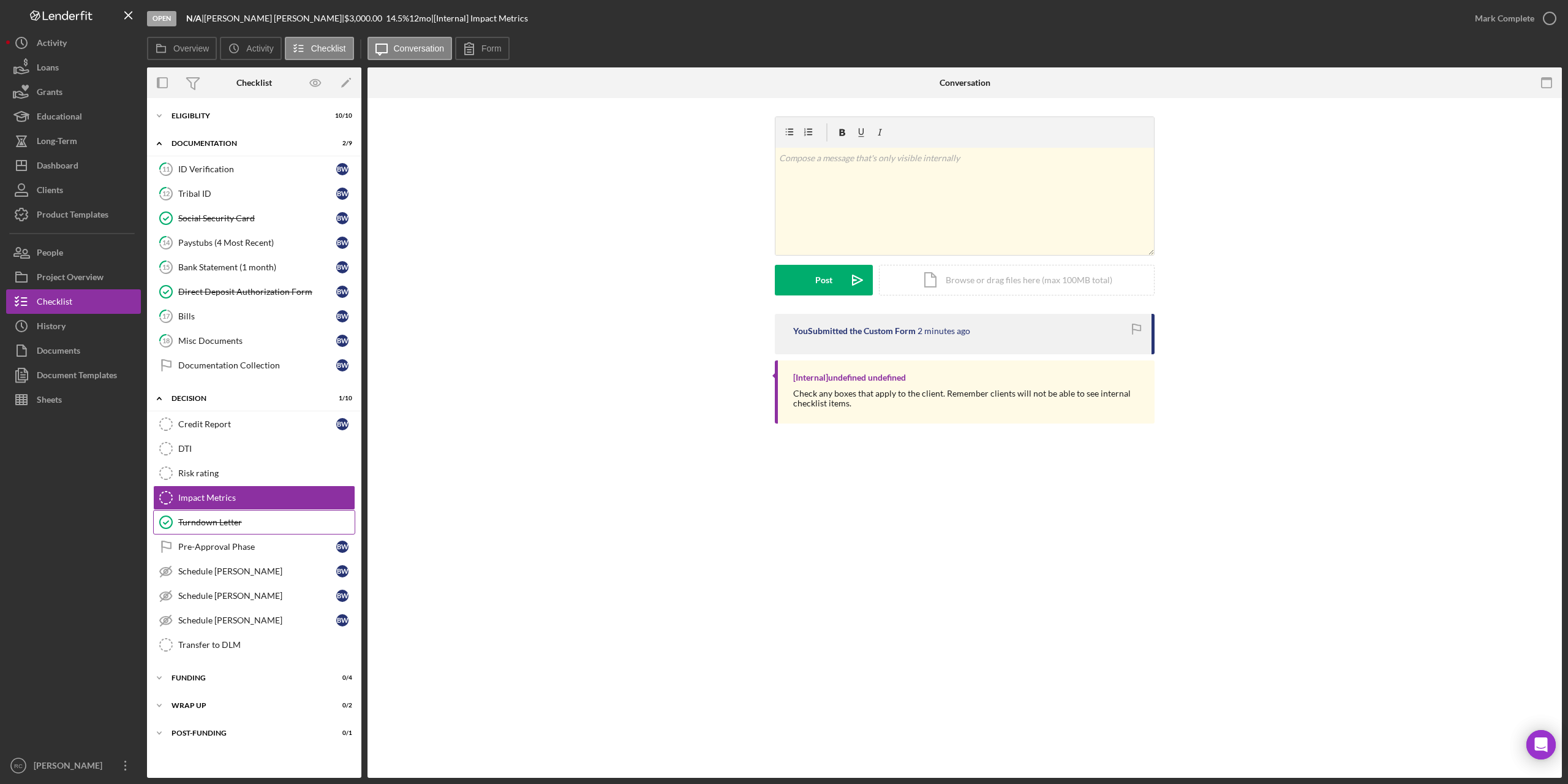
click at [210, 528] on link "Turndown Letter Turndown Letter" at bounding box center [254, 522] width 202 height 25
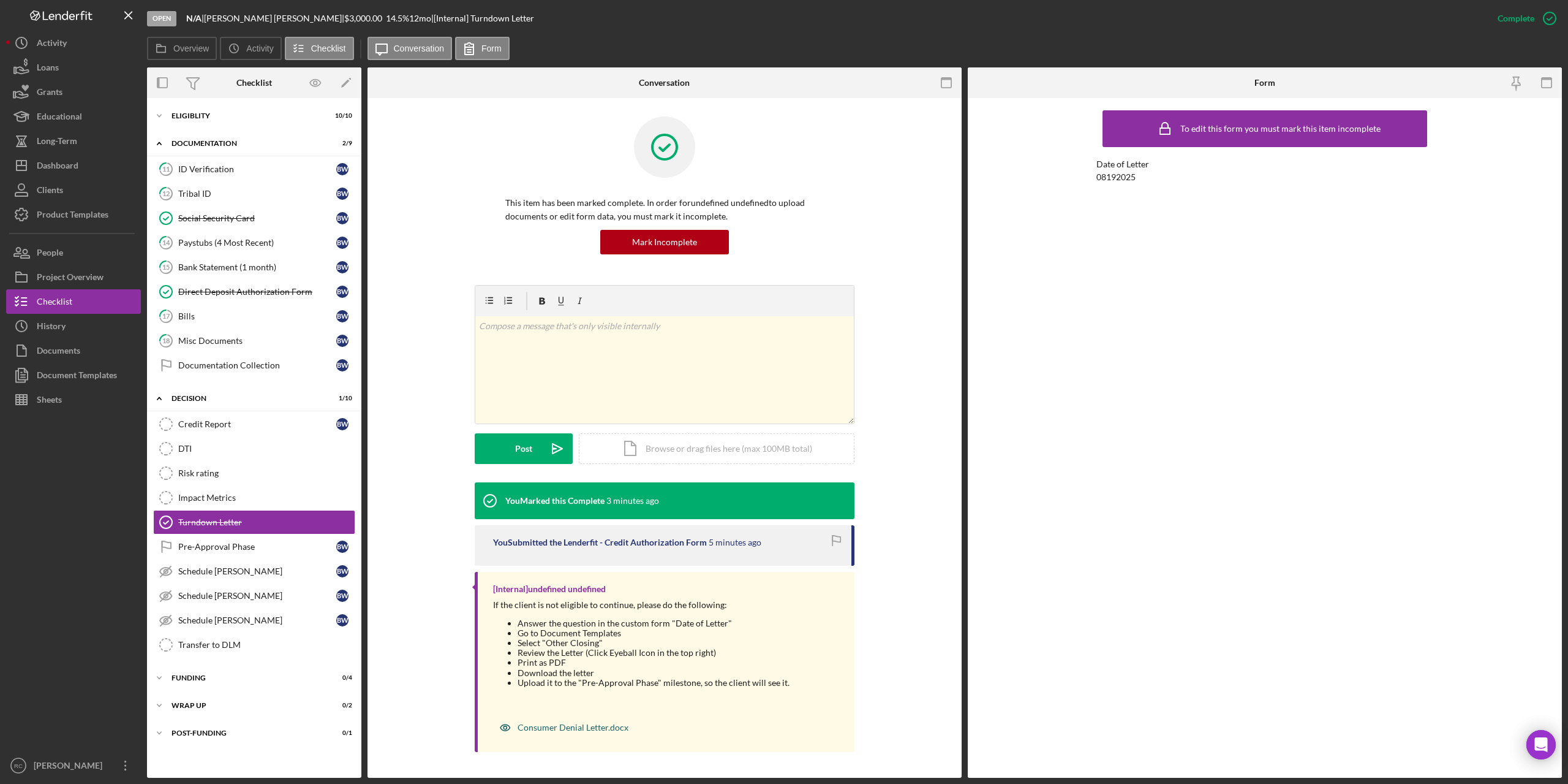
click at [586, 727] on div "Consumer Denial Letter.docx" at bounding box center [573, 728] width 111 height 10
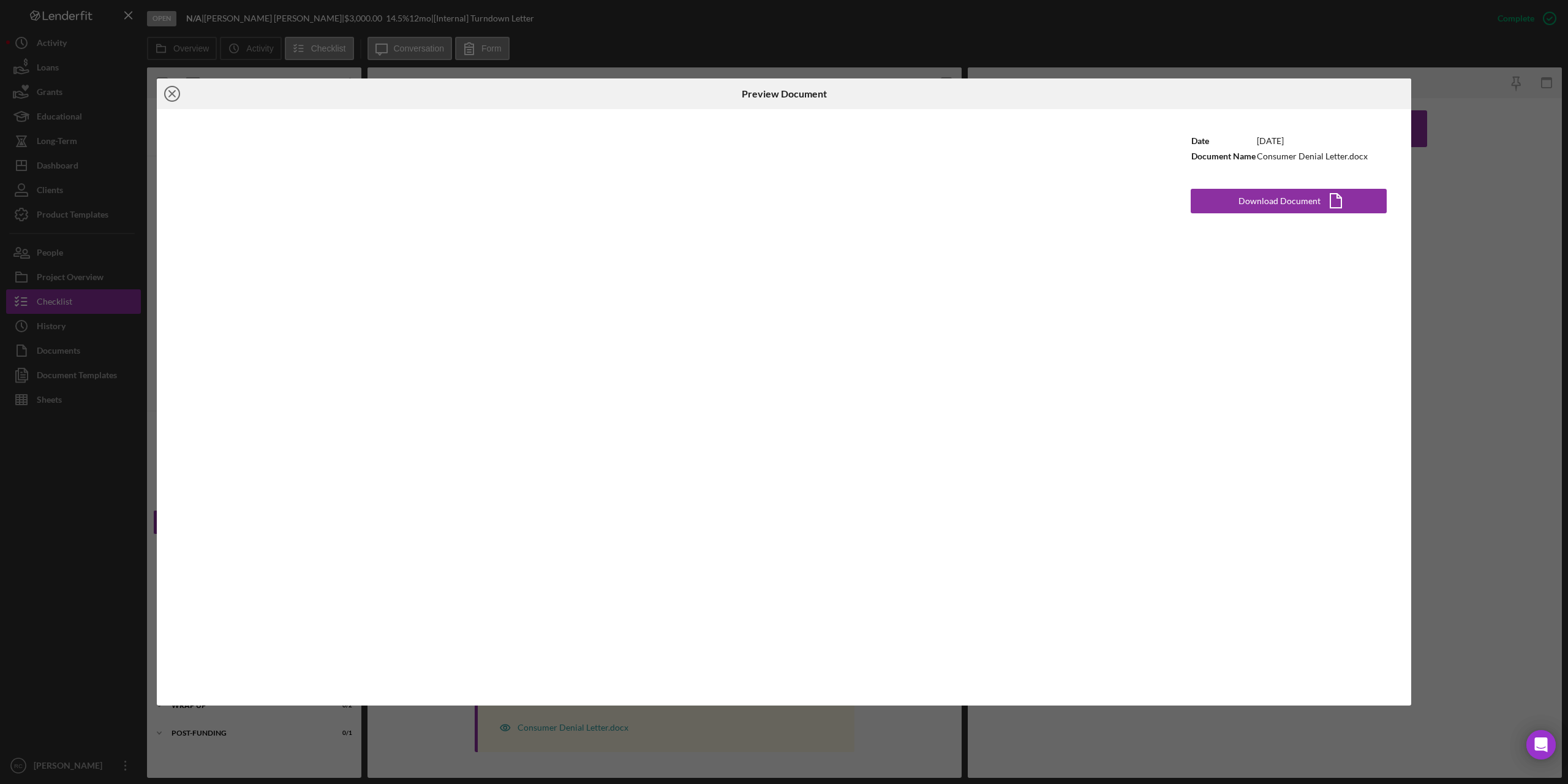
click at [174, 92] on line at bounding box center [172, 94] width 6 height 6
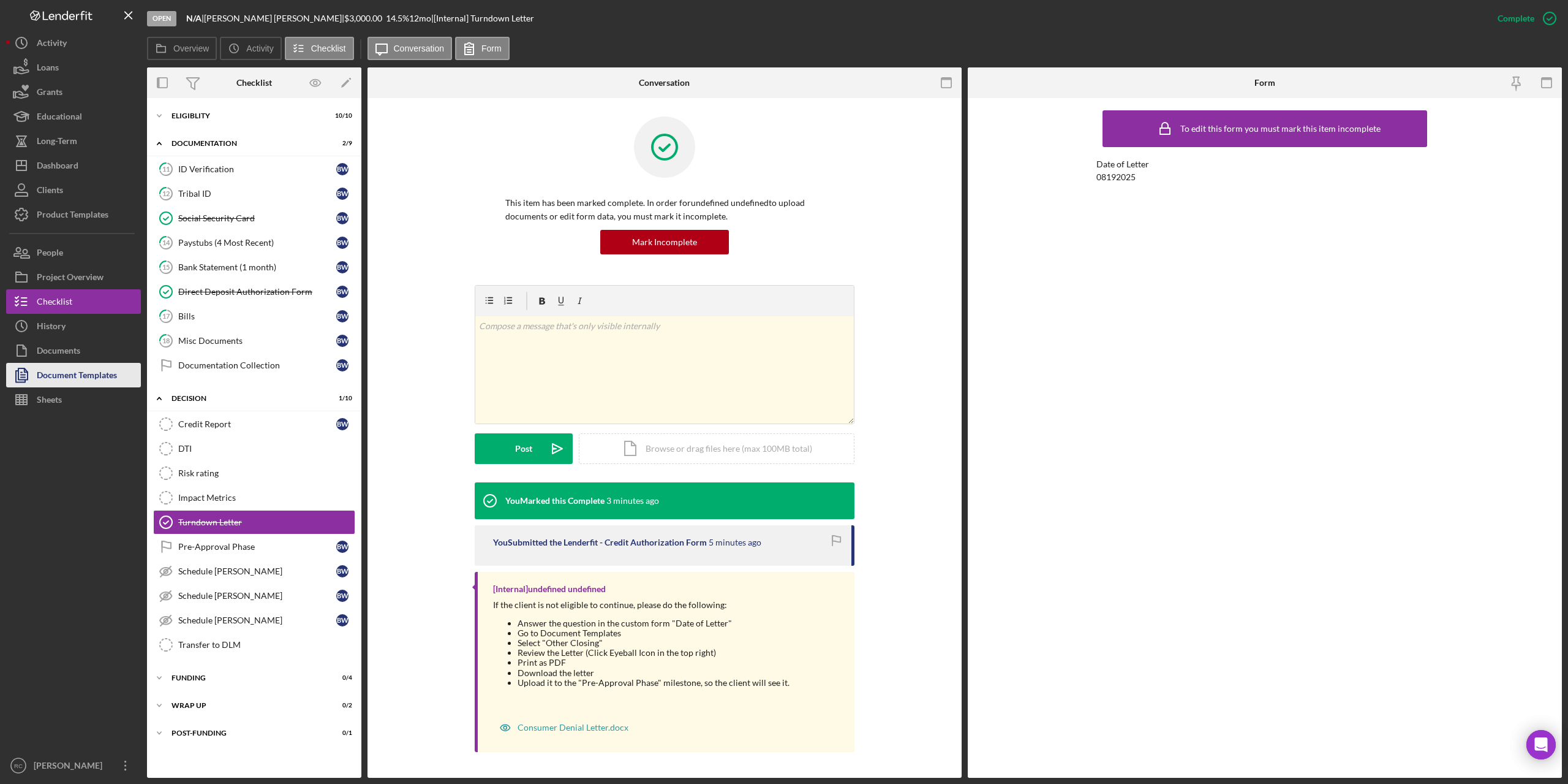
click at [72, 375] on div "Document Templates" at bounding box center [77, 376] width 80 height 28
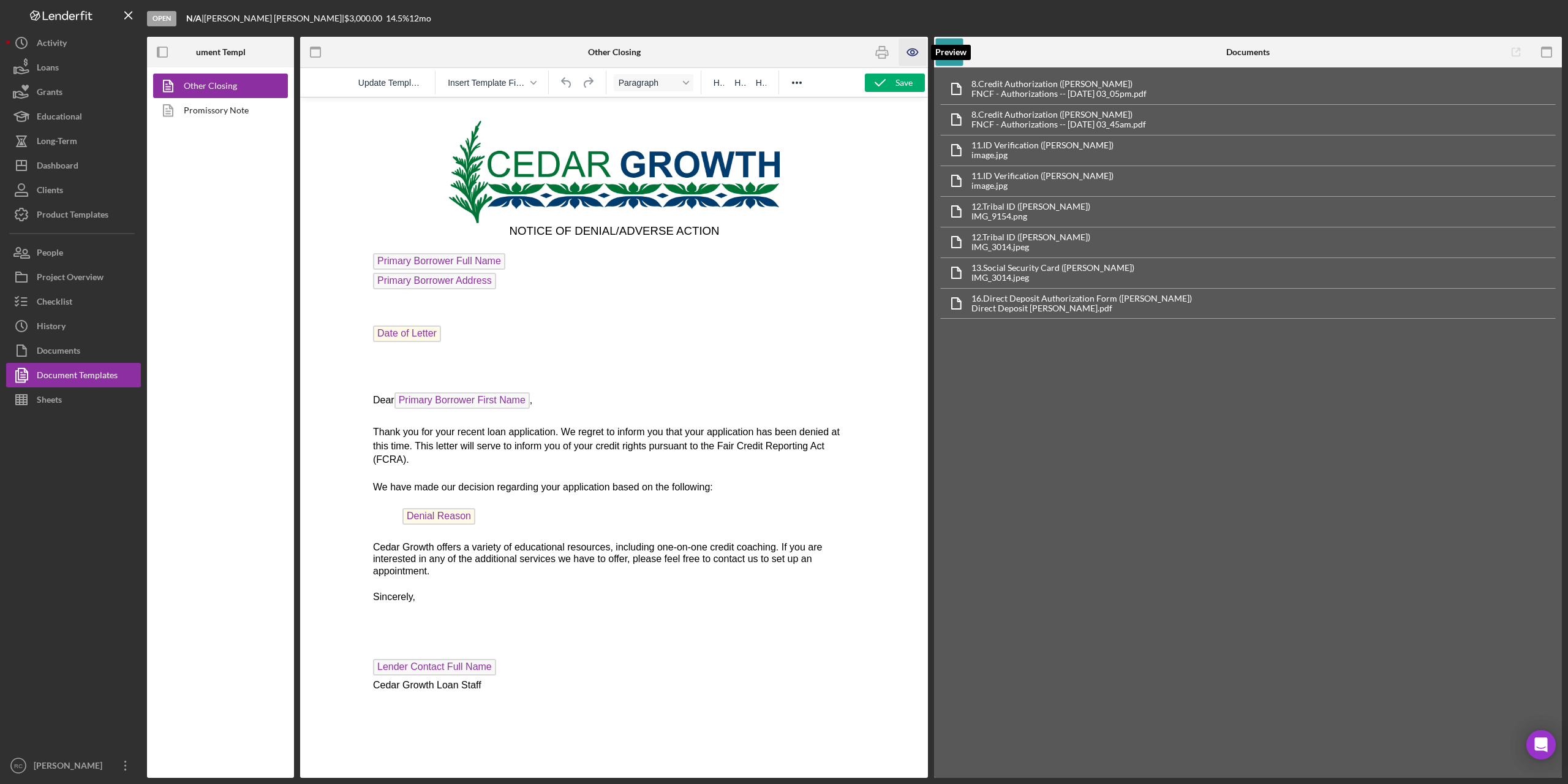
click at [916, 50] on icon "button" at bounding box center [913, 52] width 28 height 28
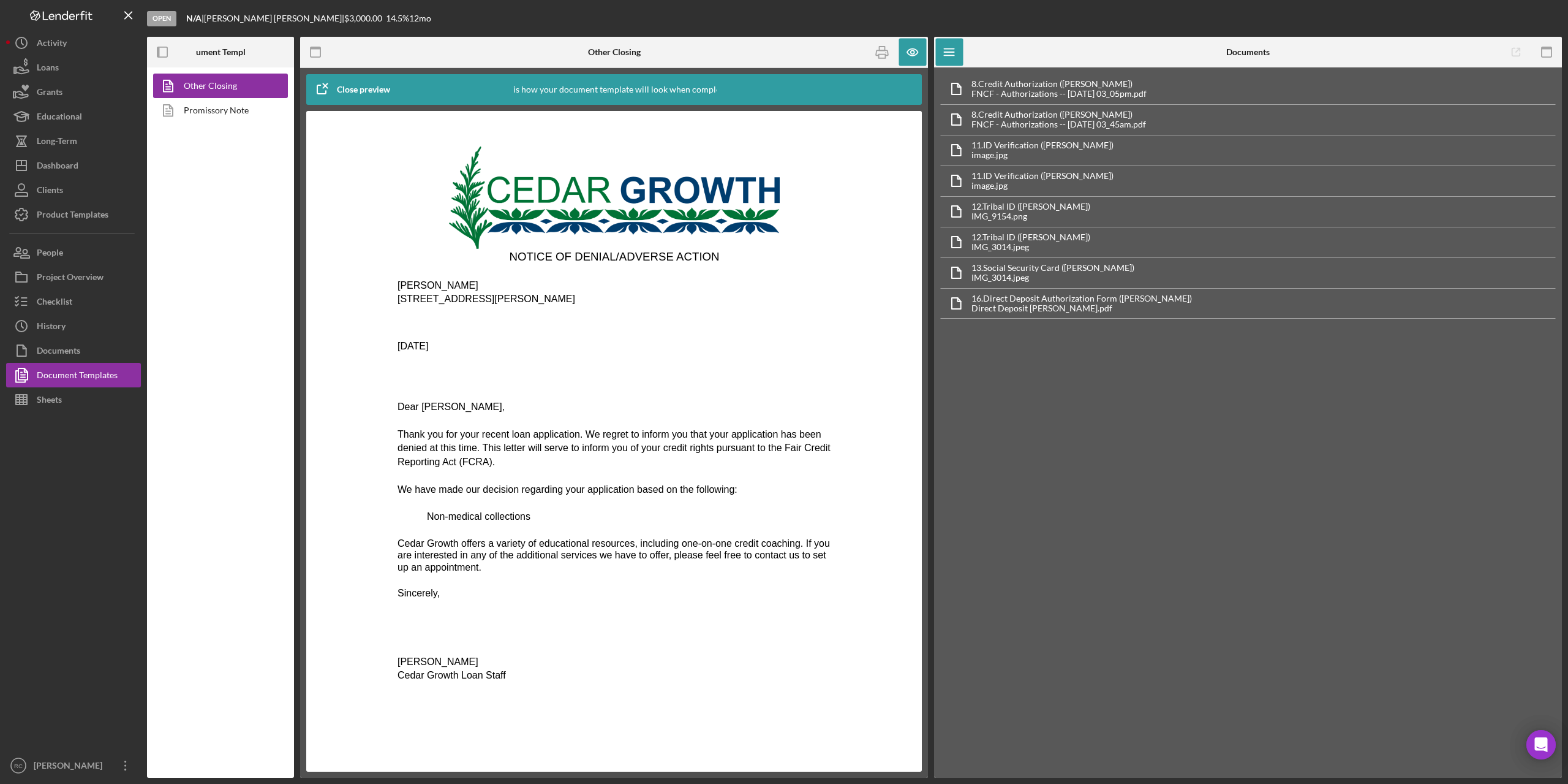
click at [335, 87] on icon "button" at bounding box center [322, 90] width 31 height 31
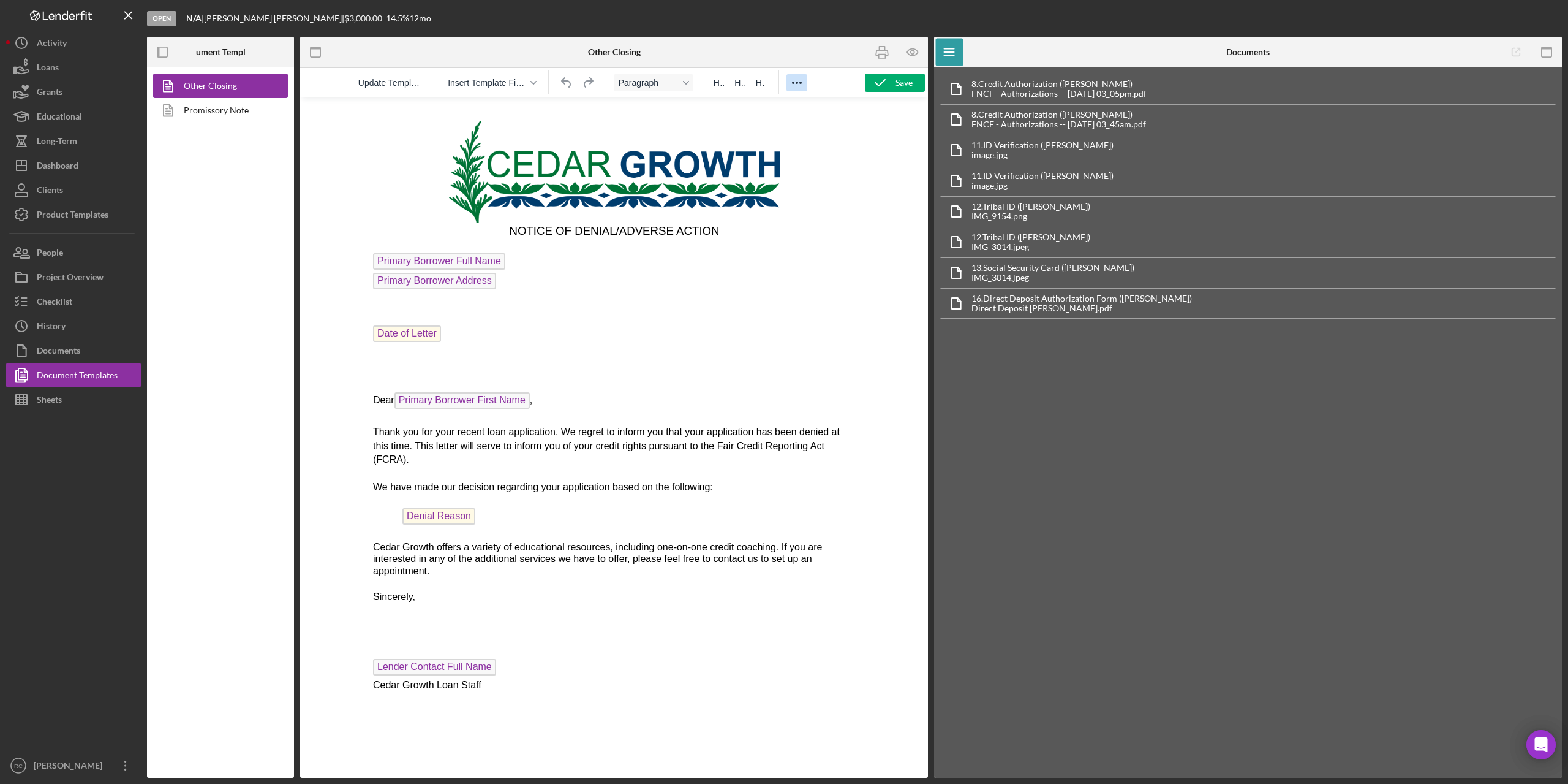
click at [801, 80] on icon "Reveal or hide additional toolbar items" at bounding box center [797, 83] width 15 height 15
click at [483, 508] on p "Denial Reason" at bounding box center [613, 518] width 483 height 20
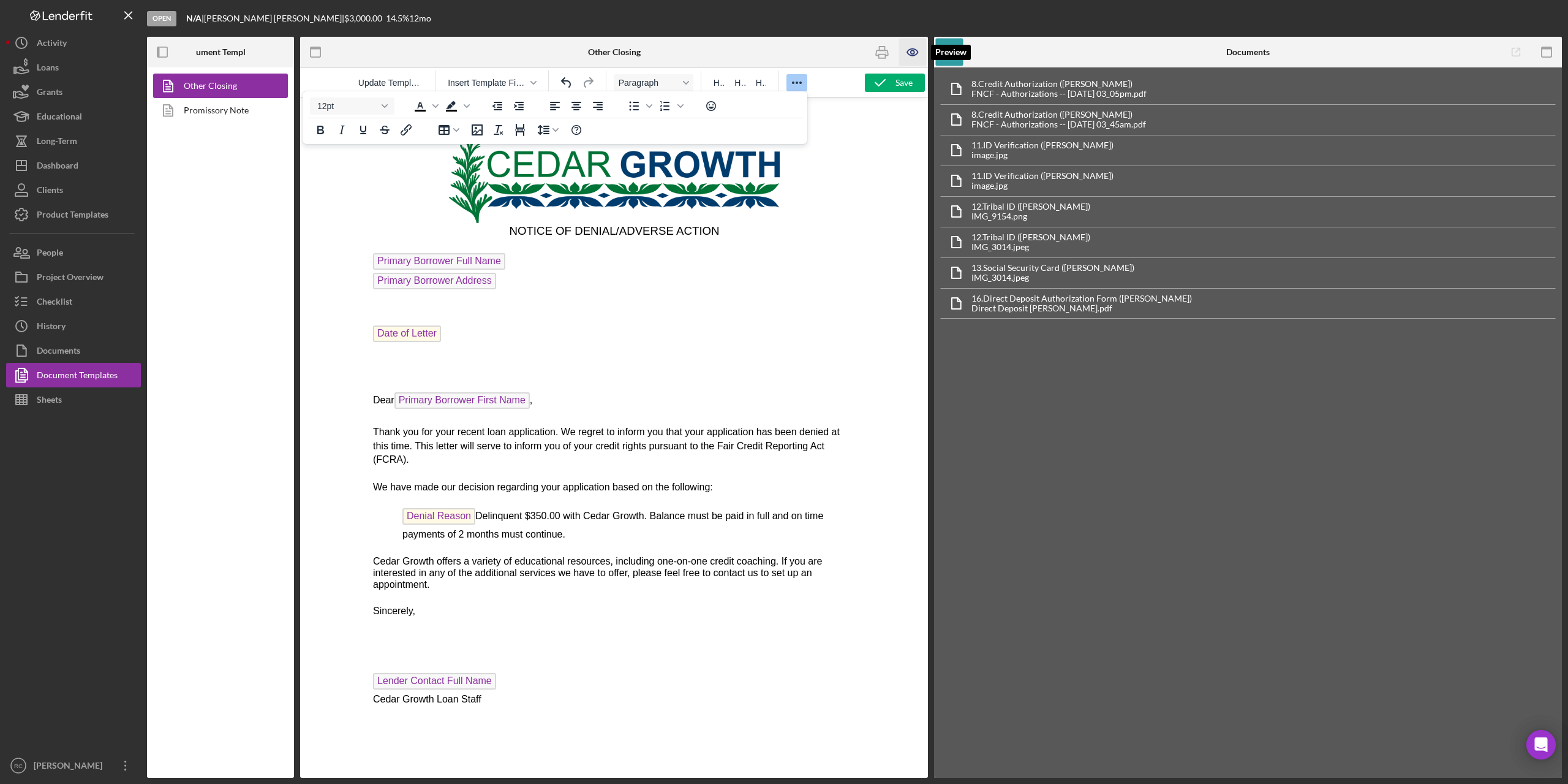
click at [913, 52] on icon "button" at bounding box center [913, 52] width 28 height 28
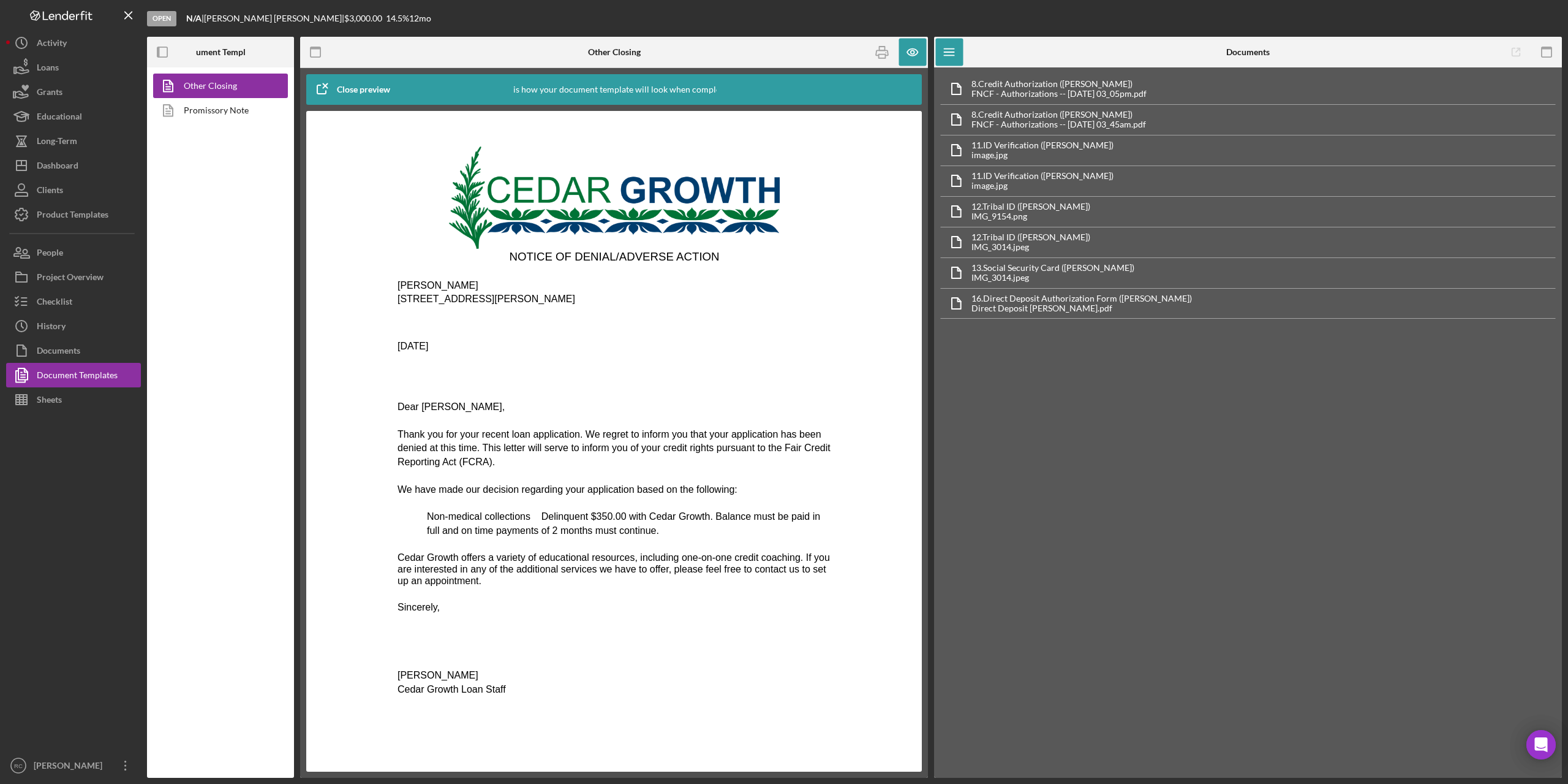
click at [526, 527] on span "Non-medical collections Delinquent $350.00 with Cedar Growth. Balance must be p…" at bounding box center [622, 523] width 393 height 24
click at [886, 51] on icon "button" at bounding box center [882, 53] width 12 height 5
click at [884, 52] on icon "button" at bounding box center [882, 52] width 28 height 28
click at [363, 90] on div "Close preview" at bounding box center [363, 90] width 53 height 25
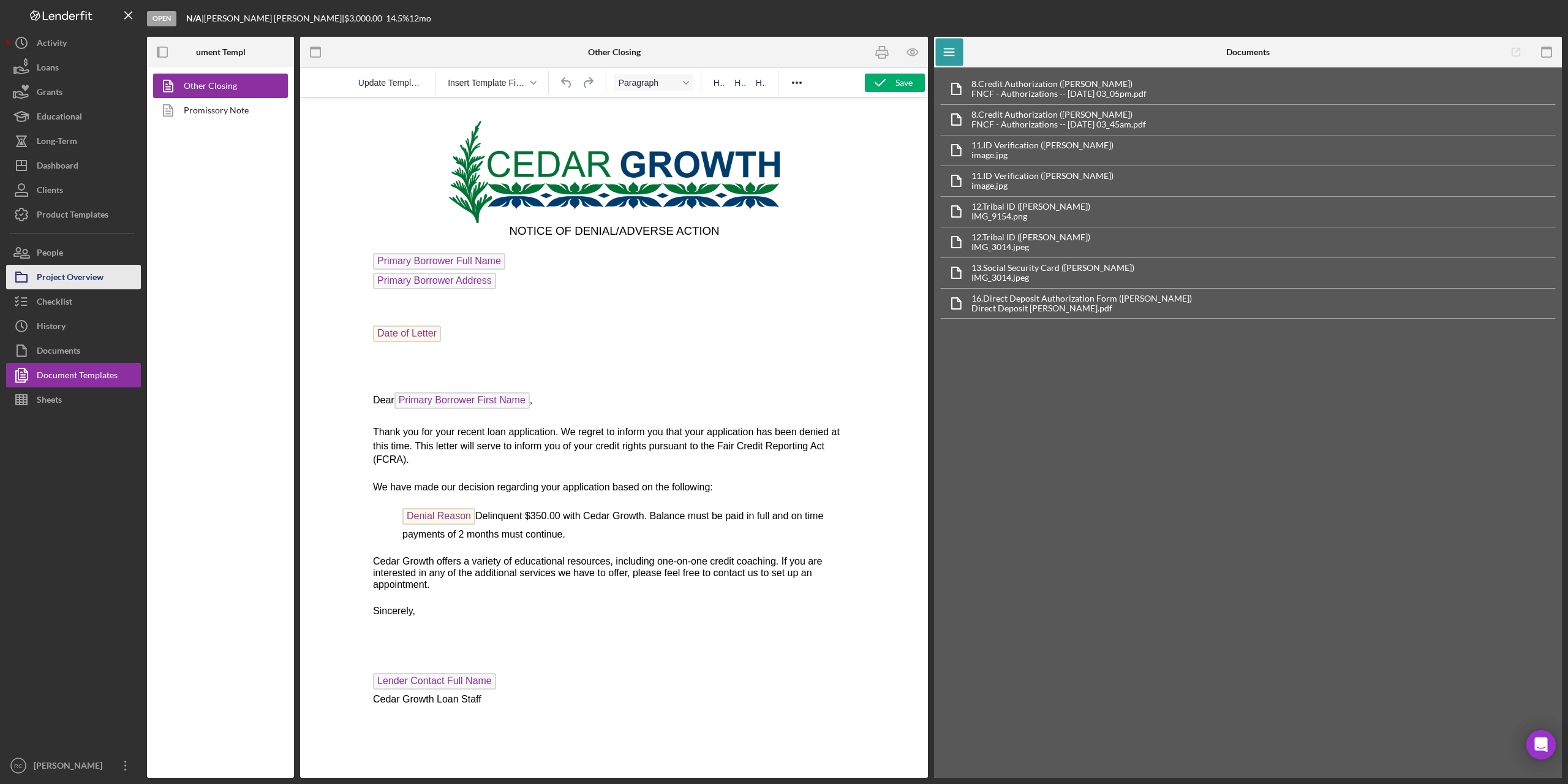
click at [86, 280] on div "Project Overview" at bounding box center [70, 279] width 67 height 28
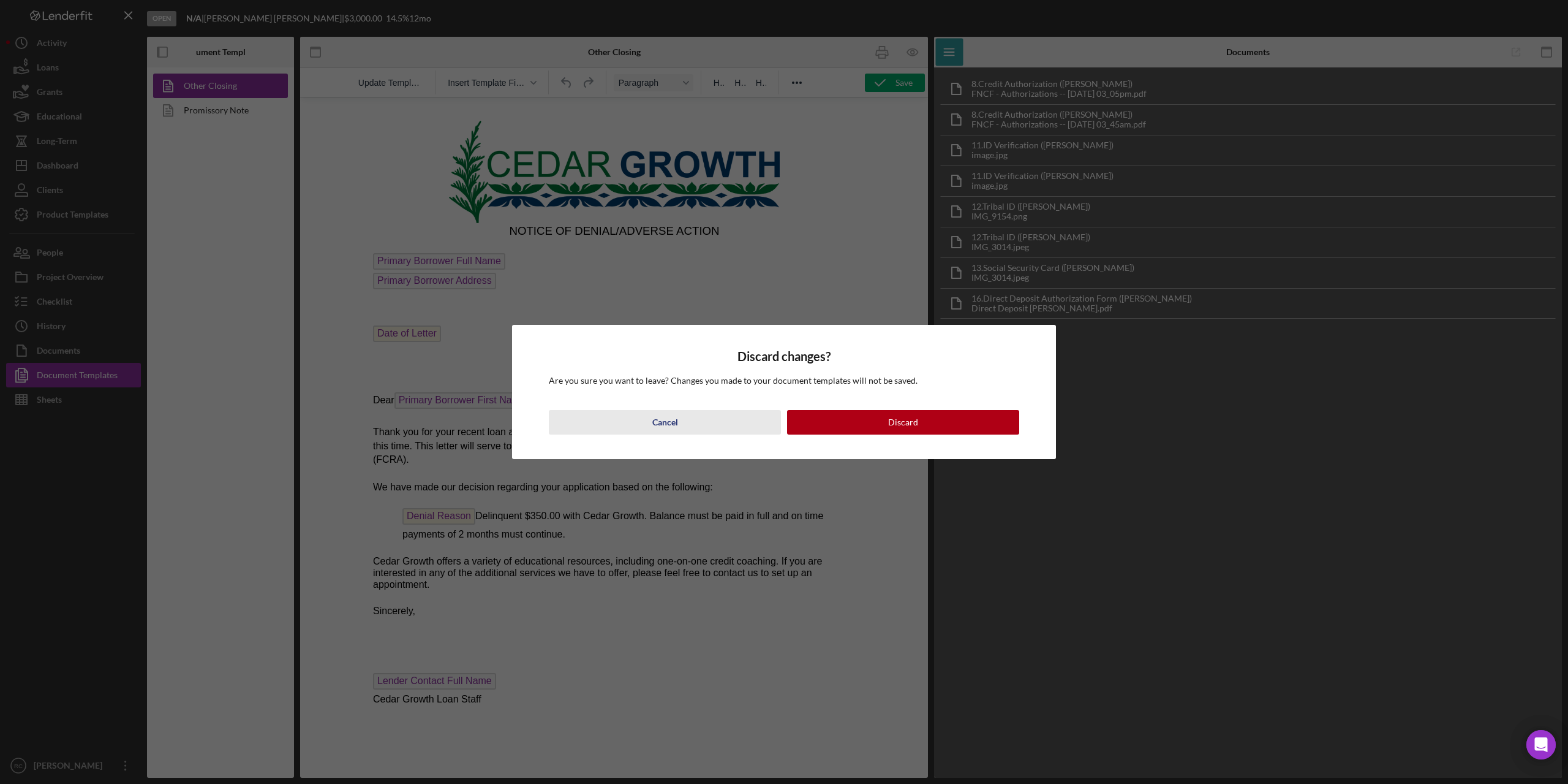
click at [652, 421] on div "Cancel" at bounding box center [665, 422] width 26 height 25
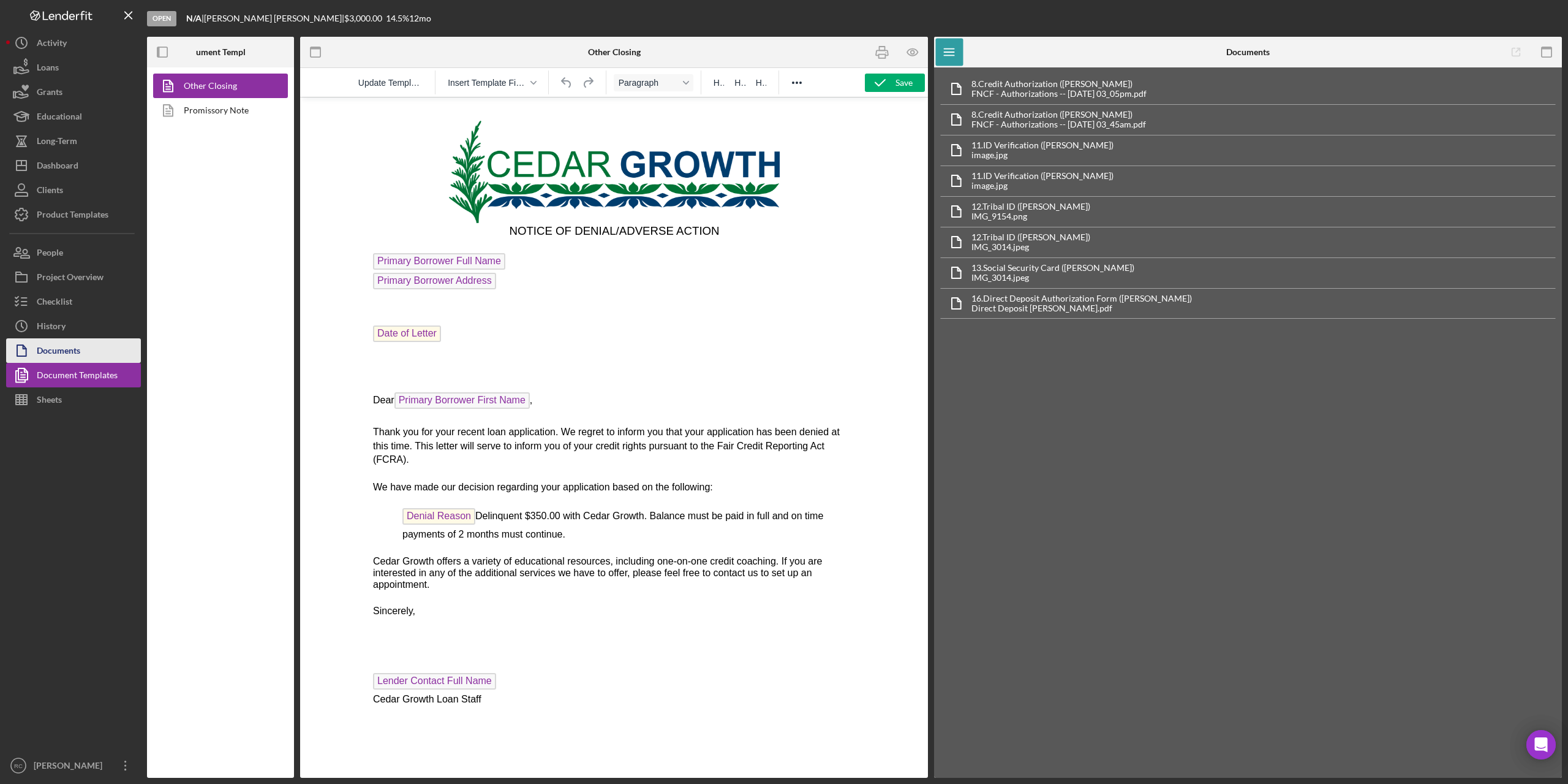
click at [69, 349] on div "Documents" at bounding box center [58, 352] width 44 height 28
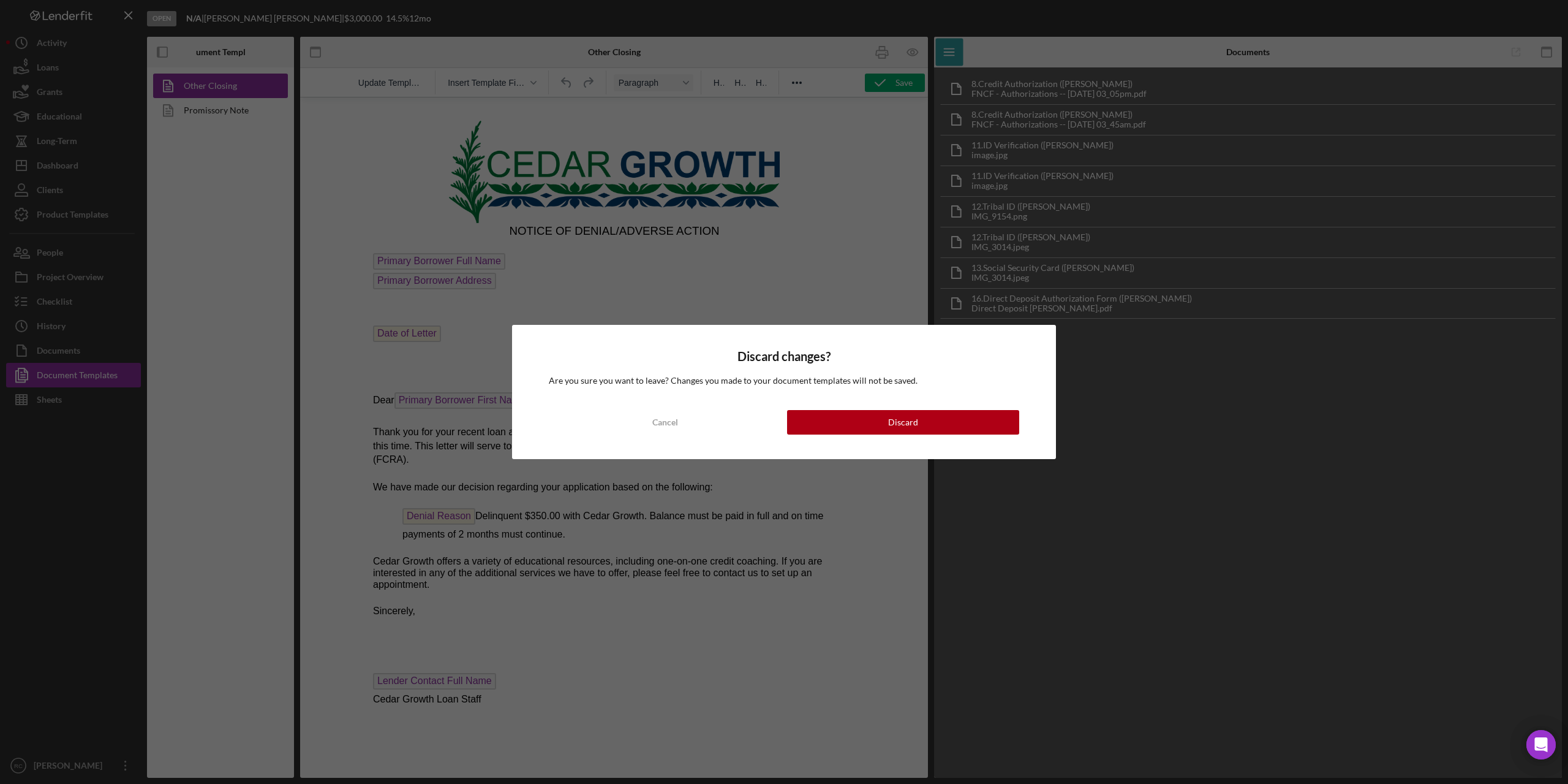
drag, startPoint x: 668, startPoint y: 426, endPoint x: 275, endPoint y: 365, distance: 397.7
click at [668, 425] on div "Cancel" at bounding box center [665, 422] width 26 height 25
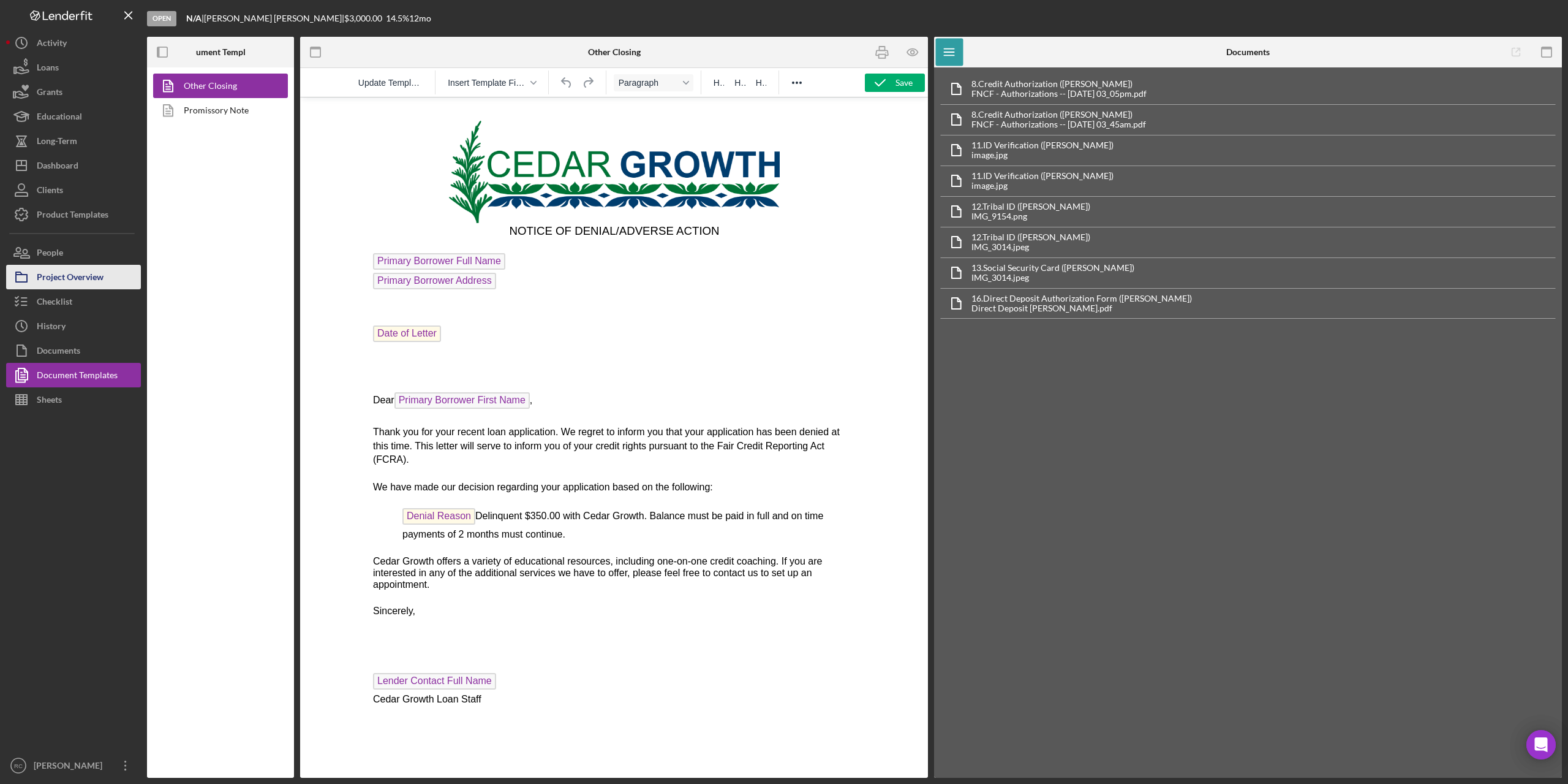
click at [102, 280] on div "Project Overview" at bounding box center [70, 279] width 67 height 28
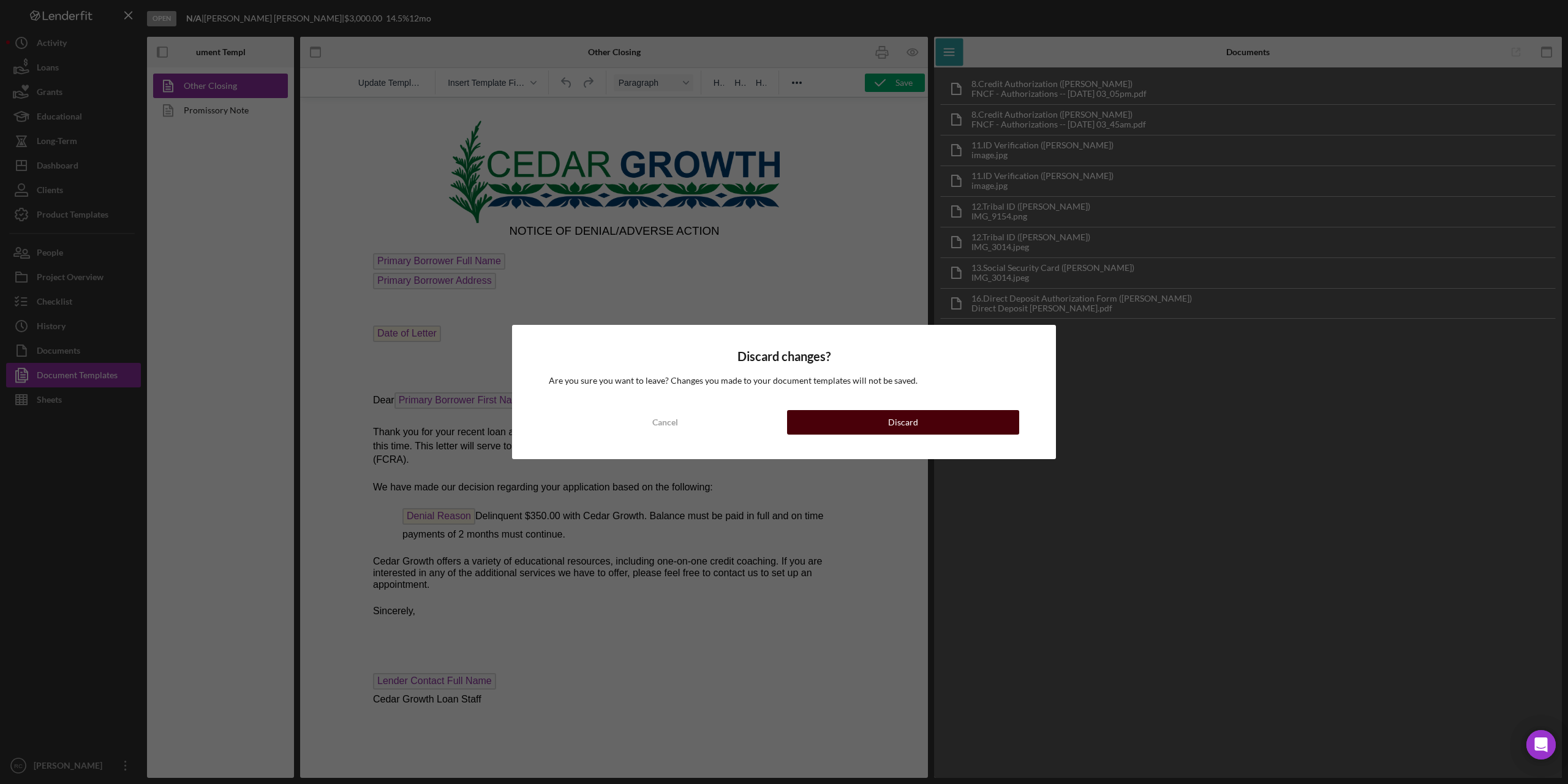
click at [859, 424] on button "Discard" at bounding box center [903, 422] width 232 height 25
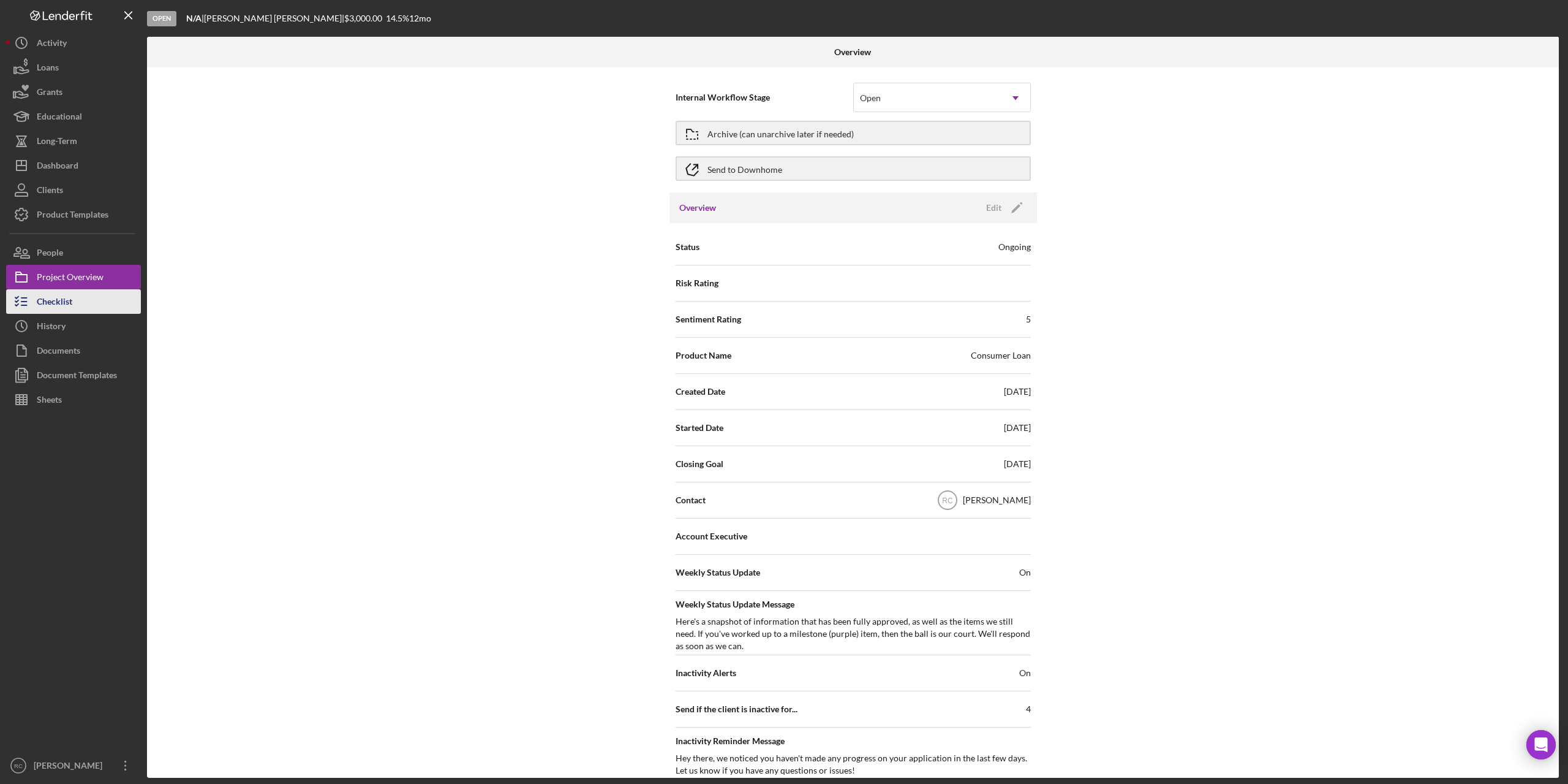
click at [70, 306] on div "Checklist" at bounding box center [55, 303] width 36 height 28
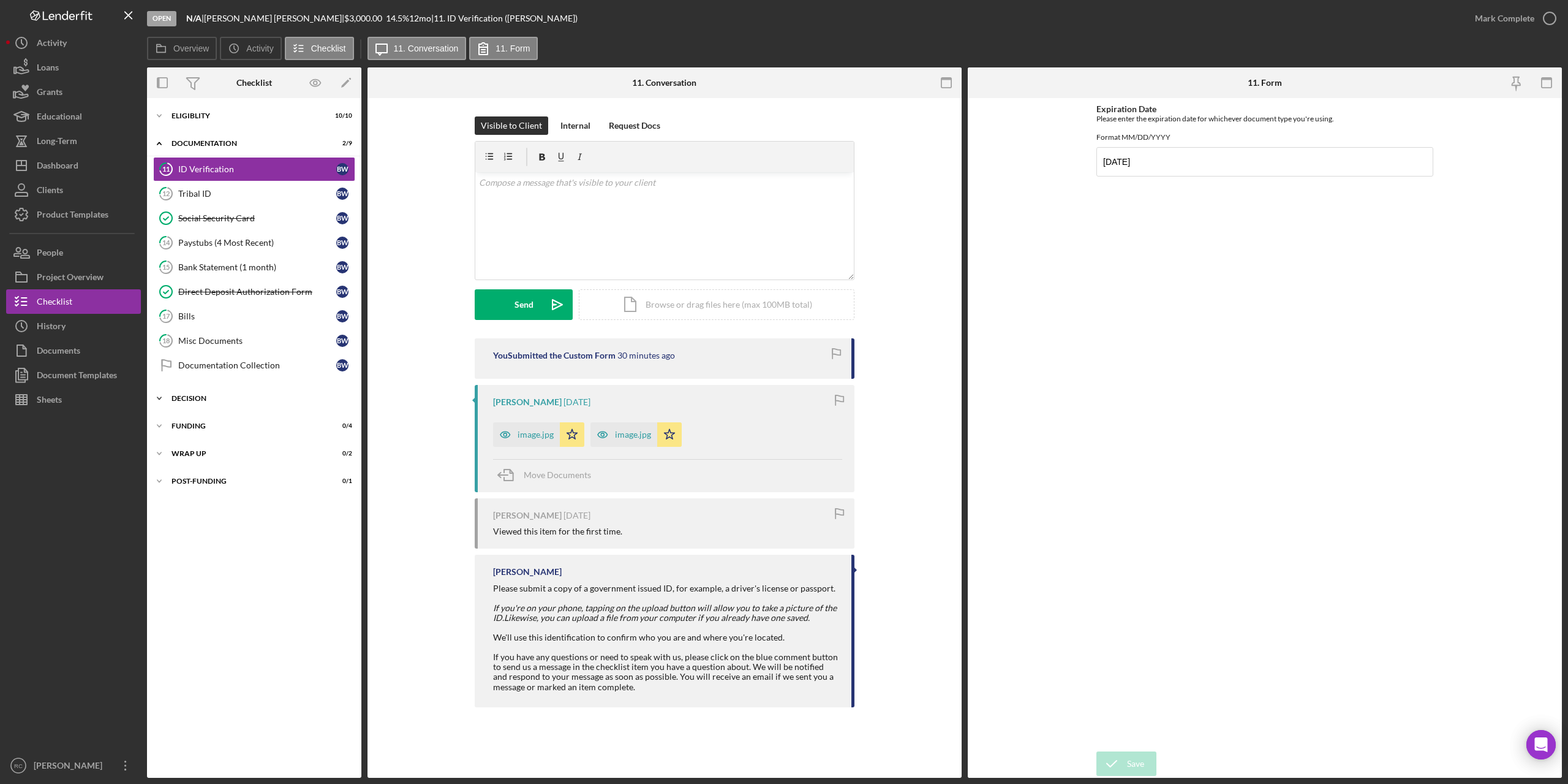
click at [187, 394] on div "Decision" at bounding box center [259, 398] width 175 height 7
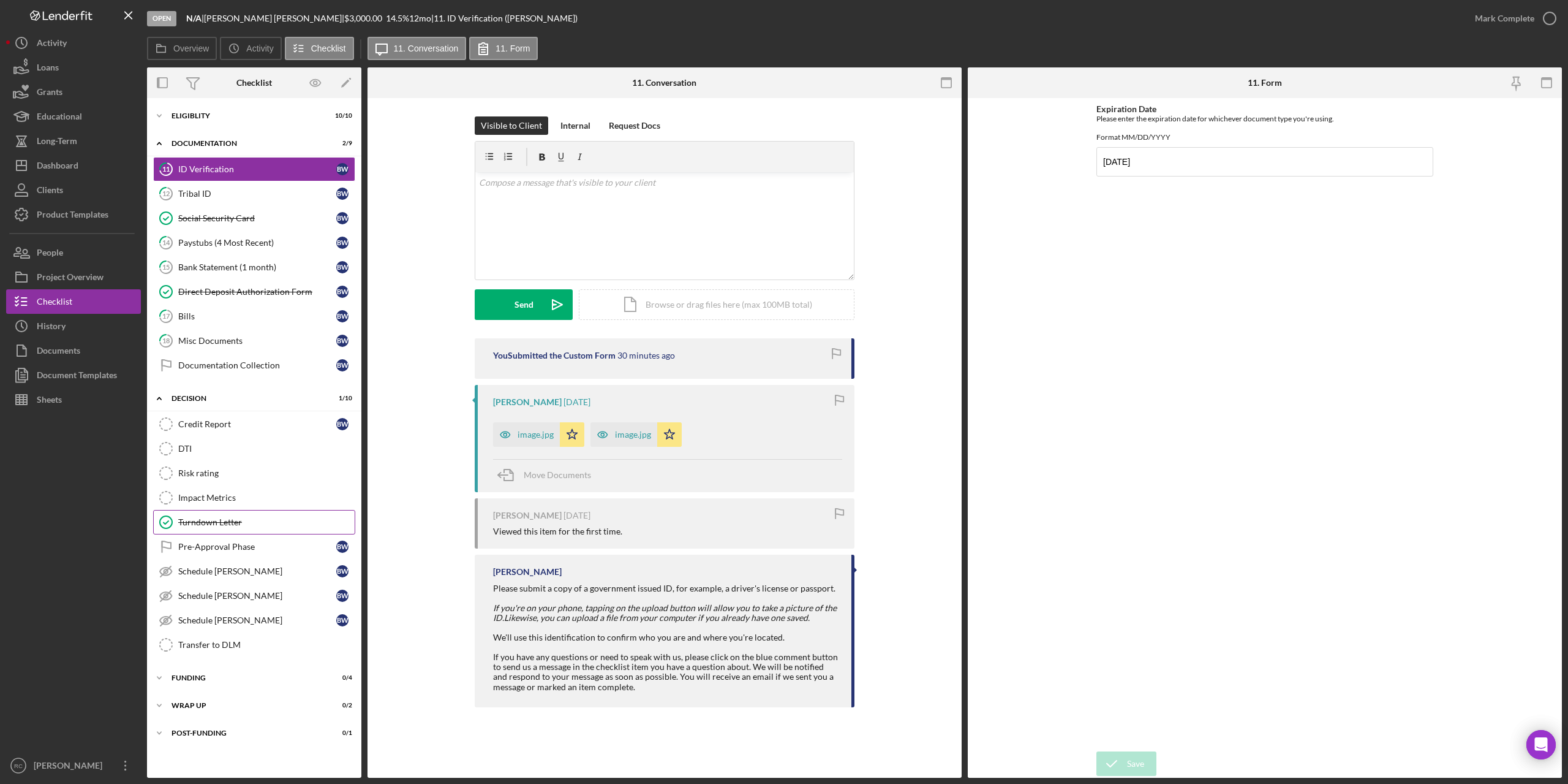
click at [233, 521] on div "Turndown Letter" at bounding box center [267, 522] width 177 height 10
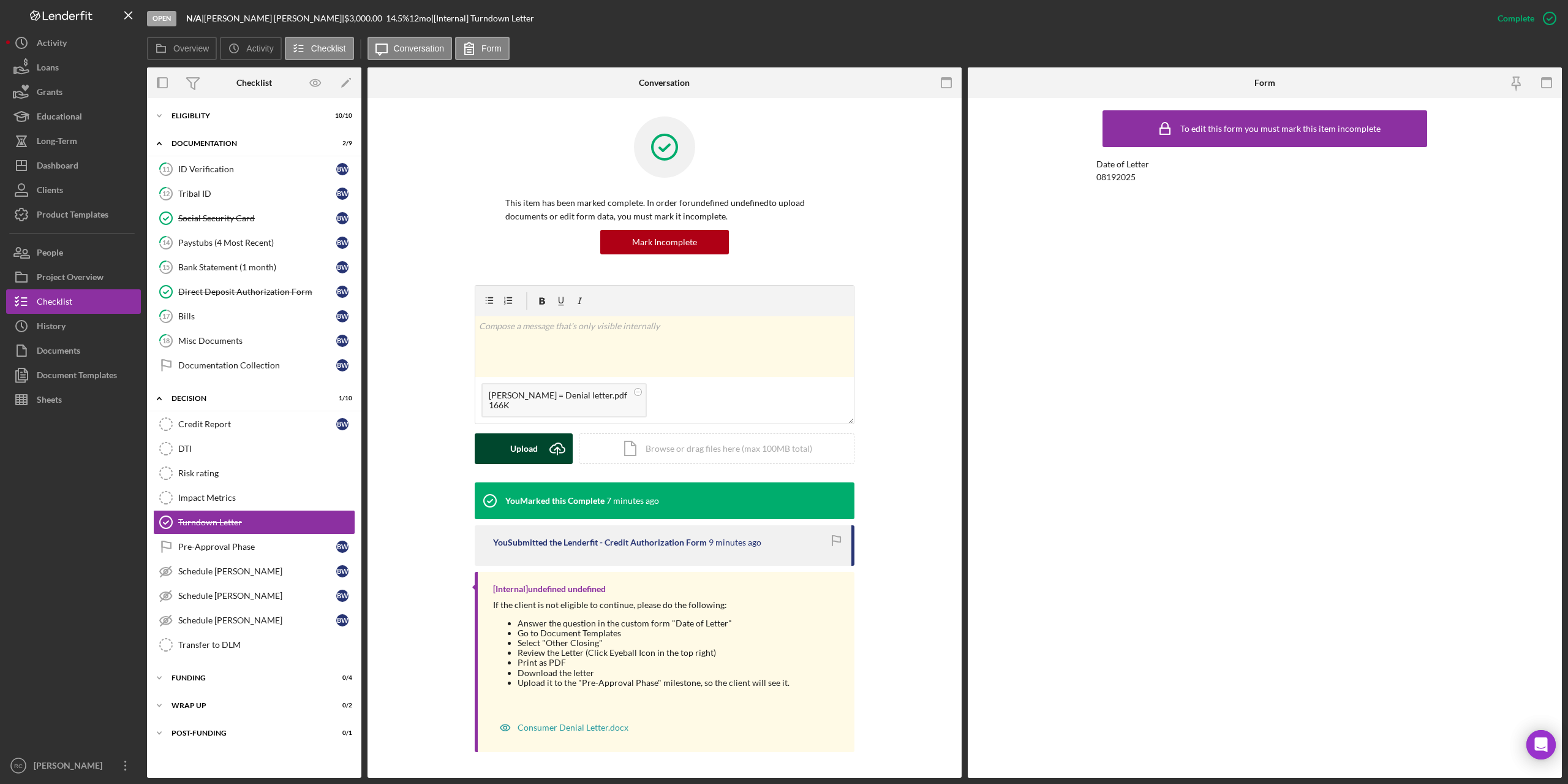
click at [548, 445] on icon "Icon/Upload" at bounding box center [557, 448] width 31 height 31
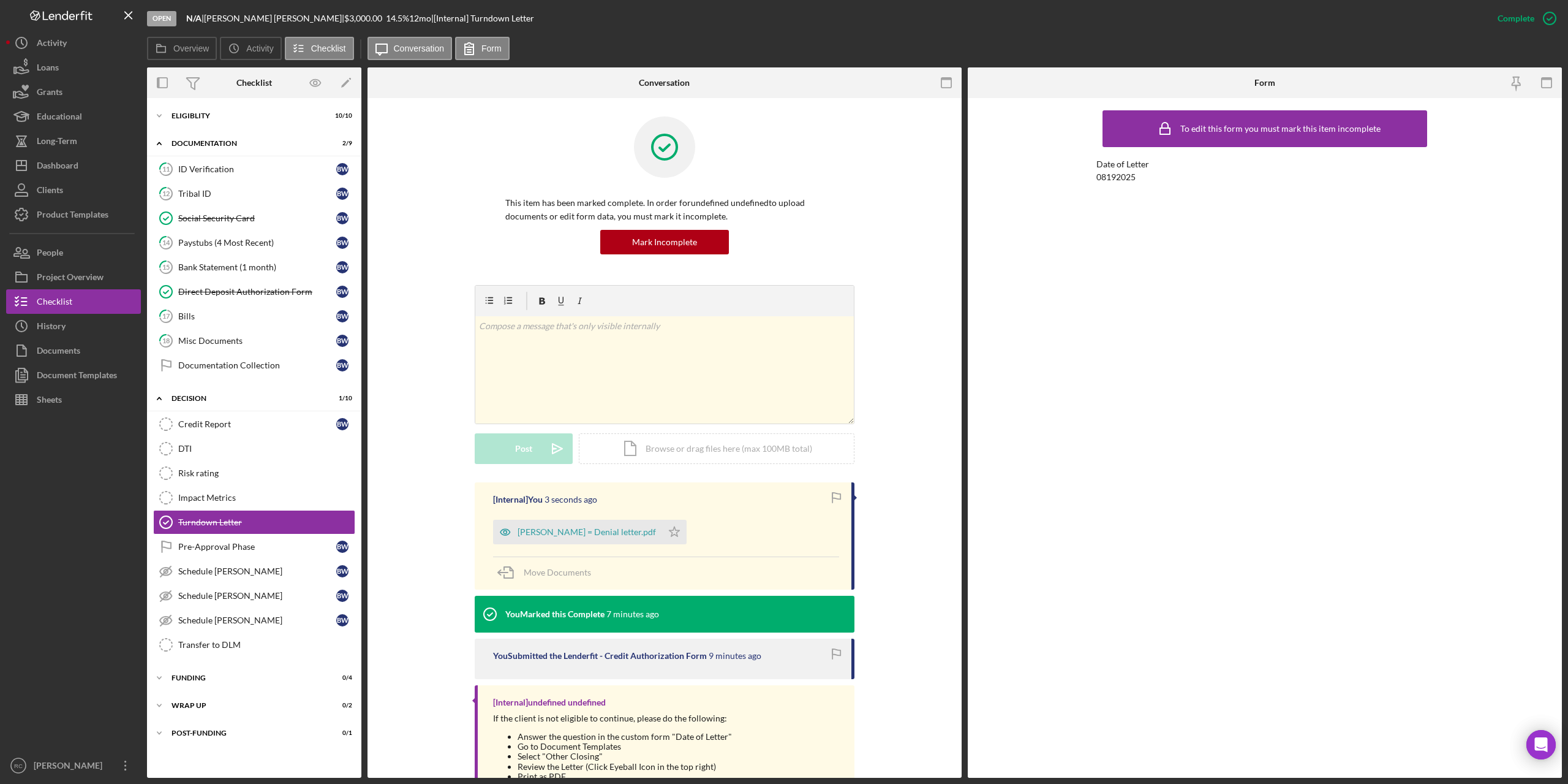
scroll to position [112, 0]
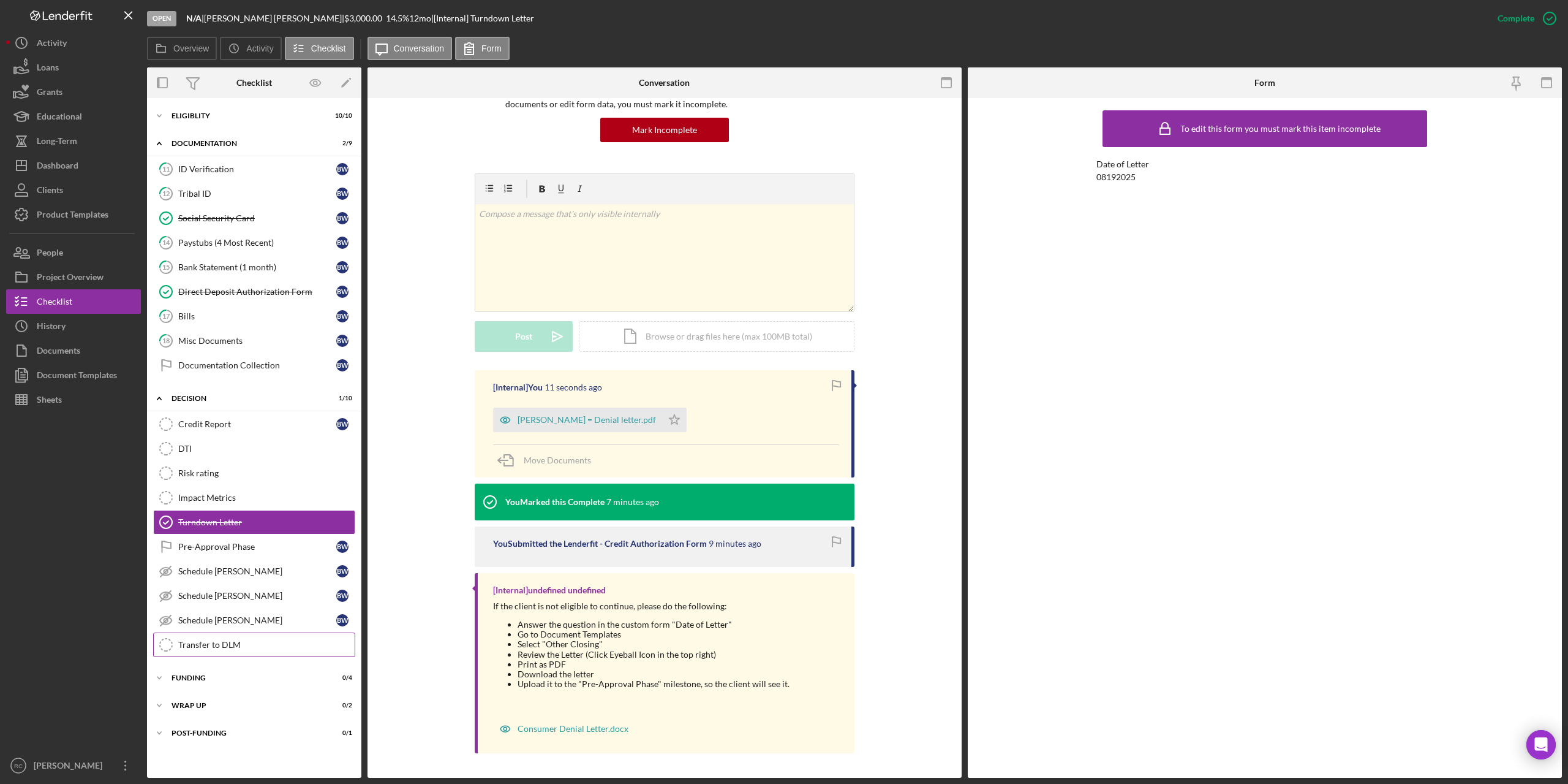
click at [235, 643] on div "Transfer to DLM" at bounding box center [267, 645] width 177 height 10
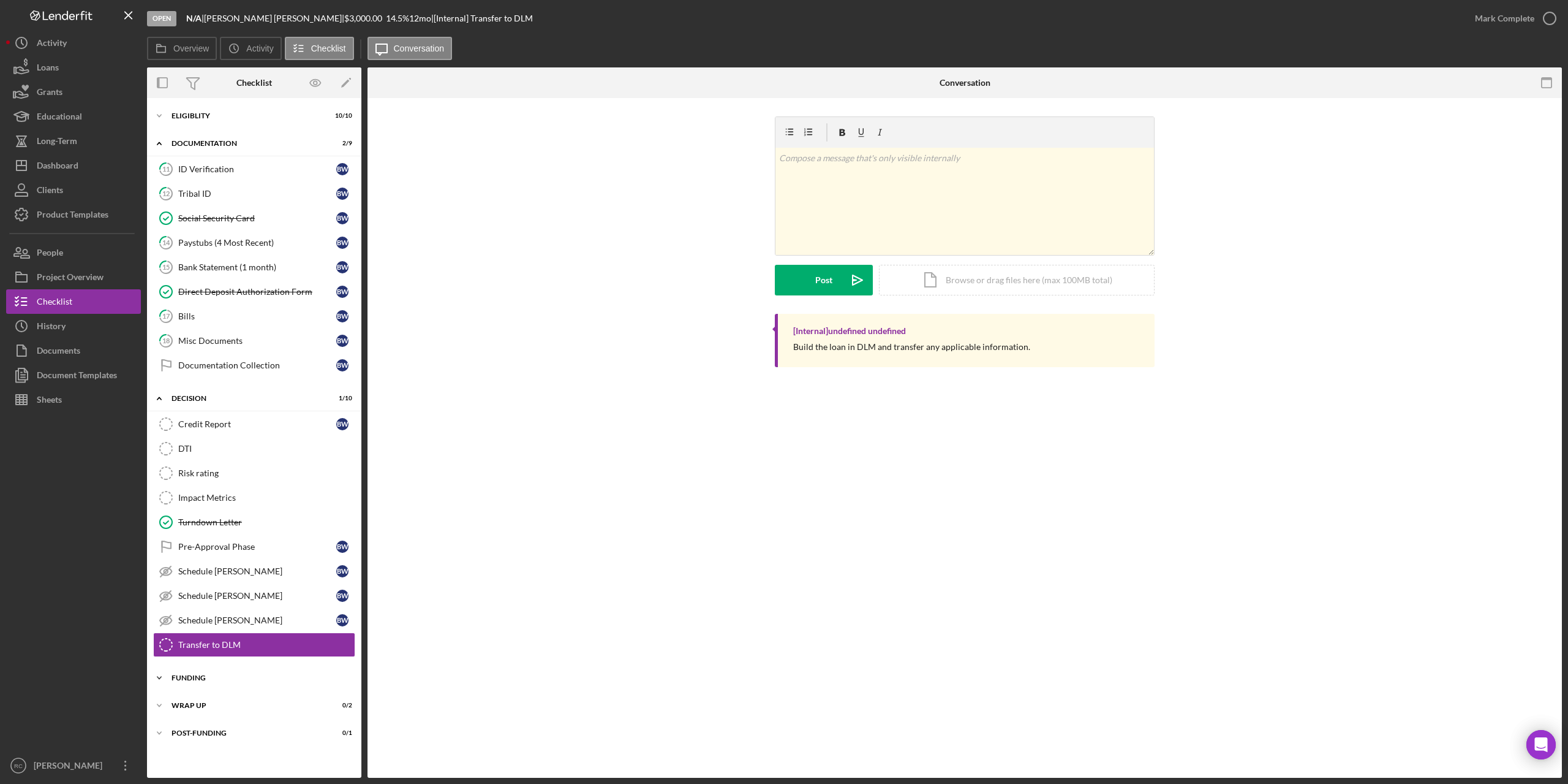
click at [205, 672] on div "Icon/Expander Funding 0 / 4" at bounding box center [254, 678] width 215 height 25
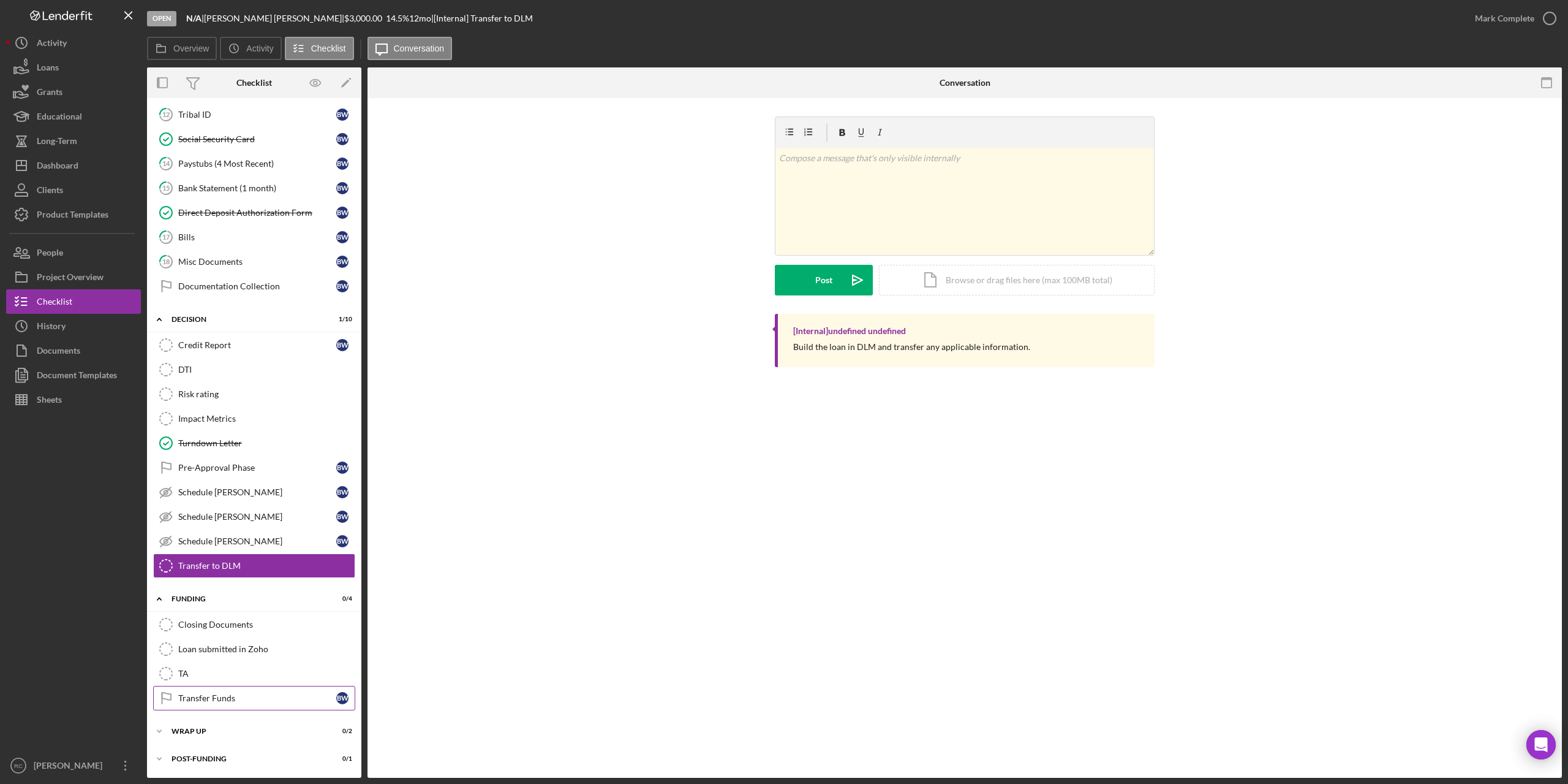
click at [204, 691] on link "Transfer Funds Transfer Funds B W" at bounding box center [254, 698] width 202 height 25
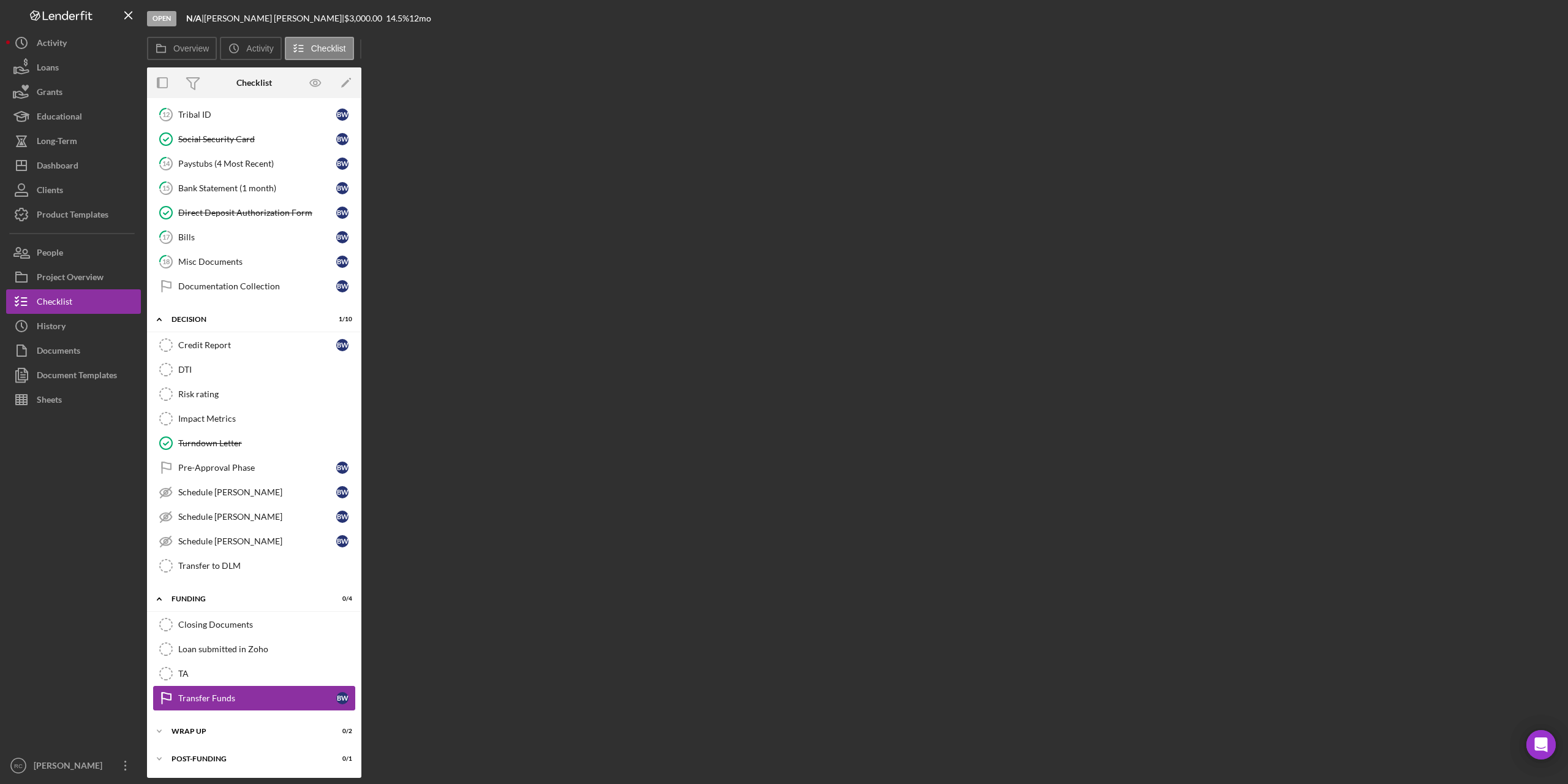
scroll to position [79, 0]
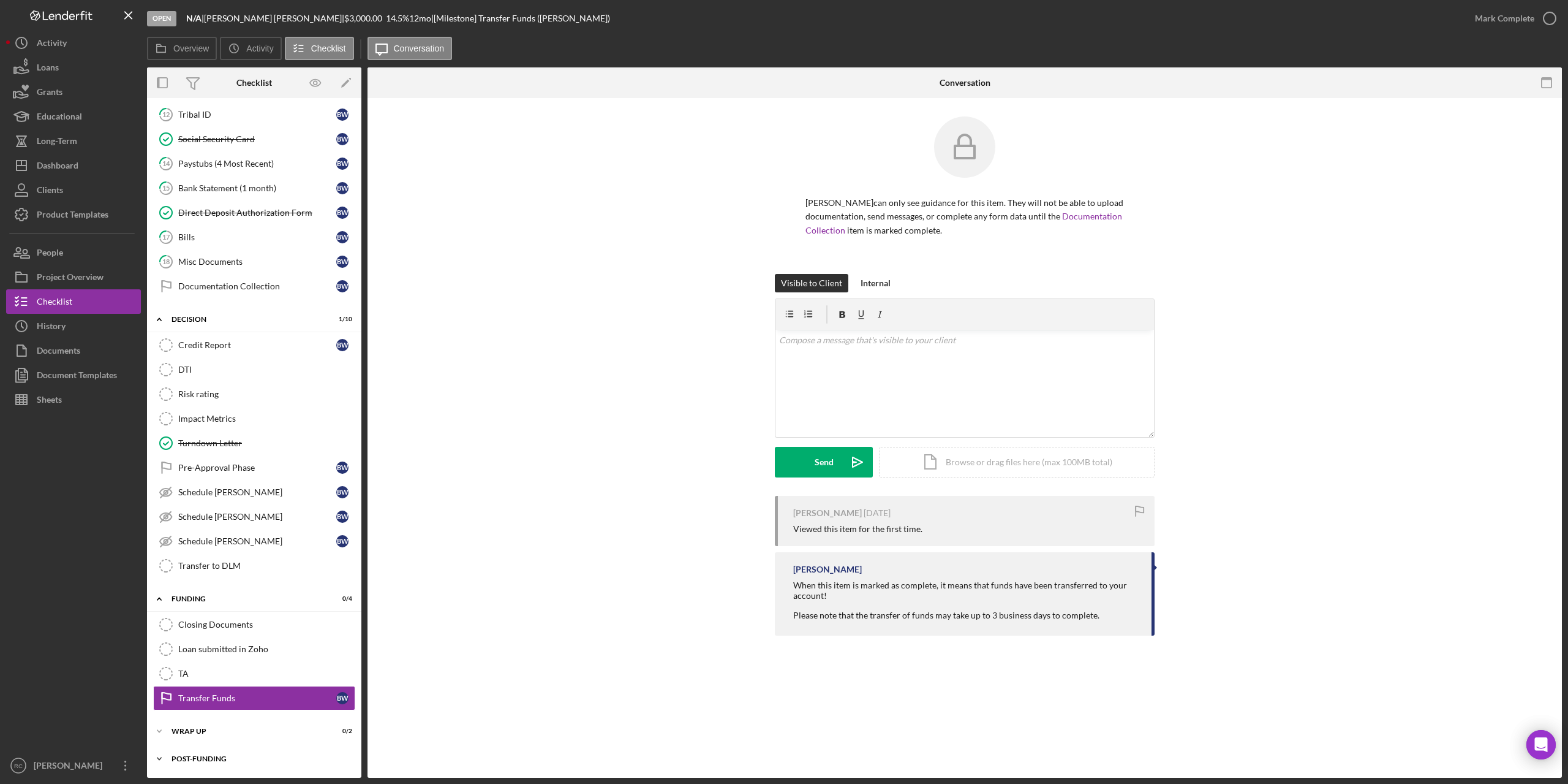
click at [201, 754] on div "Icon/Expander Post-Funding 0 / 1" at bounding box center [254, 759] width 215 height 25
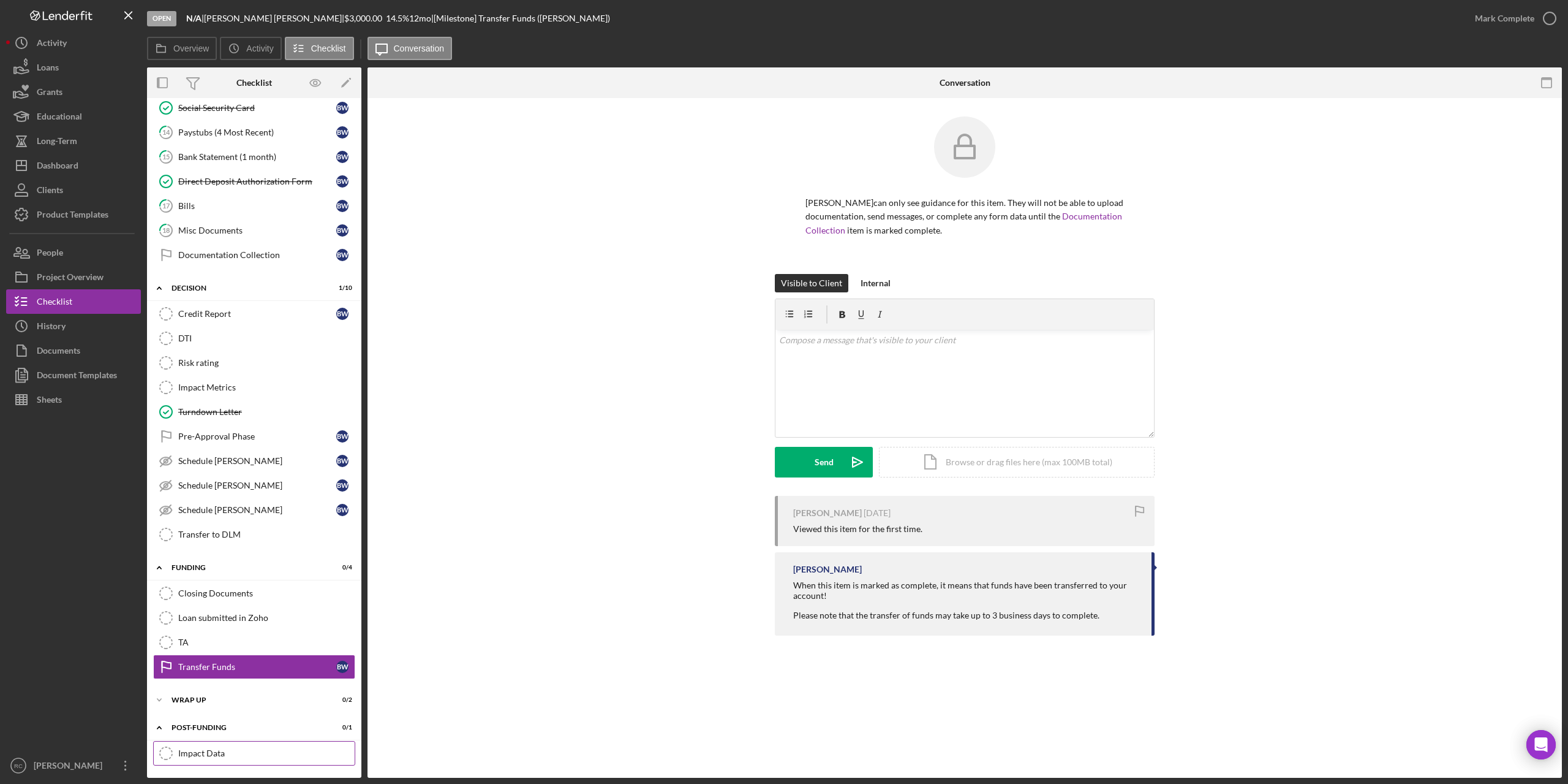
click at [203, 753] on div "Impact Data" at bounding box center [267, 753] width 177 height 10
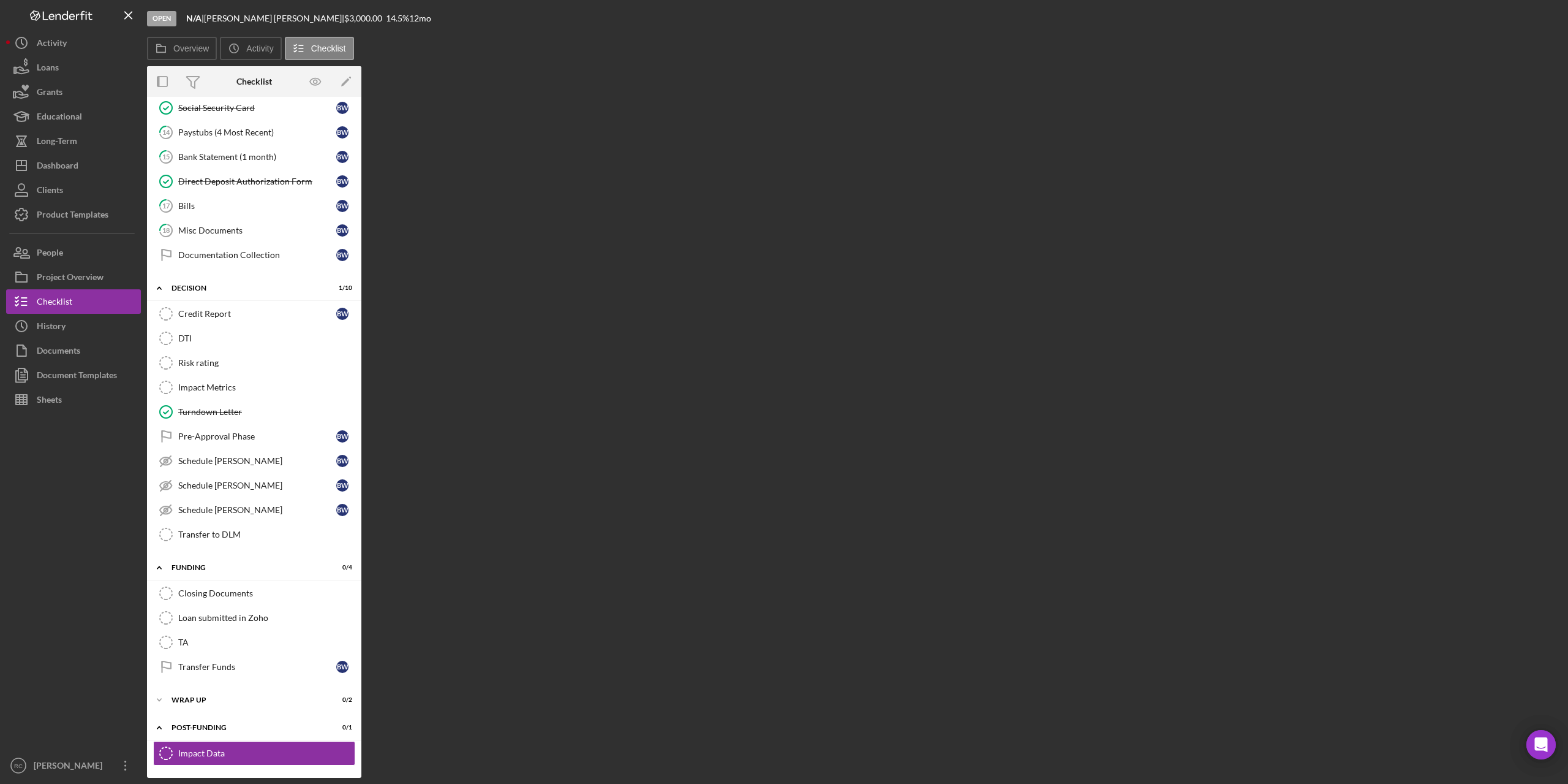
scroll to position [110, 0]
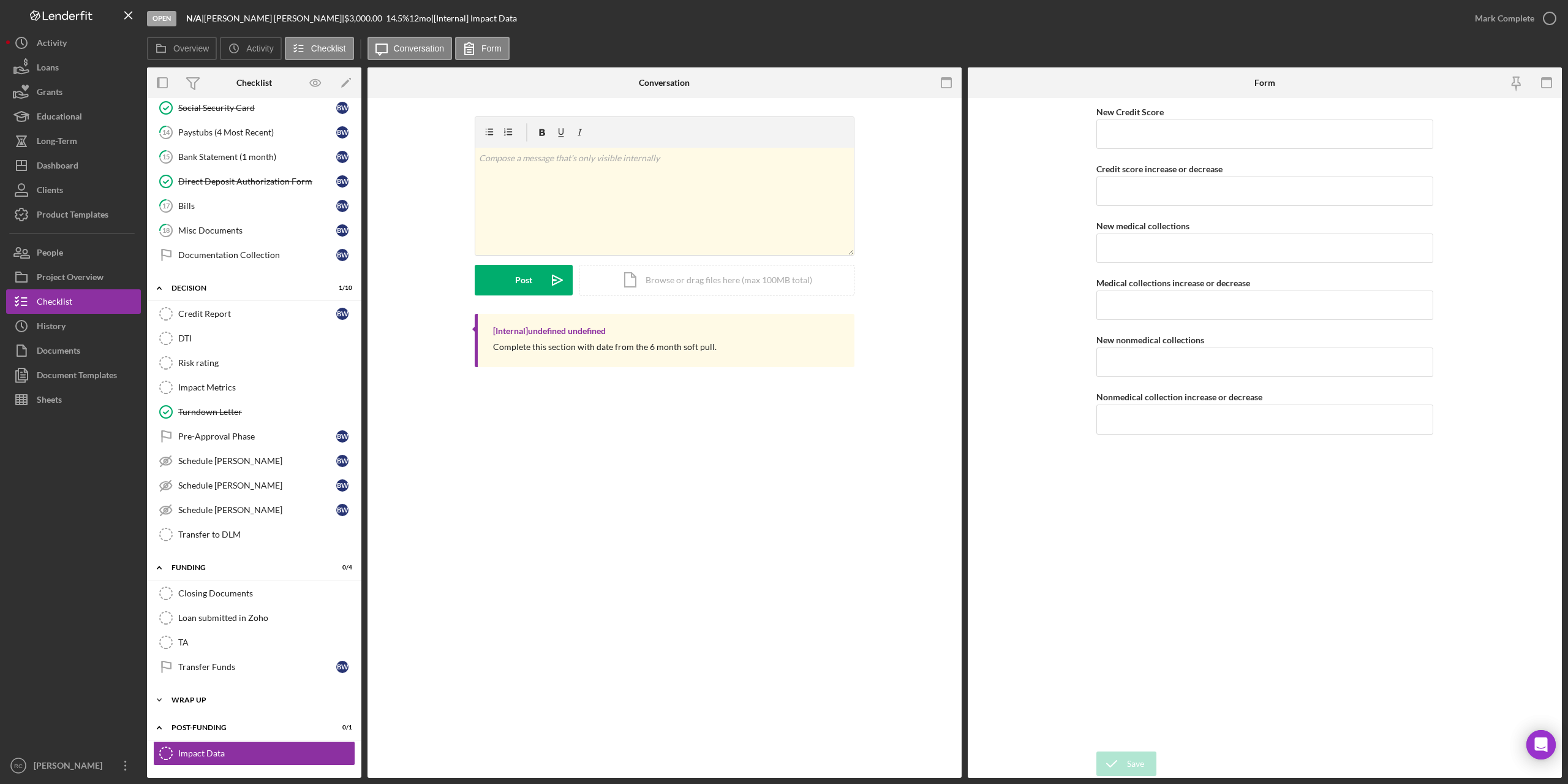
click at [197, 693] on div "Icon/Expander Wrap up 0 / 2" at bounding box center [254, 700] width 215 height 25
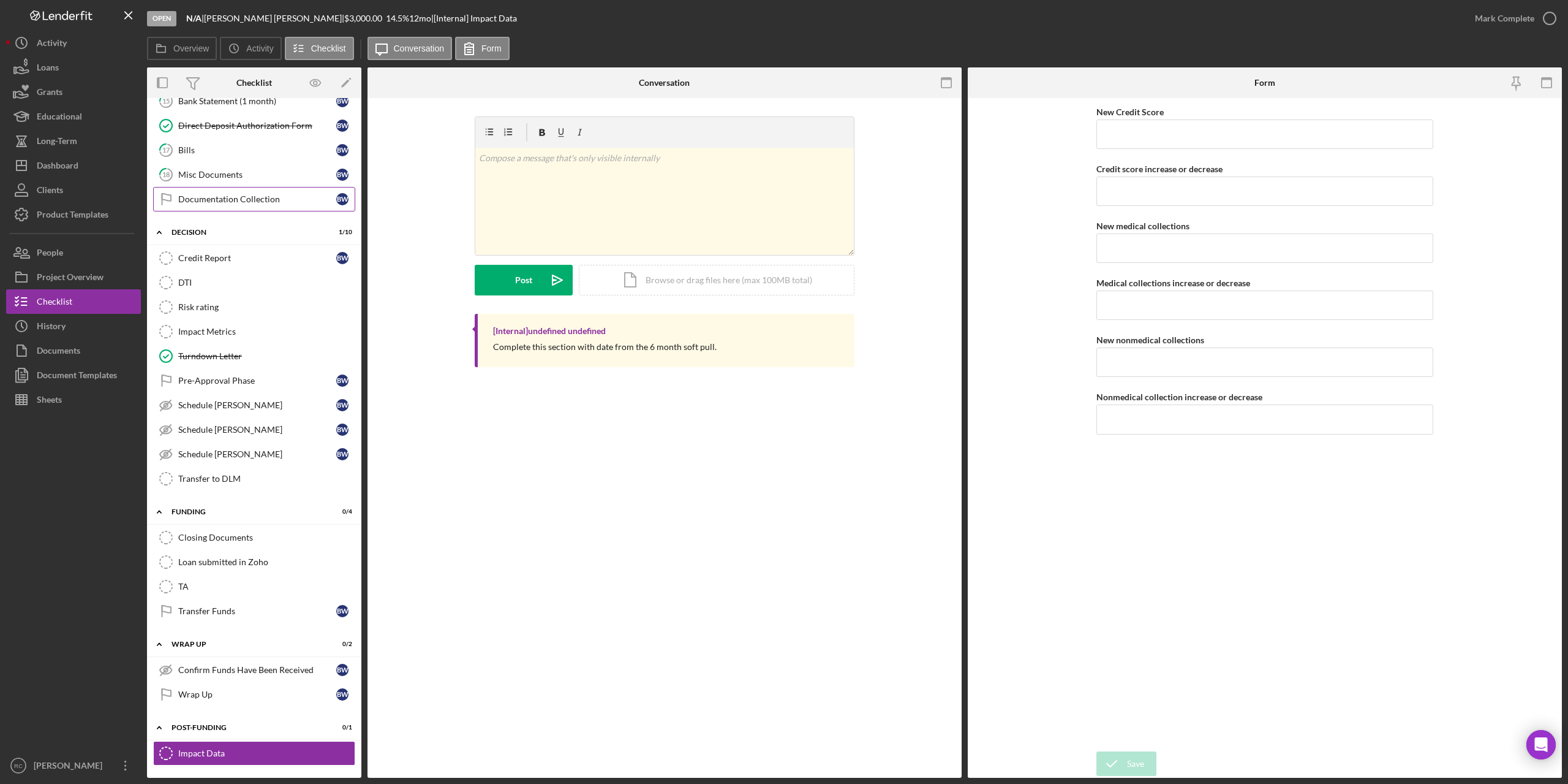
scroll to position [0, 0]
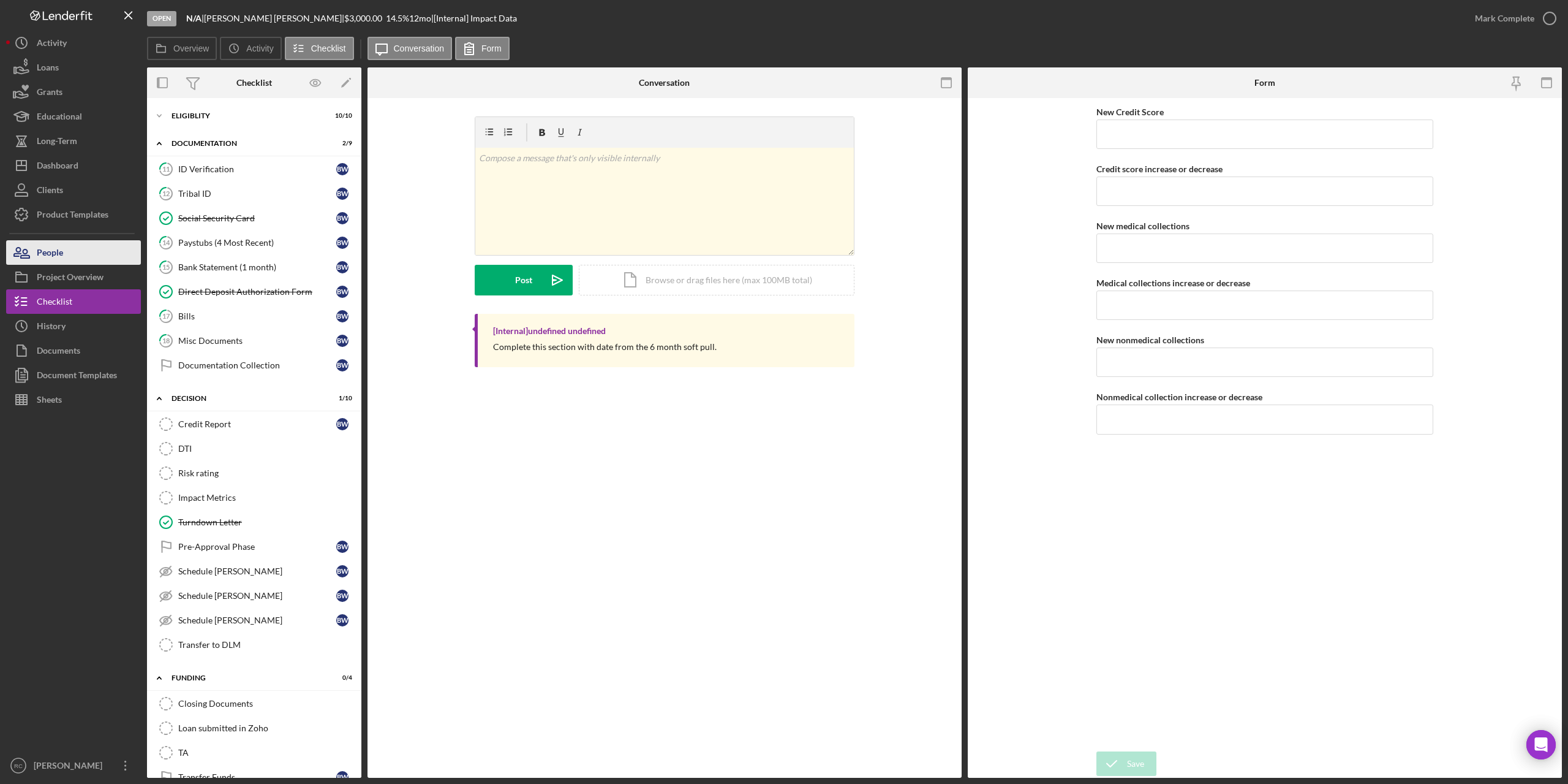
click at [84, 264] on button "People" at bounding box center [74, 253] width 135 height 25
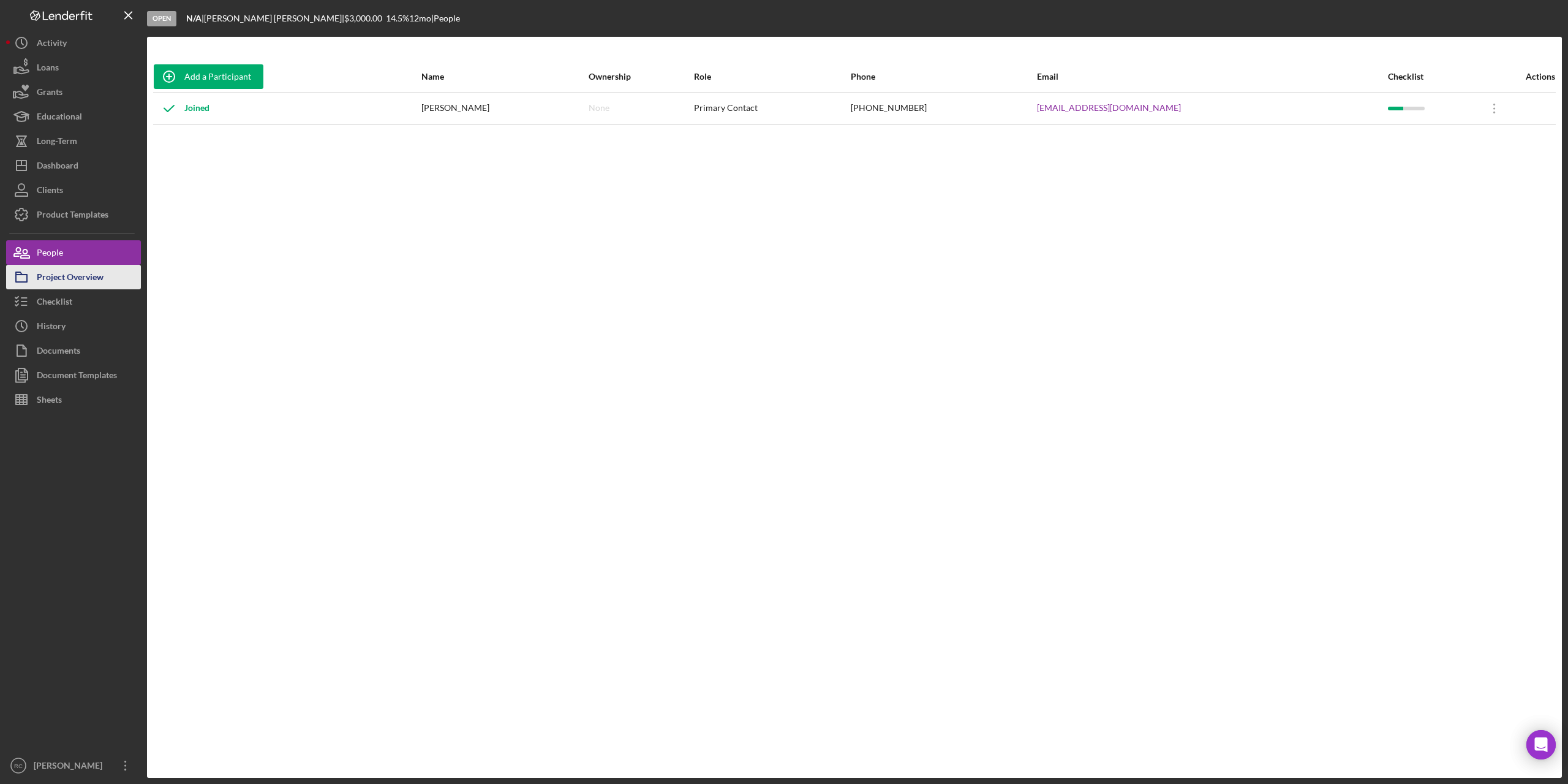
click at [83, 273] on div "Project Overview" at bounding box center [70, 279] width 67 height 28
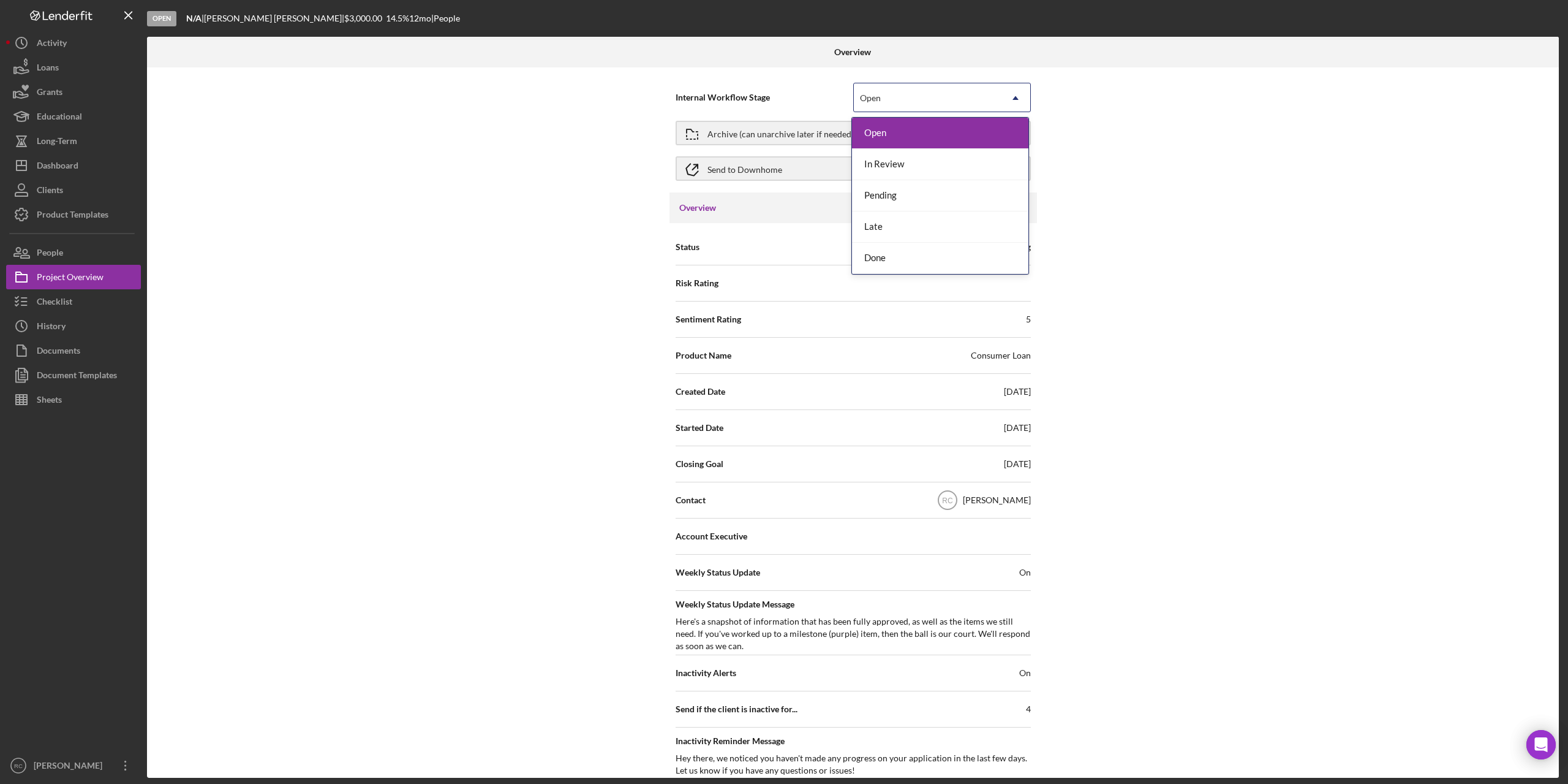
click at [893, 96] on div "Open" at bounding box center [928, 98] width 147 height 28
click at [893, 256] on div "Done" at bounding box center [941, 258] width 177 height 31
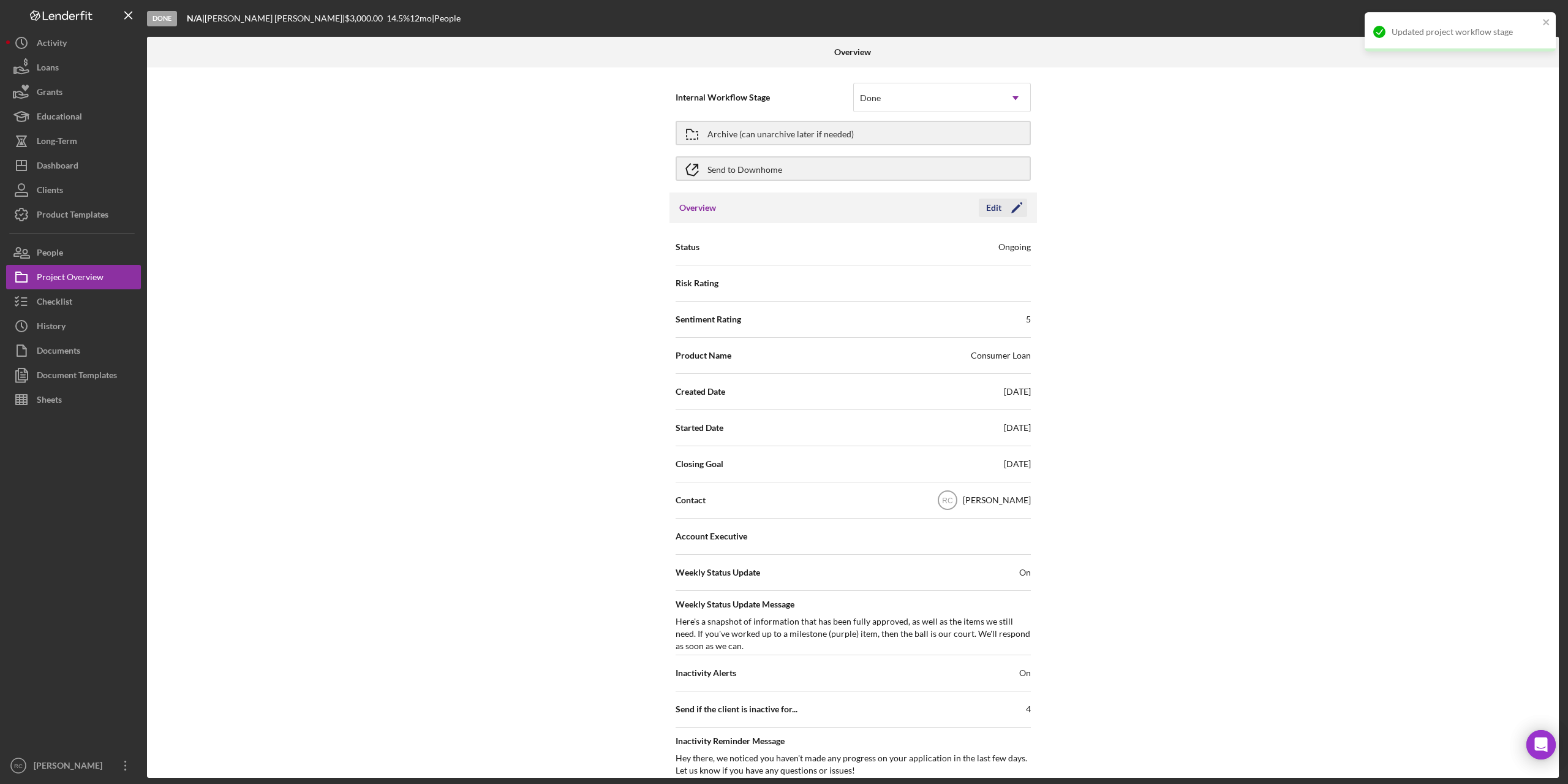
click at [1015, 204] on icon "Icon/Edit" at bounding box center [1017, 208] width 31 height 31
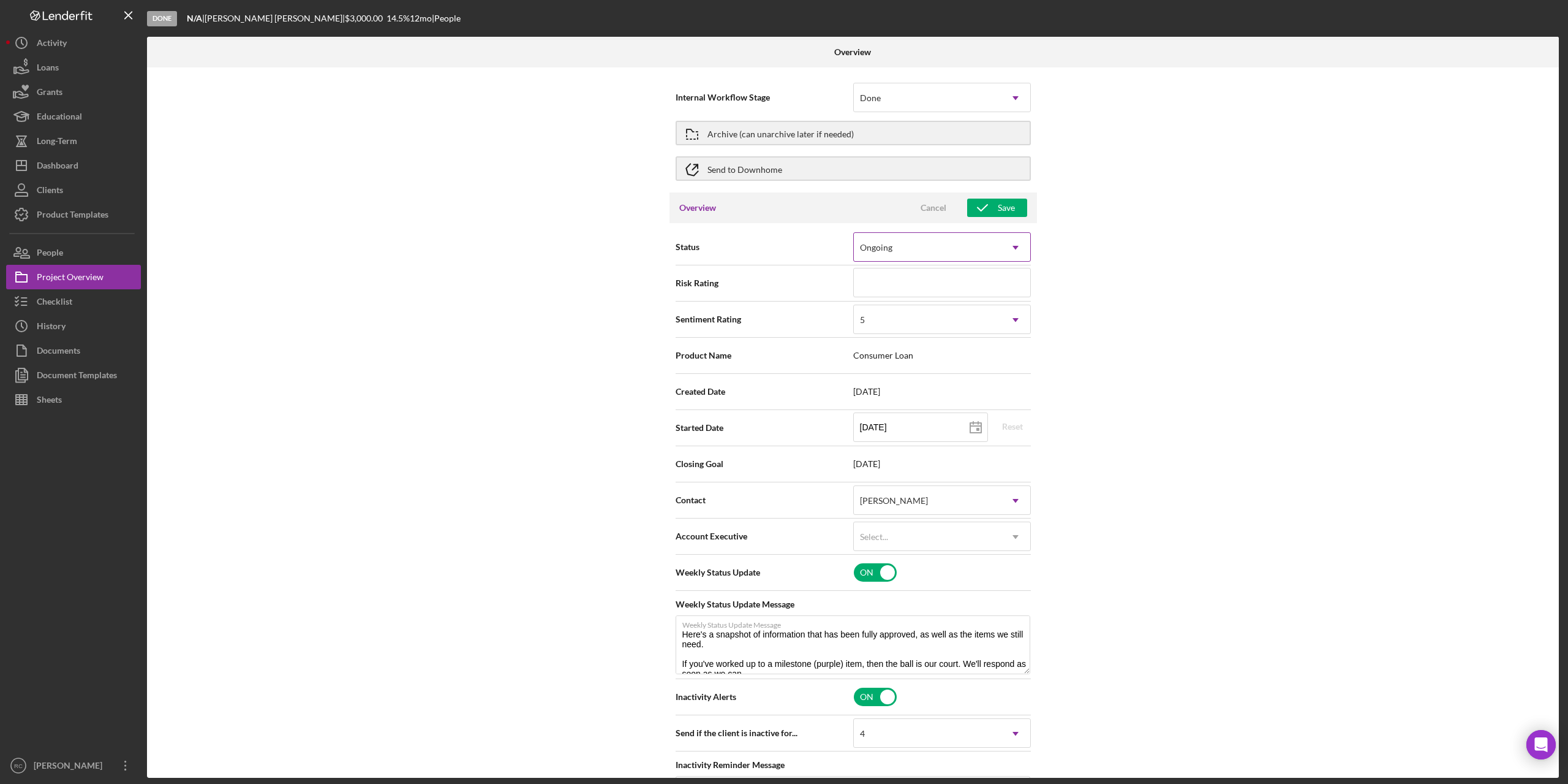
click at [964, 247] on div "Ongoing" at bounding box center [928, 248] width 147 height 28
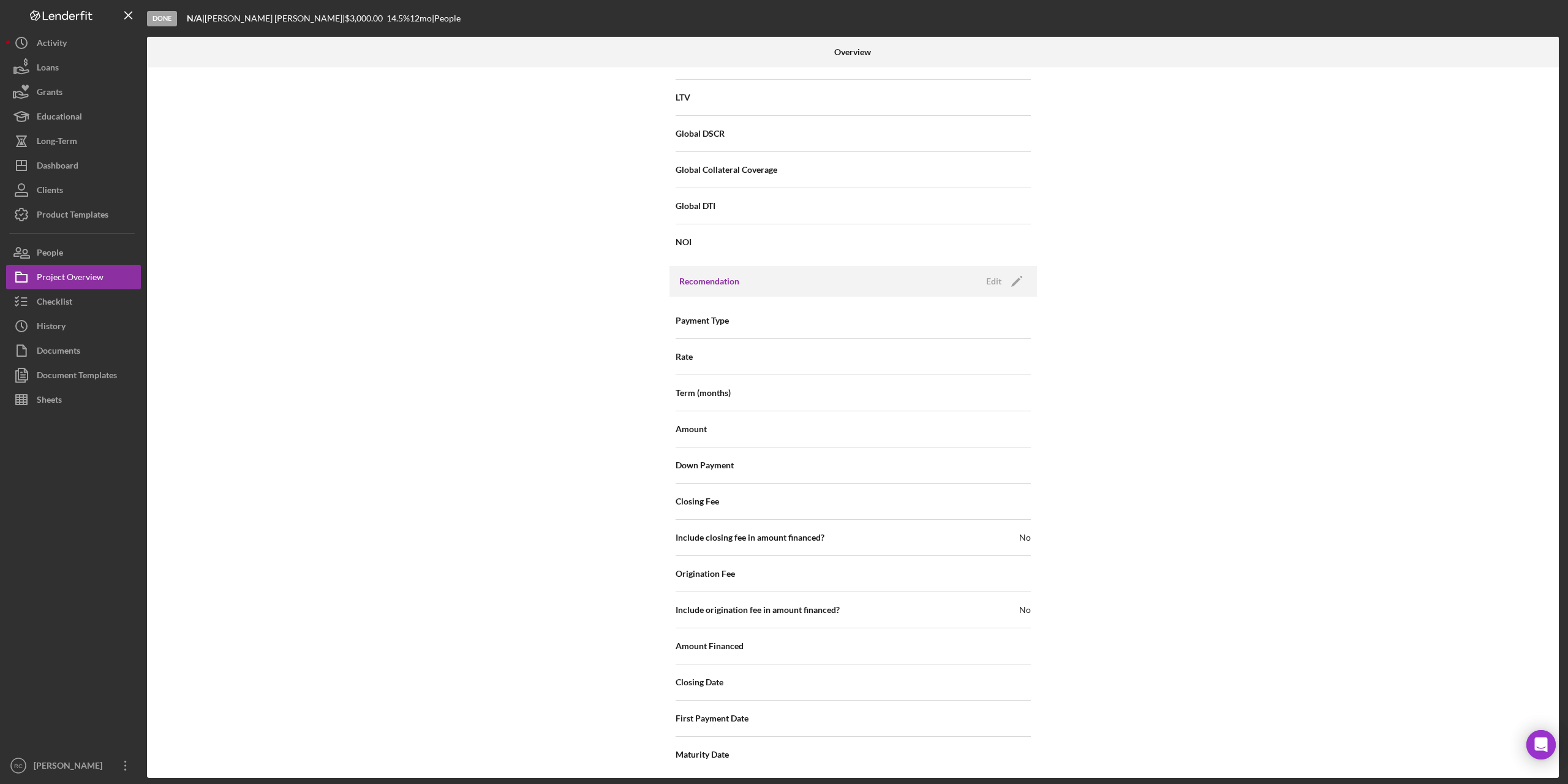
scroll to position [1183, 0]
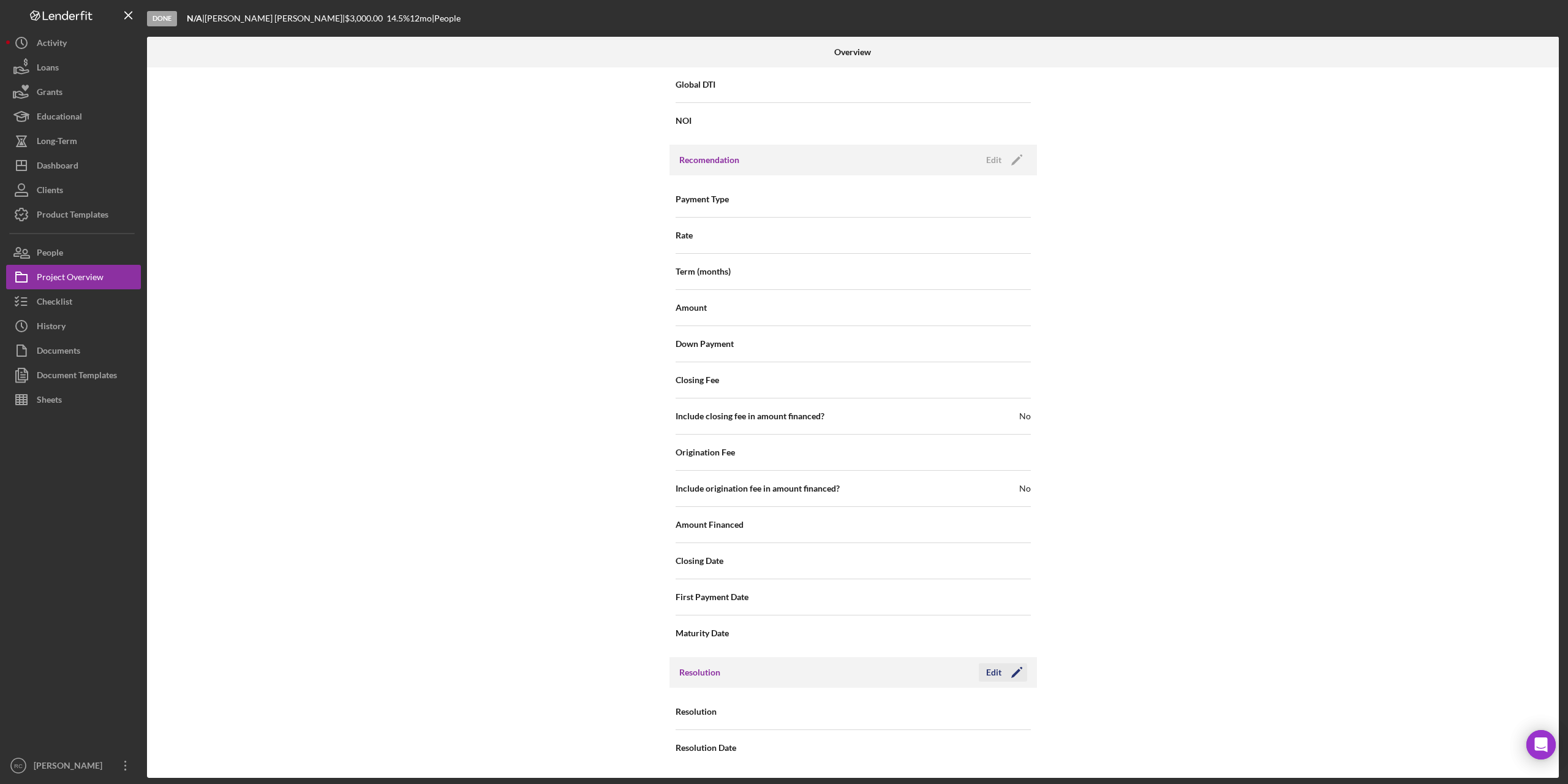
click at [1021, 669] on icon "Icon/Edit" at bounding box center [1017, 672] width 31 height 31
click at [958, 700] on div "Select..." at bounding box center [928, 712] width 147 height 28
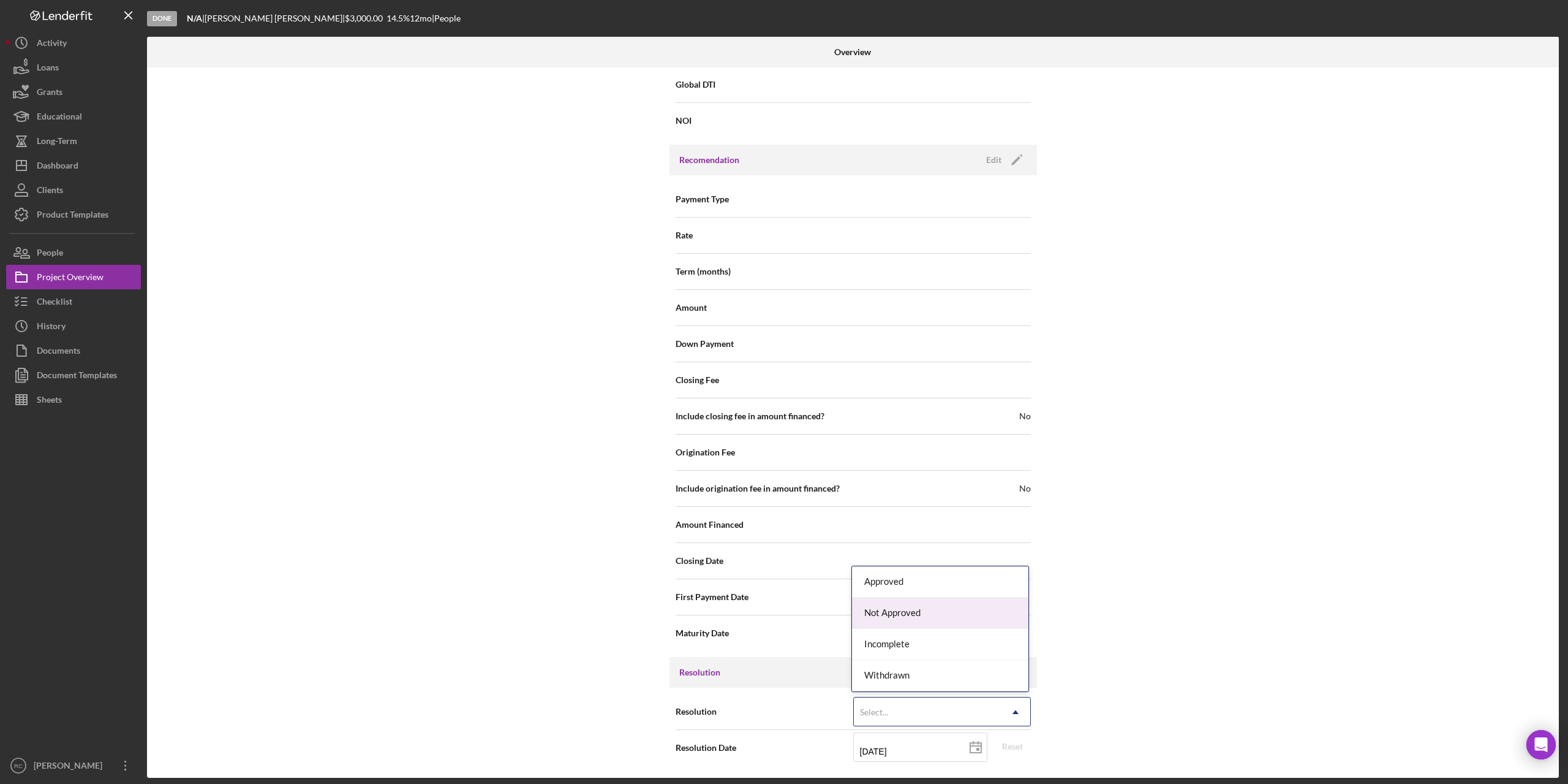
click at [927, 612] on div "Not Approved" at bounding box center [941, 613] width 177 height 31
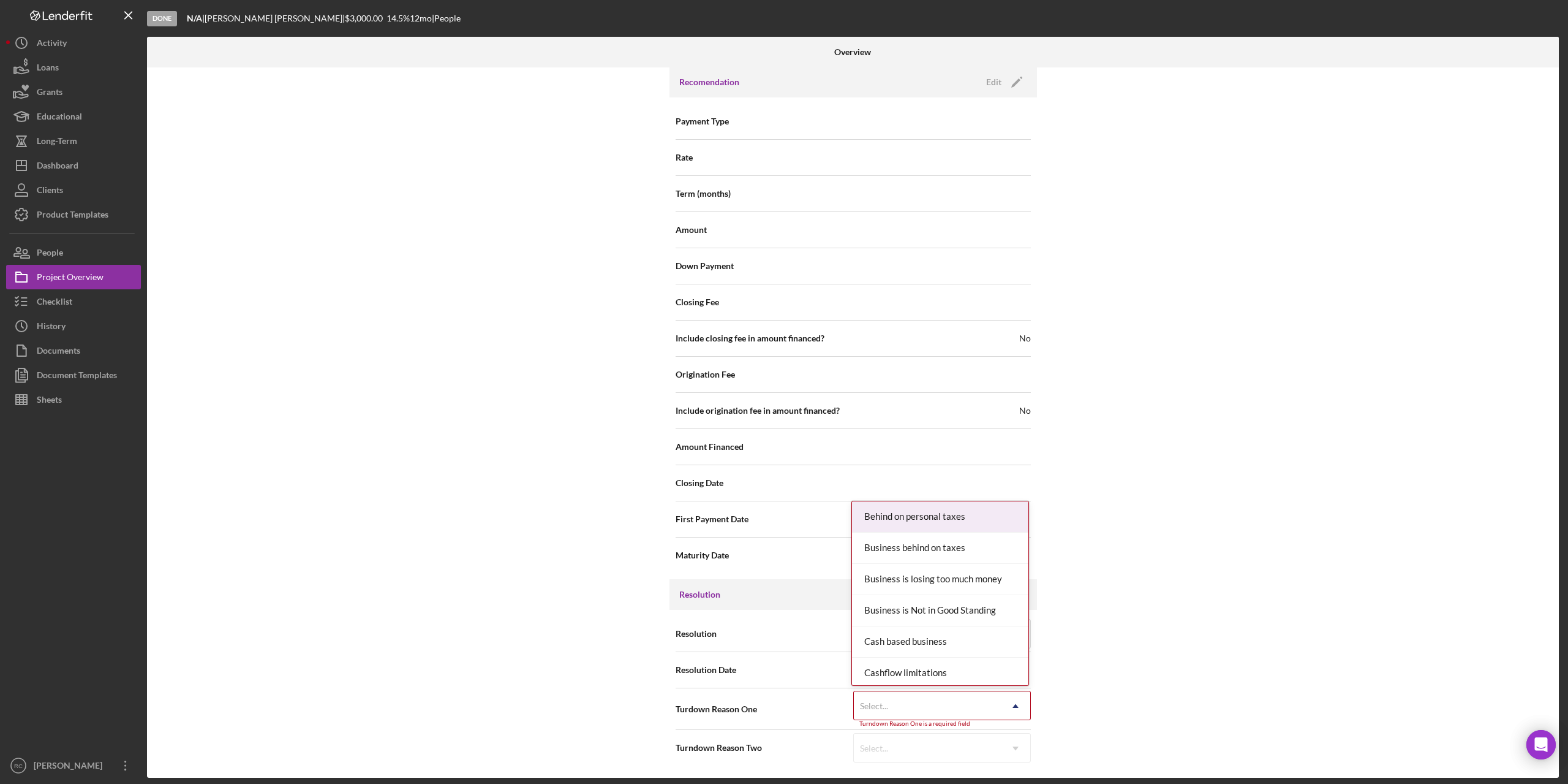
click at [935, 704] on div "Select..." at bounding box center [928, 706] width 147 height 28
click at [965, 638] on div "DENIED" at bounding box center [941, 634] width 177 height 31
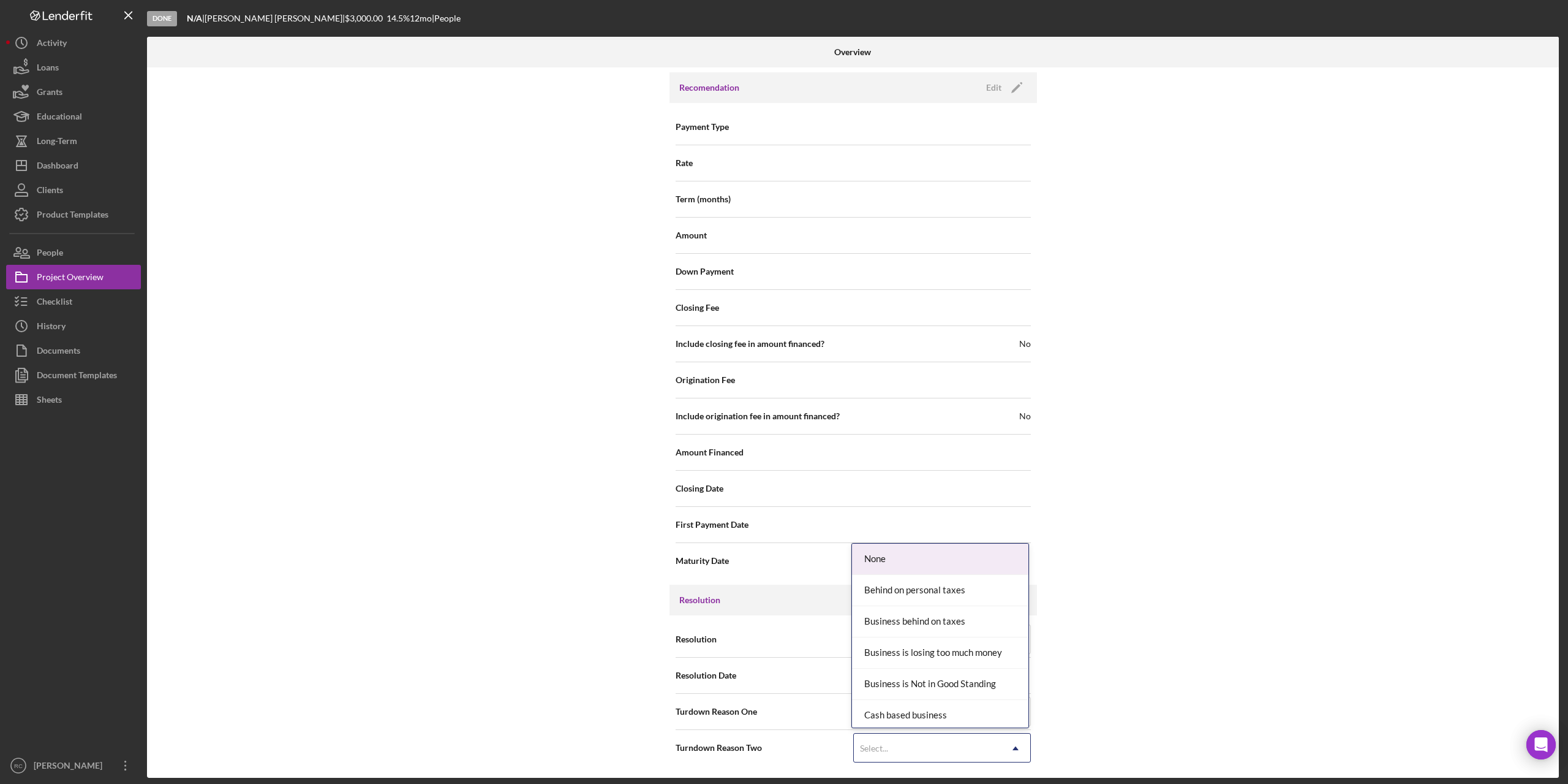
click at [927, 739] on div "Select..." at bounding box center [928, 748] width 147 height 28
click at [951, 635] on div "Negative Payment History" at bounding box center [941, 636] width 177 height 31
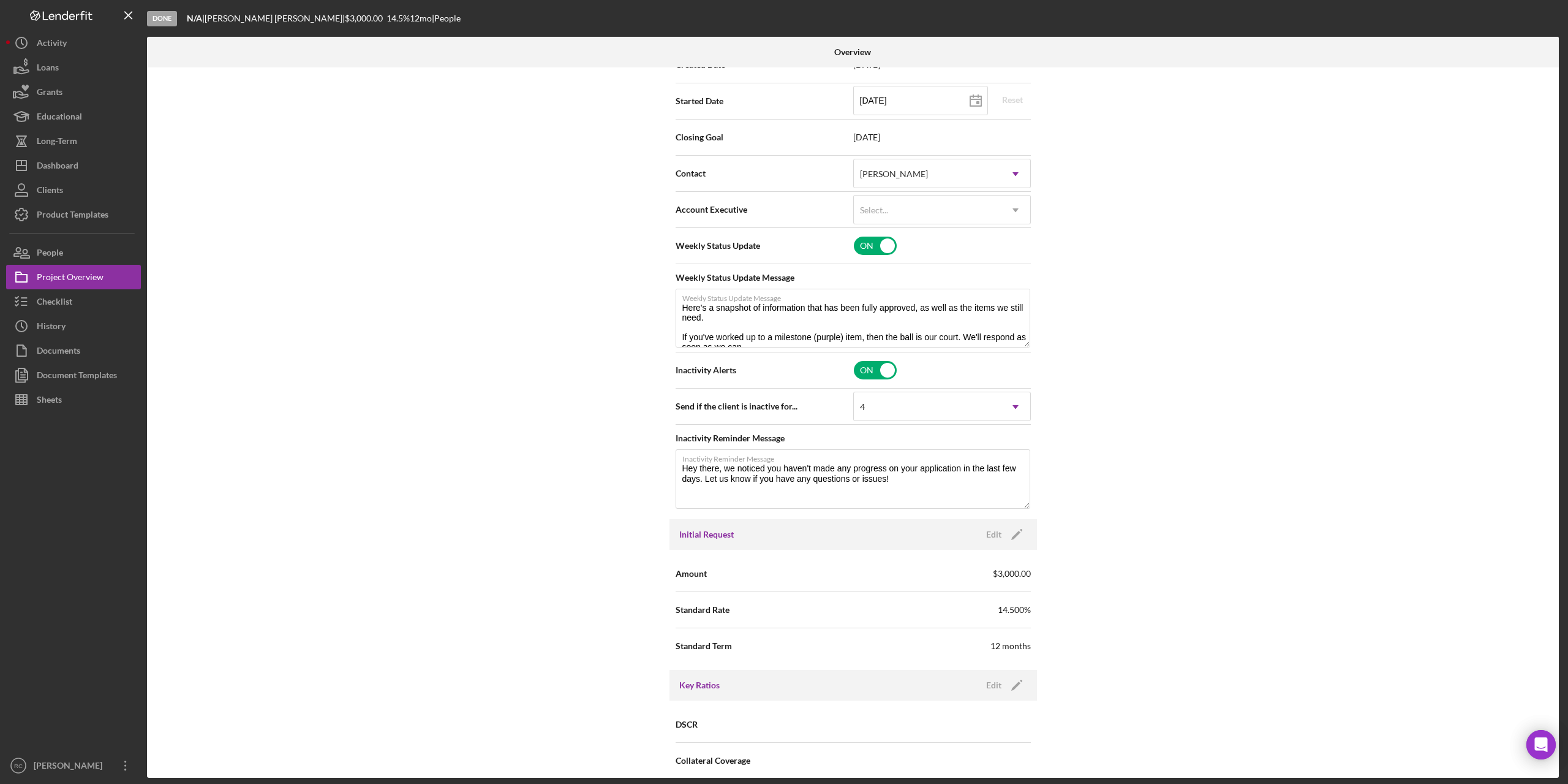
scroll to position [82, 0]
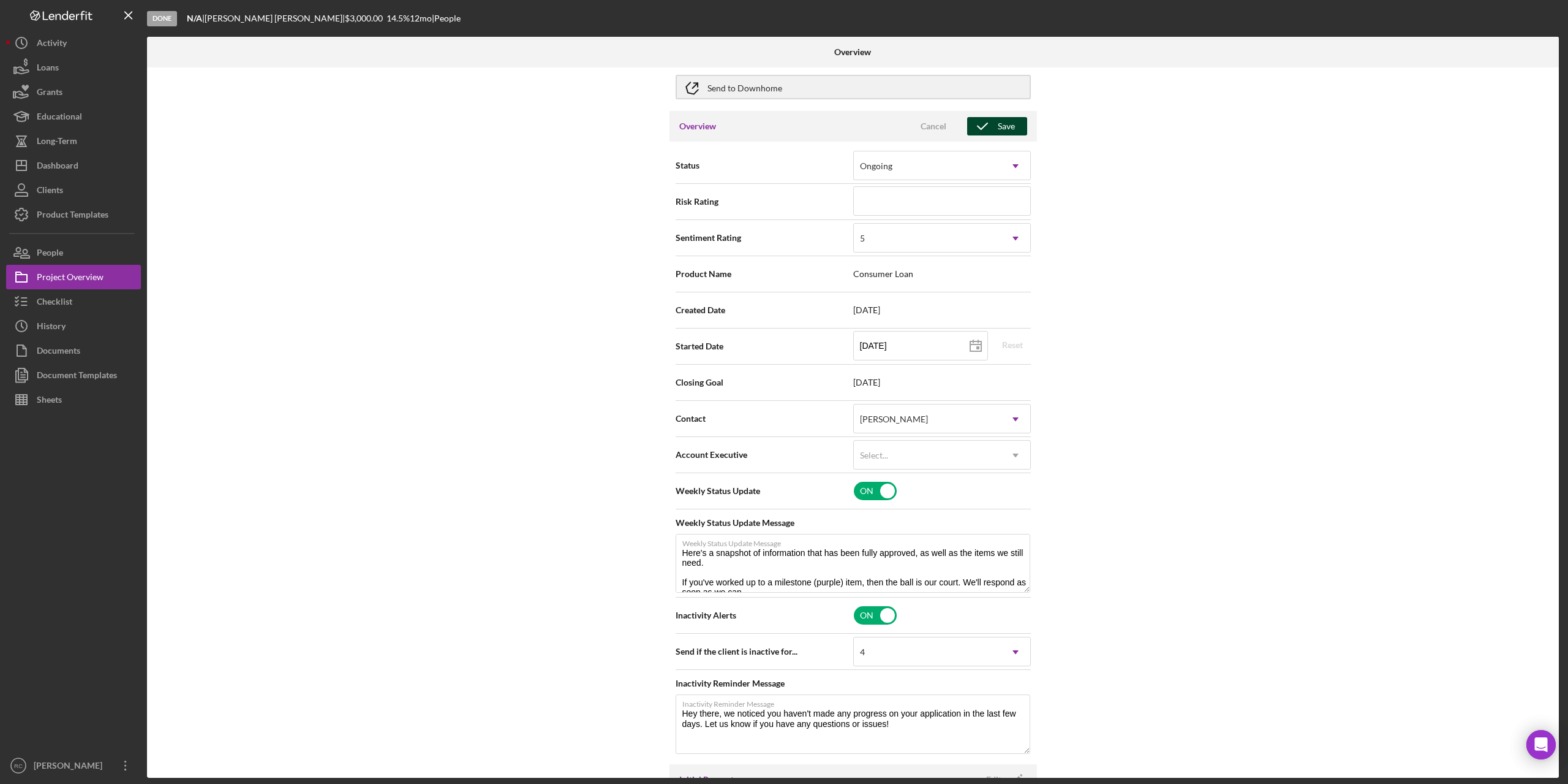
click at [1002, 129] on div "Save" at bounding box center [1006, 126] width 17 height 18
type textarea "Here's a snapshot of information that has been fully approved, as well as the i…"
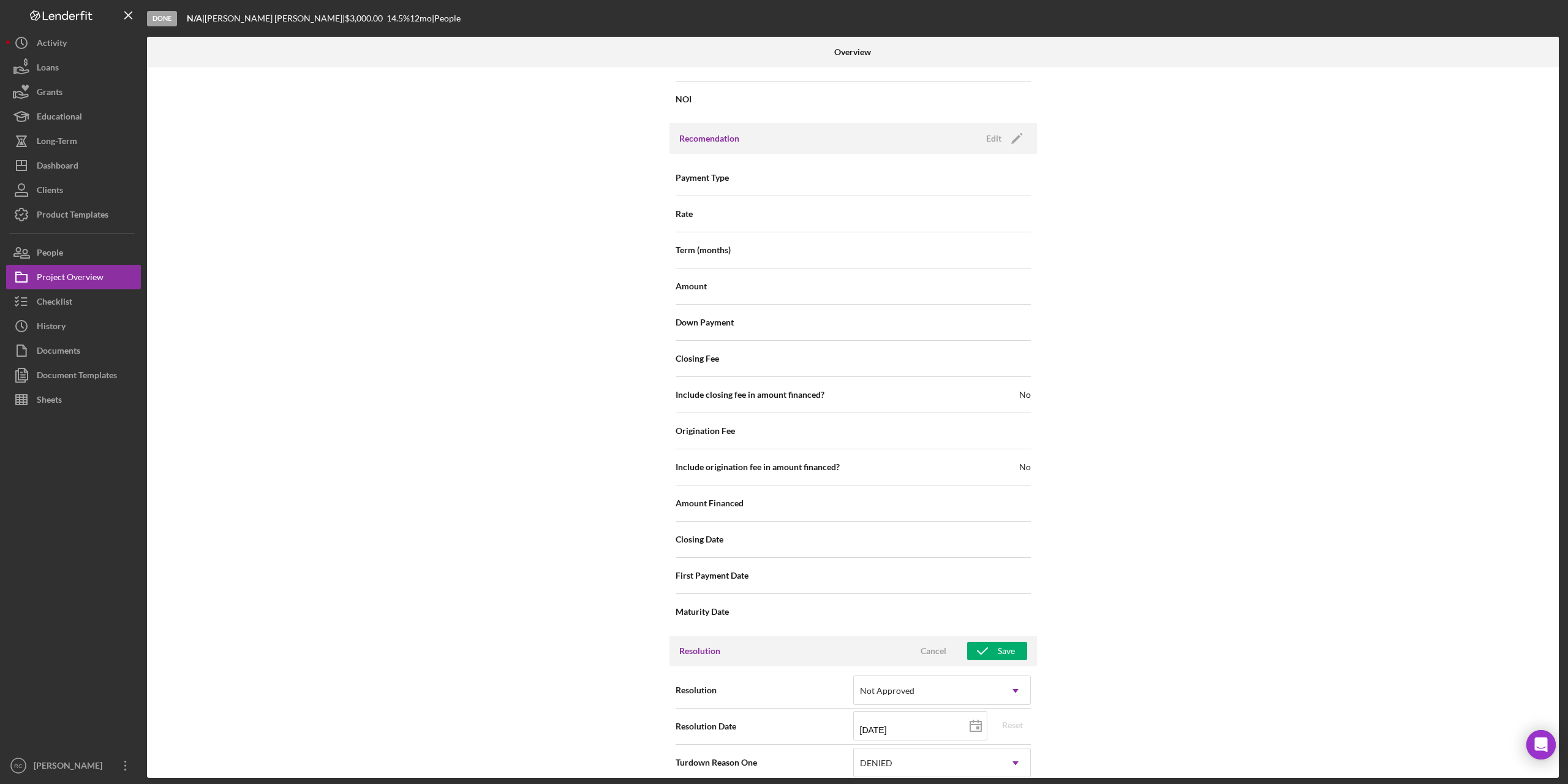
scroll to position [1195, 0]
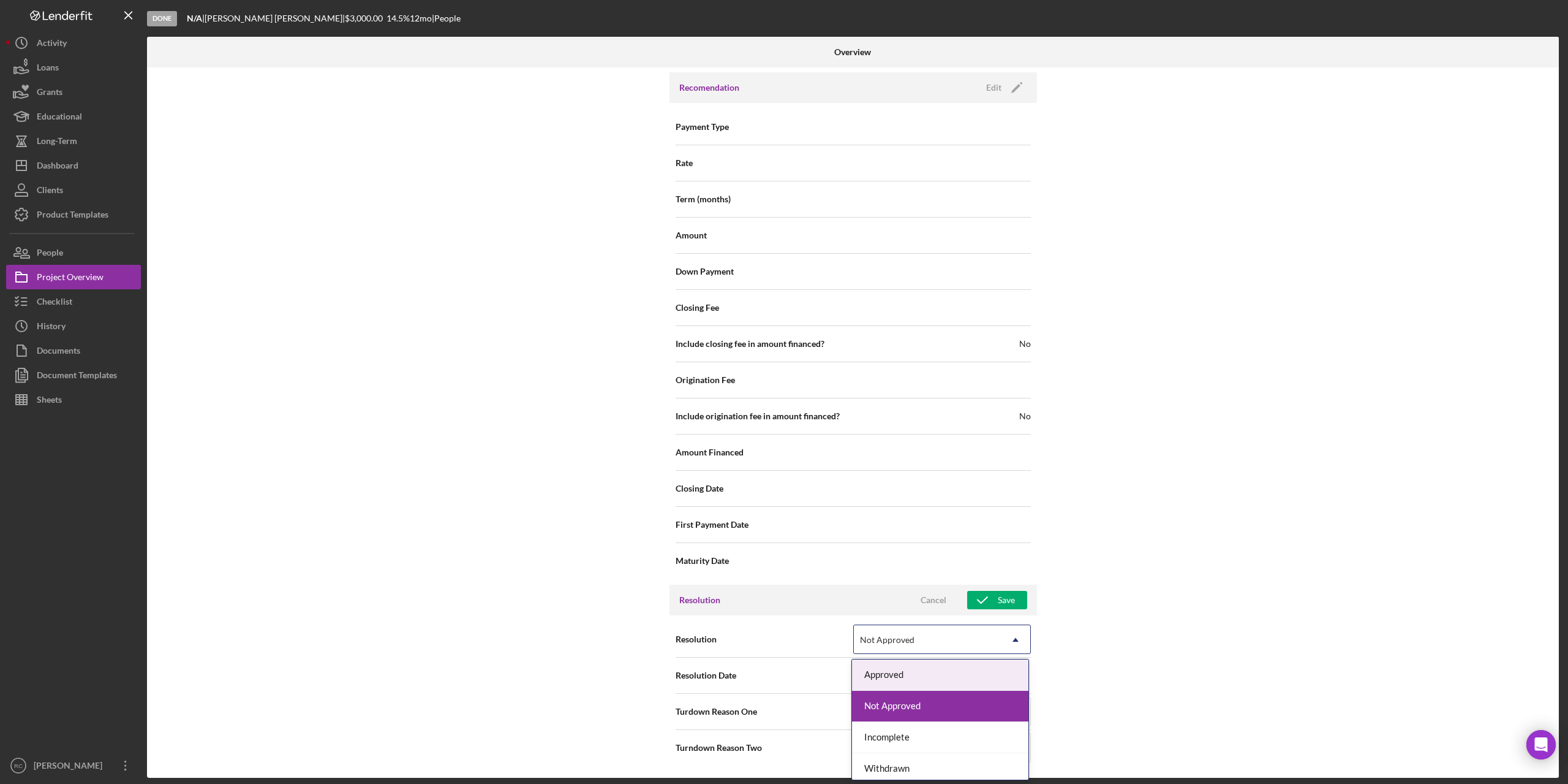
click at [985, 634] on div "Not Approved" at bounding box center [928, 640] width 147 height 28
click at [998, 598] on div "Save" at bounding box center [1006, 600] width 17 height 18
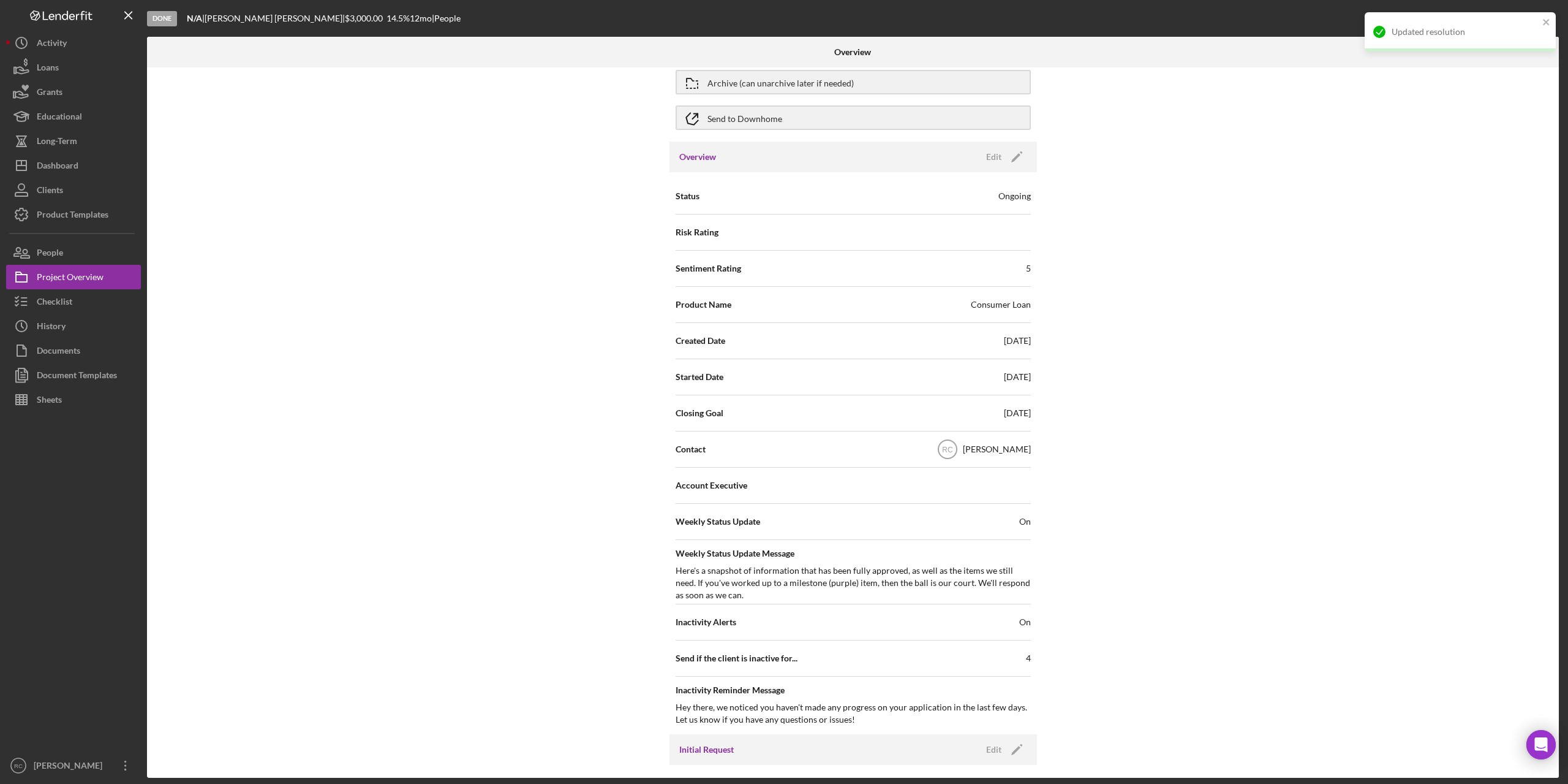
scroll to position [0, 0]
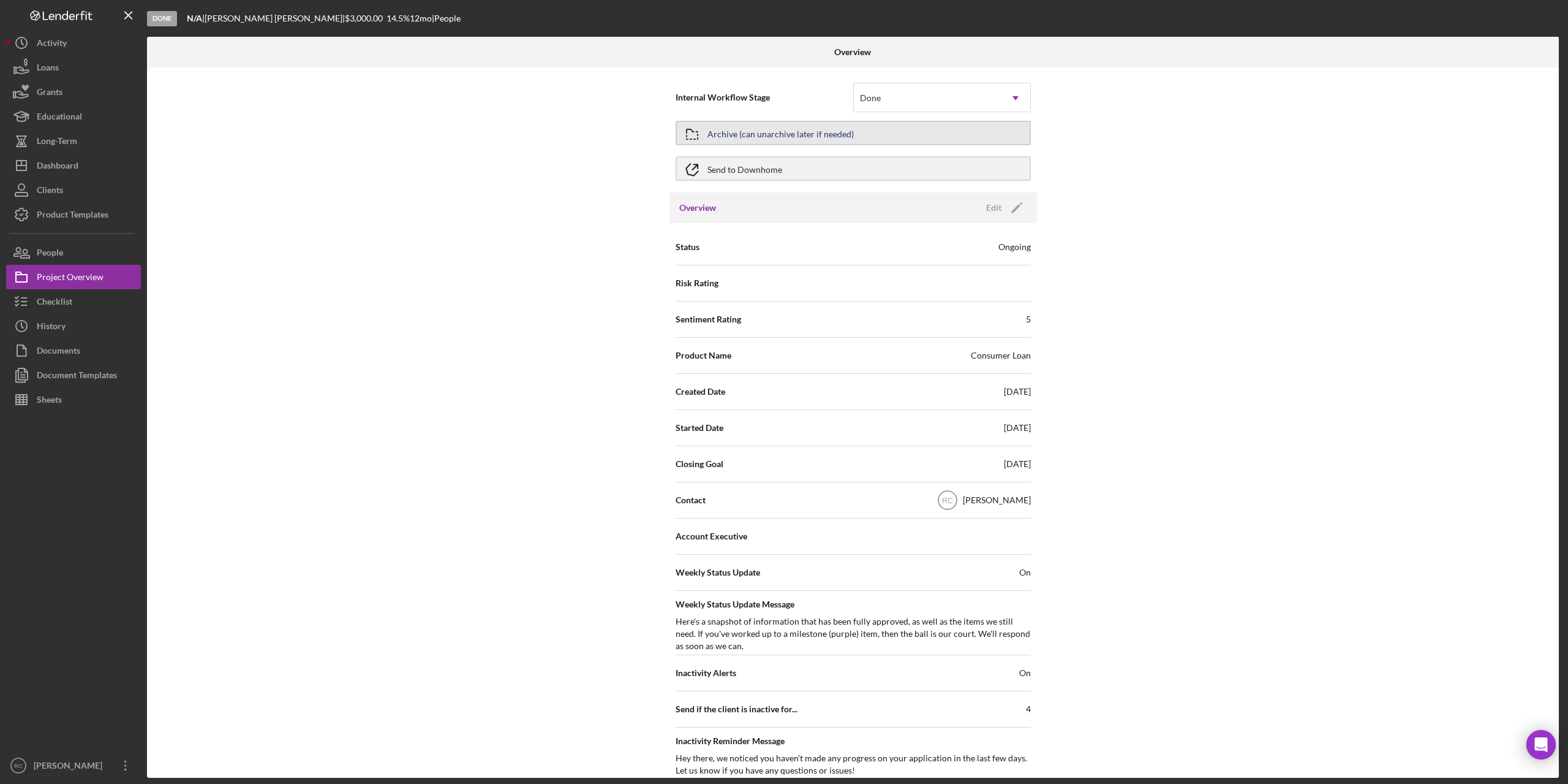
click at [782, 134] on div "Archive (can unarchive later if needed)" at bounding box center [781, 133] width 147 height 22
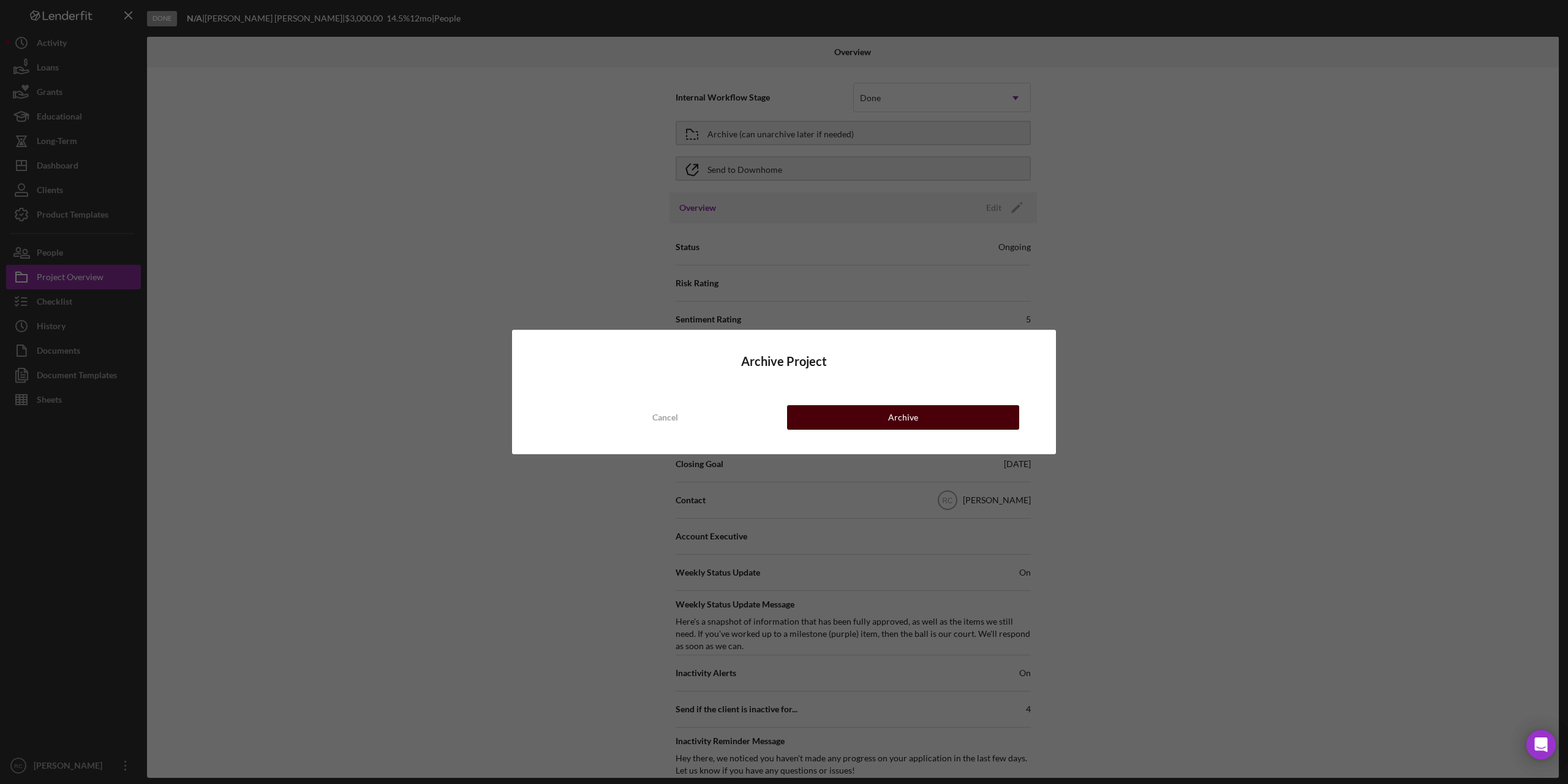
click at [932, 416] on button "Archive" at bounding box center [903, 417] width 232 height 25
